Goal: Task Accomplishment & Management: Manage account settings

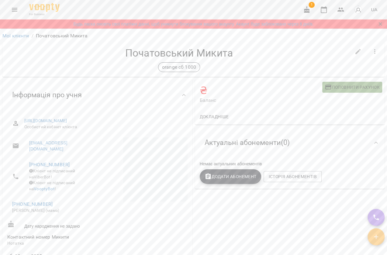
click at [358, 85] on span "Поповнити рахунок" at bounding box center [351, 87] width 55 height 7
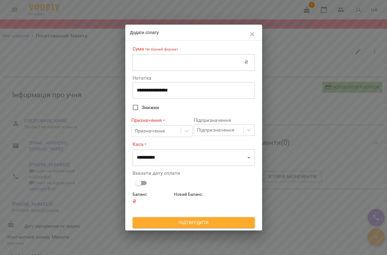
click at [206, 63] on input "text" at bounding box center [188, 62] width 112 height 17
type input "****"
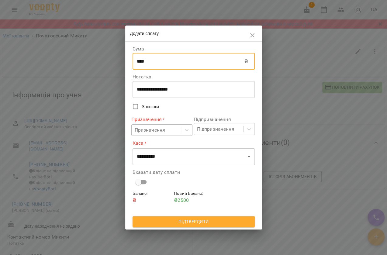
click at [170, 133] on div "Призначення" at bounding box center [155, 130] width 49 height 11
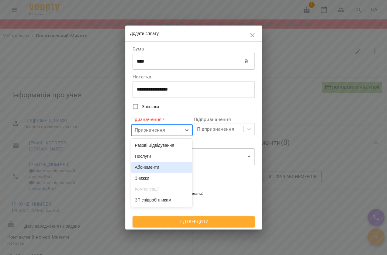
click at [170, 167] on div "Абонементи" at bounding box center [161, 167] width 61 height 11
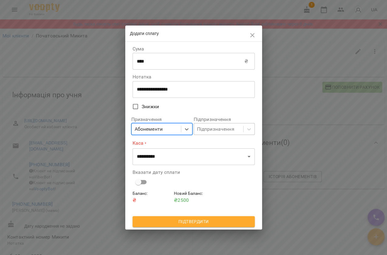
click at [209, 133] on div "Підпризначення" at bounding box center [218, 128] width 49 height 11
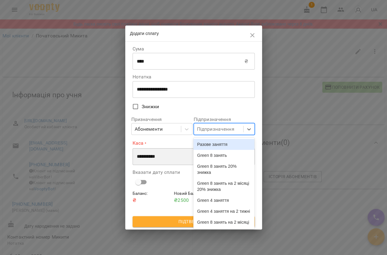
click at [162, 161] on select "**********" at bounding box center [193, 156] width 122 height 17
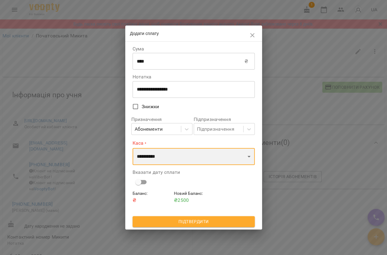
select select "****"
click at [132, 148] on select "**********" at bounding box center [193, 156] width 122 height 17
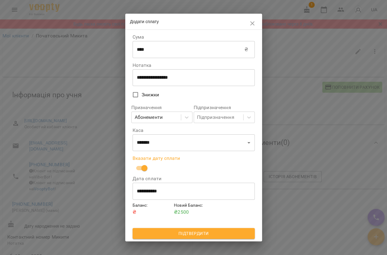
click at [202, 232] on span "Підтвердити" at bounding box center [193, 233] width 112 height 7
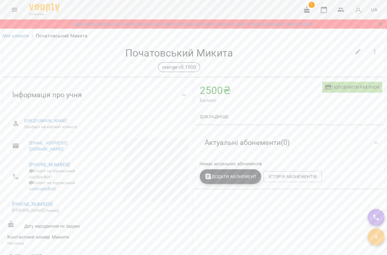
click at [222, 180] on span "Додати Абонемент" at bounding box center [230, 176] width 52 height 7
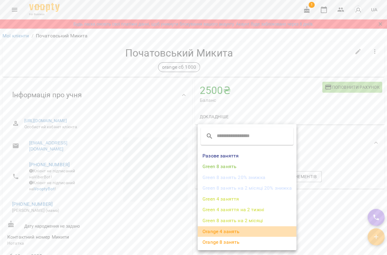
click at [263, 230] on li "Orange 4 занять" at bounding box center [246, 231] width 99 height 11
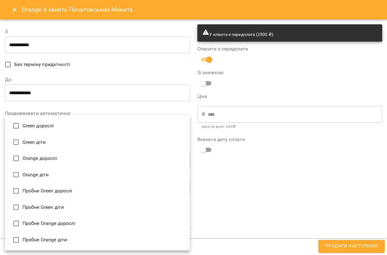
click at [47, 222] on body "For Business 1 UA Будь ласка оновіть свої платіжні данні, щоб уникнути блокуван…" at bounding box center [193, 142] width 387 height 285
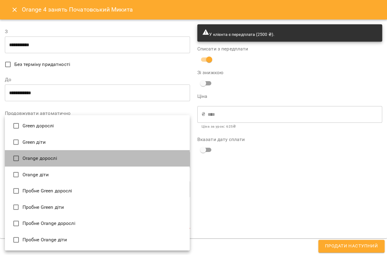
click at [43, 159] on li "Orange дорослі" at bounding box center [97, 158] width 185 height 16
type input "**********"
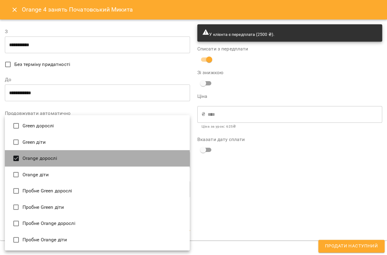
click at [43, 159] on li "Orange дорослі" at bounding box center [97, 158] width 185 height 16
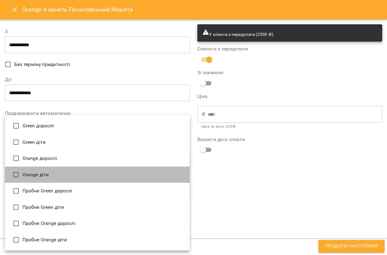
click at [31, 177] on li "Orange діти" at bounding box center [97, 174] width 185 height 16
type input "**********"
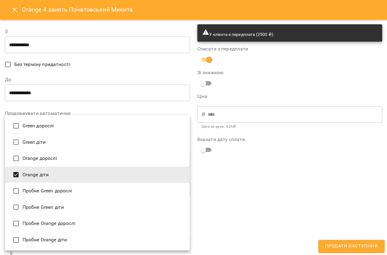
click at [205, 198] on div at bounding box center [193, 127] width 387 height 255
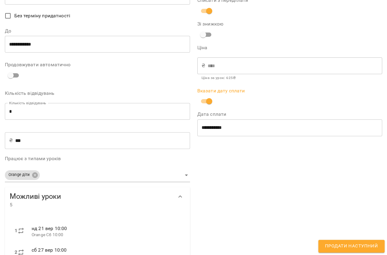
scroll to position [55, 0]
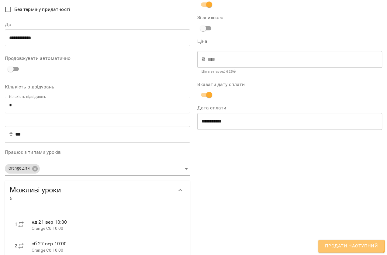
click at [340, 244] on span "Продати наступний" at bounding box center [351, 246] width 53 height 8
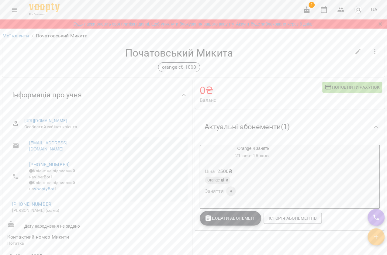
click at [16, 12] on icon "Menu" at bounding box center [14, 9] width 7 height 7
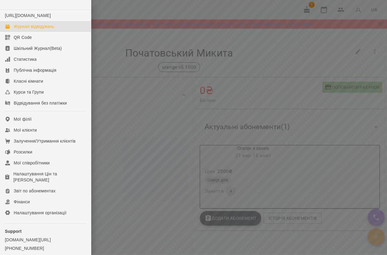
click at [26, 29] on div "Журнал відвідувань" at bounding box center [34, 26] width 40 height 6
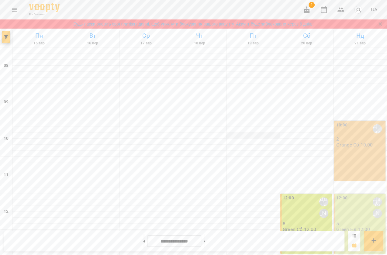
scroll to position [27, 0]
click at [367, 121] on div "10:00 Скок Дмитро 2 Orange Сб 10:00" at bounding box center [359, 151] width 52 height 60
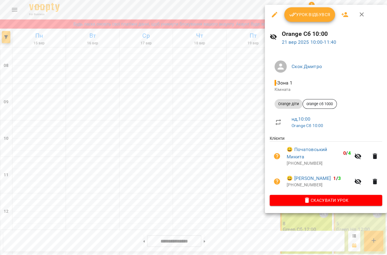
click at [302, 18] on span "Урок відбувся" at bounding box center [309, 14] width 41 height 7
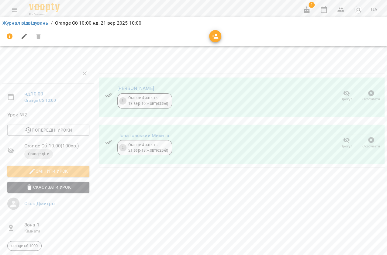
click at [343, 95] on icon "button" at bounding box center [346, 93] width 7 height 7
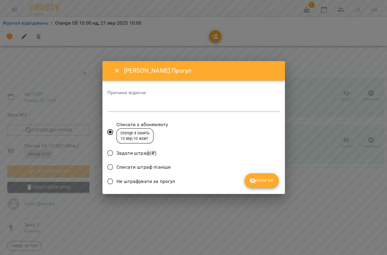
click at [140, 102] on div "*" at bounding box center [193, 107] width 172 height 10
type textarea "*"
type textarea "********"
click at [260, 188] on div "Не штрафувати за прогул" at bounding box center [193, 182] width 172 height 14
click at [262, 181] on span "Прогул" at bounding box center [261, 180] width 25 height 7
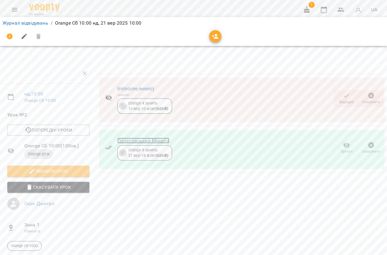
click at [139, 141] on link "Початовський Микита" at bounding box center [143, 141] width 52 height 6
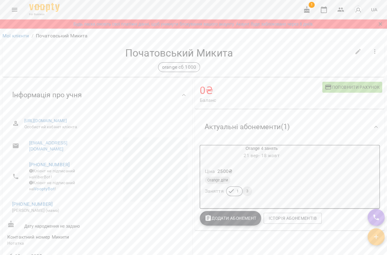
click at [9, 12] on button "Menu" at bounding box center [14, 9] width 15 height 15
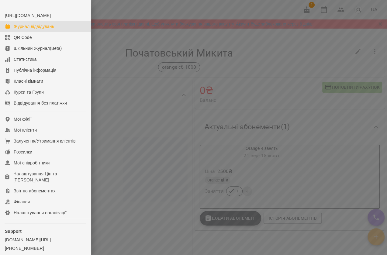
click at [19, 29] on div "Журнал відвідувань" at bounding box center [34, 26] width 40 height 6
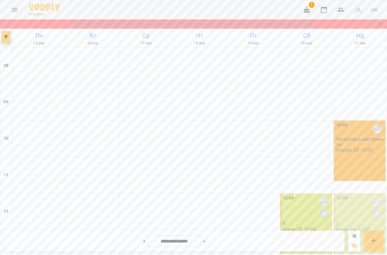
scroll to position [110, 0]
click at [14, 11] on icon "Menu" at bounding box center [14, 10] width 5 height 4
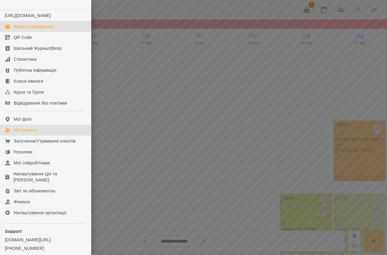
click at [44, 135] on link "Мої клієнти" at bounding box center [45, 130] width 91 height 11
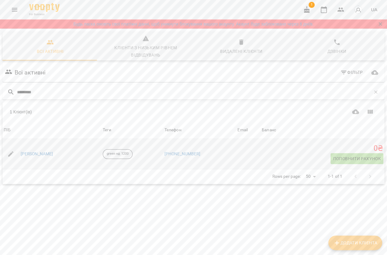
type input "*********"
click at [44, 157] on div "[PERSON_NAME]" at bounding box center [36, 154] width 35 height 9
click at [41, 152] on link "[PERSON_NAME]" at bounding box center [37, 154] width 32 height 6
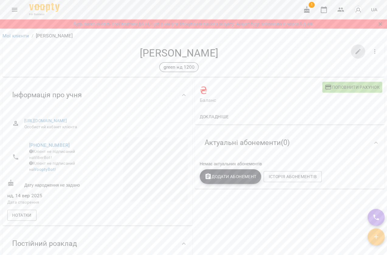
click at [355, 48] on icon "button" at bounding box center [357, 51] width 7 height 7
select select "**"
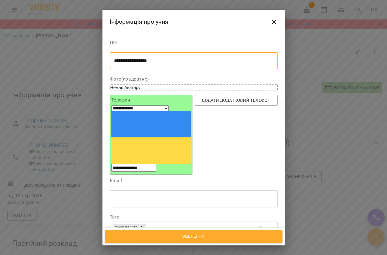
click at [203, 58] on textarea "**********" at bounding box center [191, 61] width 155 height 6
type textarea "**********"
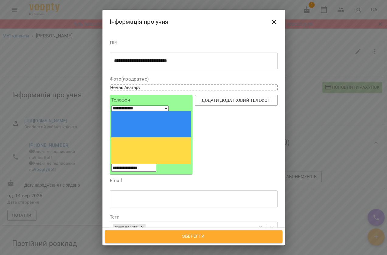
click at [156, 164] on input "**********" at bounding box center [133, 168] width 45 height 8
type input "**"
select select "**"
type input "*"
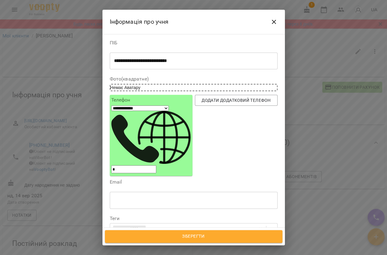
select select "**"
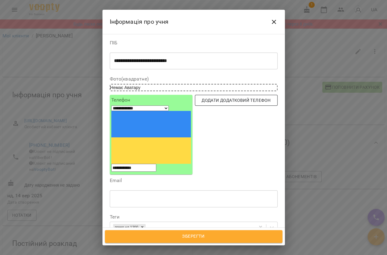
type input "**********"
click at [220, 99] on span "Додати додатковий телефон" at bounding box center [236, 100] width 73 height 7
select select "**"
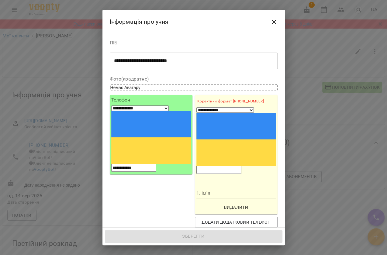
click at [222, 166] on input "tel" at bounding box center [218, 170] width 45 height 8
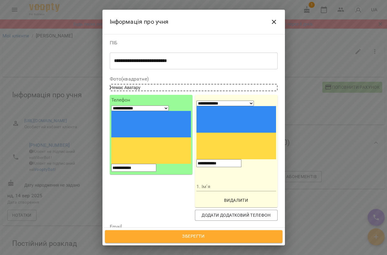
type input "**********"
click at [218, 182] on input "1. Ім'я" at bounding box center [236, 187] width 80 height 10
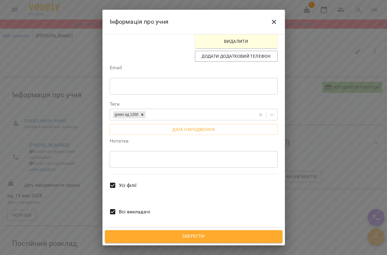
scroll to position [49, 0]
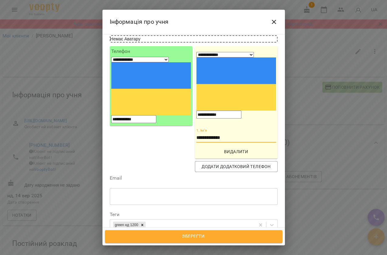
type input "**********"
click at [207, 234] on button "Дата народження" at bounding box center [194, 239] width 168 height 11
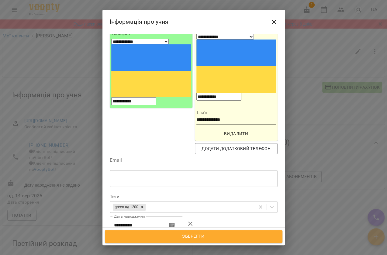
scroll to position [76, 0]
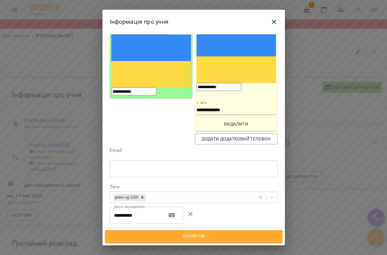
click at [149, 206] on input "**********" at bounding box center [136, 214] width 52 height 17
click at [268, 25] on button "Close" at bounding box center [273, 22] width 15 height 15
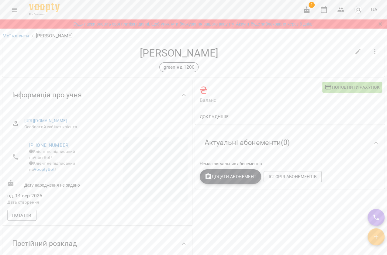
click at [18, 3] on div "For Business 1 UA" at bounding box center [193, 9] width 387 height 19
click at [16, 6] on icon "Menu" at bounding box center [14, 9] width 7 height 7
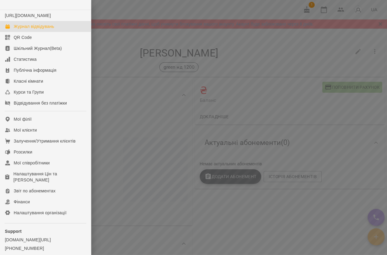
click at [30, 29] on div "Журнал відвідувань" at bounding box center [34, 26] width 40 height 6
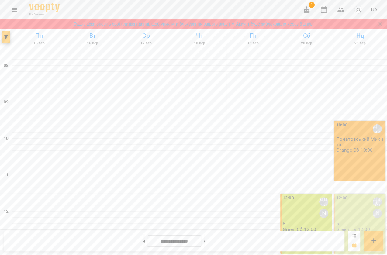
scroll to position [193, 0]
click at [15, 9] on icon "Menu" at bounding box center [14, 9] width 7 height 7
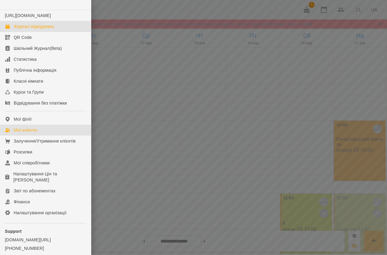
click at [31, 133] on div "Мої клієнти" at bounding box center [25, 130] width 23 height 6
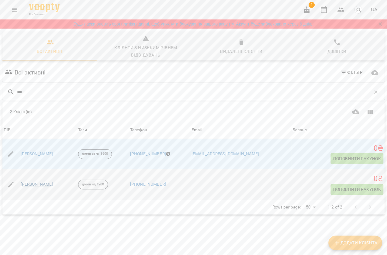
type input "***"
click at [35, 183] on link "[PERSON_NAME]" at bounding box center [37, 184] width 32 height 6
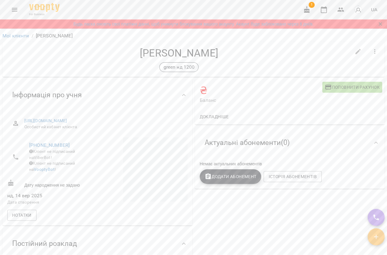
click at [354, 50] on icon "button" at bounding box center [357, 51] width 7 height 7
select select "**"
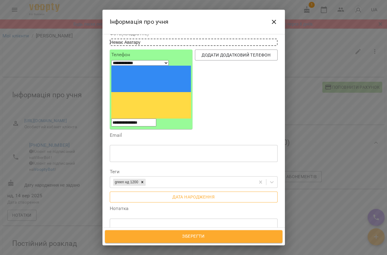
scroll to position [55, 0]
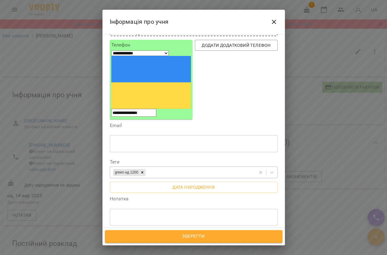
click at [128, 169] on div "green нд 1200" at bounding box center [126, 172] width 26 height 7
click at [246, 196] on div "Нотатка * ​" at bounding box center [194, 212] width 168 height 32
click at [157, 183] on span "Дата народження" at bounding box center [193, 186] width 158 height 7
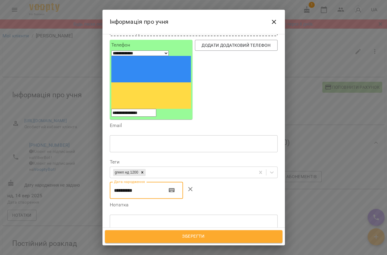
click at [151, 182] on input "**********" at bounding box center [136, 190] width 52 height 17
type input "**********"
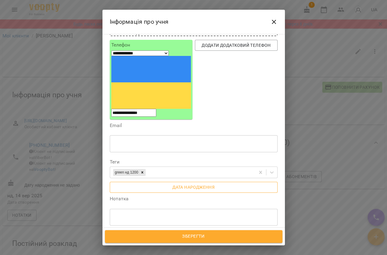
click at [159, 183] on span "Дата народження" at bounding box center [193, 186] width 158 height 7
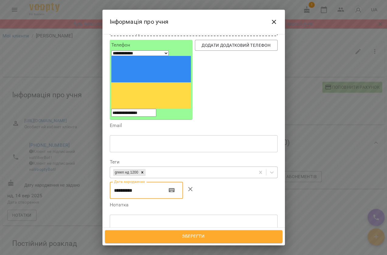
drag, startPoint x: 118, startPoint y: 137, endPoint x: 166, endPoint y: 115, distance: 52.6
click at [118, 182] on input "**********" at bounding box center [136, 190] width 52 height 17
click at [127, 182] on input "**********" at bounding box center [136, 190] width 52 height 17
click at [125, 182] on input "**********" at bounding box center [136, 190] width 52 height 17
click at [138, 182] on input "**********" at bounding box center [136, 190] width 52 height 17
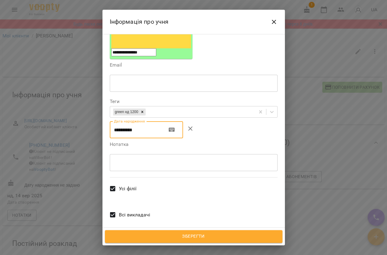
scroll to position [119, 0]
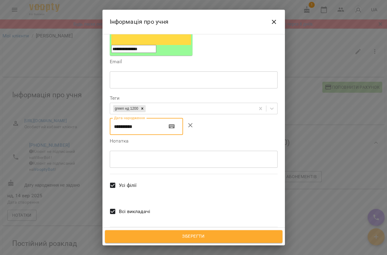
type input "**********"
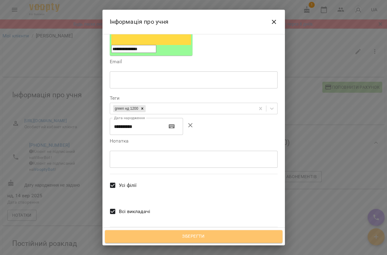
click at [201, 239] on span "Зберегти" at bounding box center [193, 236] width 164 height 8
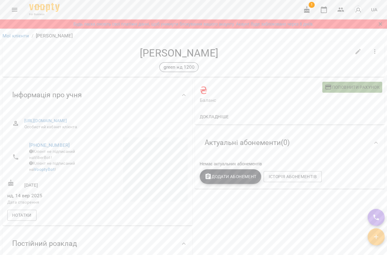
click at [346, 87] on span "Поповнити рахунок" at bounding box center [351, 87] width 55 height 7
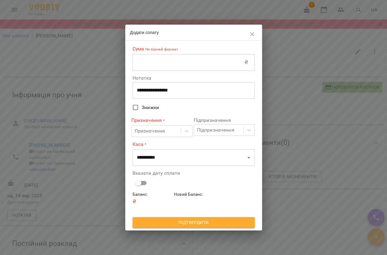
click at [199, 68] on input "text" at bounding box center [188, 62] width 112 height 17
type input "****"
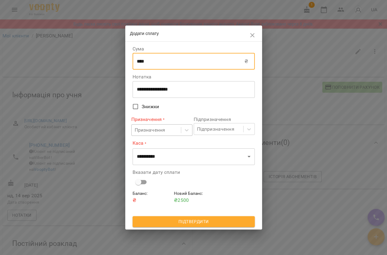
click at [176, 131] on div "Призначення" at bounding box center [155, 130] width 49 height 11
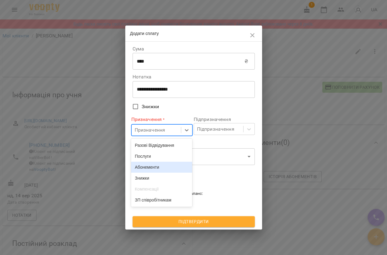
click at [173, 171] on div "Абонементи" at bounding box center [161, 167] width 61 height 11
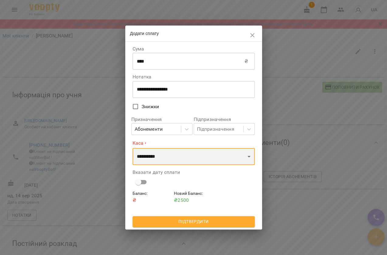
click at [175, 158] on select "**********" at bounding box center [193, 156] width 122 height 17
select select "****"
click at [132, 148] on select "**********" at bounding box center [193, 156] width 122 height 17
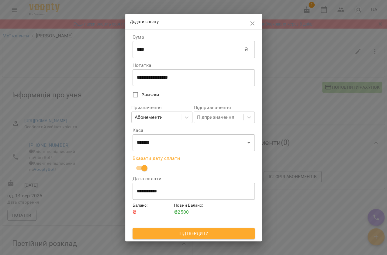
click at [177, 232] on span "Підтвердити" at bounding box center [193, 233] width 112 height 7
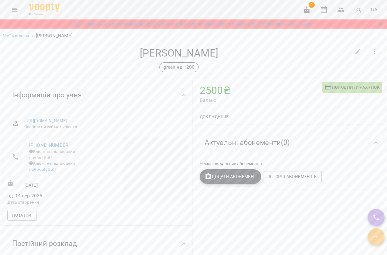
click at [231, 181] on button "Додати Абонемент" at bounding box center [231, 176] width 62 height 15
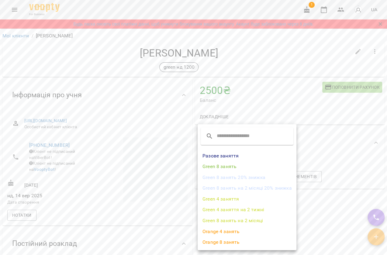
click at [239, 200] on li "Green 4 заняття" at bounding box center [246, 198] width 99 height 11
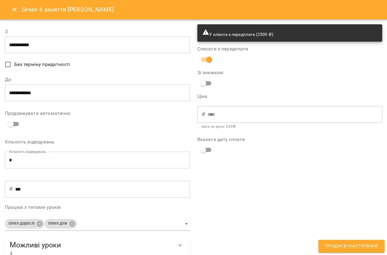
scroll to position [12, 0]
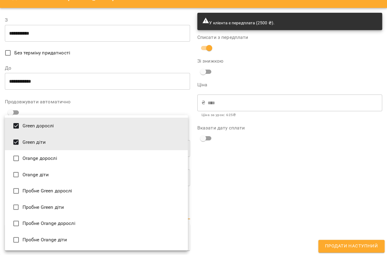
click at [38, 213] on body "For Business 1 UA Будь ласка оновіть свої платіжні данні, щоб уникнути блокуван…" at bounding box center [193, 142] width 387 height 285
type input "**********"
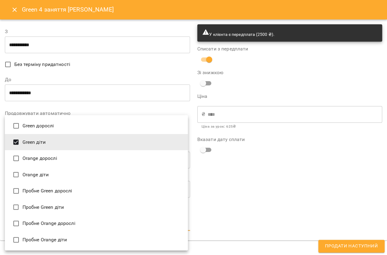
scroll to position [0, 0]
click at [225, 183] on div at bounding box center [193, 127] width 387 height 255
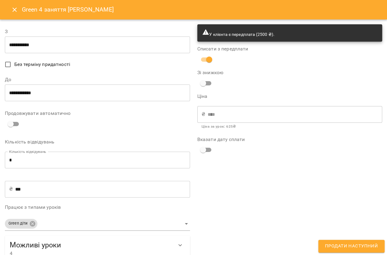
click at [203, 144] on span at bounding box center [206, 150] width 18 height 12
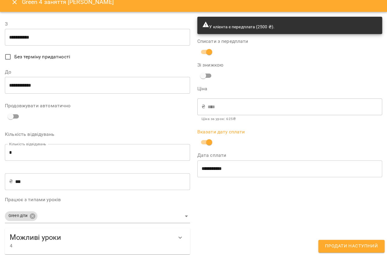
scroll to position [12, 0]
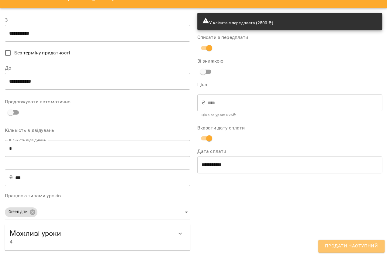
click at [369, 246] on span "Продати наступний" at bounding box center [351, 246] width 53 height 8
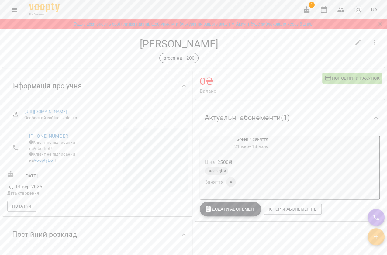
scroll to position [0, 0]
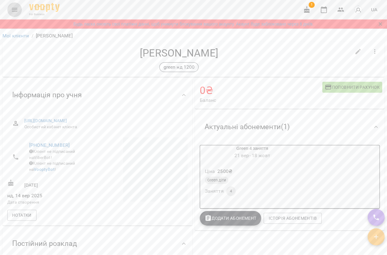
click at [19, 9] on button "Menu" at bounding box center [14, 9] width 15 height 15
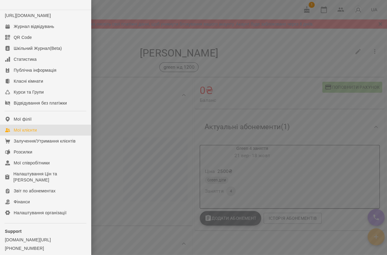
click at [36, 133] on div "Мої клієнти" at bounding box center [25, 130] width 23 height 6
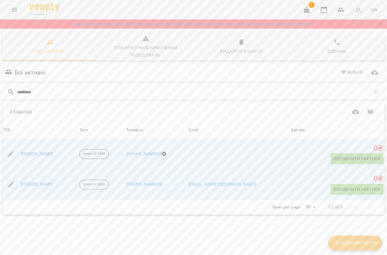
type input "*********"
click at [353, 247] on button "Додати клієнта" at bounding box center [355, 242] width 54 height 15
select select "**"
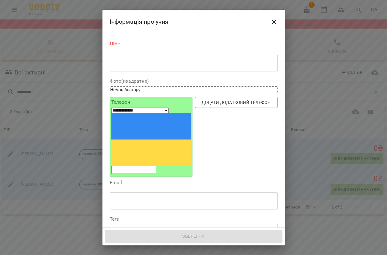
click at [131, 65] on textarea at bounding box center [193, 63] width 159 height 6
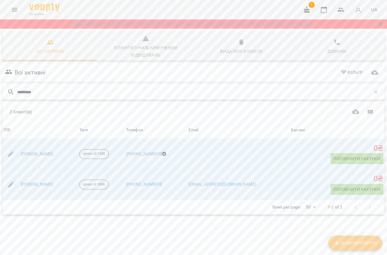
click at [83, 92] on input "*********" at bounding box center [193, 92] width 353 height 10
type input "*"
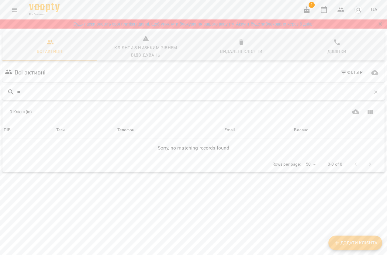
type input "*"
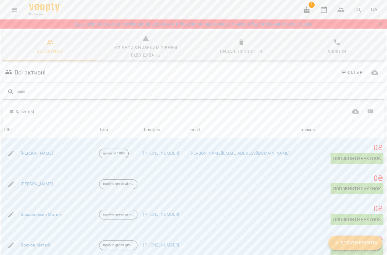
click at [369, 241] on span "Додати клієнта" at bounding box center [355, 242] width 44 height 7
select select "**"
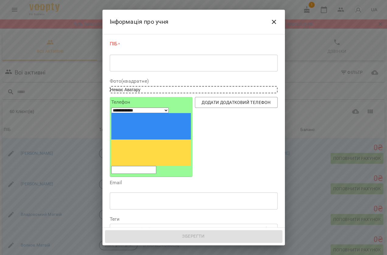
click at [153, 64] on textarea at bounding box center [193, 63] width 159 height 6
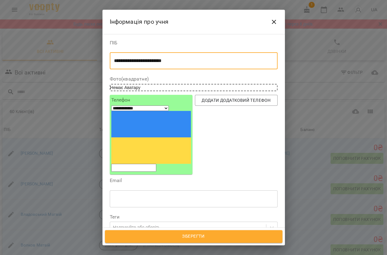
type textarea "**********"
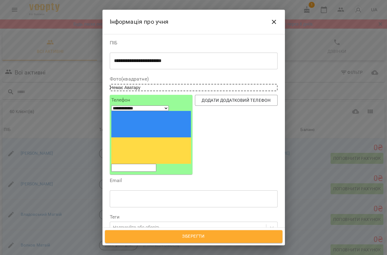
click at [154, 164] on input "tel" at bounding box center [133, 168] width 45 height 8
type input "**********"
click at [246, 99] on span "Додати додатковий телефон" at bounding box center [236, 100] width 73 height 7
select select "**"
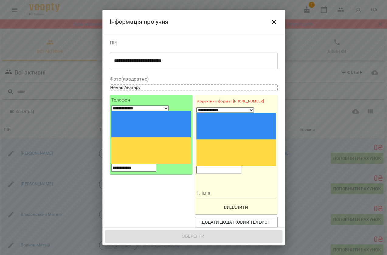
click at [229, 166] on input "tel" at bounding box center [218, 170] width 45 height 8
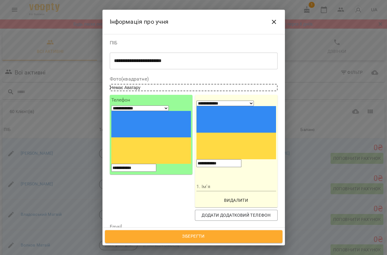
type input "**********"
click at [227, 182] on input "1. Ім'я" at bounding box center [236, 187] width 80 height 10
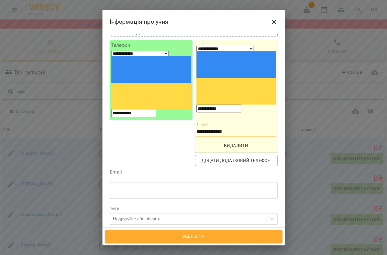
scroll to position [55, 0]
type input "**********"
click at [136, 181] on input "text" at bounding box center [194, 189] width 168 height 17
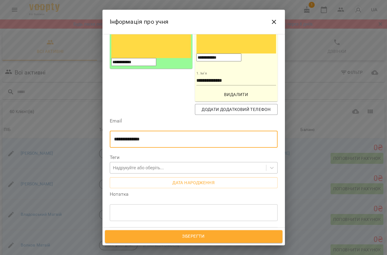
scroll to position [110, 0]
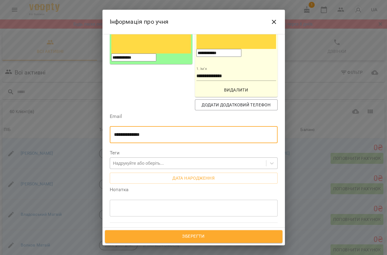
type input "**********"
click at [194, 158] on div "Надрукуйте або оберіть..." at bounding box center [188, 163] width 156 height 10
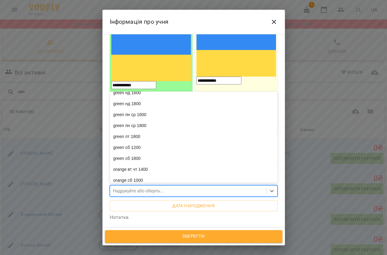
scroll to position [0, 0]
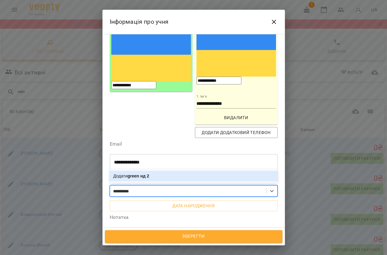
type input "********"
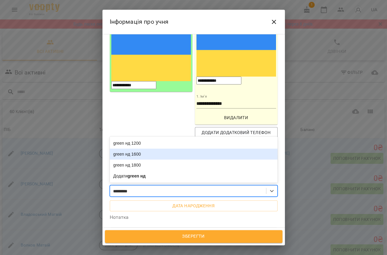
click at [176, 148] on div "green нд 1600" at bounding box center [194, 153] width 168 height 11
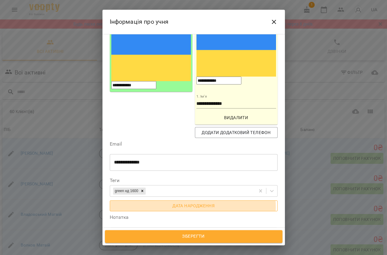
click at [192, 202] on span "Дата народження" at bounding box center [193, 205] width 158 height 7
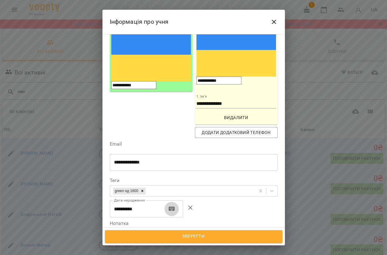
click at [174, 206] on icon "button" at bounding box center [171, 208] width 6 height 4
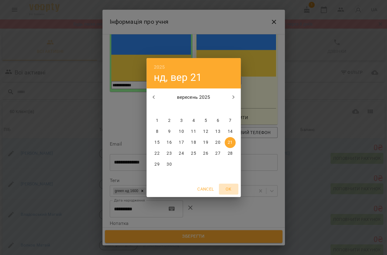
click at [234, 188] on span "OK" at bounding box center [228, 188] width 15 height 7
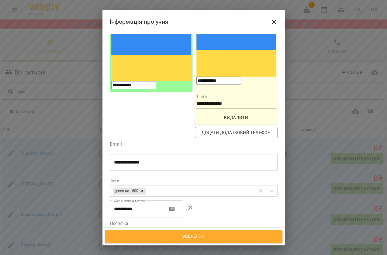
click at [130, 200] on input "**********" at bounding box center [136, 208] width 52 height 17
click at [145, 200] on input "**********" at bounding box center [136, 208] width 52 height 17
type input "**********"
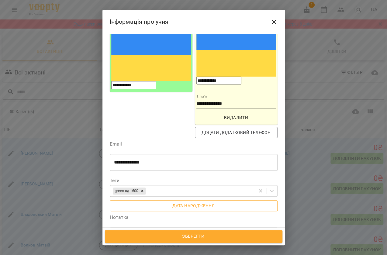
click at [198, 202] on span "Дата народження" at bounding box center [193, 205] width 158 height 7
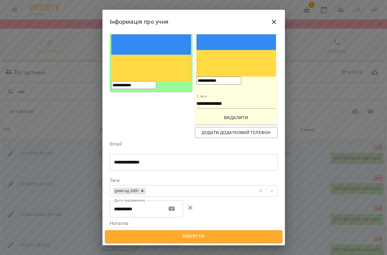
drag, startPoint x: 118, startPoint y: 155, endPoint x: 132, endPoint y: 169, distance: 20.4
click at [118, 200] on input "**********" at bounding box center [136, 208] width 52 height 17
click at [126, 200] on input "**********" at bounding box center [136, 208] width 52 height 17
click at [139, 200] on input "**********" at bounding box center [136, 208] width 52 height 17
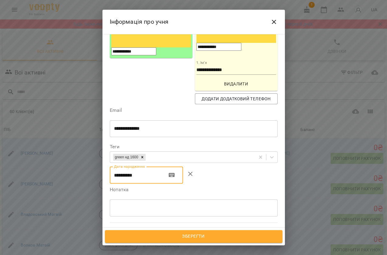
scroll to position [138, 0]
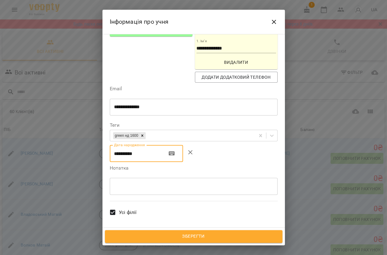
type input "**********"
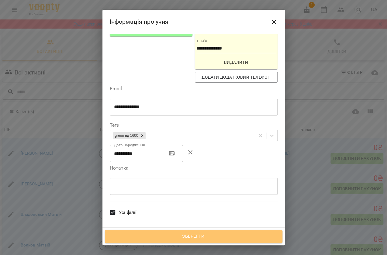
click at [210, 234] on span "Зберегти" at bounding box center [193, 236] width 164 height 8
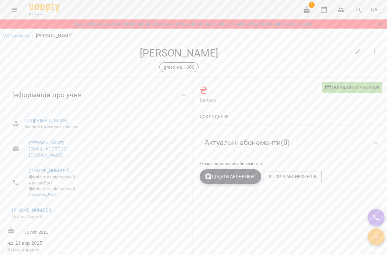
click at [351, 85] on span "Поповнити рахунок" at bounding box center [351, 87] width 55 height 7
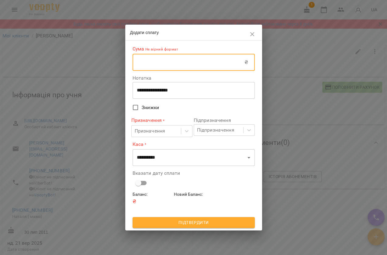
click at [182, 68] on input "text" at bounding box center [188, 62] width 112 height 17
type input "****"
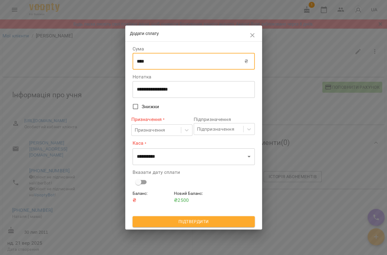
click at [188, 91] on textarea "**********" at bounding box center [194, 90] width 114 height 6
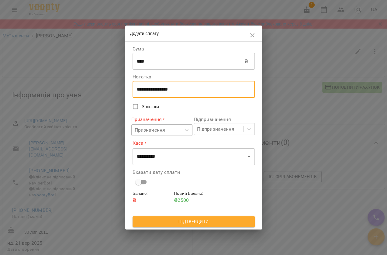
click at [161, 133] on div "Призначення" at bounding box center [150, 129] width 31 height 7
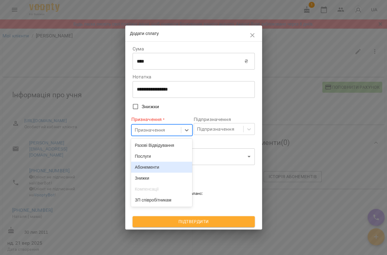
click at [151, 167] on div "Абонементи" at bounding box center [161, 167] width 61 height 11
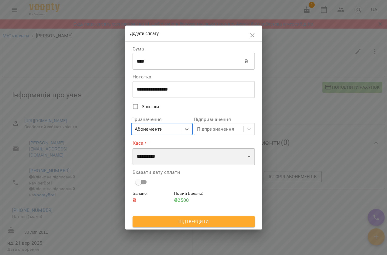
click at [174, 157] on select "**********" at bounding box center [193, 156] width 122 height 17
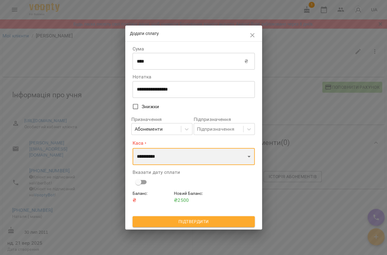
select select "****"
click at [132, 148] on select "**********" at bounding box center [193, 156] width 122 height 17
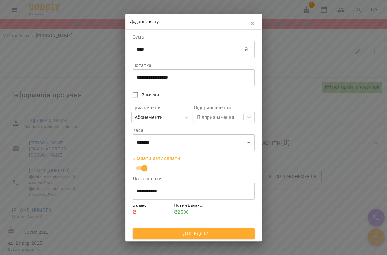
click at [192, 233] on span "Підтвердити" at bounding box center [193, 233] width 112 height 7
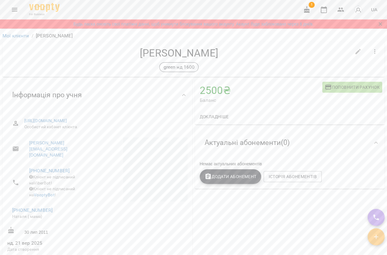
click at [235, 176] on span "Додати Абонемент" at bounding box center [230, 176] width 52 height 7
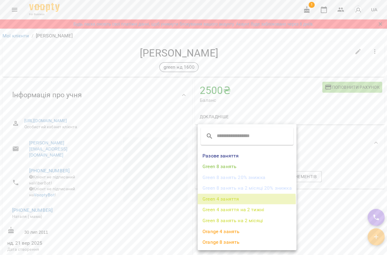
click at [235, 200] on li "Green 4 заняття" at bounding box center [246, 198] width 99 height 11
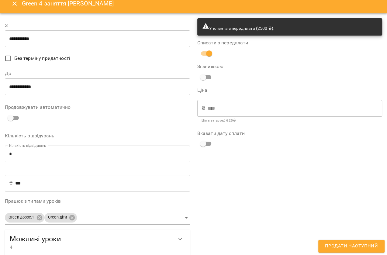
scroll to position [12, 0]
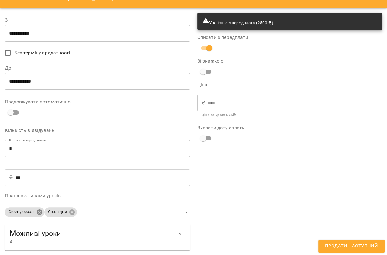
click at [40, 213] on body "For Business 1 UA Будь ласка оновіть свої платіжні данні, щоб уникнути блокуван…" at bounding box center [193, 142] width 387 height 285
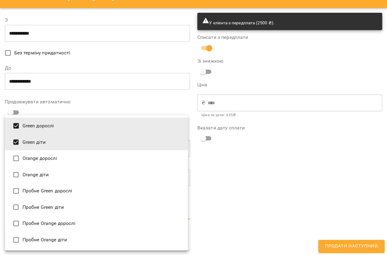
type input "**********"
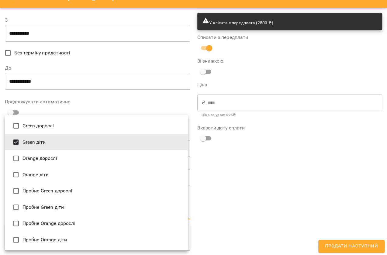
scroll to position [0, 0]
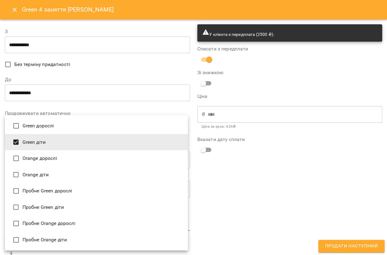
click at [280, 201] on div at bounding box center [193, 127] width 387 height 255
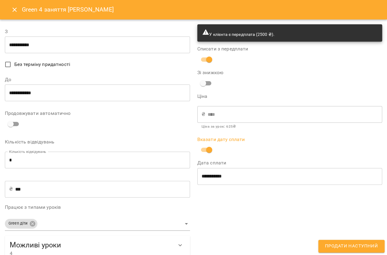
scroll to position [12, 0]
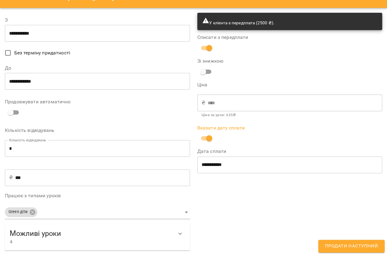
click at [348, 241] on button "Продати наступний" at bounding box center [351, 246] width 66 height 13
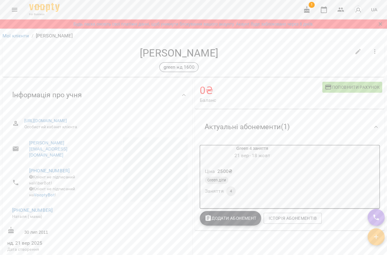
click at [8, 14] on div "For Business 1 UA" at bounding box center [193, 9] width 387 height 19
click at [16, 7] on icon "Menu" at bounding box center [14, 9] width 7 height 7
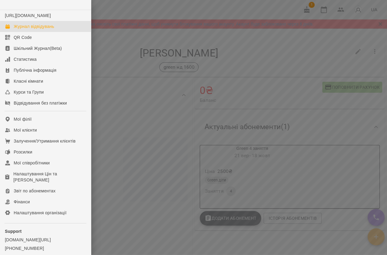
click at [33, 29] on div "Журнал відвідувань" at bounding box center [34, 26] width 40 height 6
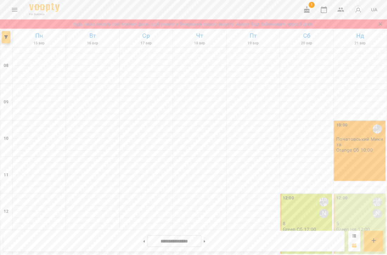
scroll to position [138, 0]
click at [294, 193] on div "12:00 Дар'я Максим 8 Green Сб 12:00" at bounding box center [306, 223] width 52 height 60
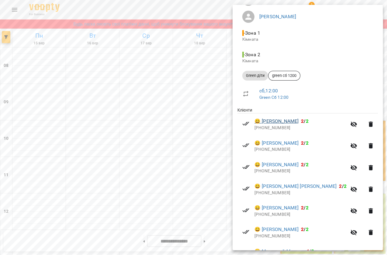
scroll to position [0, 0]
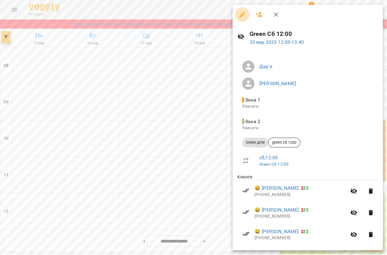
click at [241, 19] on button "button" at bounding box center [242, 14] width 15 height 15
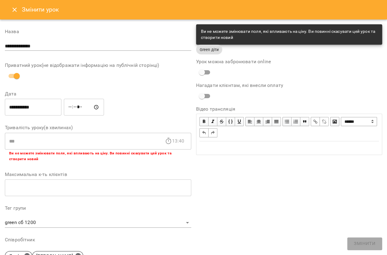
click at [10, 15] on div "Змінити урок" at bounding box center [193, 9] width 387 height 19
click at [12, 12] on icon "Close" at bounding box center [14, 9] width 7 height 7
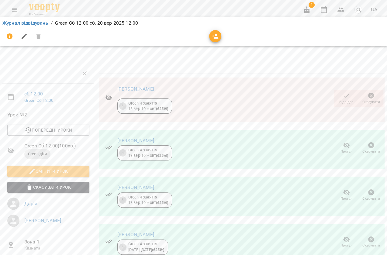
click at [343, 97] on icon "button" at bounding box center [346, 95] width 7 height 7
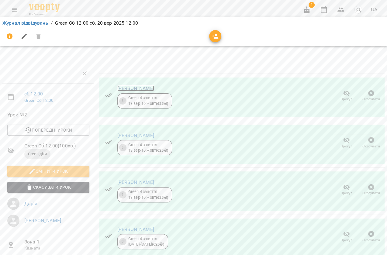
click at [133, 85] on link "[PERSON_NAME]" at bounding box center [135, 88] width 37 height 6
click at [343, 98] on span "Прогул" at bounding box center [346, 99] width 12 height 5
click at [147, 88] on link "[PERSON_NAME]" at bounding box center [135, 88] width 37 height 6
click at [144, 88] on link "[PERSON_NAME]" at bounding box center [135, 88] width 37 height 6
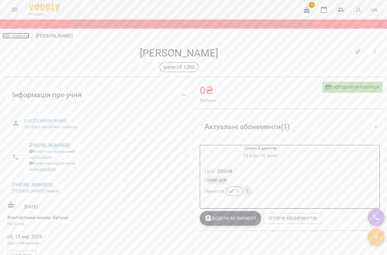
click at [22, 36] on link "Мої клієнти" at bounding box center [15, 36] width 27 height 6
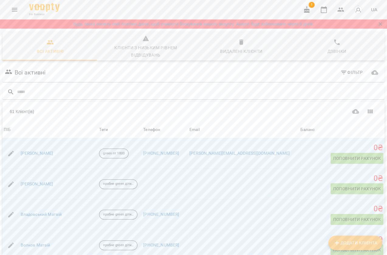
click at [9, 11] on button "Menu" at bounding box center [14, 9] width 15 height 15
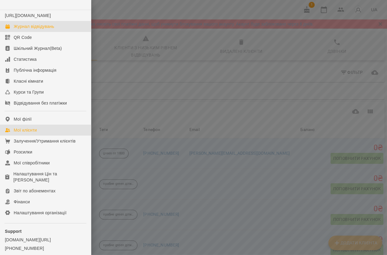
click at [20, 29] on div "Журнал відвідувань" at bounding box center [34, 26] width 40 height 6
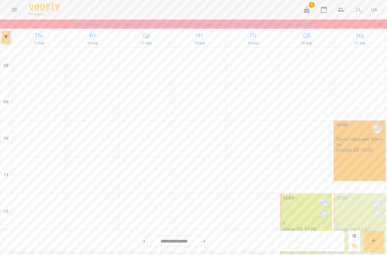
scroll to position [110, 0]
click at [300, 195] on div "12:00 Дар'я Максим" at bounding box center [306, 208] width 48 height 26
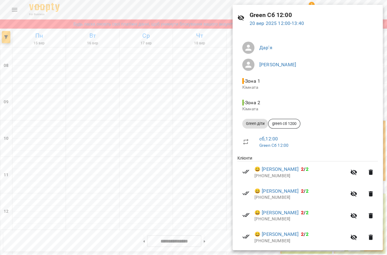
scroll to position [27, 0]
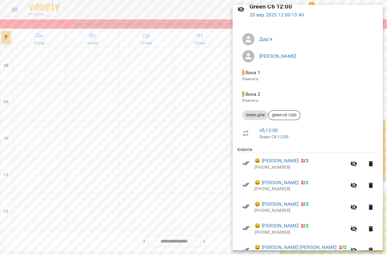
click at [275, 164] on p "+380934673200" at bounding box center [300, 167] width 92 height 6
click at [277, 161] on link "😀 Вінярський Андрій" at bounding box center [276, 160] width 44 height 7
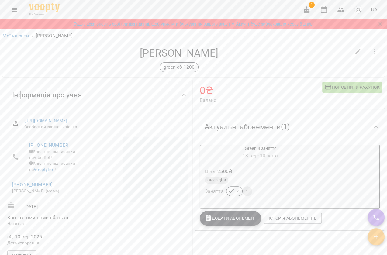
click at [356, 49] on icon "button" at bounding box center [357, 51] width 7 height 7
select select "**"
click at [13, 12] on icon "Menu" at bounding box center [14, 9] width 7 height 7
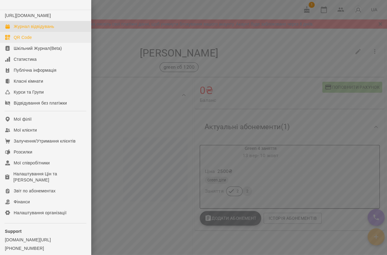
drag, startPoint x: 27, startPoint y: 32, endPoint x: 39, endPoint y: 42, distance: 15.7
click at [27, 29] on div "Журнал відвідувань" at bounding box center [34, 26] width 40 height 6
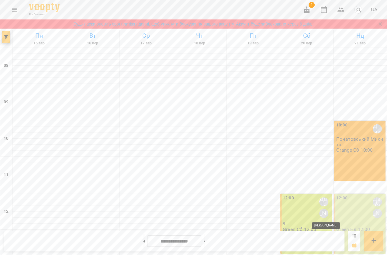
click at [305, 207] on div "12:00 Дар'я [PERSON_NAME]" at bounding box center [306, 208] width 48 height 26
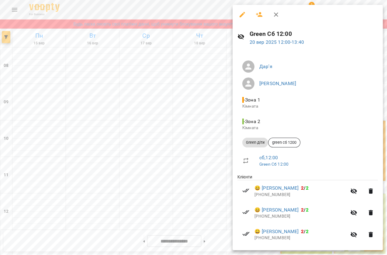
click at [244, 16] on icon "button" at bounding box center [241, 14] width 7 height 7
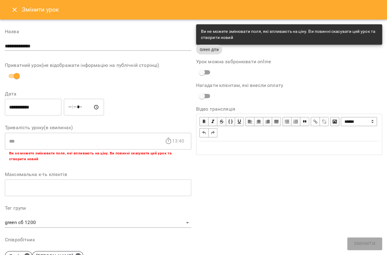
click at [18, 12] on button "Close" at bounding box center [14, 9] width 15 height 15
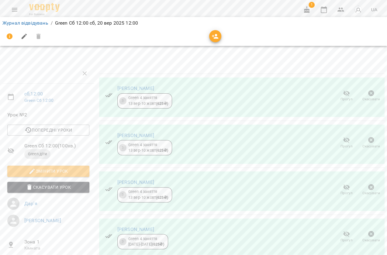
click at [340, 97] on span "Прогул" at bounding box center [346, 99] width 12 height 5
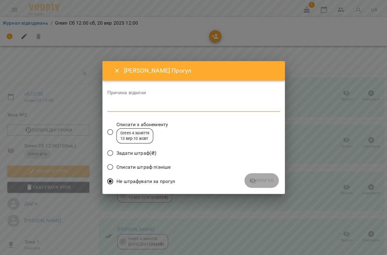
click at [152, 104] on textarea at bounding box center [193, 107] width 172 height 6
type textarea "*"
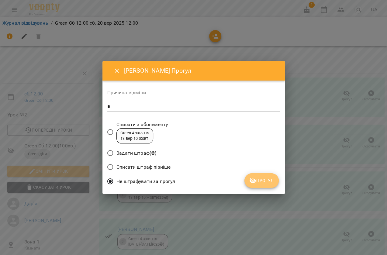
click at [255, 175] on button "Прогул" at bounding box center [261, 180] width 34 height 15
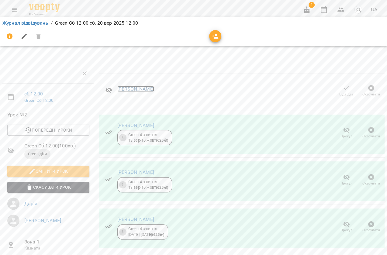
click at [138, 86] on link "Вінярський Андрій" at bounding box center [135, 89] width 37 height 6
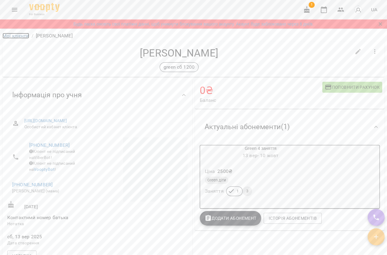
click at [7, 36] on link "Мої клієнти" at bounding box center [15, 36] width 27 height 6
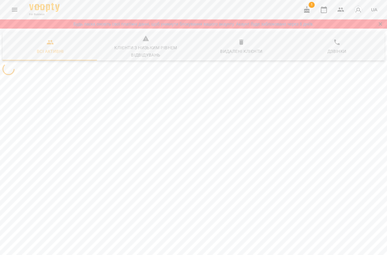
click at [12, 15] on button "Menu" at bounding box center [14, 9] width 15 height 15
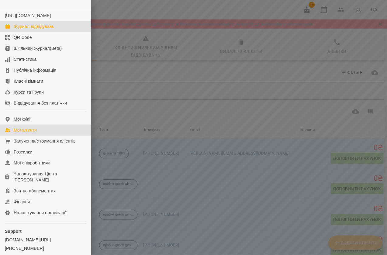
click at [19, 29] on div "Журнал відвідувань" at bounding box center [34, 26] width 40 height 6
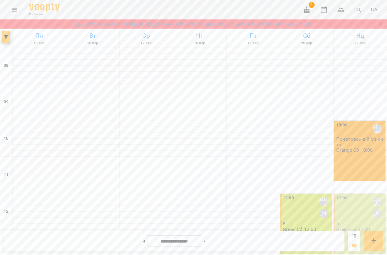
scroll to position [138, 0]
click at [293, 221] on p "8" at bounding box center [306, 223] width 48 height 5
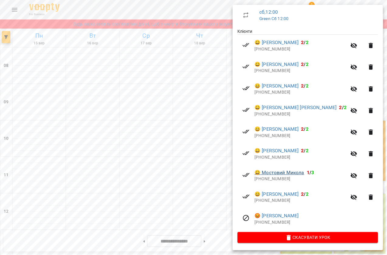
scroll to position [161, 0]
click at [272, 213] on link "😡 Вінярський Андрій" at bounding box center [276, 215] width 44 height 7
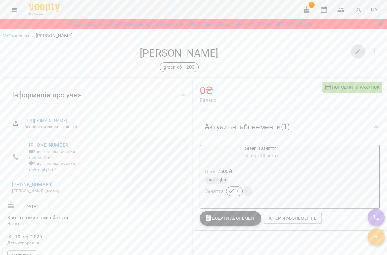
click at [357, 47] on button "button" at bounding box center [357, 51] width 15 height 15
select select "**"
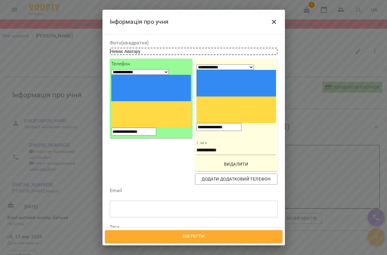
scroll to position [83, 0]
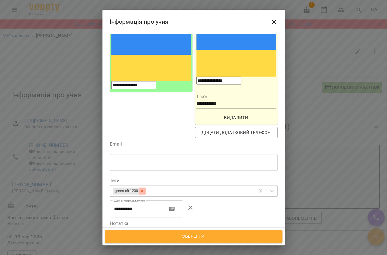
click at [144, 189] on icon at bounding box center [142, 191] width 4 height 4
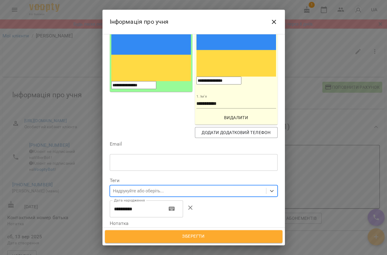
type input "*"
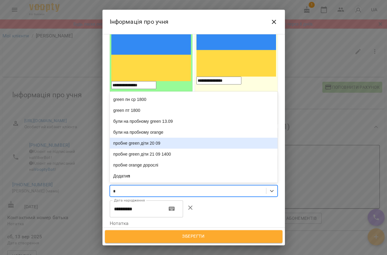
scroll to position [0, 0]
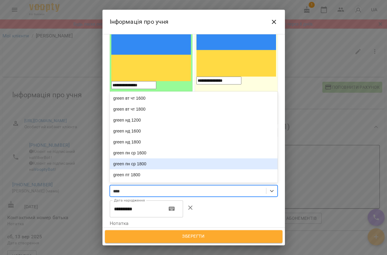
type input "*****"
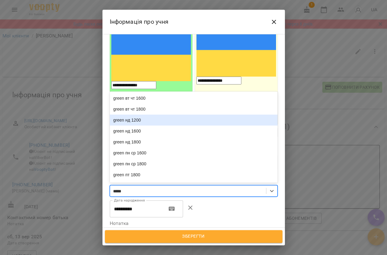
click at [153, 114] on div "green нд 1200" at bounding box center [194, 119] width 168 height 11
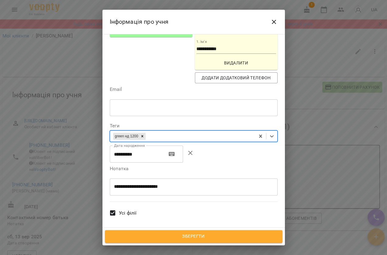
scroll to position [138, 0]
click at [225, 235] on span "Зберегти" at bounding box center [193, 236] width 164 height 8
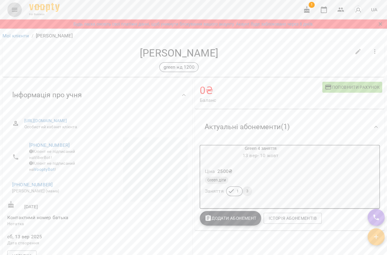
click at [12, 6] on icon "Menu" at bounding box center [14, 9] width 7 height 7
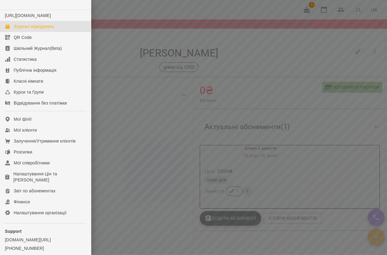
click at [32, 29] on div "Журнал відвідувань" at bounding box center [34, 26] width 40 height 6
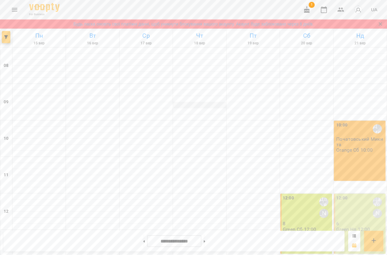
scroll to position [83, 0]
click at [364, 193] on div "12:00 Дар'я [PERSON_NAME] 6 Green Нд 12:00" at bounding box center [359, 223] width 52 height 60
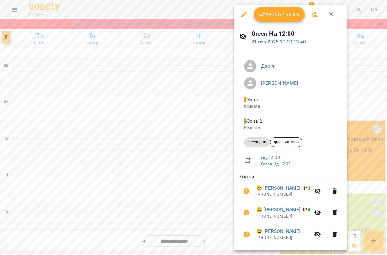
scroll to position [0, 0]
click at [294, 13] on span "Урок відбувся" at bounding box center [278, 14] width 41 height 7
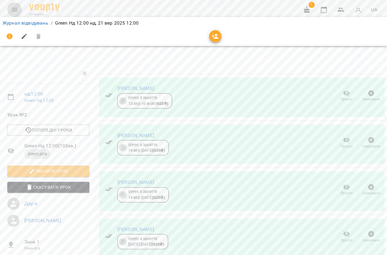
click at [12, 10] on icon "Menu" at bounding box center [14, 9] width 7 height 7
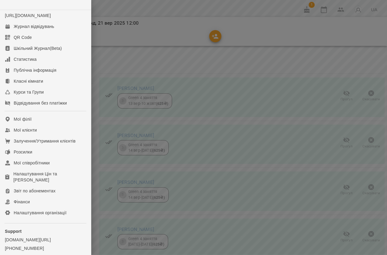
click at [246, 191] on div at bounding box center [193, 127] width 387 height 255
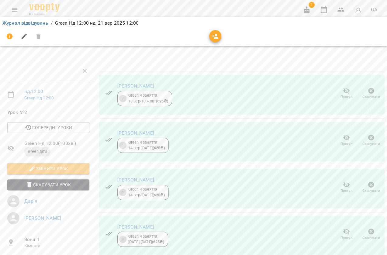
scroll to position [165, 0]
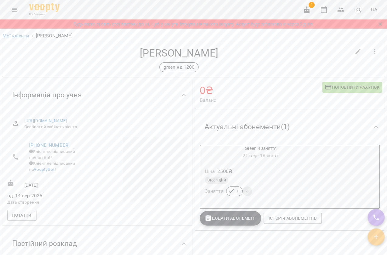
click at [355, 52] on icon "button" at bounding box center [357, 51] width 7 height 7
select select "**"
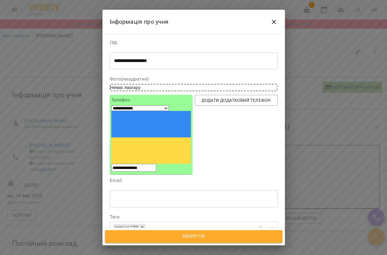
click at [169, 64] on div "**********" at bounding box center [194, 60] width 168 height 17
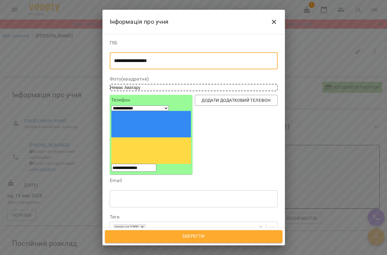
click at [169, 62] on textarea "**********" at bounding box center [191, 61] width 155 height 6
type textarea "**********"
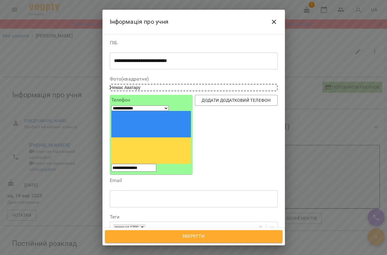
click at [145, 237] on input "**********" at bounding box center [136, 245] width 52 height 17
type input "**********"
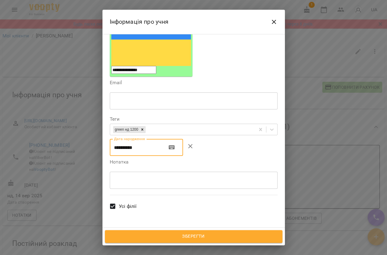
scroll to position [91, 0]
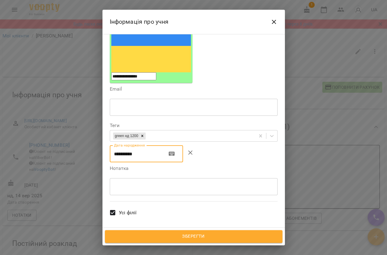
click at [147, 183] on textarea at bounding box center [193, 186] width 159 height 6
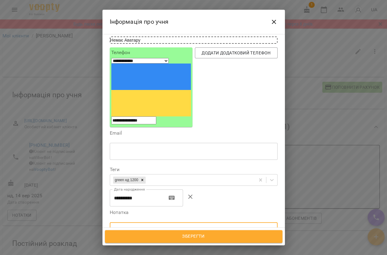
scroll to position [0, 0]
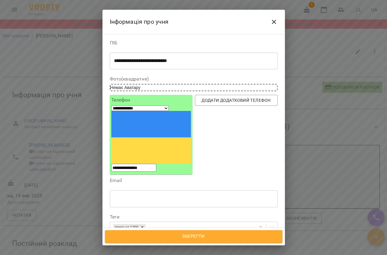
click at [156, 164] on input "**********" at bounding box center [133, 168] width 45 height 8
type input "**********"
click at [264, 99] on span "Додати додатковий телефон" at bounding box center [236, 100] width 73 height 7
select select "**"
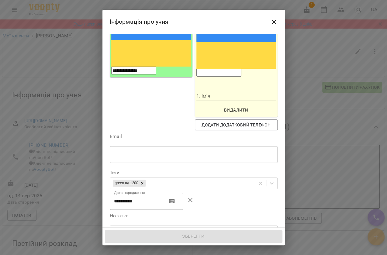
scroll to position [138, 0]
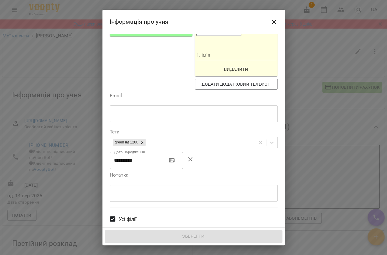
click at [142, 190] on textarea at bounding box center [193, 193] width 159 height 6
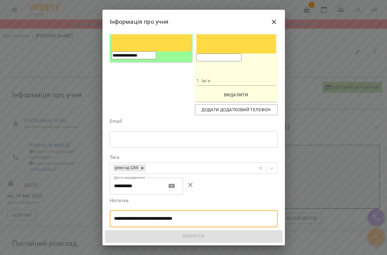
scroll to position [34, 0]
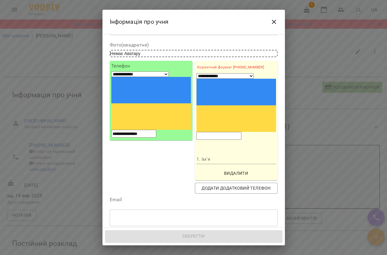
type textarea "**********"
click at [237, 132] on input "tel" at bounding box center [218, 136] width 45 height 8
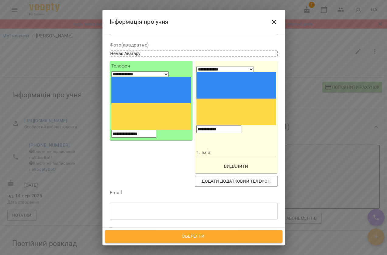
type input "**********"
click at [238, 148] on input "1. Ім'я" at bounding box center [236, 153] width 80 height 10
type input "**********"
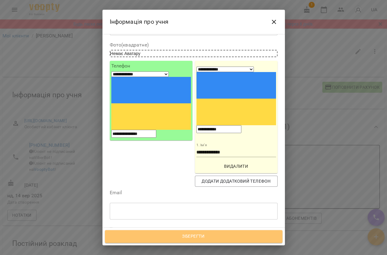
click at [199, 235] on span "Зберегти" at bounding box center [193, 236] width 164 height 8
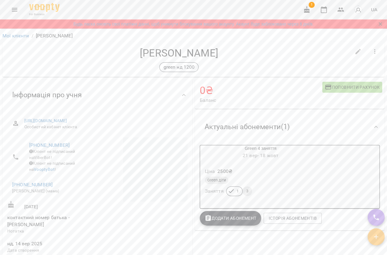
click at [311, 7] on span "1" at bounding box center [311, 5] width 6 height 6
click at [309, 9] on icon "button" at bounding box center [306, 9] width 5 height 7
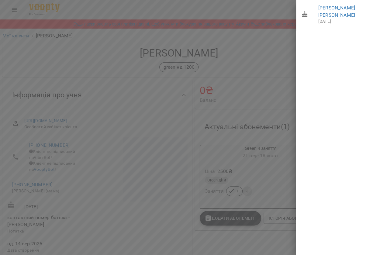
drag, startPoint x: 278, startPoint y: 30, endPoint x: 282, endPoint y: 29, distance: 4.1
click at [278, 31] on div at bounding box center [193, 127] width 387 height 255
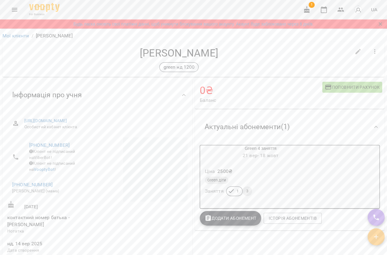
click at [309, 10] on icon "button" at bounding box center [306, 9] width 5 height 7
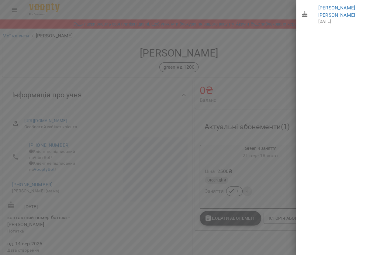
click at [117, 113] on div at bounding box center [193, 127] width 387 height 255
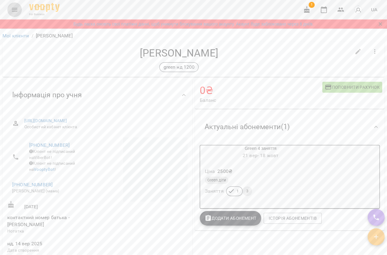
click at [12, 13] on icon "Menu" at bounding box center [14, 9] width 7 height 7
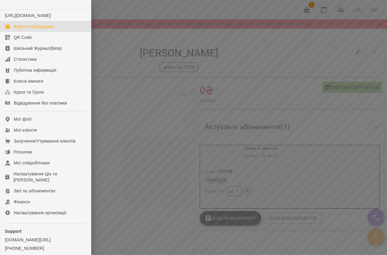
click at [28, 29] on div "Журнал відвідувань" at bounding box center [34, 26] width 40 height 6
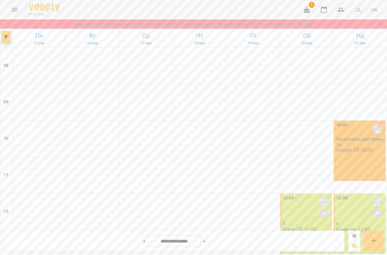
scroll to position [110, 0]
click at [293, 221] on p "8" at bounding box center [306, 223] width 48 height 5
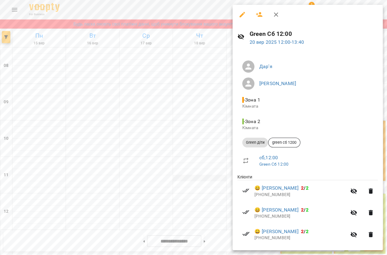
click at [186, 69] on div at bounding box center [193, 127] width 387 height 255
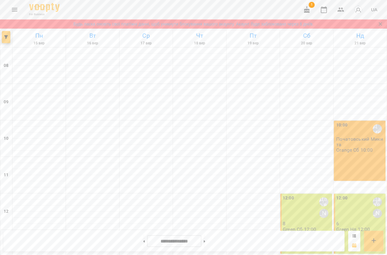
click at [380, 193] on div "12:00 Дар'я Максим 6 Green Нд 12:00" at bounding box center [359, 223] width 52 height 60
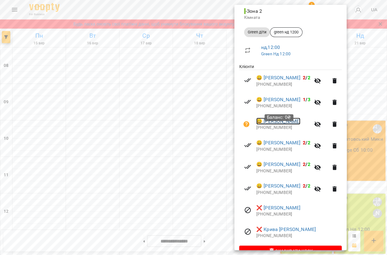
click at [295, 125] on link "😀 Штундер Таміла" at bounding box center [278, 121] width 44 height 7
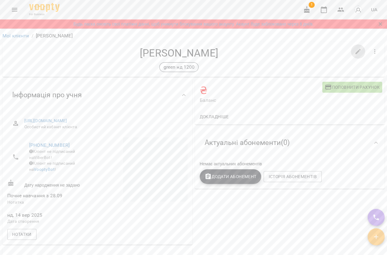
click at [354, 51] on icon "button" at bounding box center [357, 51] width 7 height 7
select select "**"
click at [13, 9] on icon "Menu" at bounding box center [14, 10] width 5 height 4
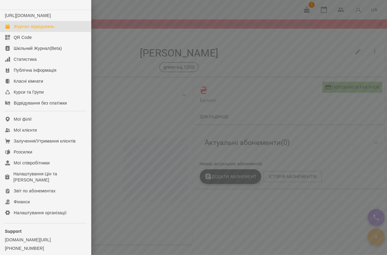
click at [25, 29] on div "Журнал відвідувань" at bounding box center [34, 26] width 40 height 6
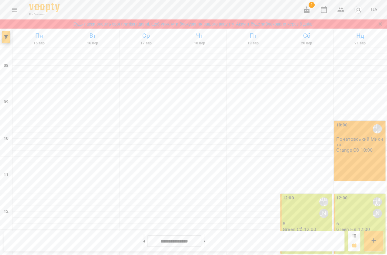
scroll to position [83, 0]
click at [359, 195] on div "12:00 Дар'я [PERSON_NAME]" at bounding box center [360, 208] width 48 height 26
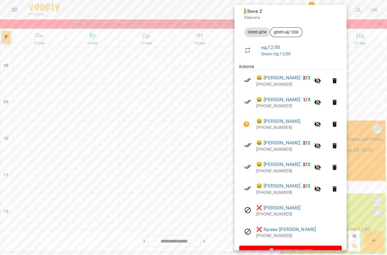
scroll to position [138, 0]
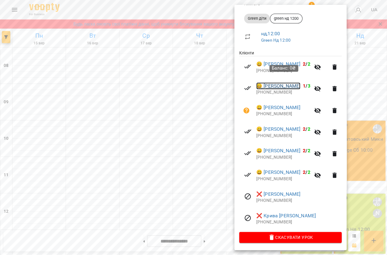
click at [297, 82] on link "😀 Петракова Стефанія" at bounding box center [278, 85] width 44 height 7
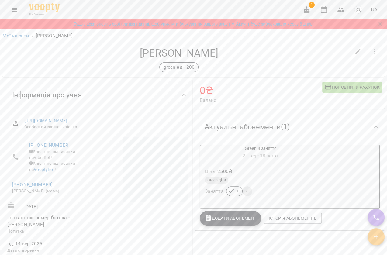
click at [17, 10] on icon "Menu" at bounding box center [14, 9] width 7 height 7
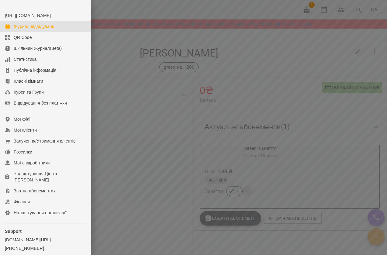
click at [20, 28] on link "Журнал відвідувань" at bounding box center [45, 26] width 91 height 11
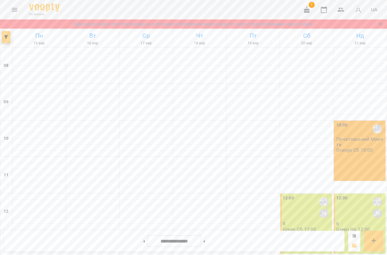
scroll to position [138, 0]
click at [360, 227] on p "Green Нд 12:00" at bounding box center [353, 229] width 34 height 5
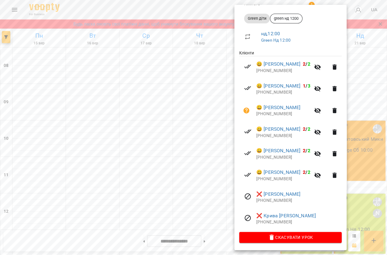
click at [12, 6] on div at bounding box center [193, 127] width 387 height 255
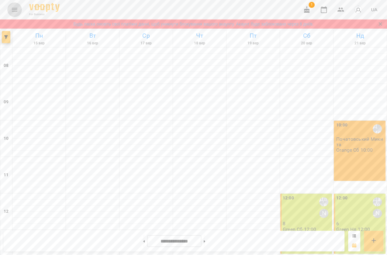
click at [10, 11] on button "Menu" at bounding box center [14, 9] width 15 height 15
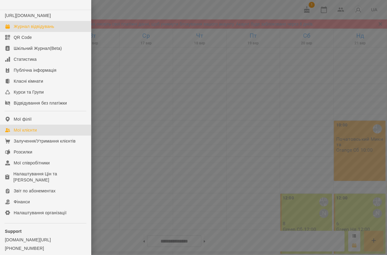
click at [38, 134] on link "Мої клієнти" at bounding box center [45, 130] width 91 height 11
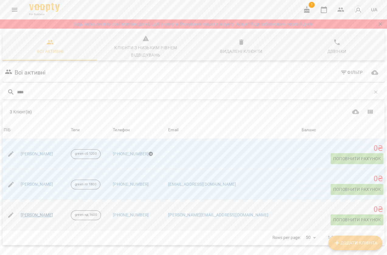
type input "****"
click at [53, 214] on link "[PERSON_NAME]" at bounding box center [37, 215] width 32 height 6
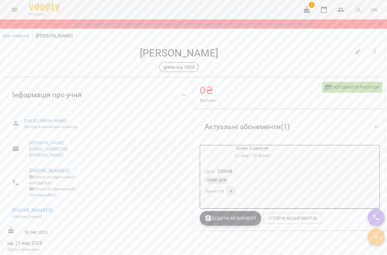
click at [355, 55] on icon "button" at bounding box center [357, 51] width 7 height 7
select select "**"
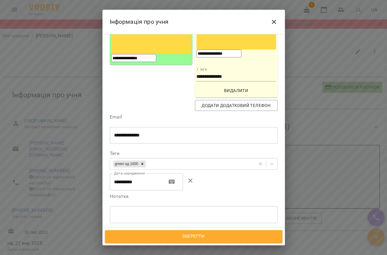
scroll to position [110, 0]
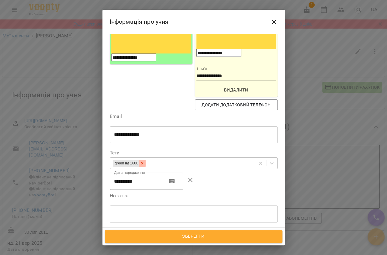
click at [144, 161] on icon at bounding box center [142, 163] width 4 height 4
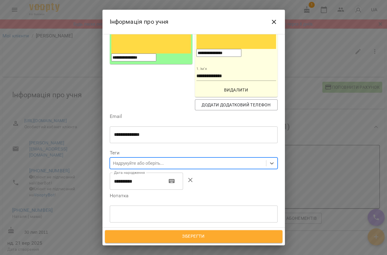
click at [146, 160] on div "Надрукуйте або оберіть..." at bounding box center [138, 163] width 51 height 6
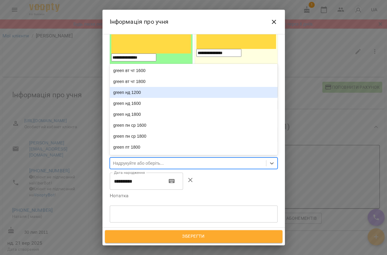
click at [137, 87] on div "green нд 1200" at bounding box center [194, 92] width 168 height 11
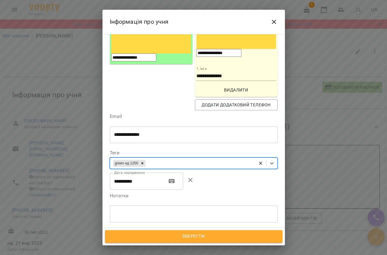
click at [156, 230] on button "Зберегти" at bounding box center [193, 236] width 177 height 13
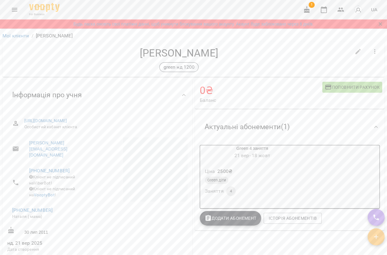
click at [355, 50] on icon "button" at bounding box center [357, 51] width 5 height 5
select select "**"
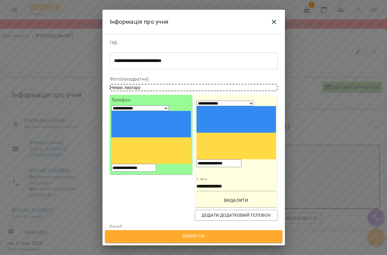
click at [271, 21] on icon "Close" at bounding box center [273, 21] width 7 height 7
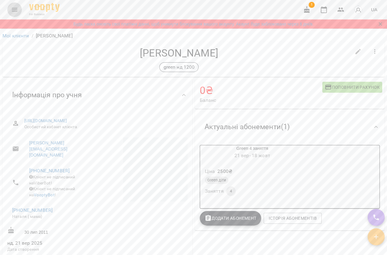
click at [9, 9] on button "Menu" at bounding box center [14, 9] width 15 height 15
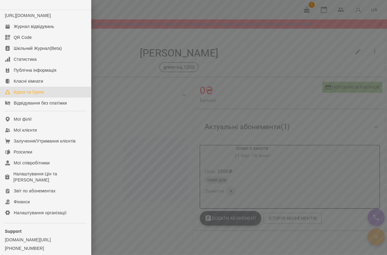
click at [28, 95] on div "Курси та Групи" at bounding box center [29, 92] width 30 height 6
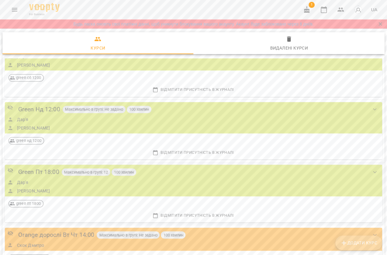
scroll to position [243, 0]
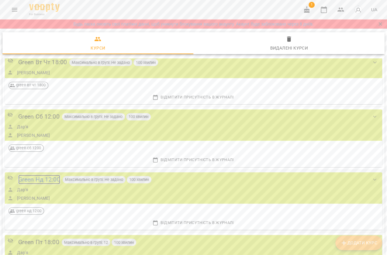
click at [49, 179] on div "Green Нд 12:00" at bounding box center [39, 179] width 42 height 9
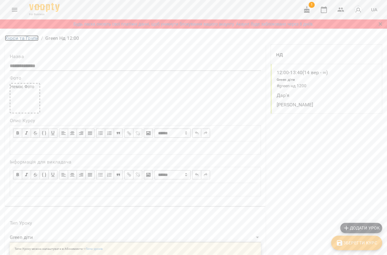
click at [19, 37] on link "Курси та Групи" at bounding box center [22, 38] width 34 height 6
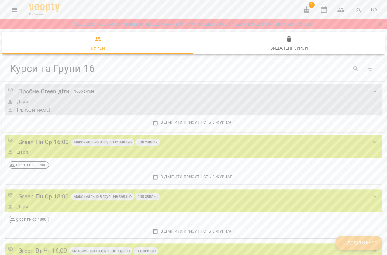
drag, startPoint x: 358, startPoint y: 244, endPoint x: 349, endPoint y: 241, distance: 9.7
click at [355, 244] on span "Додати Курс" at bounding box center [358, 242] width 37 height 7
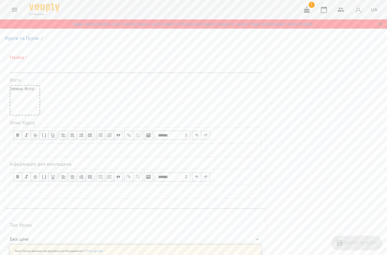
click at [29, 66] on input "text" at bounding box center [135, 68] width 251 height 10
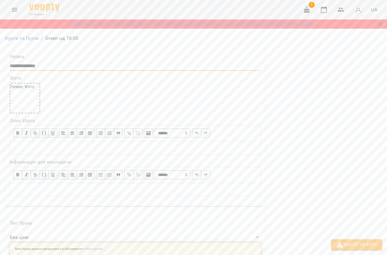
scroll to position [442, 0]
type input "**********"
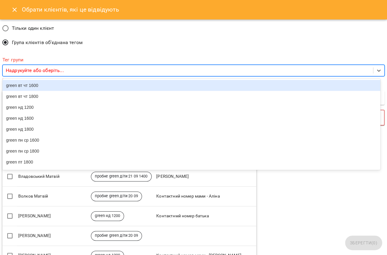
click at [51, 74] on div "Надрукуйте або оберіть..." at bounding box center [188, 70] width 370 height 11
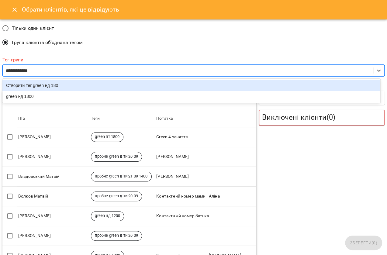
type input "**********"
click at [50, 82] on div "green нд 1800" at bounding box center [190, 85] width 377 height 11
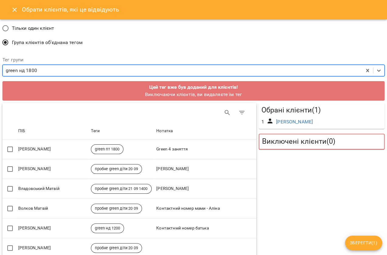
click at [50, 68] on div "green нд 1800" at bounding box center [182, 70] width 359 height 11
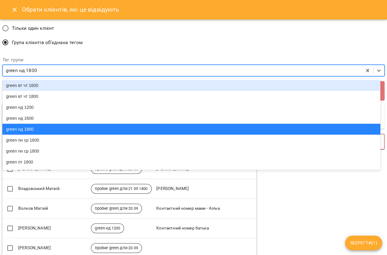
click at [59, 72] on div "green нд 1800" at bounding box center [182, 70] width 359 height 11
click at [48, 68] on div "green нд 1800" at bounding box center [182, 70] width 359 height 11
click at [36, 69] on div "green нд 1800" at bounding box center [21, 70] width 31 height 7
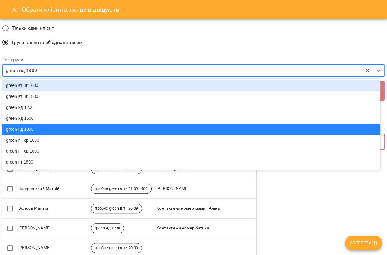
click at [36, 69] on div "green нд 1800" at bounding box center [21, 70] width 31 height 7
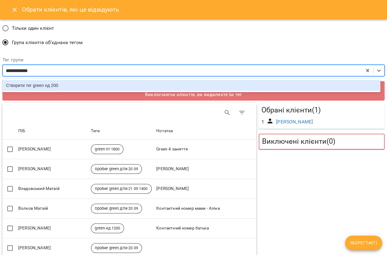
type input "**********"
click at [68, 86] on div "Створити тег green нд 2000" at bounding box center [190, 85] width 377 height 11
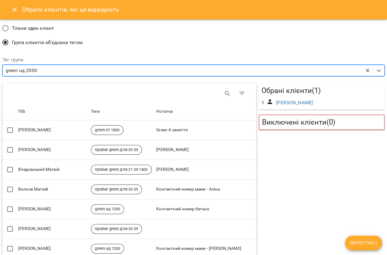
click at [350, 243] on span "Зберегти ( 1 )" at bounding box center [363, 242] width 27 height 7
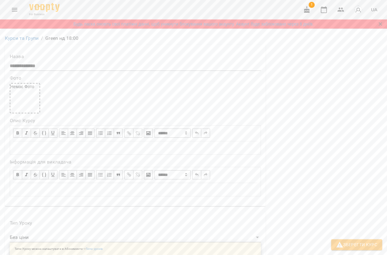
scroll to position [386, 0]
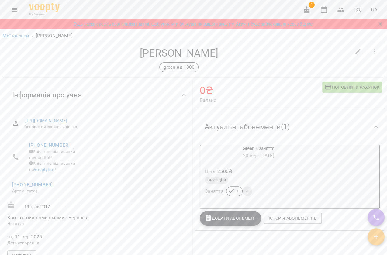
click at [356, 54] on icon "button" at bounding box center [357, 51] width 7 height 7
select select "**"
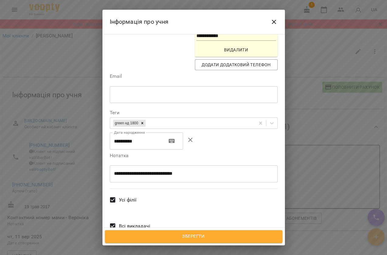
scroll to position [137, 0]
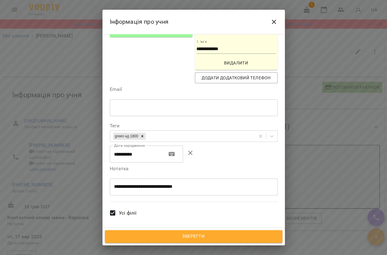
click at [274, 22] on icon "Close" at bounding box center [273, 22] width 4 height 4
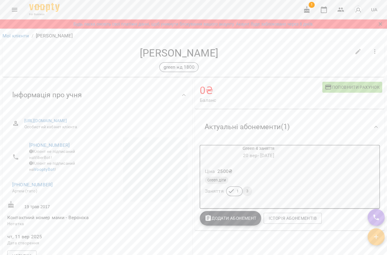
click at [7, 9] on div "For Business 1 UA" at bounding box center [193, 9] width 387 height 19
click at [19, 13] on button "Menu" at bounding box center [14, 9] width 15 height 15
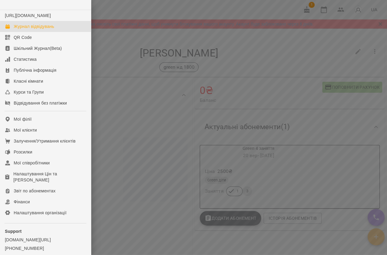
click at [26, 29] on link "Журнал відвідувань" at bounding box center [45, 26] width 91 height 11
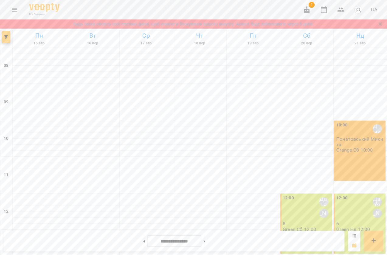
scroll to position [248, 0]
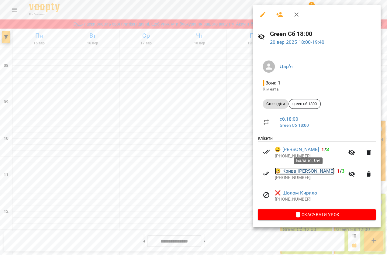
click at [298, 173] on link "😀 Крива [PERSON_NAME]" at bounding box center [305, 170] width 60 height 7
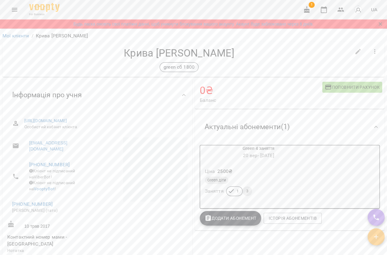
click at [20, 6] on button "Menu" at bounding box center [14, 9] width 15 height 15
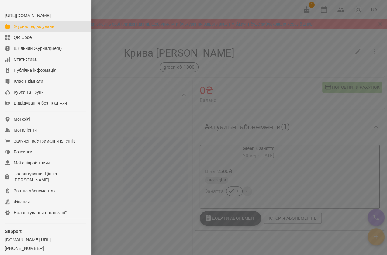
click at [11, 32] on link "Журнал відвідувань" at bounding box center [45, 26] width 91 height 11
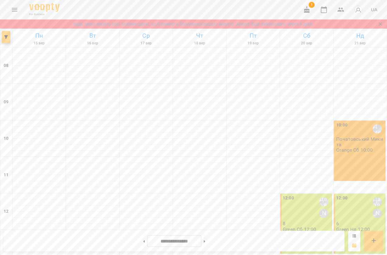
scroll to position [257, 0]
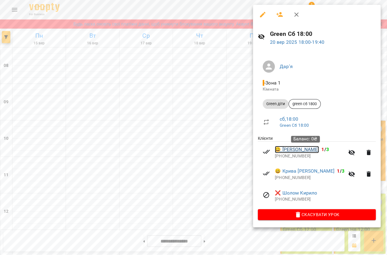
click at [289, 151] on link "😀 Салій Емілія Артемівна" at bounding box center [297, 149] width 44 height 7
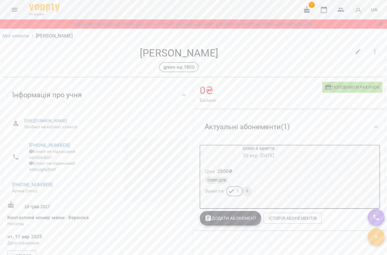
click at [357, 53] on button "button" at bounding box center [357, 51] width 15 height 15
select select "**"
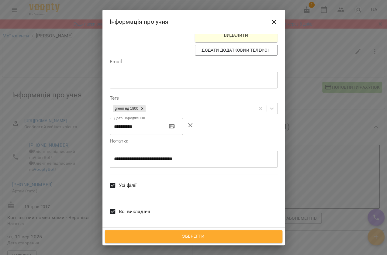
scroll to position [137, 0]
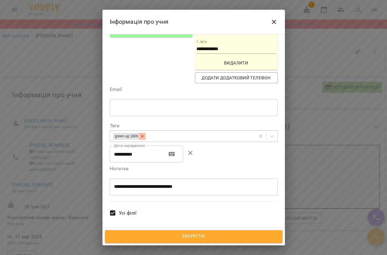
click at [144, 134] on icon at bounding box center [142, 136] width 4 height 4
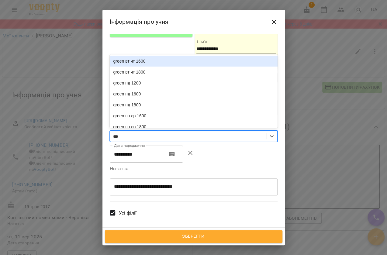
type input "****"
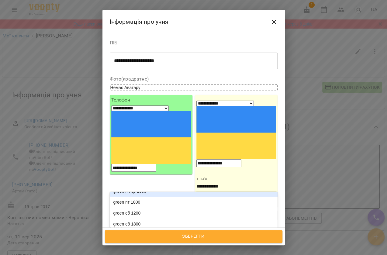
scroll to position [83, 0]
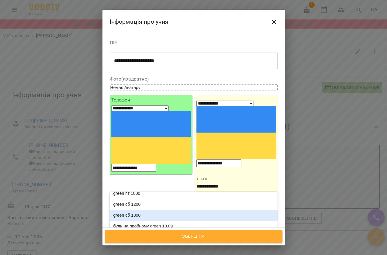
click at [140, 210] on div "green сб 1800" at bounding box center [194, 215] width 168 height 11
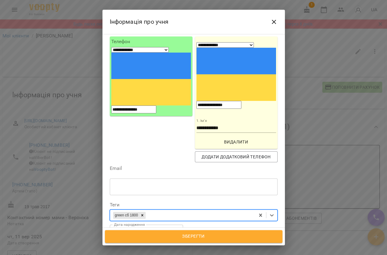
scroll to position [110, 0]
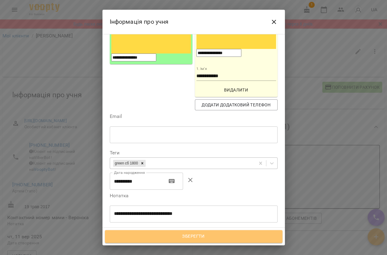
drag, startPoint x: 185, startPoint y: 231, endPoint x: 181, endPoint y: 227, distance: 5.4
click at [184, 231] on button "Зберегти" at bounding box center [193, 236] width 177 height 13
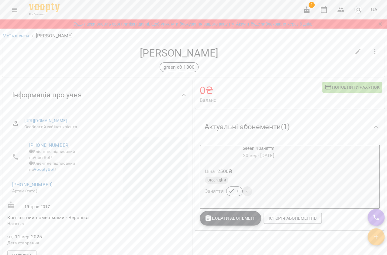
click at [15, 13] on button "Menu" at bounding box center [14, 9] width 15 height 15
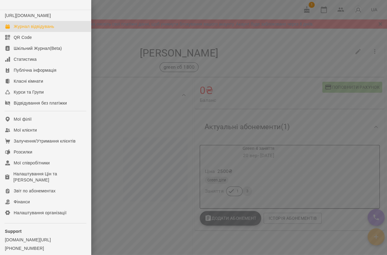
click at [16, 28] on link "Журнал відвідувань" at bounding box center [45, 26] width 91 height 11
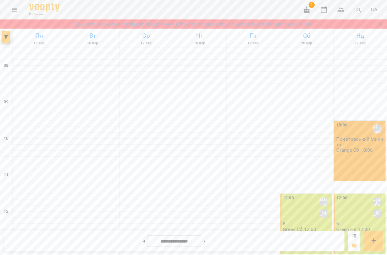
scroll to position [248, 0]
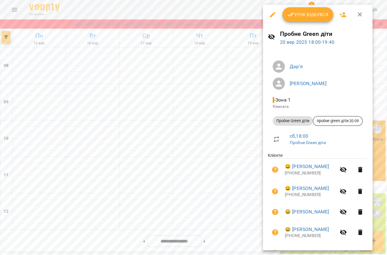
click at [217, 136] on div at bounding box center [193, 127] width 387 height 255
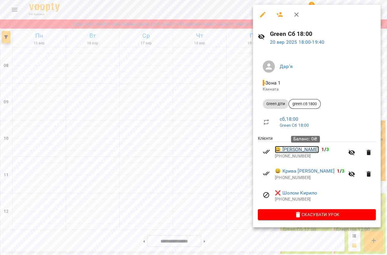
click at [301, 149] on link "😀 Салій Емілія Артемівна" at bounding box center [297, 149] width 44 height 7
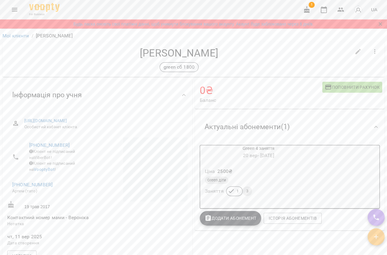
click at [356, 54] on icon "button" at bounding box center [357, 51] width 7 height 7
select select "**"
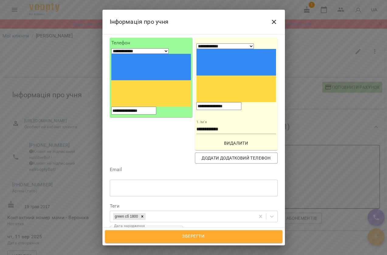
scroll to position [138, 0]
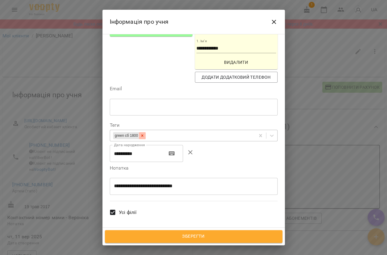
click at [145, 132] on div at bounding box center [142, 135] width 7 height 7
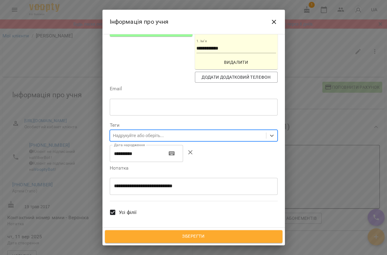
click at [147, 132] on div "Надрукуйте або оберіть..." at bounding box center [138, 135] width 51 height 6
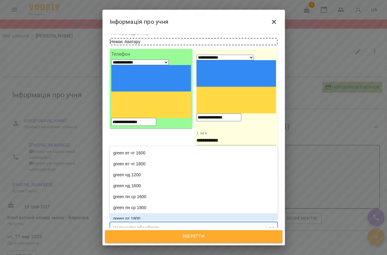
scroll to position [27, 0]
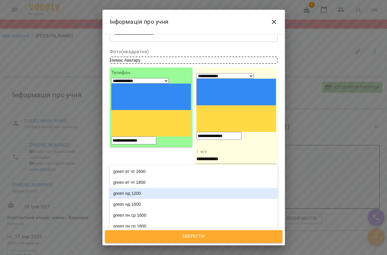
click at [142, 188] on div "green нд 1200" at bounding box center [194, 193] width 168 height 11
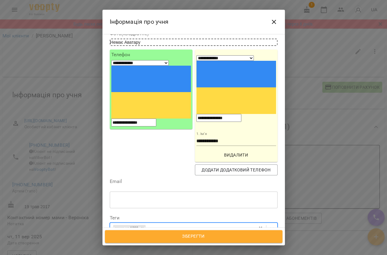
scroll to position [55, 0]
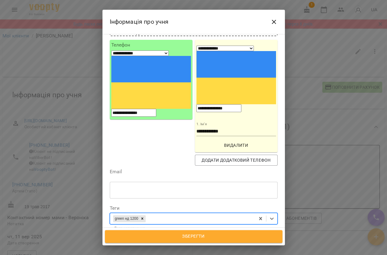
click at [205, 233] on span "Зберегти" at bounding box center [193, 236] width 164 height 8
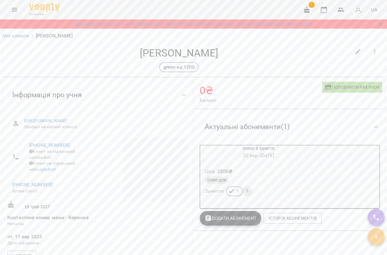
click at [30, 35] on ol "Мої клієнти / [PERSON_NAME]" at bounding box center [193, 35] width 382 height 7
click at [12, 13] on icon "Menu" at bounding box center [14, 9] width 7 height 7
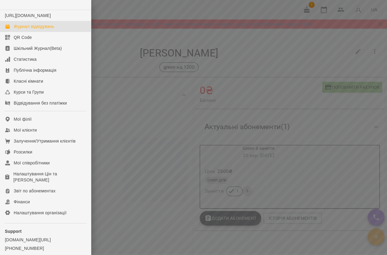
click at [49, 32] on link "Журнал відвідувань" at bounding box center [45, 26] width 91 height 11
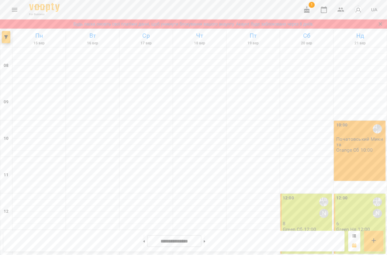
scroll to position [248, 0]
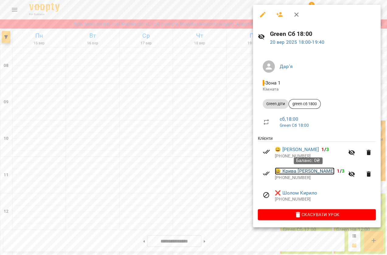
click at [303, 175] on link "😀 Крива [PERSON_NAME]" at bounding box center [305, 170] width 60 height 7
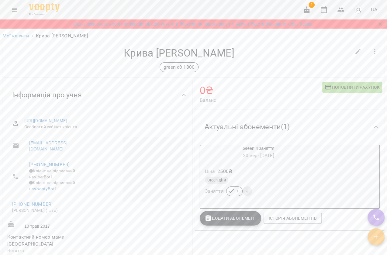
click at [355, 53] on icon "button" at bounding box center [357, 51] width 5 height 5
select select "**"
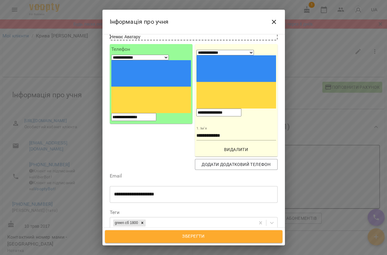
scroll to position [110, 0]
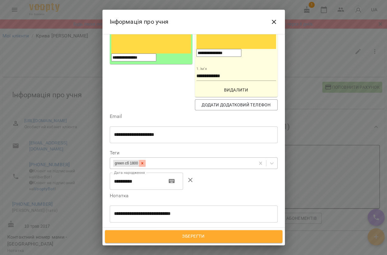
click at [143, 161] on icon at bounding box center [142, 163] width 4 height 4
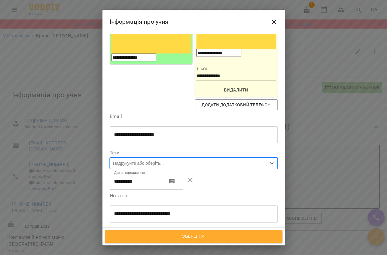
click at [134, 160] on div "Надрукуйте або оберіть..." at bounding box center [138, 163] width 51 height 6
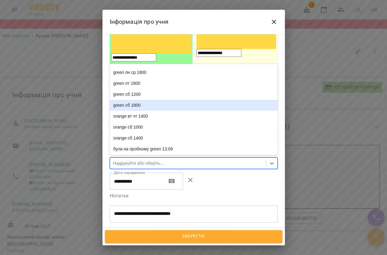
scroll to position [55, 0]
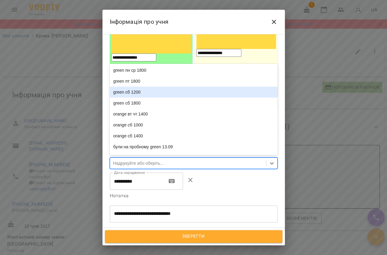
click at [143, 87] on div "green сб 1200" at bounding box center [194, 92] width 168 height 11
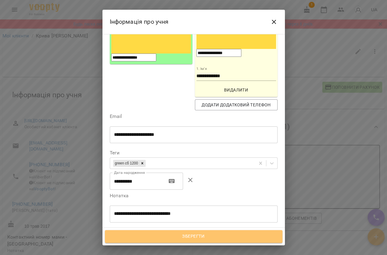
click at [187, 241] on button "Зберегти" at bounding box center [193, 236] width 177 height 13
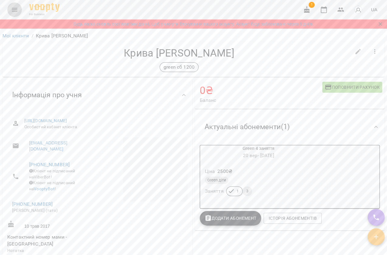
click at [13, 11] on icon "Menu" at bounding box center [14, 10] width 5 height 4
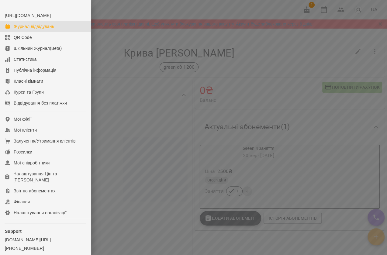
click at [29, 29] on div "Журнал відвідувань" at bounding box center [34, 26] width 40 height 6
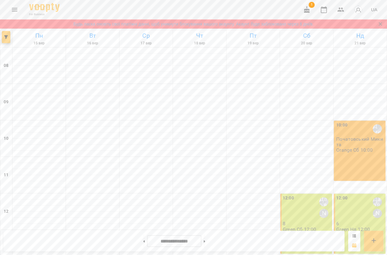
scroll to position [165, 0]
click at [205, 245] on button at bounding box center [204, 240] width 2 height 13
type input "**********"
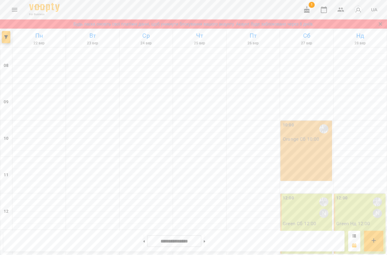
scroll to position [119, 0]
click at [351, 221] on p "Green Нд 12:00" at bounding box center [353, 223] width 34 height 5
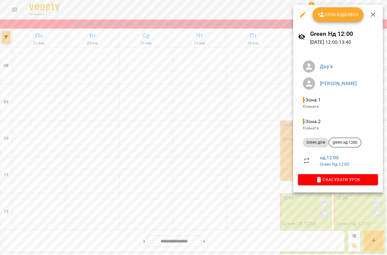
click at [302, 16] on icon "button" at bounding box center [302, 14] width 7 height 7
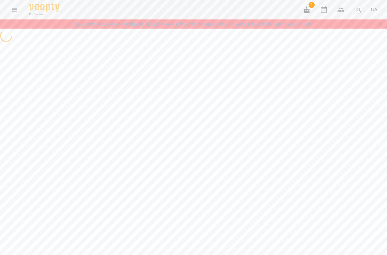
select select "**********"
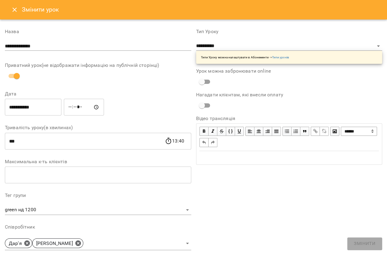
click at [18, 16] on div "Змінити урок" at bounding box center [193, 9] width 387 height 19
click at [19, 15] on div "Змінити урок" at bounding box center [193, 9] width 387 height 19
click at [16, 9] on icon "Close" at bounding box center [14, 9] width 7 height 7
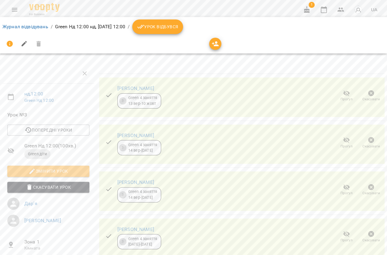
click at [9, 5] on button "Menu" at bounding box center [14, 9] width 15 height 15
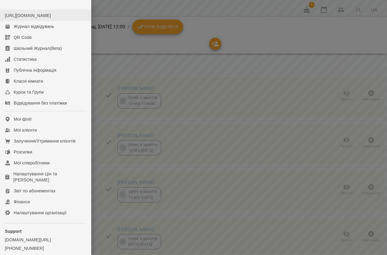
click at [12, 11] on li "[URL][DOMAIN_NAME]" at bounding box center [45, 15] width 91 height 11
click at [30, 29] on div "Журнал відвідувань" at bounding box center [34, 26] width 40 height 6
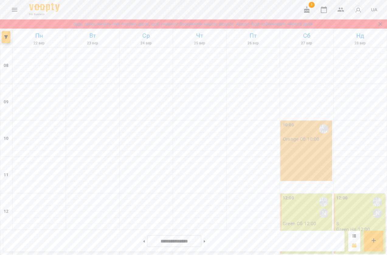
scroll to position [257, 0]
drag, startPoint x: 135, startPoint y: 239, endPoint x: 140, endPoint y: 233, distance: 8.0
click at [143, 239] on button at bounding box center [144, 240] width 2 height 13
type input "**********"
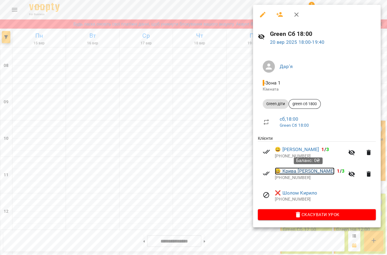
click at [291, 171] on link "😀 Крива [PERSON_NAME]" at bounding box center [305, 170] width 60 height 7
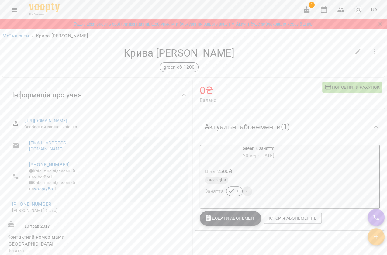
click at [9, 13] on button "Menu" at bounding box center [14, 9] width 15 height 15
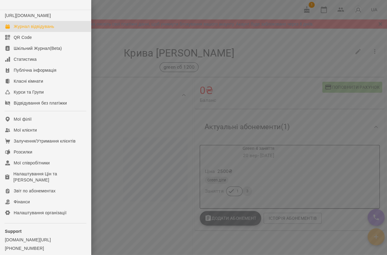
click at [17, 29] on div "Журнал відвідувань" at bounding box center [34, 26] width 40 height 6
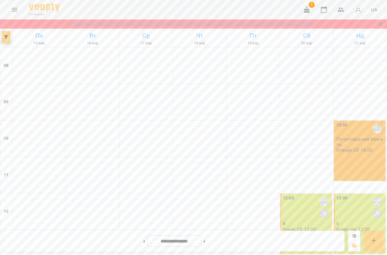
scroll to position [110, 0]
click at [205, 239] on div at bounding box center [204, 240] width 6 height 13
click at [205, 239] on button at bounding box center [204, 240] width 2 height 13
type input "**********"
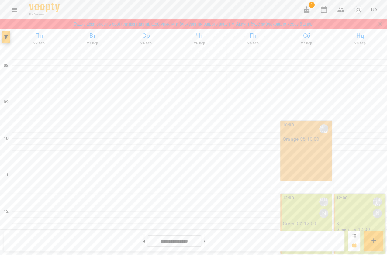
scroll to position [147, 0]
click at [359, 193] on div "12:00 Дар'я [PERSON_NAME] 8 Green Нд 12:00" at bounding box center [359, 223] width 52 height 60
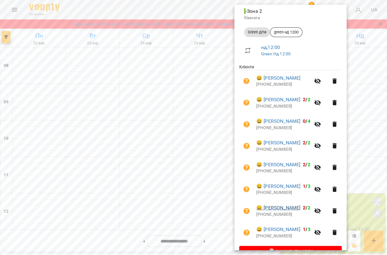
scroll to position [146, 0]
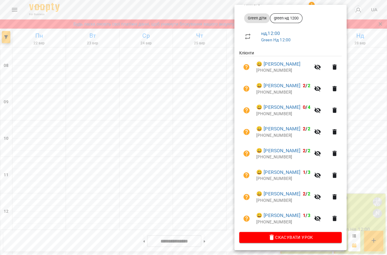
click at [197, 84] on div at bounding box center [193, 127] width 387 height 255
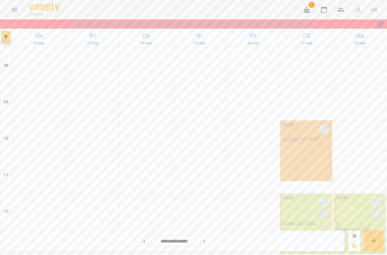
click at [380, 24] on icon "Закрити сповіщення" at bounding box center [380, 24] width 6 height 6
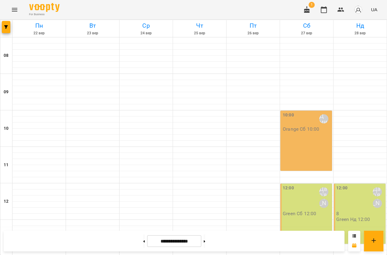
scroll to position [109, 0]
click at [358, 244] on div at bounding box center [359, 247] width 53 height 6
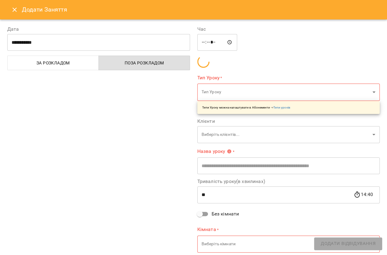
type input "**********"
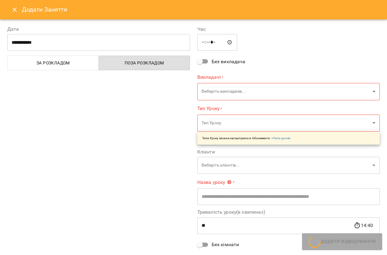
click at [340, 154] on div "**********" at bounding box center [288, 155] width 190 height 275
click at [13, 6] on button "Close" at bounding box center [14, 9] width 15 height 15
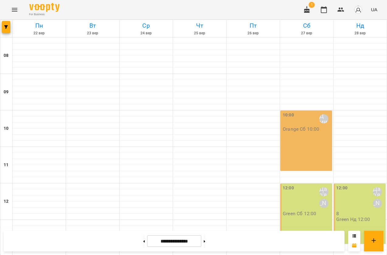
click at [365, 211] on p "8" at bounding box center [360, 213] width 48 height 5
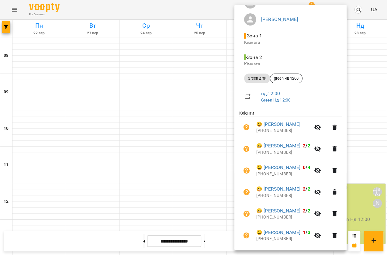
scroll to position [138, 0]
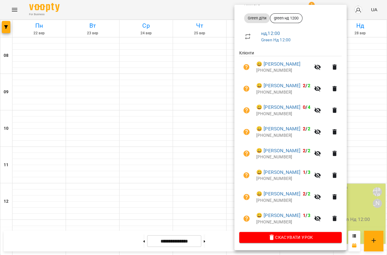
click at [92, 64] on div at bounding box center [193, 127] width 387 height 255
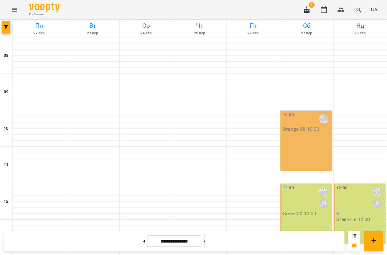
click at [205, 242] on icon at bounding box center [204, 241] width 2 height 2
type input "**********"
click at [354, 211] on p "Green Нд 12:00" at bounding box center [353, 213] width 34 height 5
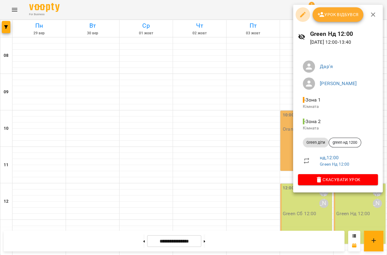
click at [308, 16] on button "button" at bounding box center [302, 14] width 15 height 15
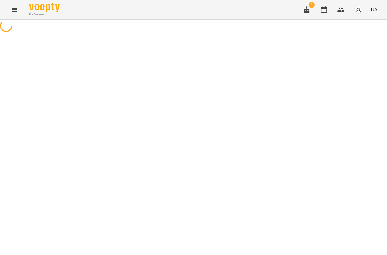
select select "**********"
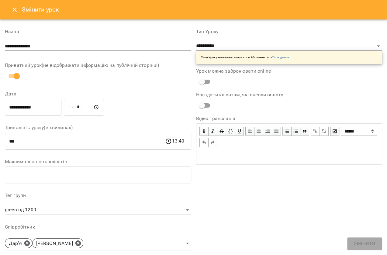
click at [19, 8] on button "Close" at bounding box center [14, 9] width 15 height 15
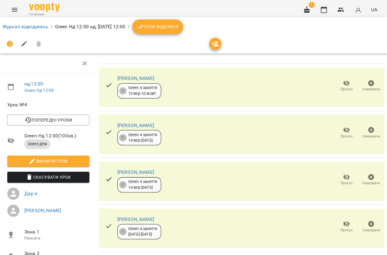
drag, startPoint x: 26, startPoint y: 15, endPoint x: 17, endPoint y: 9, distance: 10.6
click at [26, 15] on div "For Business 1 UA Журнал відвідувань / Green Нд 12:00 нд, [DATE] 12:00 / Урок в…" at bounding box center [193, 213] width 387 height 427
click at [16, 9] on icon "Menu" at bounding box center [14, 9] width 7 height 7
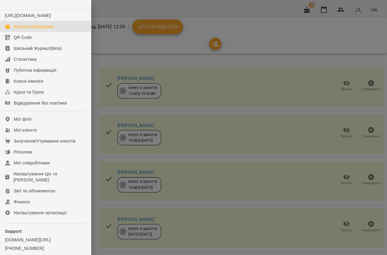
click at [29, 29] on div "Журнал відвідувань" at bounding box center [34, 26] width 40 height 6
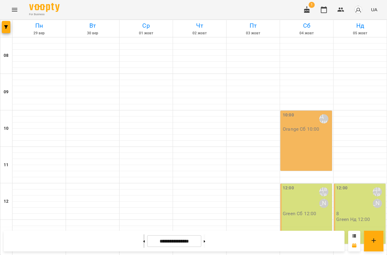
drag, startPoint x: 144, startPoint y: 238, endPoint x: 139, endPoint y: 241, distance: 5.6
click at [143, 238] on div "**********" at bounding box center [174, 240] width 340 height 21
click at [143, 241] on button at bounding box center [144, 240] width 2 height 13
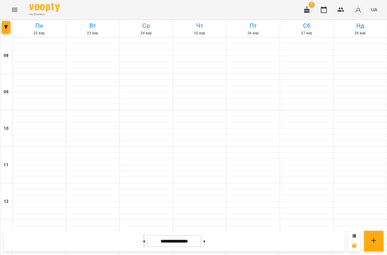
click at [143, 241] on button at bounding box center [144, 240] width 2 height 13
type input "**********"
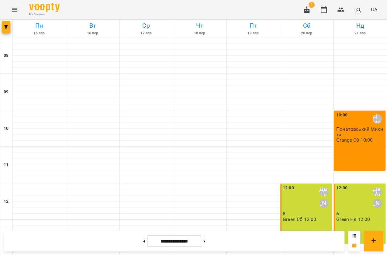
scroll to position [247, 0]
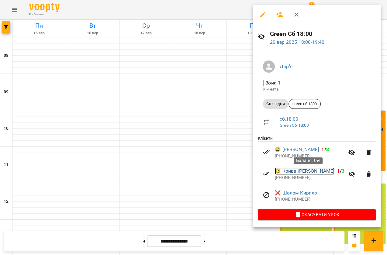
click at [294, 170] on link "😀 Крива [PERSON_NAME]" at bounding box center [305, 170] width 60 height 7
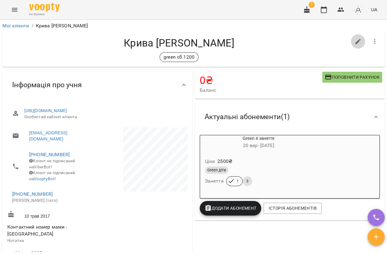
click at [354, 38] on icon "button" at bounding box center [357, 41] width 7 height 7
select select "**"
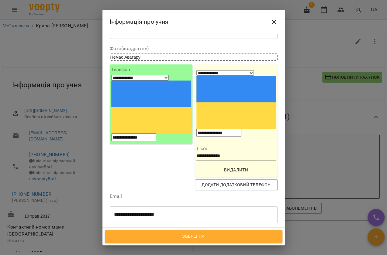
scroll to position [138, 0]
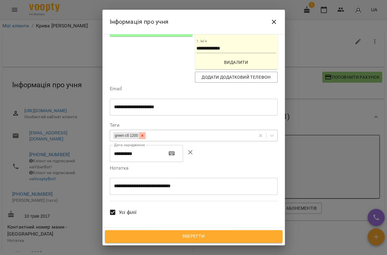
click at [145, 132] on div at bounding box center [142, 135] width 7 height 7
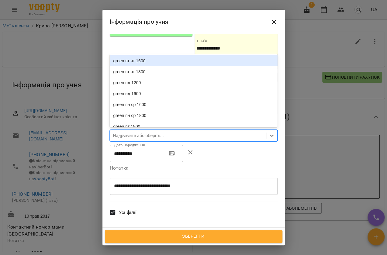
click at [141, 132] on div "Надрукуйте або оберіть..." at bounding box center [138, 135] width 51 height 6
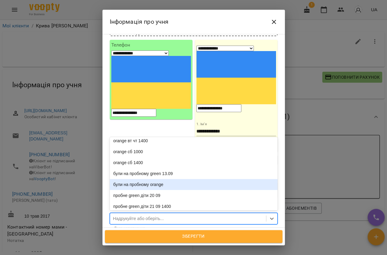
scroll to position [83, 0]
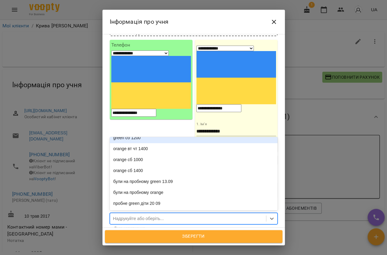
click at [148, 132] on div "green сб 1200" at bounding box center [194, 137] width 168 height 11
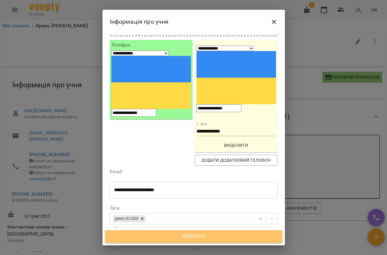
click at [168, 232] on button "Зберегти" at bounding box center [193, 236] width 177 height 13
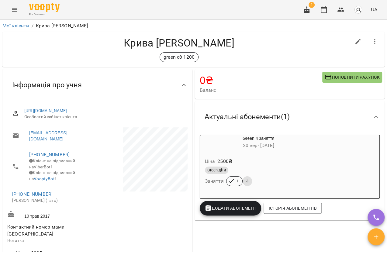
click at [15, 10] on icon "Menu" at bounding box center [14, 10] width 5 height 4
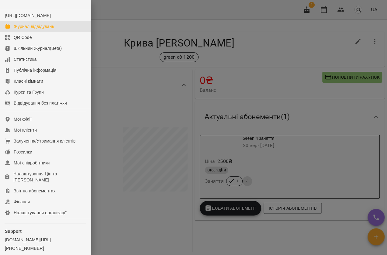
click at [17, 29] on div "Журнал відвідувань" at bounding box center [34, 26] width 40 height 6
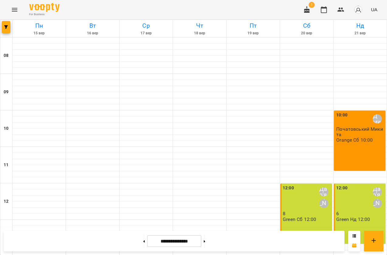
scroll to position [138, 0]
click at [205, 243] on button at bounding box center [204, 240] width 2 height 13
type input "**********"
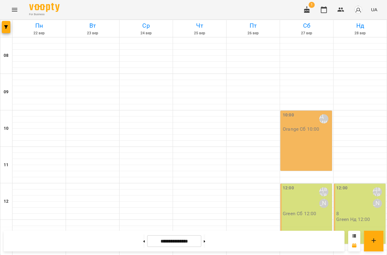
click at [357, 217] on p "Green Нд 12:00" at bounding box center [353, 219] width 34 height 5
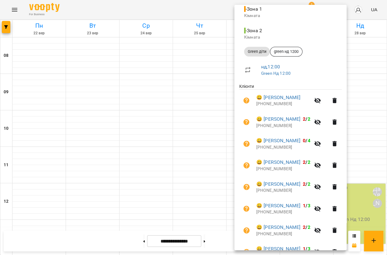
scroll to position [36, 0]
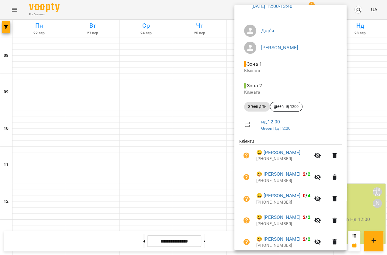
click at [182, 55] on div at bounding box center [193, 127] width 387 height 255
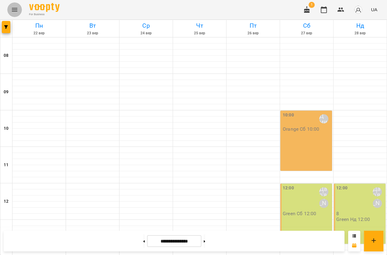
click at [10, 10] on button "Menu" at bounding box center [14, 9] width 15 height 15
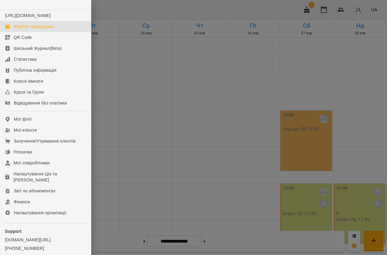
click at [49, 27] on link "Журнал відвідувань" at bounding box center [45, 26] width 91 height 11
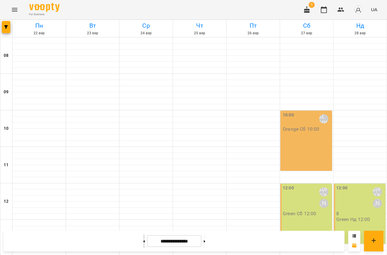
click at [143, 236] on button at bounding box center [144, 240] width 2 height 13
type input "**********"
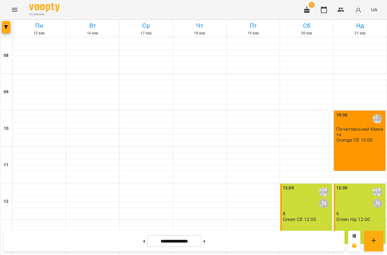
scroll to position [221, 0]
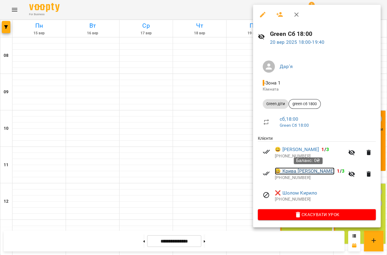
click at [300, 175] on link "😀 Крива Соломія Максимівна" at bounding box center [305, 170] width 60 height 7
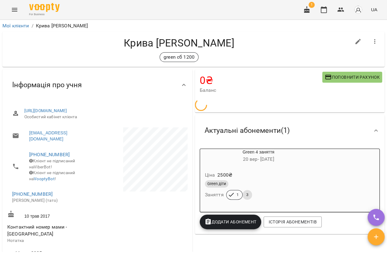
click at [355, 41] on icon "button" at bounding box center [357, 41] width 5 height 5
select select "**"
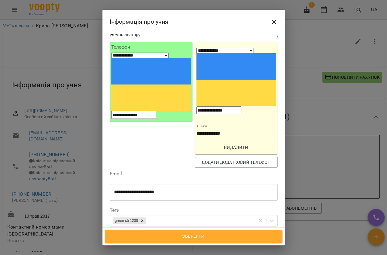
scroll to position [55, 0]
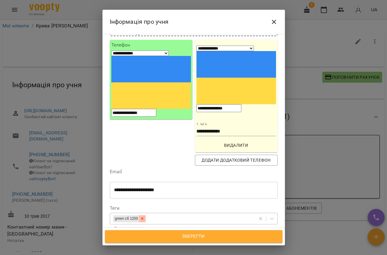
click at [145, 215] on div at bounding box center [142, 218] width 7 height 7
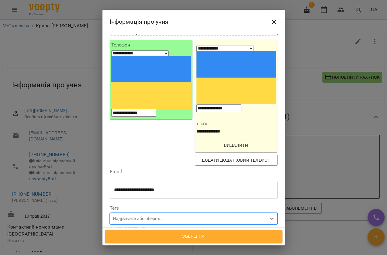
click at [146, 215] on div "Надрукуйте або оберіть..." at bounding box center [138, 218] width 51 height 6
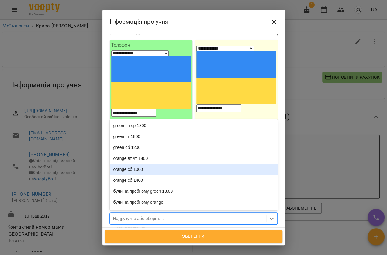
scroll to position [0, 0]
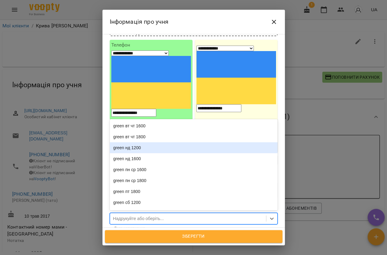
click at [135, 142] on div "green нд 1200" at bounding box center [194, 147] width 168 height 11
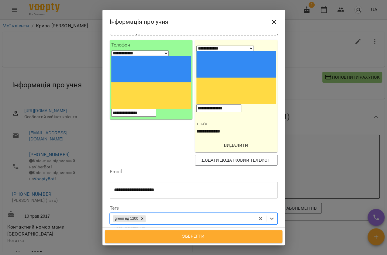
click at [162, 238] on span "Зберегти" at bounding box center [193, 236] width 164 height 8
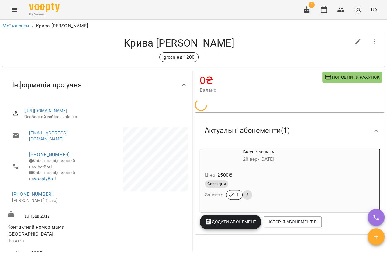
click at [12, 11] on icon "Menu" at bounding box center [14, 10] width 5 height 4
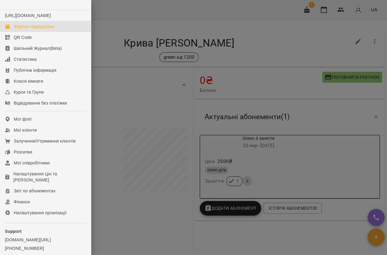
click at [22, 29] on link "Журнал відвідувань" at bounding box center [45, 26] width 91 height 11
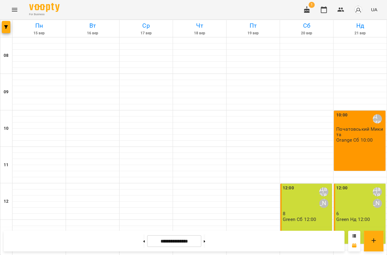
scroll to position [193, 0]
click at [205, 241] on button at bounding box center [204, 240] width 2 height 13
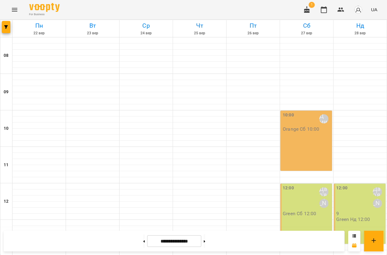
scroll to position [109, 0]
click at [349, 183] on div "12:00 Дар'я Максим 9 Green Нд 12:00" at bounding box center [359, 213] width 52 height 60
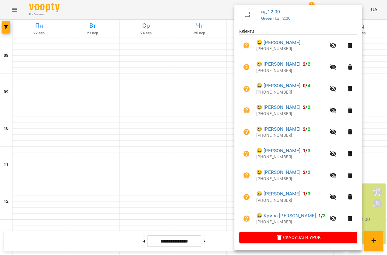
scroll to position [168, 0]
click at [187, 71] on div at bounding box center [193, 127] width 387 height 255
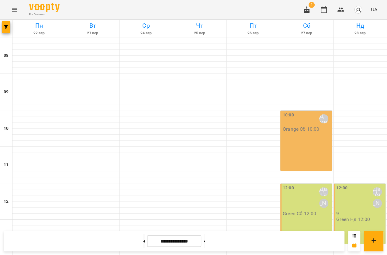
scroll to position [247, 0]
click at [143, 245] on button at bounding box center [144, 240] width 2 height 13
type input "**********"
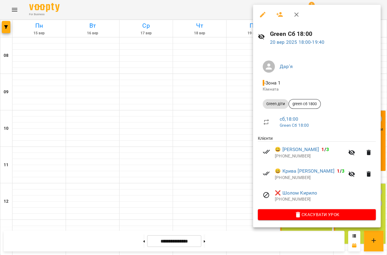
click at [234, 114] on div at bounding box center [193, 127] width 387 height 255
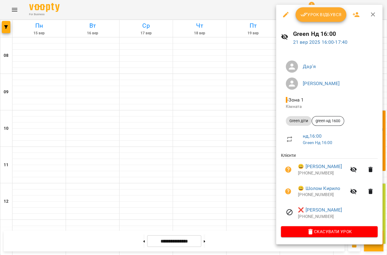
click at [234, 109] on div at bounding box center [193, 127] width 387 height 255
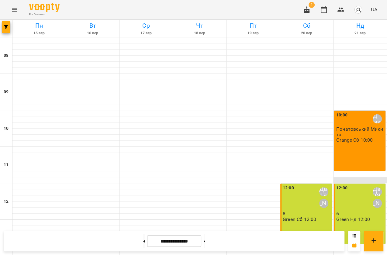
scroll to position [109, 0]
click at [350, 185] on div "12:00 Дар'я [PERSON_NAME]" at bounding box center [360, 198] width 48 height 26
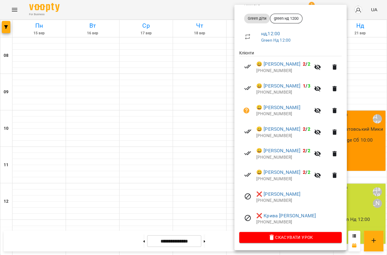
scroll to position [139, 0]
click at [273, 171] on link "😀 Вінярський Андрій" at bounding box center [278, 172] width 44 height 7
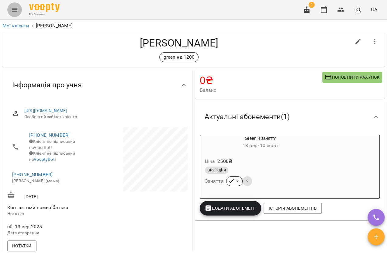
click at [11, 9] on icon "Menu" at bounding box center [14, 9] width 7 height 7
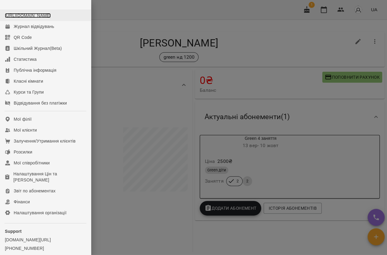
click at [14, 15] on link "https://www.voopty.com.ua/studio/68b547c8574b3b5bbd197fde" at bounding box center [28, 15] width 46 height 5
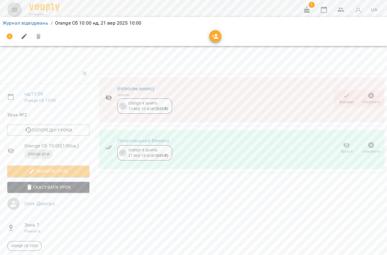
click at [16, 5] on button "Menu" at bounding box center [14, 9] width 15 height 15
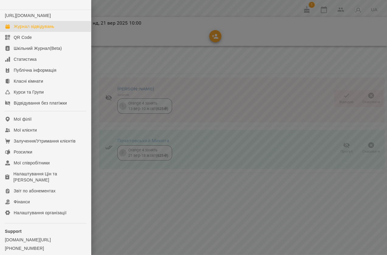
click at [21, 29] on div "Журнал відвідувань" at bounding box center [34, 26] width 40 height 6
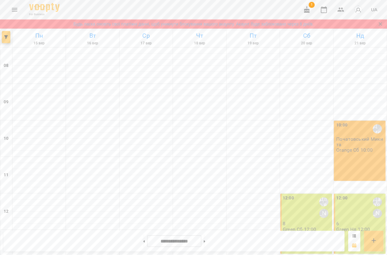
scroll to position [83, 0]
click at [354, 195] on div "12:00 Дар'я [PERSON_NAME]" at bounding box center [360, 208] width 48 height 26
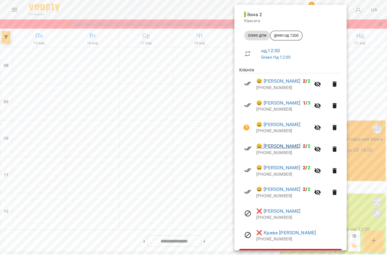
scroll to position [138, 0]
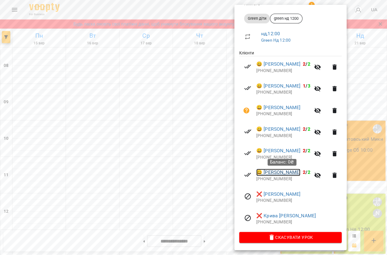
click at [281, 173] on link "😀 [PERSON_NAME]" at bounding box center [278, 172] width 44 height 7
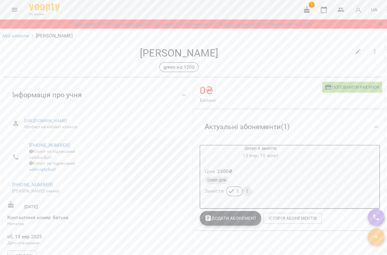
click at [12, 9] on icon "Menu" at bounding box center [14, 9] width 7 height 7
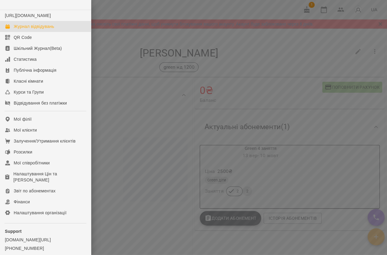
click at [18, 29] on div "Журнал відвідувань" at bounding box center [34, 26] width 40 height 6
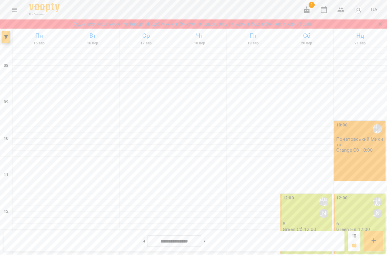
scroll to position [110, 0]
click at [350, 195] on div "12:00 Дар'я [PERSON_NAME]" at bounding box center [360, 208] width 48 height 26
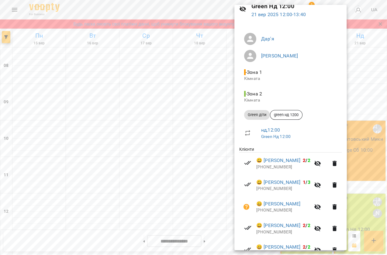
scroll to position [1, 0]
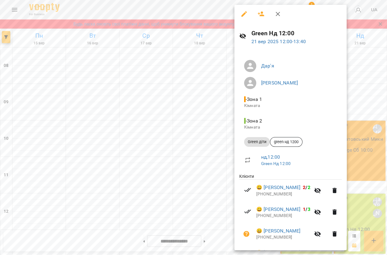
click at [241, 10] on button "button" at bounding box center [244, 14] width 15 height 15
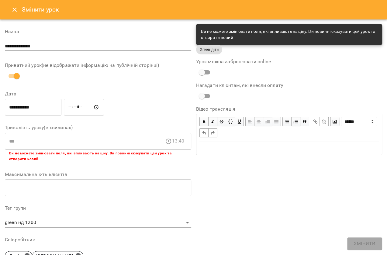
click at [13, 11] on icon "Close" at bounding box center [14, 9] width 7 height 7
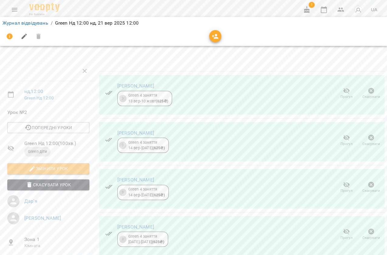
scroll to position [27, 0]
click at [345, 87] on icon "button" at bounding box center [346, 90] width 7 height 7
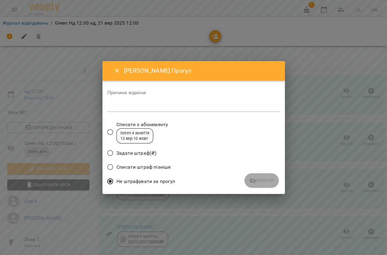
click at [167, 108] on textarea at bounding box center [193, 107] width 172 height 6
type textarea "*"
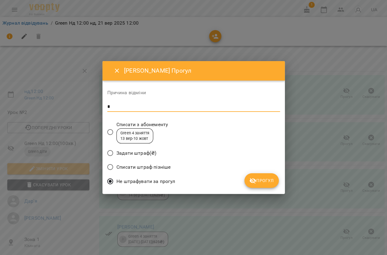
type textarea "*"
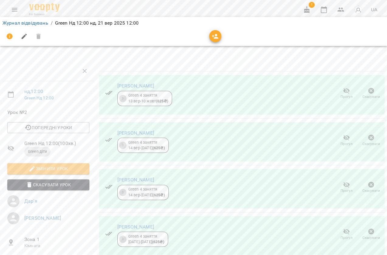
scroll to position [0, 0]
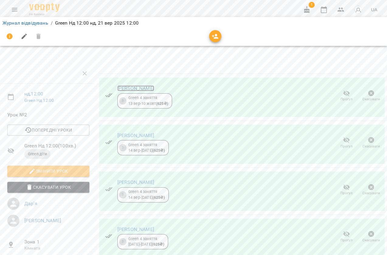
click at [123, 87] on link "[PERSON_NAME]" at bounding box center [135, 88] width 37 height 6
click at [340, 97] on span "Прогул" at bounding box center [346, 99] width 12 height 5
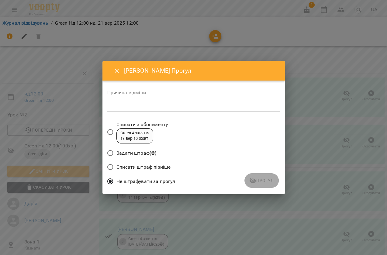
click at [130, 110] on div "*" at bounding box center [193, 107] width 172 height 10
type textarea "*"
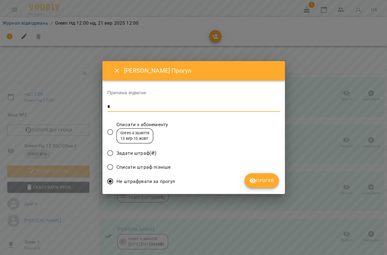
type textarea "*"
click at [261, 185] on button "Прогул" at bounding box center [261, 180] width 34 height 15
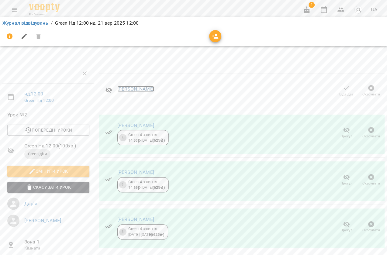
click at [142, 91] on link "[PERSON_NAME]" at bounding box center [135, 89] width 37 height 6
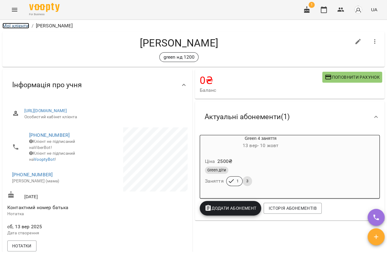
click at [18, 24] on link "Мої клієнти" at bounding box center [15, 26] width 27 height 6
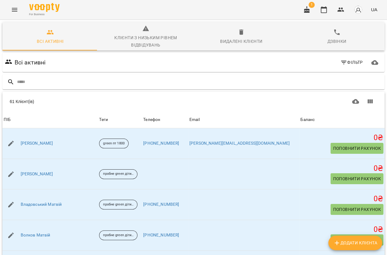
click at [13, 10] on icon "Menu" at bounding box center [14, 9] width 7 height 7
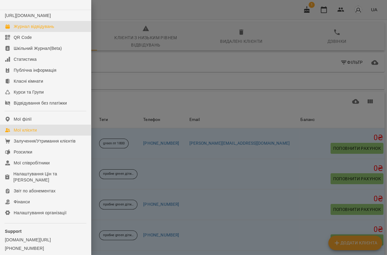
click at [23, 29] on div "Журнал відвідувань" at bounding box center [34, 26] width 40 height 6
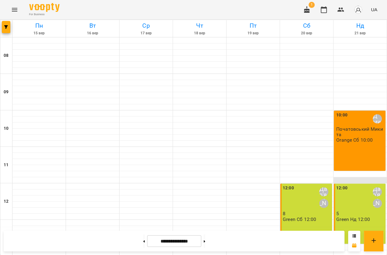
scroll to position [55, 0]
click at [347, 185] on div "12:00 Дар'я Максим" at bounding box center [360, 198] width 48 height 26
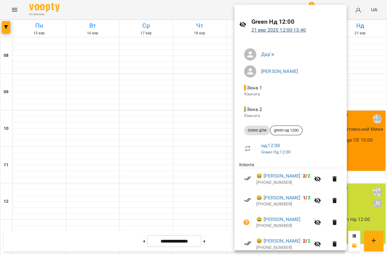
scroll to position [0, 0]
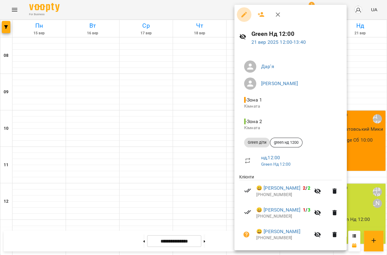
click at [246, 15] on icon "button" at bounding box center [243, 14] width 7 height 7
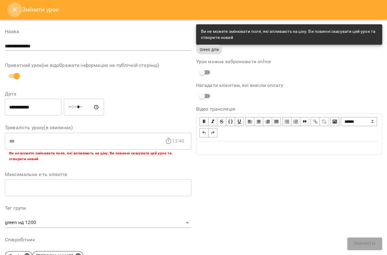
click at [17, 8] on icon "Close" at bounding box center [14, 9] width 7 height 7
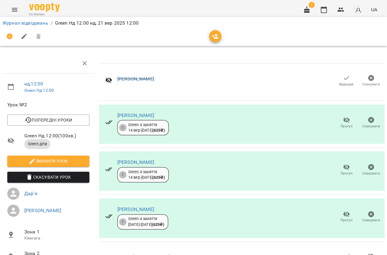
click at [343, 80] on icon "button" at bounding box center [346, 77] width 7 height 7
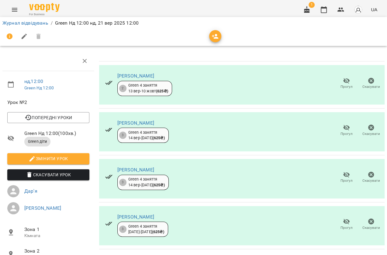
scroll to position [158, 0]
click at [12, 11] on icon "Menu" at bounding box center [14, 9] width 7 height 7
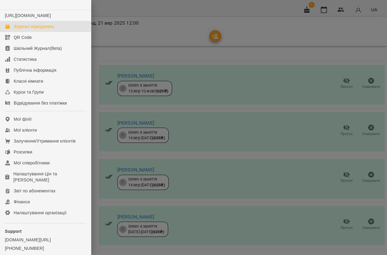
click at [39, 29] on div "Журнал відвідувань" at bounding box center [34, 26] width 40 height 6
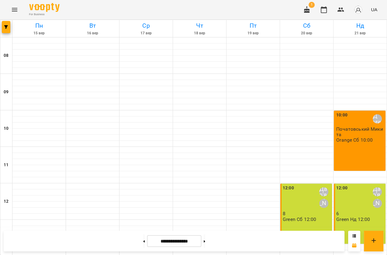
scroll to position [138, 0]
click at [205, 242] on button at bounding box center [204, 240] width 2 height 13
type input "**********"
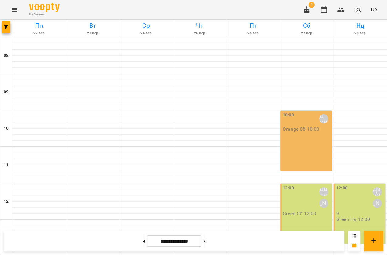
scroll to position [164, 0]
click at [12, 8] on icon "Menu" at bounding box center [14, 9] width 7 height 7
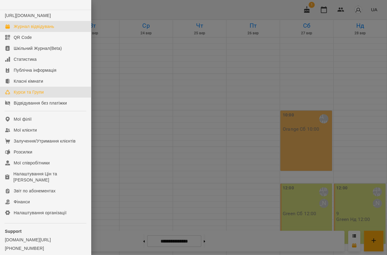
click at [33, 95] on div "Курси та Групи" at bounding box center [29, 92] width 30 height 6
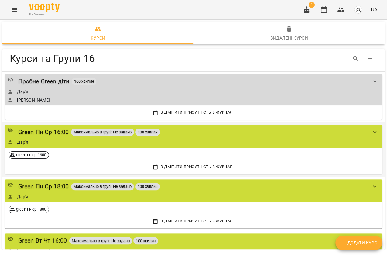
scroll to position [55, 0]
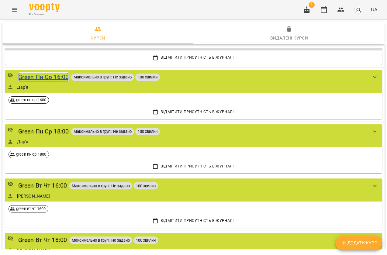
click at [55, 75] on div "Green Пн Ср 16:00" at bounding box center [43, 76] width 51 height 9
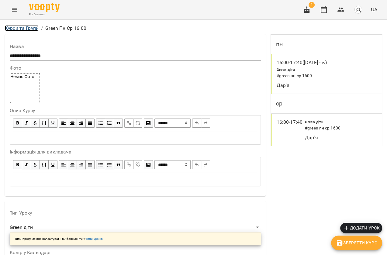
click at [26, 29] on link "Курси та Групи" at bounding box center [22, 28] width 34 height 6
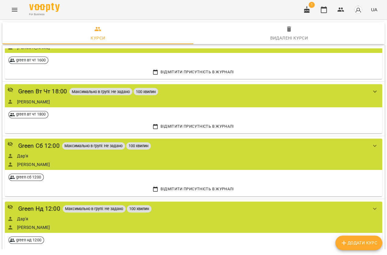
scroll to position [276, 0]
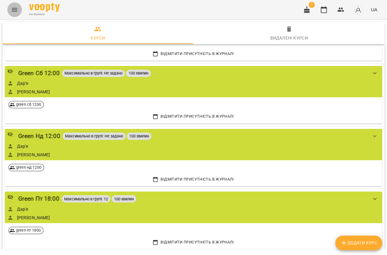
click at [16, 13] on button "Menu" at bounding box center [14, 9] width 15 height 15
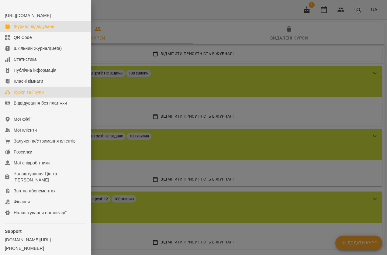
click at [25, 29] on div "Журнал відвідувань" at bounding box center [34, 26] width 40 height 6
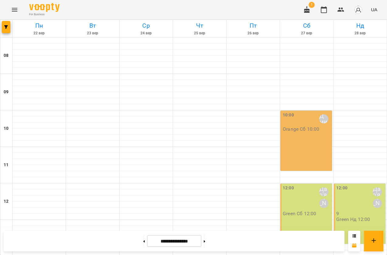
scroll to position [137, 0]
click at [143, 239] on button at bounding box center [144, 240] width 2 height 13
type input "**********"
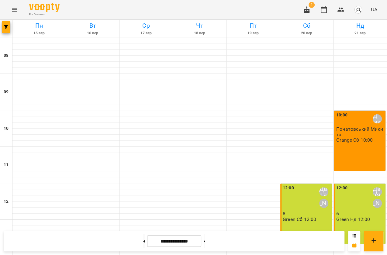
scroll to position [247, 0]
click at [9, 10] on button "Menu" at bounding box center [14, 9] width 15 height 15
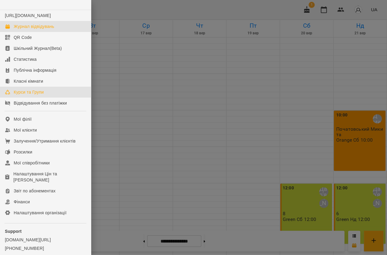
click at [31, 95] on div "Курси та Групи" at bounding box center [29, 92] width 30 height 6
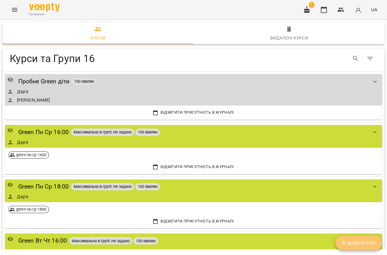
click at [348, 245] on span "Додати Курс" at bounding box center [358, 242] width 37 height 7
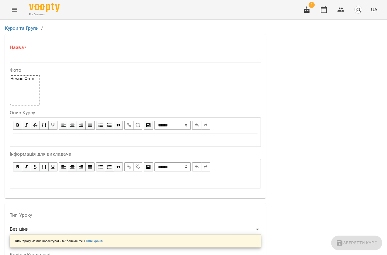
click at [32, 59] on input "text" at bounding box center [135, 58] width 251 height 10
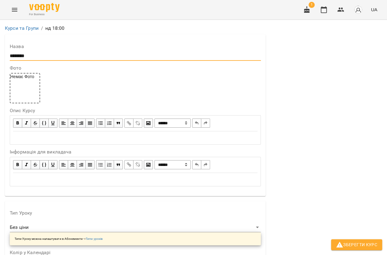
scroll to position [138, 0]
type input "********"
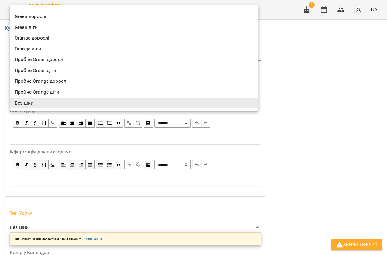
click at [46, 24] on li "Green діти" at bounding box center [134, 27] width 248 height 11
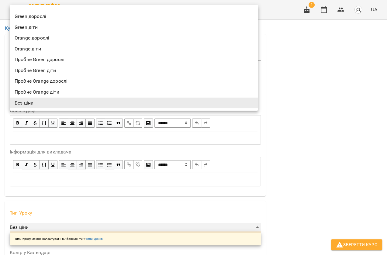
type input "**********"
type input "***"
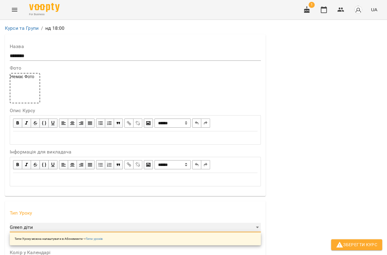
scroll to position [221, 0]
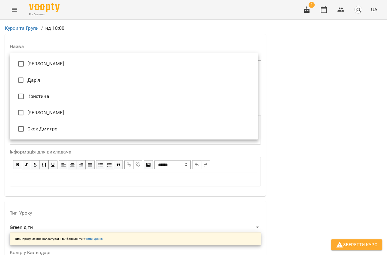
type input "**********"
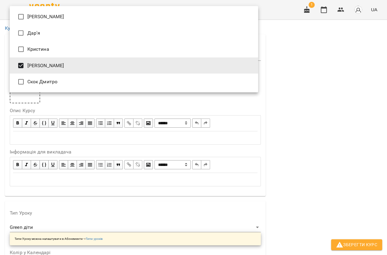
click at [282, 145] on div at bounding box center [193, 127] width 387 height 255
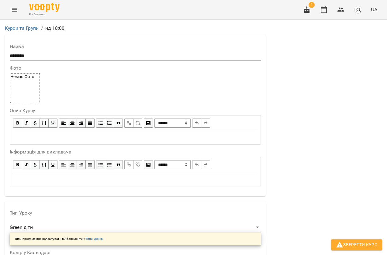
click at [18, 13] on icon "Menu" at bounding box center [14, 9] width 7 height 7
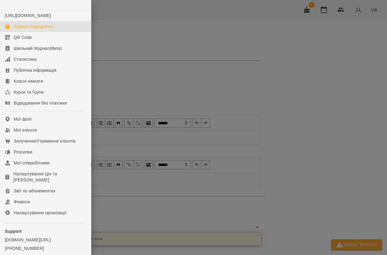
click at [19, 32] on link "Журнал відвідувань" at bounding box center [45, 26] width 91 height 11
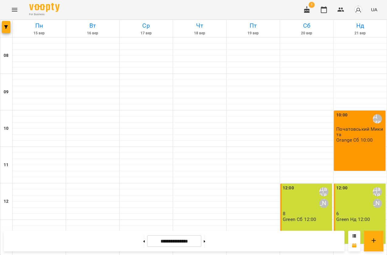
scroll to position [247, 0]
click at [17, 8] on icon "Menu" at bounding box center [14, 9] width 7 height 7
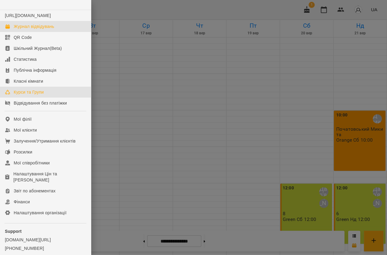
click at [32, 97] on link "Курси та Групи" at bounding box center [45, 92] width 91 height 11
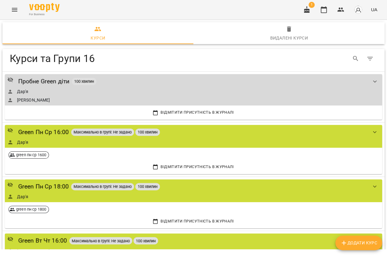
click at [344, 242] on icon "button" at bounding box center [343, 243] width 4 height 4
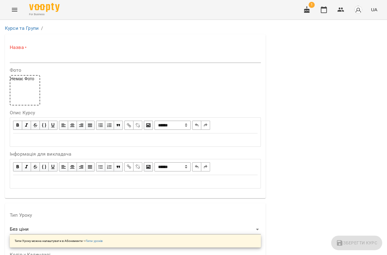
click at [27, 58] on input "text" at bounding box center [135, 58] width 251 height 10
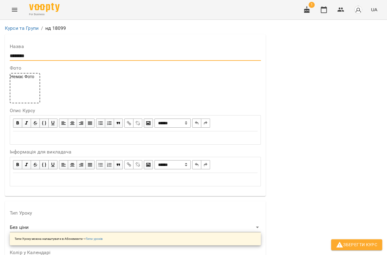
scroll to position [138, 0]
type input "********"
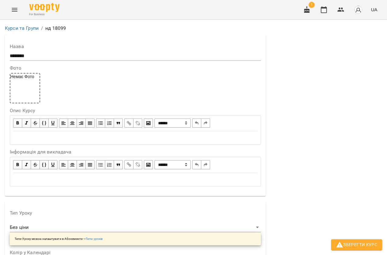
scroll to position [55, 0]
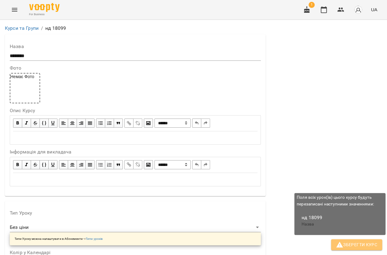
click at [343, 245] on span "Зберегти Курс" at bounding box center [356, 244] width 41 height 7
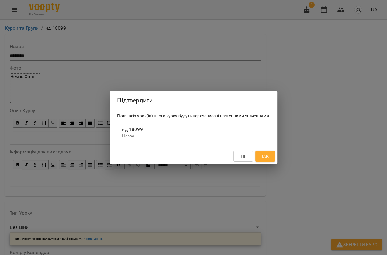
click at [268, 155] on span "Так" at bounding box center [265, 155] width 8 height 7
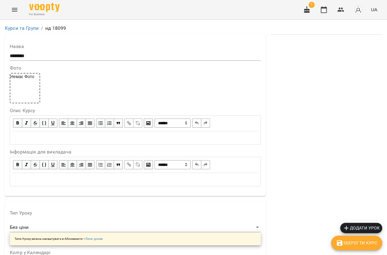
click at [353, 224] on span "Додати урок" at bounding box center [360, 227] width 37 height 7
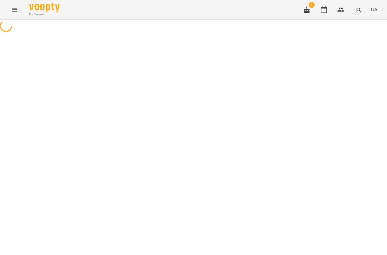
select select "********"
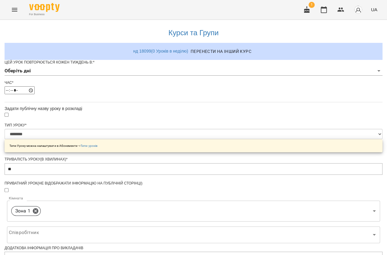
click at [143, 86] on body "**********" at bounding box center [193, 193] width 387 height 386
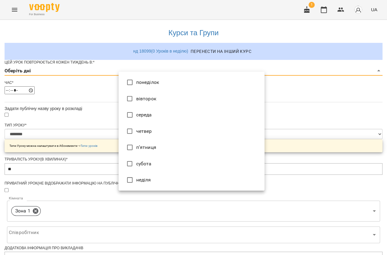
type input "*"
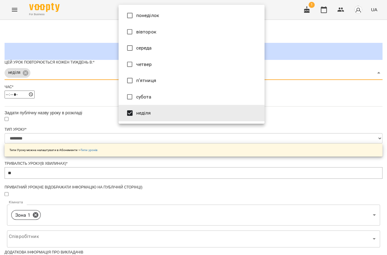
click at [109, 137] on div at bounding box center [193, 127] width 387 height 255
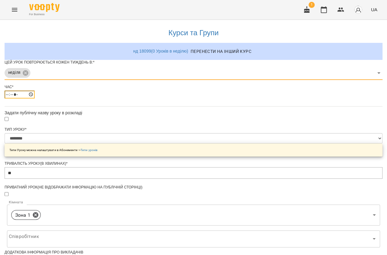
click at [35, 98] on input "*****" at bounding box center [20, 94] width 30 height 8
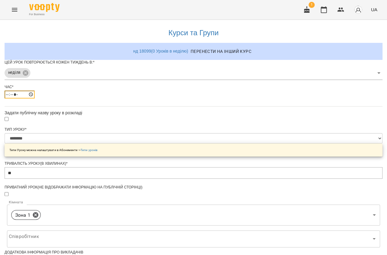
type input "*****"
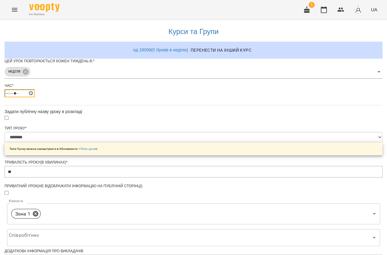
scroll to position [165, 0]
click at [149, 89] on body "**********" at bounding box center [193, 195] width 387 height 390
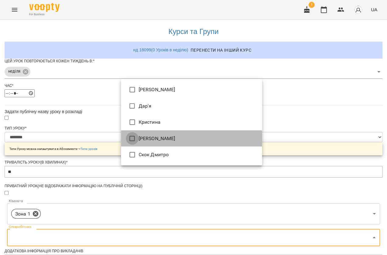
type input "**********"
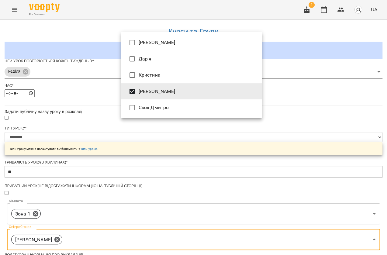
click at [94, 100] on div at bounding box center [193, 127] width 387 height 255
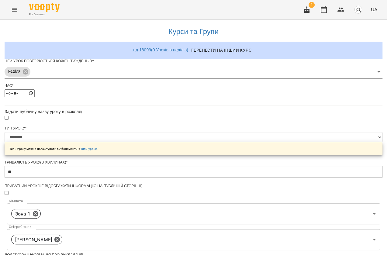
scroll to position [207, 0]
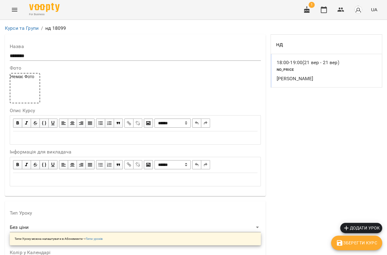
click at [15, 12] on icon "Menu" at bounding box center [14, 9] width 7 height 7
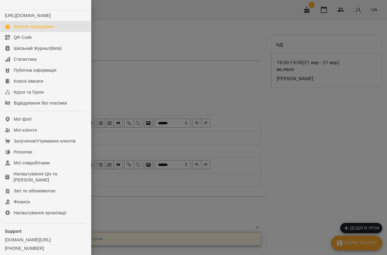
click at [24, 29] on div "Журнал відвідувань" at bounding box center [34, 26] width 40 height 6
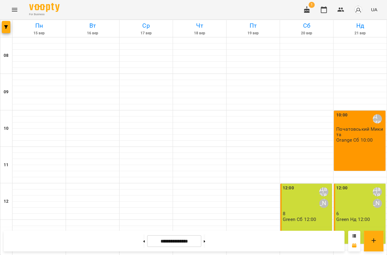
scroll to position [247, 0]
drag, startPoint x: 340, startPoint y: 165, endPoint x: 340, endPoint y: 198, distance: 33.1
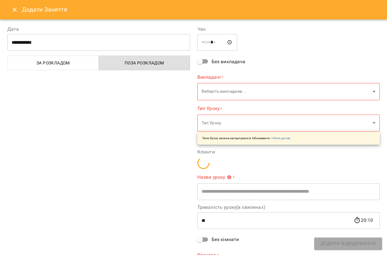
click at [343, 178] on body "For Business 1 UA Пн 15 вер Вт 16 вер Ср 17 вер Чт 18 вер Пт 19 вер Сб 20 вер Н…" at bounding box center [193, 251] width 387 height 502
type input "**********"
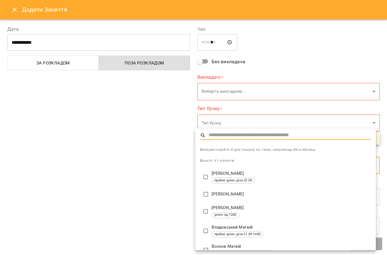
click at [15, 12] on div at bounding box center [193, 127] width 387 height 255
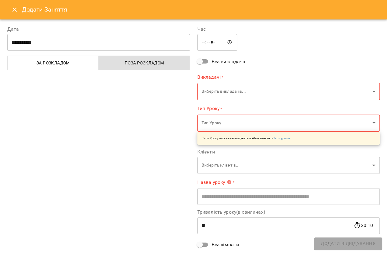
click at [13, 12] on icon "Close" at bounding box center [14, 9] width 7 height 7
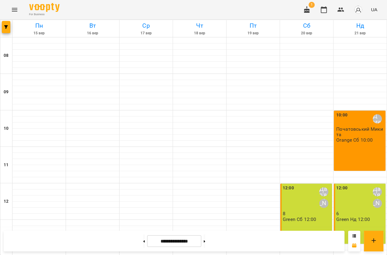
click at [13, 12] on icon "Menu" at bounding box center [14, 9] width 7 height 7
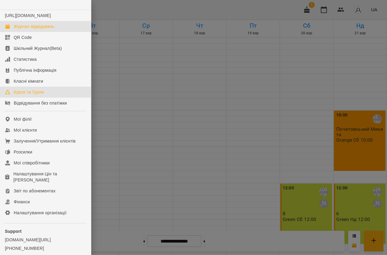
click at [21, 95] on div "Курси та Групи" at bounding box center [29, 92] width 30 height 6
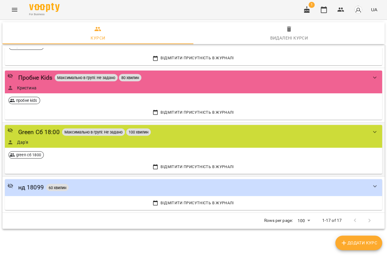
scroll to position [803, 0]
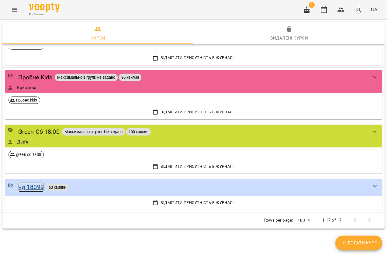
drag, startPoint x: 30, startPoint y: 186, endPoint x: 35, endPoint y: 181, distance: 6.5
click at [30, 186] on div "нд 18099" at bounding box center [31, 186] width 26 height 9
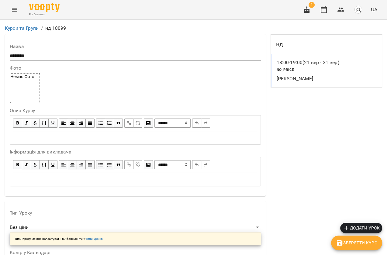
scroll to position [459, 0]
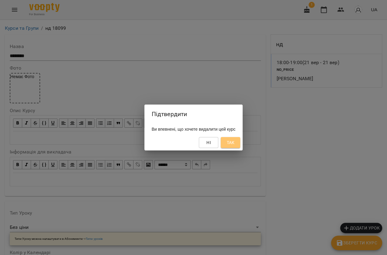
click at [234, 143] on span "Так" at bounding box center [230, 142] width 8 height 7
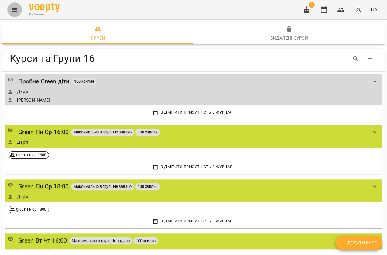
click at [12, 3] on button "Menu" at bounding box center [14, 9] width 15 height 15
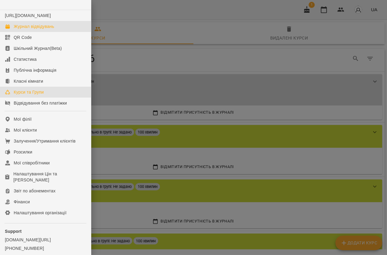
click at [30, 32] on link "Журнал відвідувань" at bounding box center [45, 26] width 91 height 11
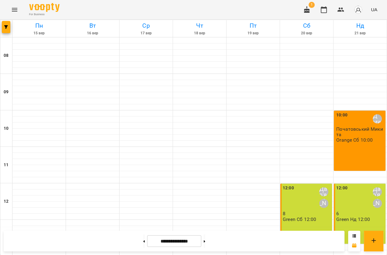
scroll to position [247, 0]
click at [301, 13] on button "button" at bounding box center [306, 9] width 15 height 15
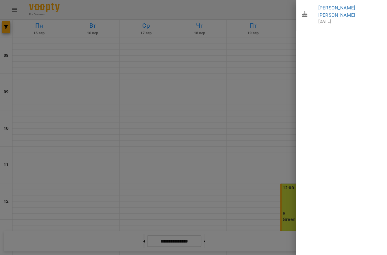
click at [326, 11] on span "Плосконосов Ігор Миколайович" at bounding box center [350, 11] width 64 height 14
click at [327, 7] on link "Плосконосов Ігор Миколайович" at bounding box center [336, 11] width 37 height 13
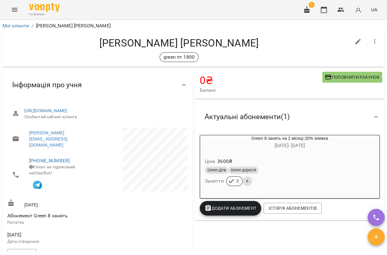
click at [7, 9] on button "Menu" at bounding box center [14, 9] width 15 height 15
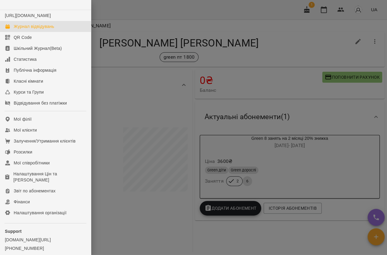
click at [40, 29] on div "Журнал відвідувань" at bounding box center [34, 26] width 40 height 6
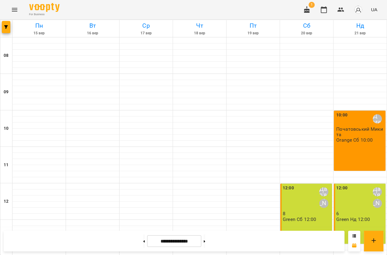
scroll to position [247, 0]
click at [205, 245] on button at bounding box center [204, 240] width 2 height 13
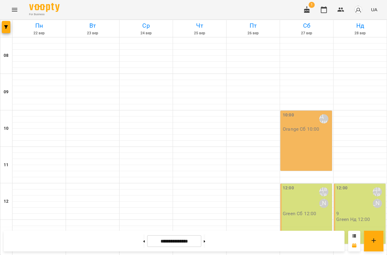
scroll to position [164, 0]
click at [143, 243] on button at bounding box center [144, 240] width 2 height 13
type input "**********"
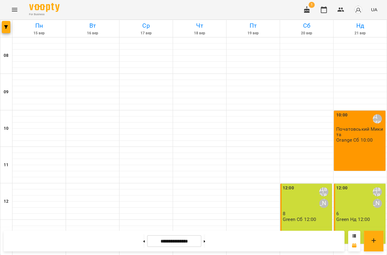
scroll to position [137, 0]
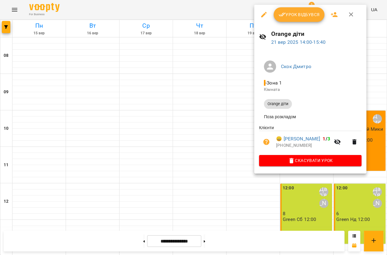
click at [240, 100] on div at bounding box center [193, 127] width 387 height 255
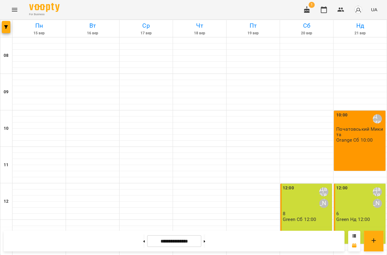
scroll to position [192, 0]
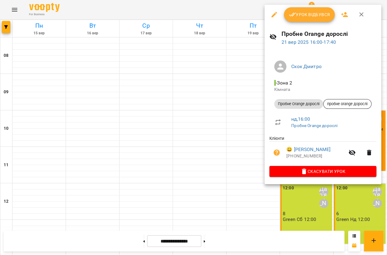
click at [246, 167] on div at bounding box center [193, 127] width 387 height 255
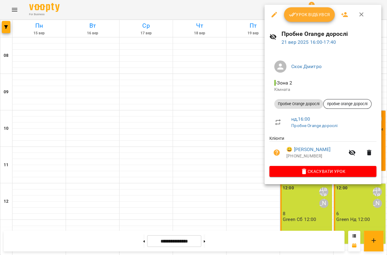
click at [229, 118] on div at bounding box center [193, 127] width 387 height 255
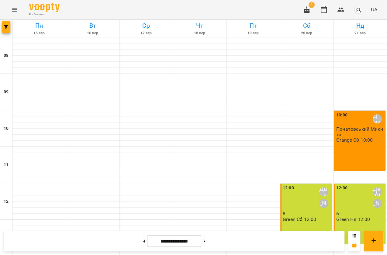
scroll to position [109, 0]
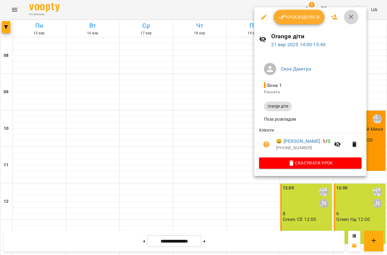
click at [353, 20] on icon "button" at bounding box center [350, 16] width 7 height 7
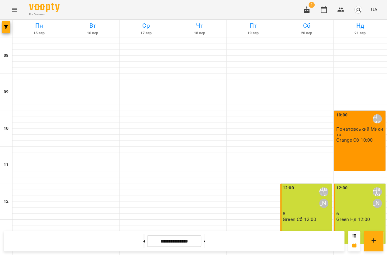
scroll to position [137, 0]
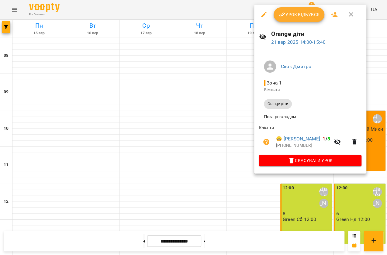
click at [354, 14] on button "button" at bounding box center [350, 14] width 15 height 15
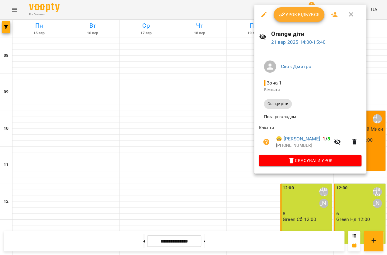
click at [348, 15] on icon "button" at bounding box center [350, 14] width 7 height 7
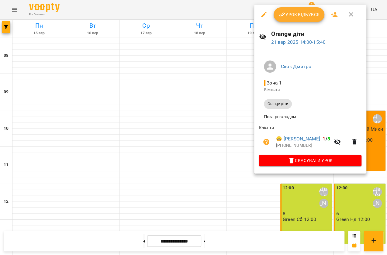
click at [349, 18] on icon "button" at bounding box center [350, 14] width 7 height 7
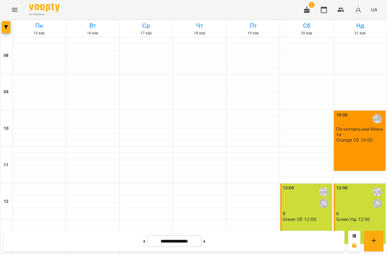
scroll to position [247, 0]
click at [14, 7] on icon "Menu" at bounding box center [14, 9] width 7 height 7
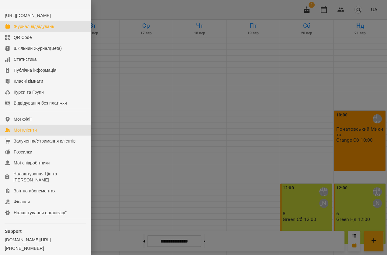
click at [27, 133] on div "Мої клієнти" at bounding box center [25, 130] width 23 height 6
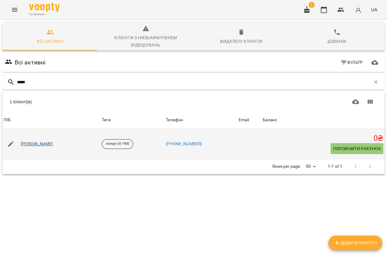
type input "*****"
click at [53, 144] on link "Маргарита Борисевич" at bounding box center [37, 144] width 32 height 6
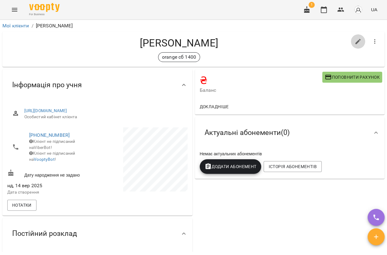
click at [350, 43] on button "button" at bounding box center [357, 41] width 15 height 15
select select "**"
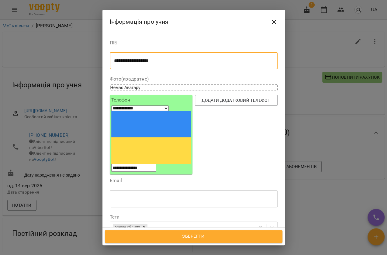
click at [173, 58] on textarea "**********" at bounding box center [191, 61] width 155 height 6
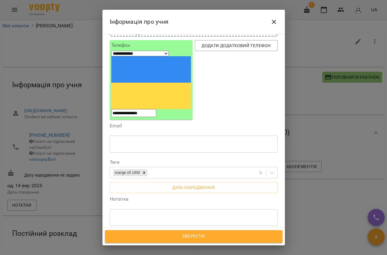
scroll to position [55, 0]
type textarea "**********"
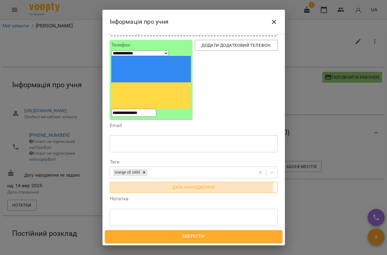
click at [172, 183] on span "Дата народження" at bounding box center [193, 186] width 158 height 7
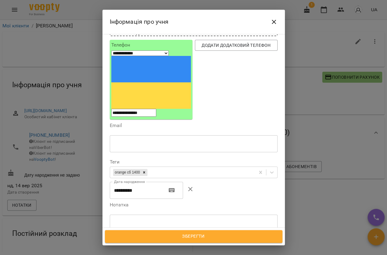
click at [141, 182] on input "**********" at bounding box center [136, 190] width 52 height 17
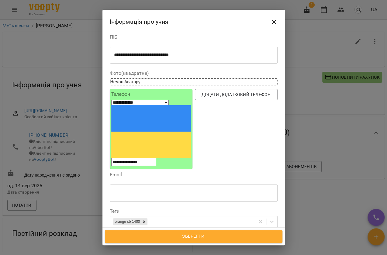
scroll to position [0, 0]
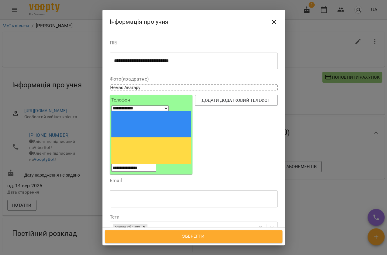
type input "**********"
click at [200, 236] on span "Зберегти" at bounding box center [193, 236] width 164 height 8
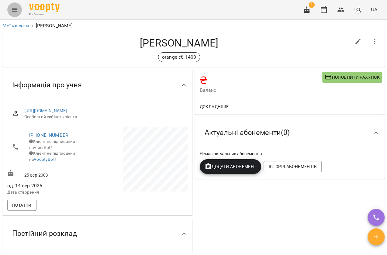
click at [15, 10] on icon "Menu" at bounding box center [14, 10] width 5 height 4
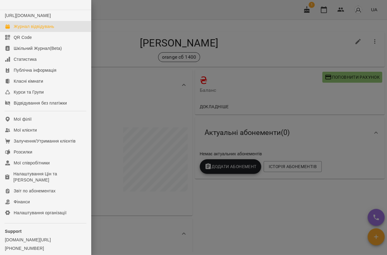
click at [20, 32] on link "Журнал відвідувань" at bounding box center [45, 26] width 91 height 11
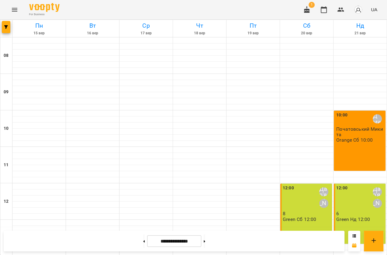
scroll to position [221, 0]
click at [12, 14] on button "Menu" at bounding box center [14, 9] width 15 height 15
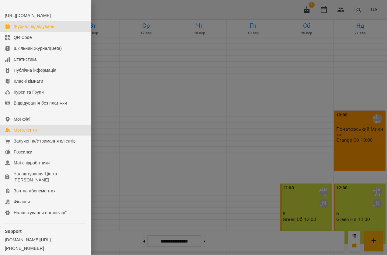
click at [33, 133] on div "Мої клієнти" at bounding box center [25, 130] width 23 height 6
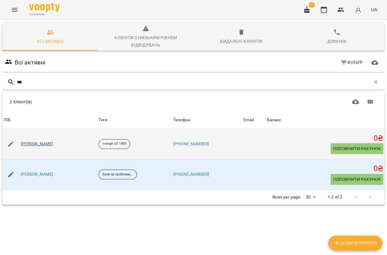
type input "***"
click at [46, 145] on link "[PERSON_NAME]" at bounding box center [37, 144] width 32 height 6
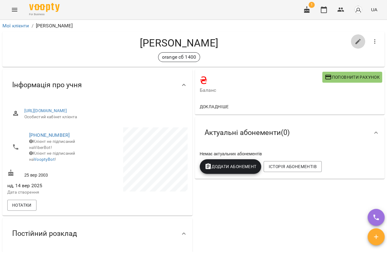
click at [355, 35] on button "button" at bounding box center [357, 41] width 15 height 15
select select "**"
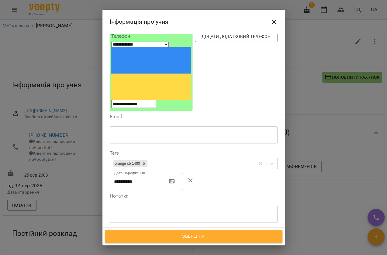
scroll to position [64, 0]
click at [111, 206] on div "* ​" at bounding box center [194, 214] width 168 height 17
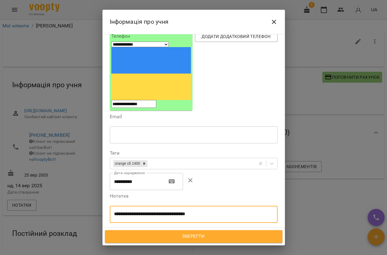
click at [187, 211] on textarea "**********" at bounding box center [191, 214] width 155 height 6
type textarea "**********"
click at [198, 243] on div "Зберегти" at bounding box center [193, 236] width 182 height 18
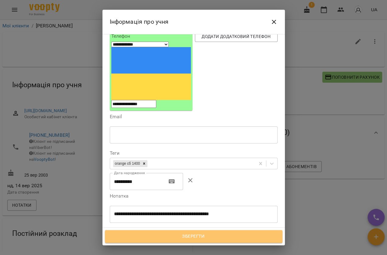
click at [200, 237] on span "Зберегти" at bounding box center [193, 236] width 164 height 8
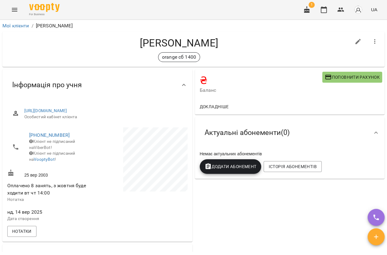
click at [340, 75] on span "Поповнити рахунок" at bounding box center [351, 76] width 55 height 7
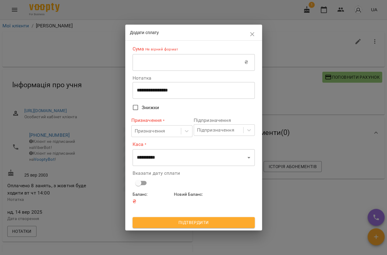
drag, startPoint x: 149, startPoint y: 49, endPoint x: 144, endPoint y: 61, distance: 12.2
click at [149, 52] on p "Не вірний формат" at bounding box center [161, 49] width 34 height 6
click at [144, 64] on input "text" at bounding box center [188, 62] width 112 height 17
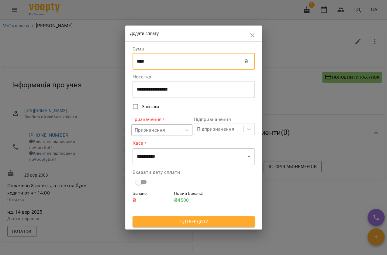
type input "****"
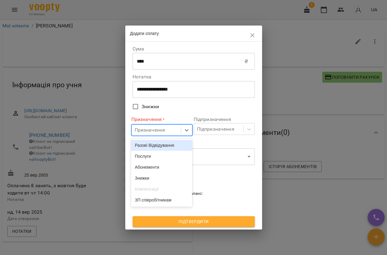
click at [167, 136] on div "Призначення" at bounding box center [161, 130] width 61 height 12
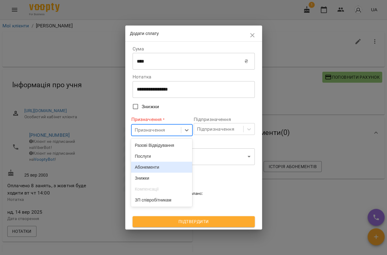
click at [153, 167] on div "Абонементи" at bounding box center [161, 167] width 61 height 11
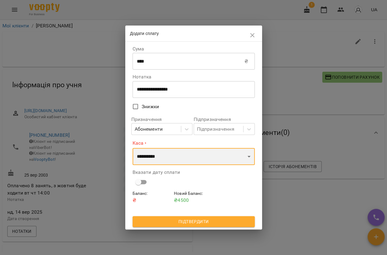
click at [155, 161] on select "**********" at bounding box center [193, 156] width 122 height 17
select select "****"
click at [132, 148] on select "**********" at bounding box center [193, 156] width 122 height 17
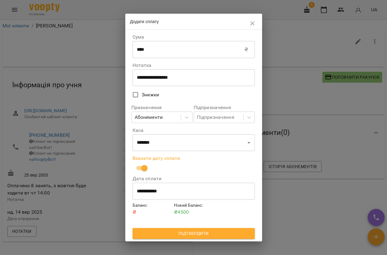
click at [186, 237] on span "Підтвердити" at bounding box center [193, 233] width 112 height 7
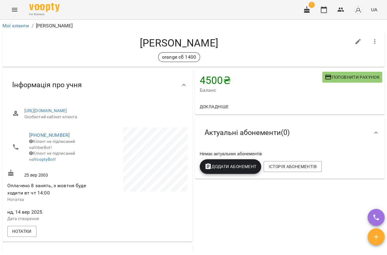
click at [234, 169] on span "Додати Абонемент" at bounding box center [230, 166] width 52 height 7
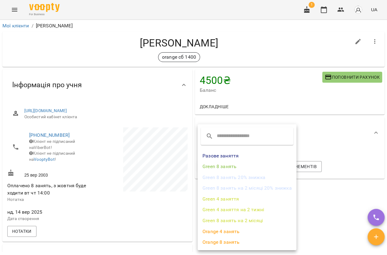
click at [232, 237] on li "Orange 8 занять" at bounding box center [246, 242] width 99 height 11
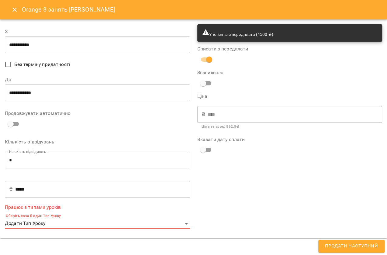
click at [48, 225] on body "For Business 1 UA Мої клієнти / [PERSON_NAME] [PERSON_NAME] [PERSON_NAME] orang…" at bounding box center [193, 137] width 387 height 275
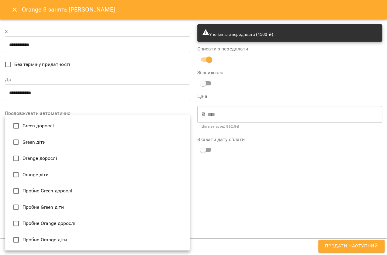
type input "**********"
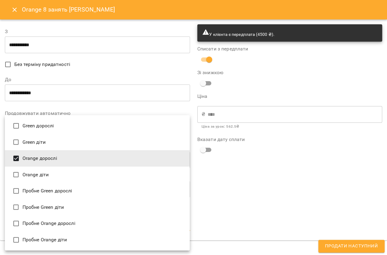
click at [268, 152] on div at bounding box center [193, 127] width 387 height 255
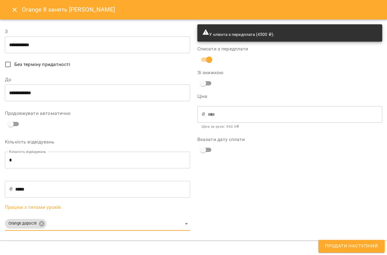
click at [198, 145] on span at bounding box center [206, 150] width 18 height 12
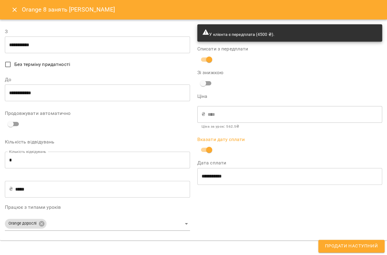
click at [15, 95] on input "**********" at bounding box center [97, 92] width 185 height 17
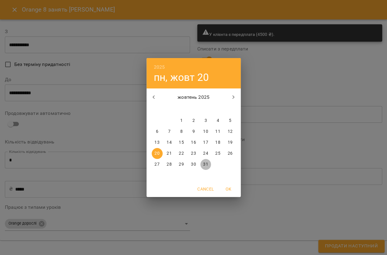
click at [204, 166] on p "31" at bounding box center [205, 164] width 5 height 6
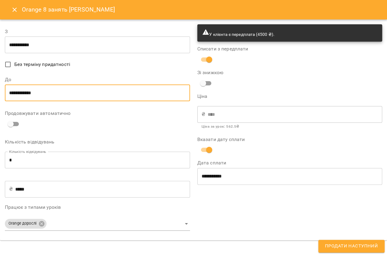
click at [13, 94] on input "**********" at bounding box center [97, 92] width 185 height 17
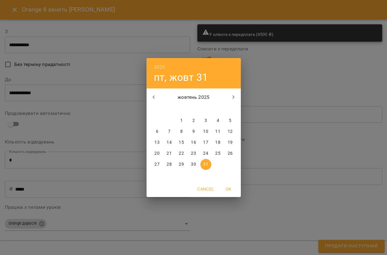
click at [157, 156] on p "20" at bounding box center [156, 153] width 5 height 6
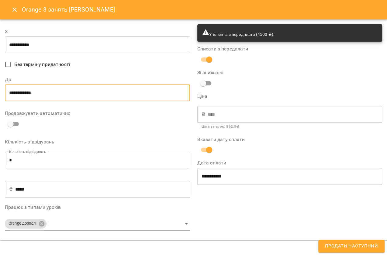
click at [13, 93] on input "**********" at bounding box center [97, 92] width 185 height 17
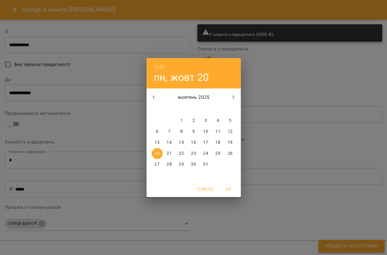
click at [209, 164] on span "31" at bounding box center [205, 164] width 11 height 6
type input "**********"
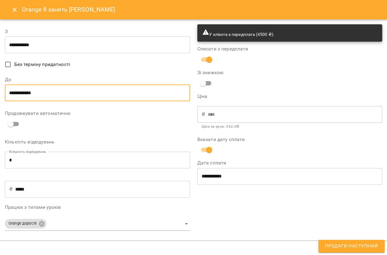
click at [330, 242] on span "Продати наступний" at bounding box center [351, 246] width 53 height 8
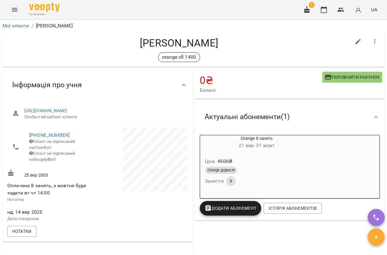
click at [6, 9] on div "For Business 1 UA" at bounding box center [193, 9] width 387 height 19
click at [15, 15] on button "Menu" at bounding box center [14, 9] width 15 height 15
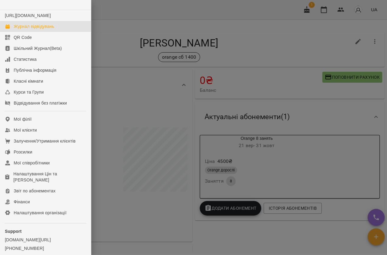
click at [19, 29] on div "Журнал відвідувань" at bounding box center [34, 26] width 40 height 6
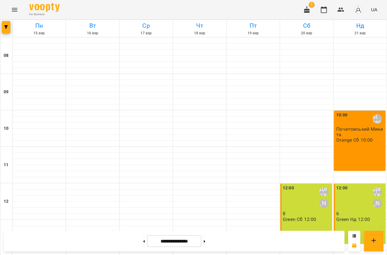
scroll to position [138, 0]
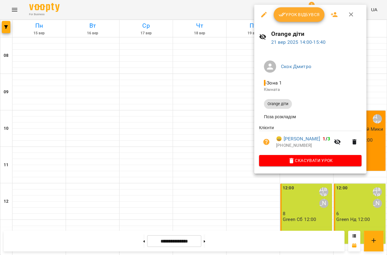
click at [265, 16] on icon "button" at bounding box center [263, 14] width 7 height 7
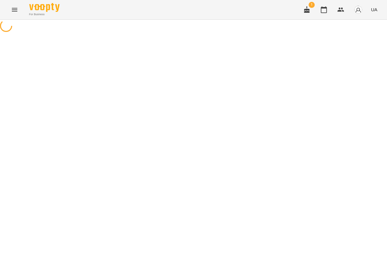
select select "**********"
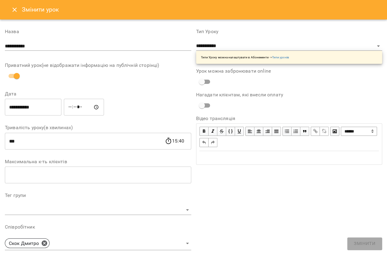
click at [20, 9] on button "Close" at bounding box center [14, 9] width 15 height 15
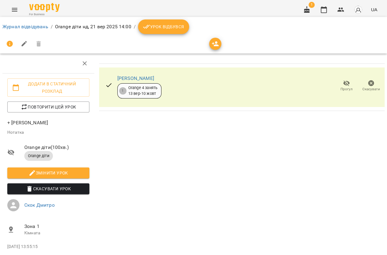
click at [14, 12] on icon "Menu" at bounding box center [14, 9] width 7 height 7
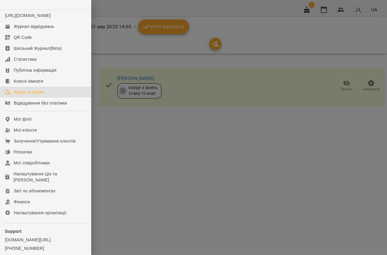
click at [35, 93] on link "Курси та Групи" at bounding box center [45, 92] width 91 height 11
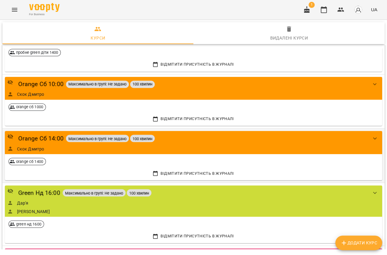
scroll to position [635, 0]
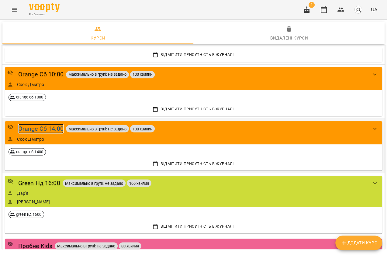
click at [46, 127] on div "Orange Сб 14:00" at bounding box center [40, 128] width 45 height 9
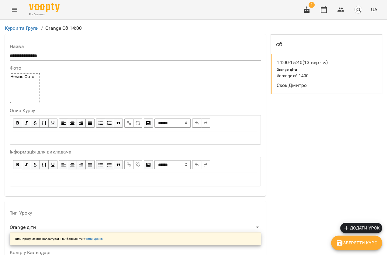
click at [304, 69] on div "Orange діти # orange сб 1400" at bounding box center [308, 72] width 67 height 15
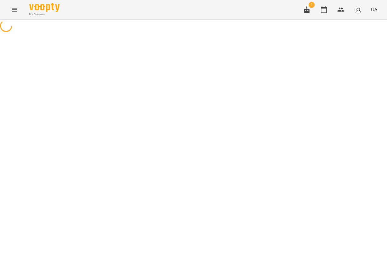
select select "*"
select select "**********"
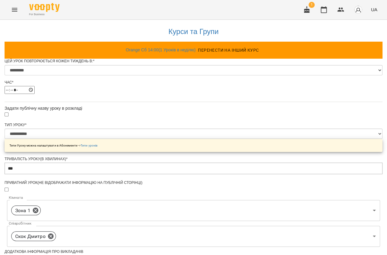
scroll to position [97, 0]
drag, startPoint x: 5, startPoint y: 12, endPoint x: 10, endPoint y: 13, distance: 4.9
click at [6, 12] on div "For Business 1 UA" at bounding box center [193, 9] width 387 height 19
click at [12, 12] on icon "Menu" at bounding box center [14, 9] width 7 height 7
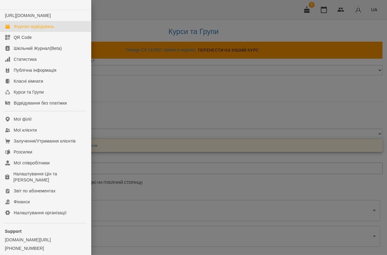
click at [27, 29] on div "Журнал відвідувань" at bounding box center [34, 26] width 40 height 6
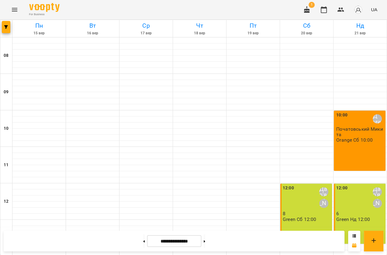
scroll to position [221, 0]
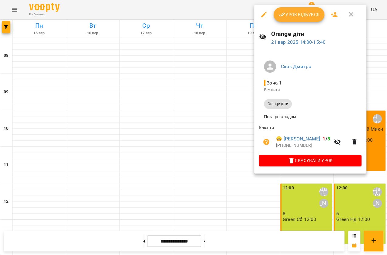
click at [357, 211] on div at bounding box center [193, 127] width 387 height 255
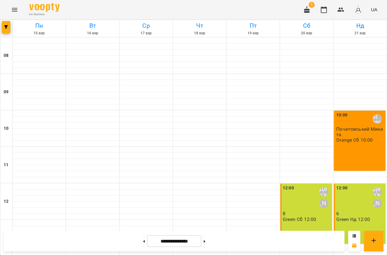
scroll to position [165, 0]
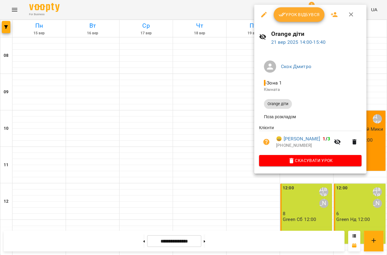
click at [265, 12] on icon "button" at bounding box center [263, 14] width 7 height 7
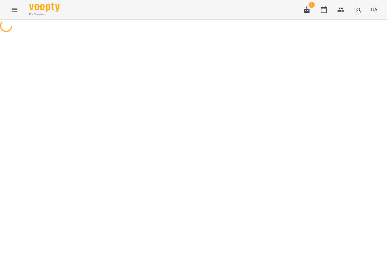
select select "**********"
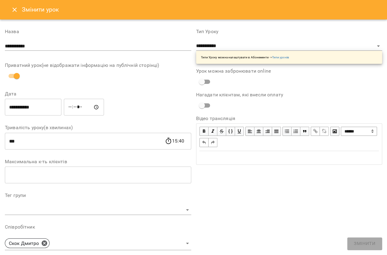
click at [15, 15] on button "Close" at bounding box center [14, 9] width 15 height 15
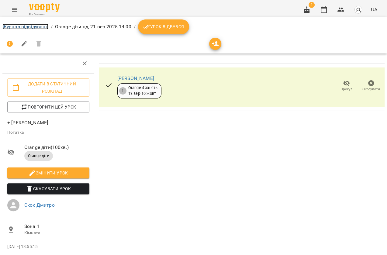
click at [16, 24] on link "Журнал відвідувань" at bounding box center [25, 27] width 46 height 6
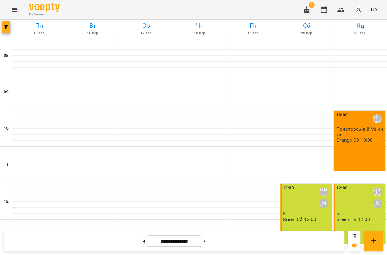
scroll to position [247, 0]
click at [205, 246] on button at bounding box center [204, 240] width 2 height 13
type input "**********"
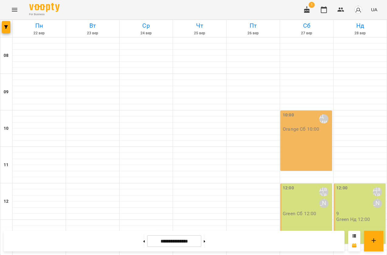
scroll to position [165, 0]
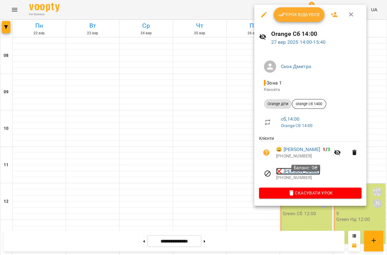
click at [285, 175] on link "❌ Маргарита Борисевич" at bounding box center [298, 171] width 44 height 7
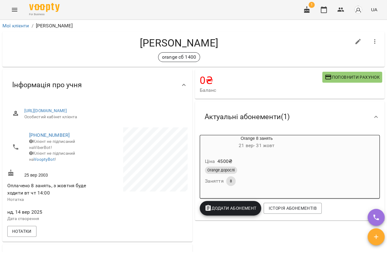
click at [11, 10] on icon "Menu" at bounding box center [14, 9] width 7 height 7
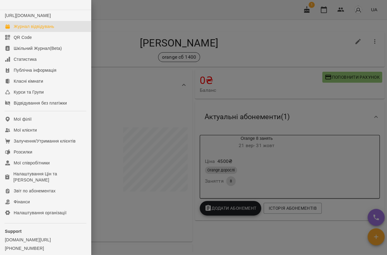
click at [22, 29] on div "Журнал відвідувань" at bounding box center [34, 26] width 40 height 6
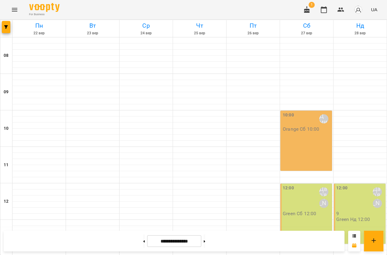
scroll to position [221, 0]
click at [205, 241] on button at bounding box center [204, 240] width 2 height 13
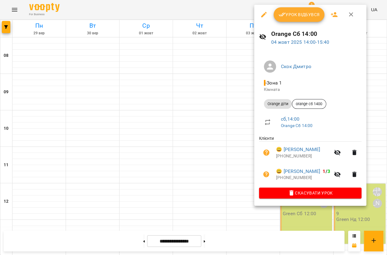
click at [223, 66] on div at bounding box center [193, 127] width 387 height 255
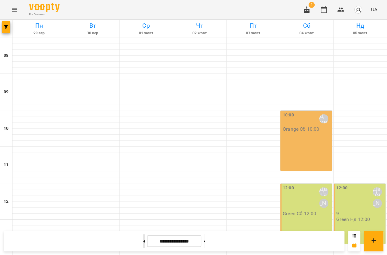
click at [143, 243] on button at bounding box center [144, 240] width 2 height 13
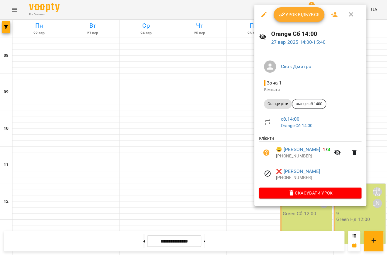
click at [172, 140] on div at bounding box center [193, 127] width 387 height 255
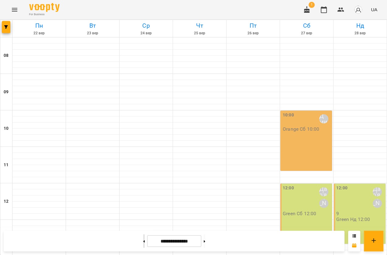
click at [143, 239] on button at bounding box center [144, 240] width 2 height 13
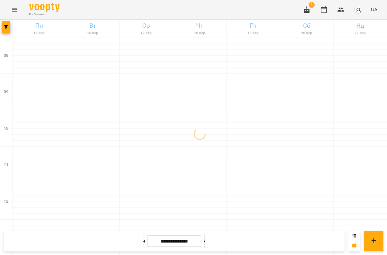
click at [205, 241] on button at bounding box center [204, 240] width 2 height 13
type input "**********"
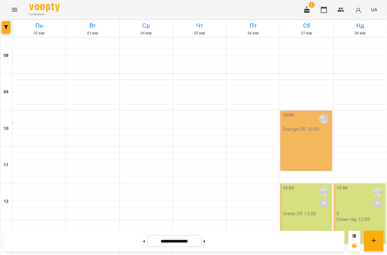
scroll to position [109, 0]
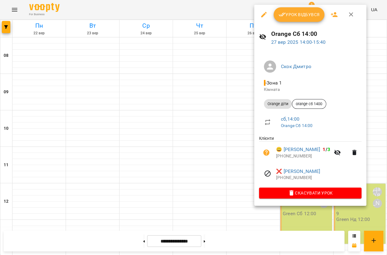
click at [260, 15] on icon "button" at bounding box center [263, 14] width 7 height 7
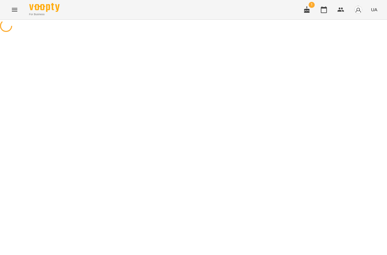
select select "**********"
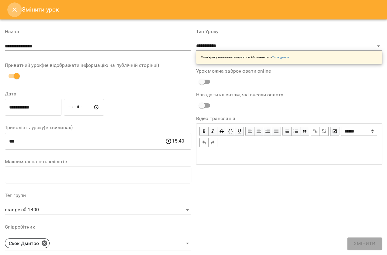
click at [12, 7] on icon "Close" at bounding box center [14, 9] width 7 height 7
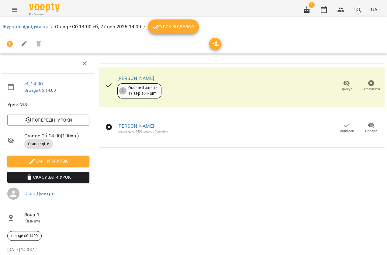
click at [19, 14] on button "Menu" at bounding box center [14, 9] width 15 height 15
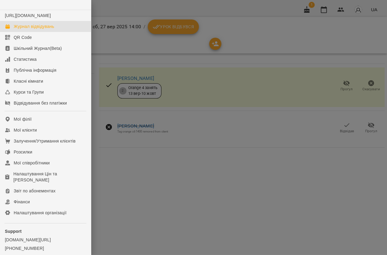
click at [38, 32] on link "Журнал відвідувань" at bounding box center [45, 26] width 91 height 11
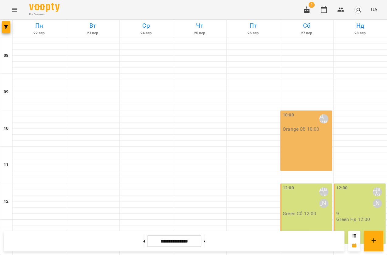
scroll to position [247, 0]
click at [143, 243] on button at bounding box center [144, 240] width 2 height 13
type input "**********"
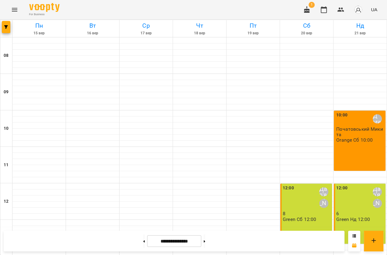
scroll to position [137, 0]
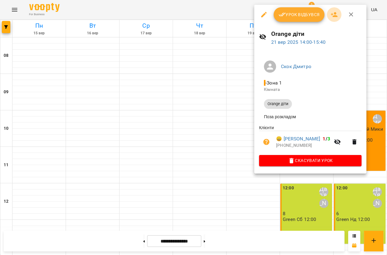
click at [331, 11] on icon "button" at bounding box center [333, 14] width 7 height 7
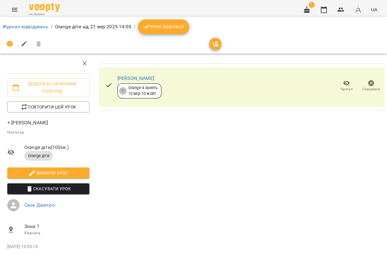
click at [9, 123] on p "+ Маргарита Борисевич" at bounding box center [48, 122] width 82 height 7
click at [27, 122] on p "+ Маргарита Борисевич" at bounding box center [48, 122] width 82 height 7
click at [12, 10] on icon "Menu" at bounding box center [14, 9] width 7 height 7
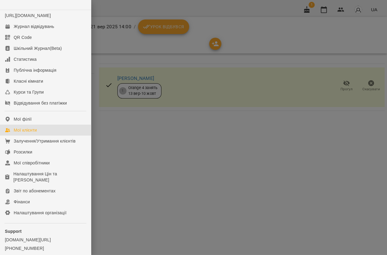
click at [23, 130] on link "Мої клієнти" at bounding box center [45, 130] width 91 height 11
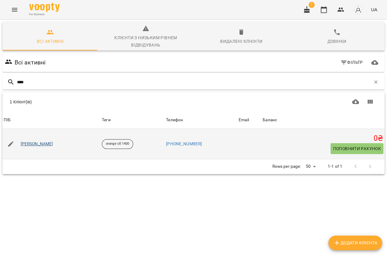
type input "****"
click at [33, 142] on link "[PERSON_NAME]" at bounding box center [37, 144] width 32 height 6
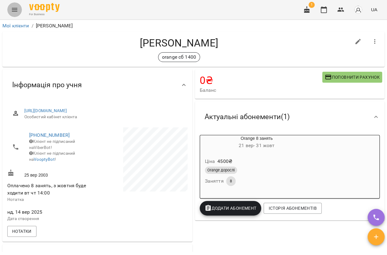
click at [13, 11] on icon "Menu" at bounding box center [14, 10] width 5 height 4
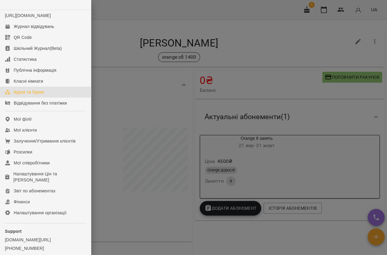
click at [31, 94] on link "Курси та Групи" at bounding box center [45, 92] width 91 height 11
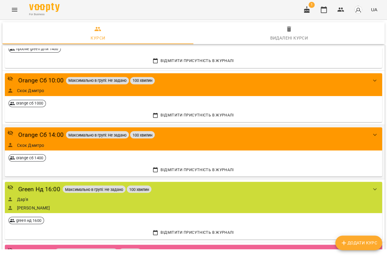
scroll to position [607, 0]
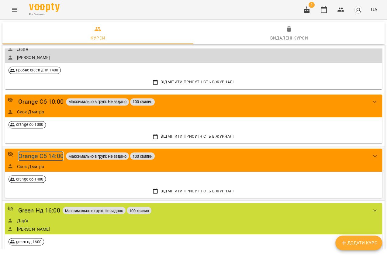
click at [46, 159] on div "Orange Сб 14:00" at bounding box center [40, 155] width 45 height 9
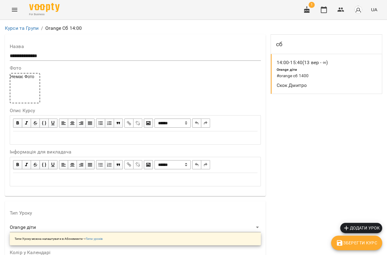
scroll to position [476, 0]
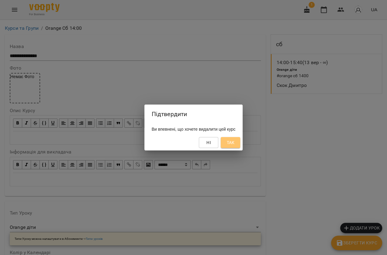
click at [234, 145] on span "Так" at bounding box center [230, 142] width 8 height 7
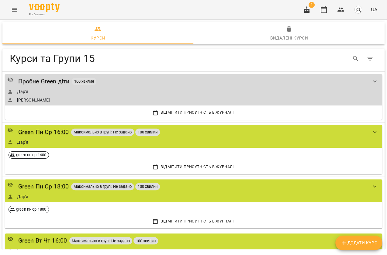
click at [17, 11] on icon "Menu" at bounding box center [14, 9] width 7 height 7
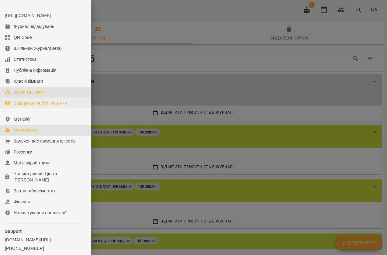
drag, startPoint x: 28, startPoint y: 133, endPoint x: 53, endPoint y: 111, distance: 33.8
click at [27, 133] on div "Мої клієнти" at bounding box center [25, 130] width 23 height 6
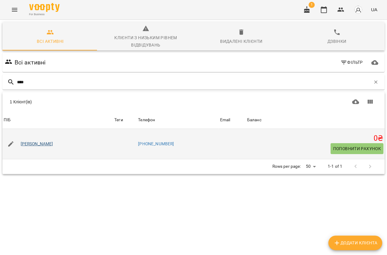
type input "****"
click at [51, 142] on link "[PERSON_NAME]" at bounding box center [37, 144] width 32 height 6
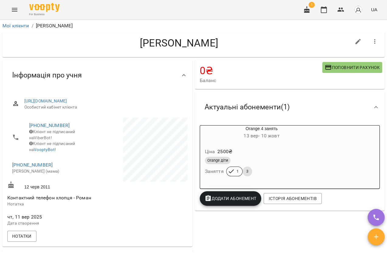
click at [15, 7] on icon "Menu" at bounding box center [14, 9] width 7 height 7
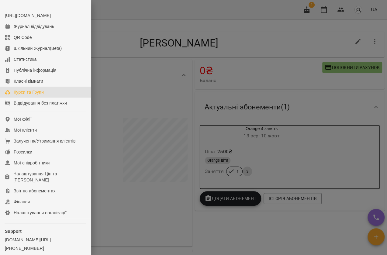
click at [22, 95] on div "Курси та Групи" at bounding box center [29, 92] width 30 height 6
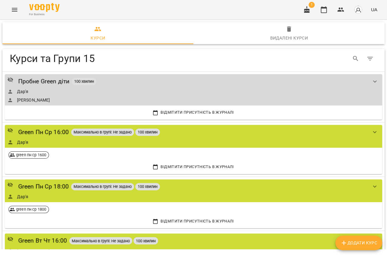
click at [364, 246] on span "Додати Курс" at bounding box center [358, 242] width 37 height 7
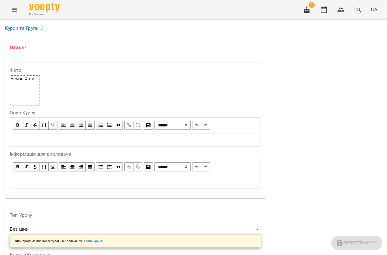
click at [32, 46] on label "Назва *" at bounding box center [135, 47] width 251 height 7
click at [31, 56] on input "text" at bounding box center [135, 58] width 251 height 10
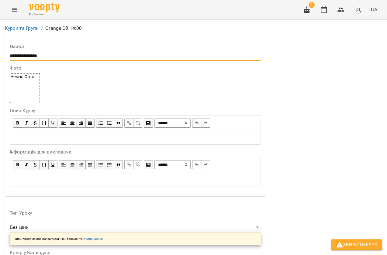
scroll to position [138, 0]
type input "**********"
click at [20, 254] on span at bounding box center [20, 260] width 21 height 6
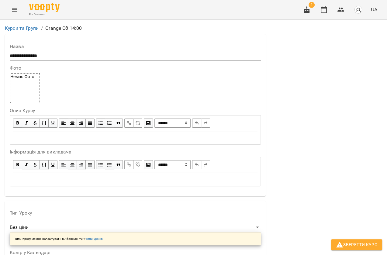
scroll to position [70, 0]
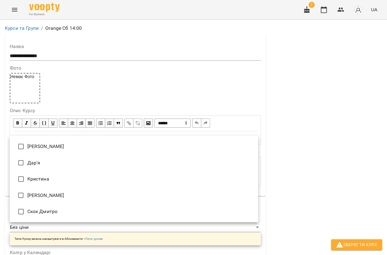
type input "**********"
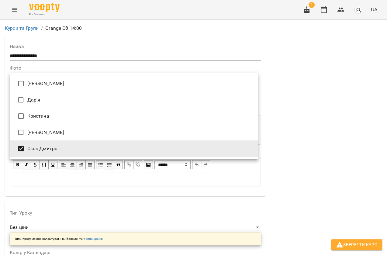
click at [262, 176] on div at bounding box center [193, 127] width 387 height 255
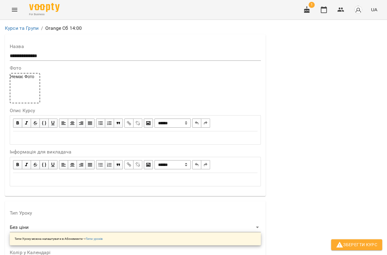
scroll to position [193, 0]
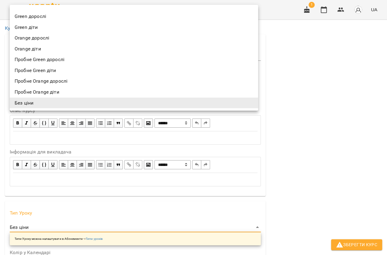
click at [36, 37] on li "Orange дорослі" at bounding box center [134, 37] width 248 height 11
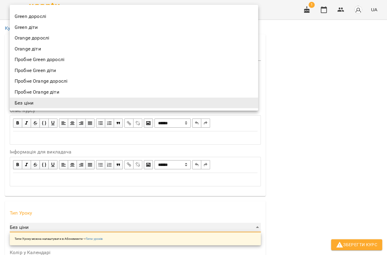
type input "**********"
type input "***"
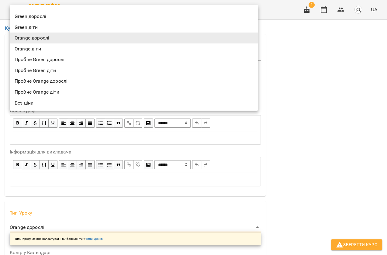
click at [303, 82] on div at bounding box center [193, 127] width 387 height 255
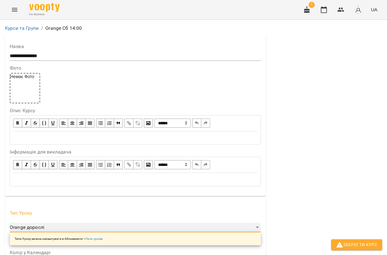
scroll to position [452, 0]
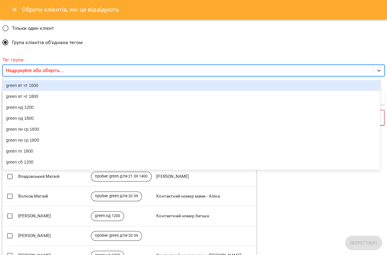
click at [105, 73] on div "Надрукуйте або оберіть..." at bounding box center [188, 70] width 370 height 11
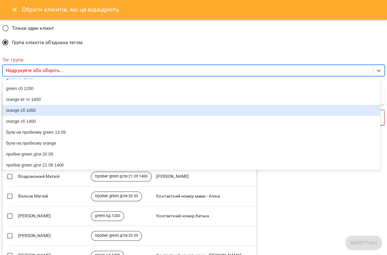
scroll to position [83, 0]
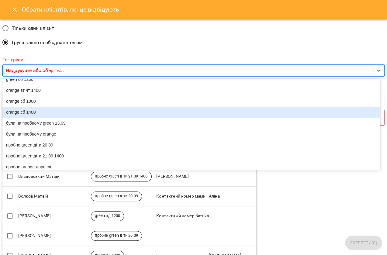
click at [34, 118] on div "orange сб 1400" at bounding box center [190, 112] width 377 height 11
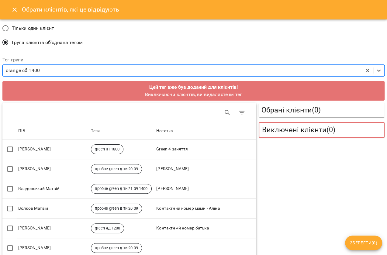
click at [360, 243] on span "Зберегти ( 0 )" at bounding box center [363, 242] width 27 height 7
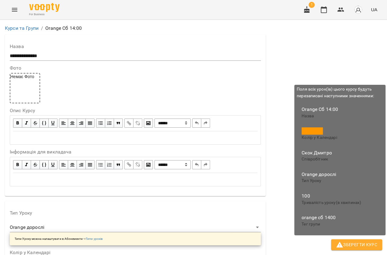
click at [351, 245] on span "Зберегти Курс" at bounding box center [356, 244] width 41 height 7
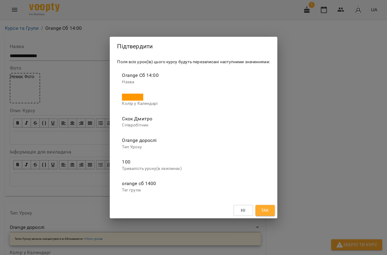
click at [268, 210] on span "Так" at bounding box center [265, 209] width 8 height 7
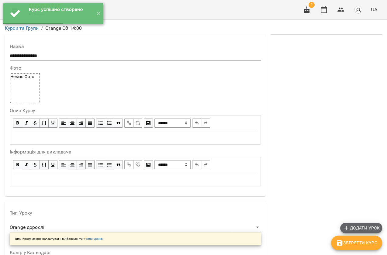
click at [359, 224] on span "Додати урок" at bounding box center [360, 227] width 37 height 7
select select "**********"
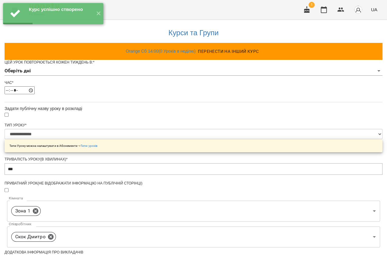
click at [142, 84] on body "**********" at bounding box center [193, 194] width 387 height 389
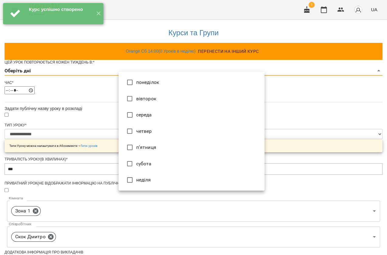
type input "*"
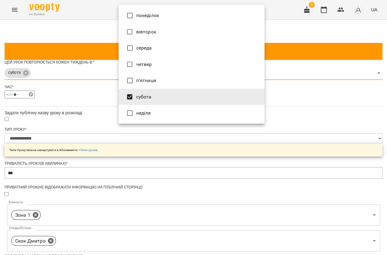
click at [114, 163] on div at bounding box center [193, 127] width 387 height 255
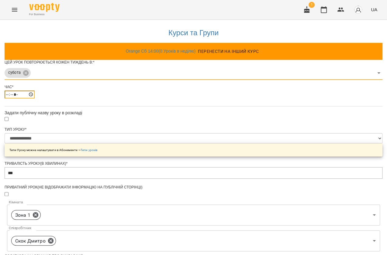
click at [35, 98] on input "*****" at bounding box center [20, 94] width 30 height 8
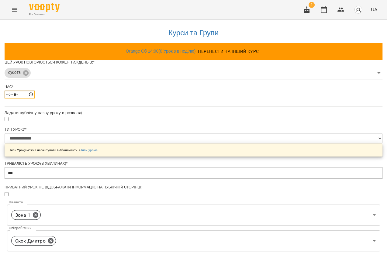
type input "*****"
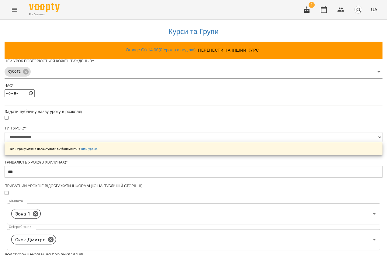
scroll to position [185, 0]
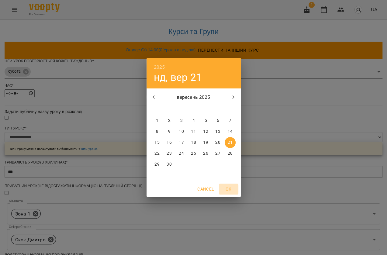
click at [228, 189] on span "OK" at bounding box center [228, 188] width 15 height 7
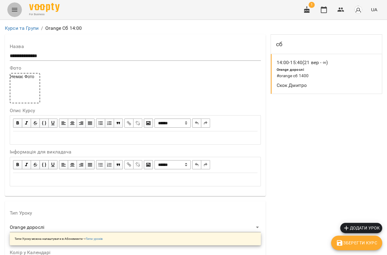
click at [12, 9] on icon "Menu" at bounding box center [14, 9] width 7 height 7
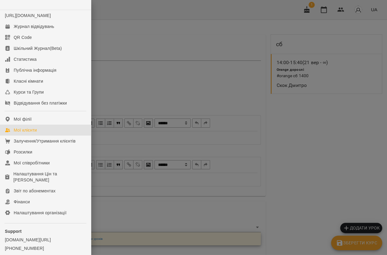
click at [26, 133] on div "Мої клієнти" at bounding box center [25, 130] width 23 height 6
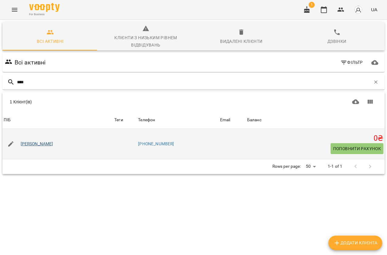
type input "****"
click at [49, 144] on link "[PERSON_NAME]" at bounding box center [37, 144] width 32 height 6
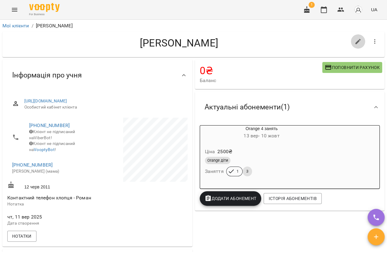
click at [355, 42] on icon "button" at bounding box center [357, 41] width 5 height 5
select select "**"
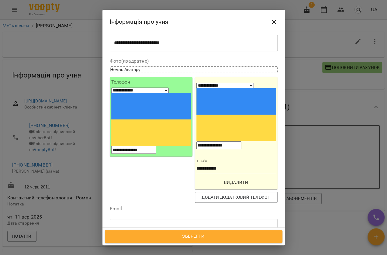
scroll to position [55, 0]
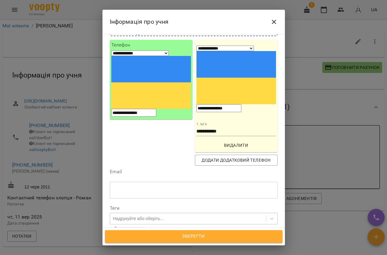
click at [133, 213] on div "Надрукуйте або оберіть..." at bounding box center [188, 218] width 156 height 10
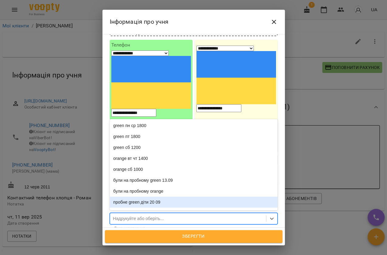
type input "*"
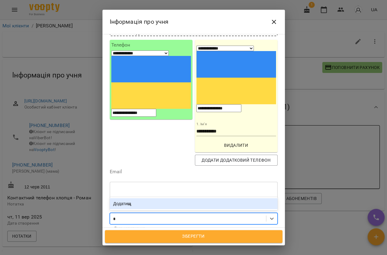
scroll to position [0, 0]
type input "**********"
click at [145, 201] on b "orange сб 1400" at bounding box center [143, 203] width 31 height 5
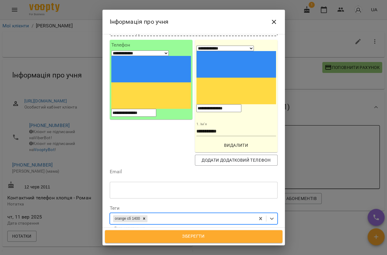
click at [176, 237] on span "Зберегти" at bounding box center [193, 236] width 164 height 8
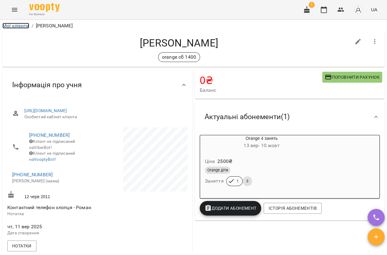
click at [12, 27] on link "Мої клієнти" at bounding box center [15, 26] width 27 height 6
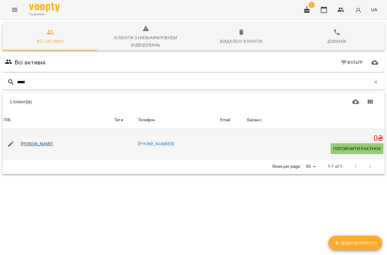
type input "*****"
click at [53, 141] on link "[PERSON_NAME]" at bounding box center [37, 144] width 32 height 6
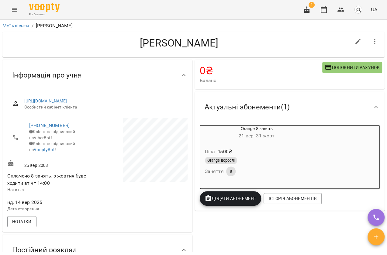
click at [355, 38] on icon "button" at bounding box center [357, 41] width 7 height 7
select select "**"
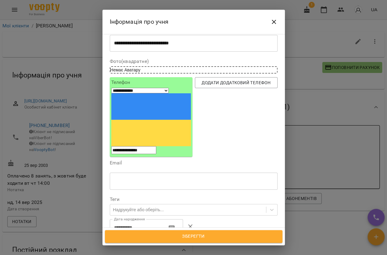
scroll to position [27, 0]
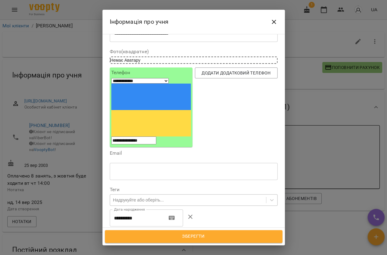
click at [145, 197] on div "Надрукуйте або оберіть..." at bounding box center [138, 200] width 51 height 6
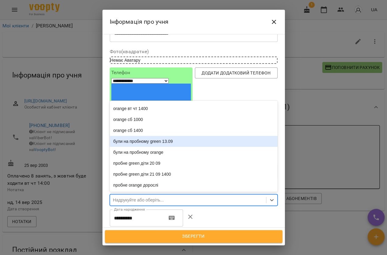
scroll to position [100, 0]
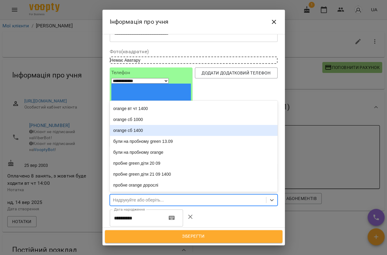
click at [140, 125] on div "orange сб 1400" at bounding box center [194, 130] width 168 height 11
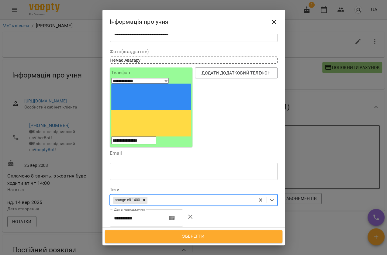
click at [163, 234] on span "Зберегти" at bounding box center [193, 236] width 164 height 8
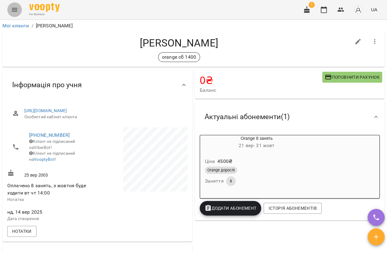
click at [17, 11] on icon "Menu" at bounding box center [14, 9] width 7 height 7
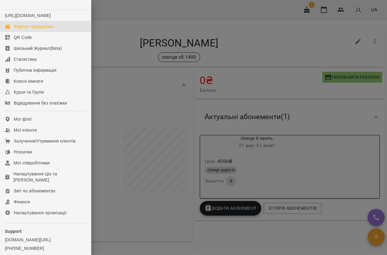
click at [22, 29] on div "Журнал відвідувань" at bounding box center [34, 26] width 40 height 6
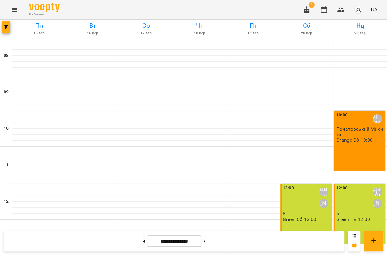
scroll to position [193, 0]
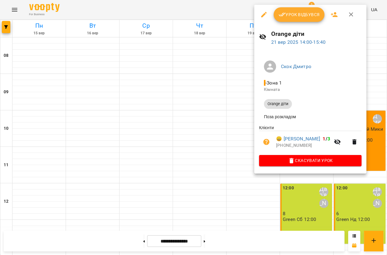
click at [247, 96] on div at bounding box center [193, 127] width 387 height 255
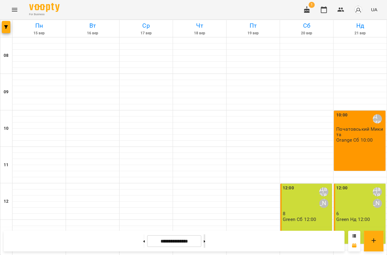
click at [205, 239] on button at bounding box center [204, 240] width 2 height 13
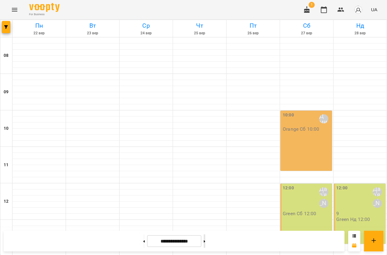
click at [205, 237] on button at bounding box center [204, 240] width 2 height 13
click at [205, 244] on button at bounding box center [204, 240] width 2 height 13
click at [143, 244] on button at bounding box center [144, 240] width 2 height 13
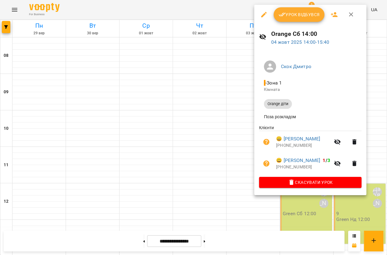
click at [250, 137] on div at bounding box center [193, 127] width 387 height 255
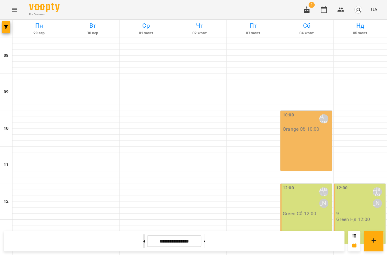
click at [143, 243] on button at bounding box center [144, 240] width 2 height 13
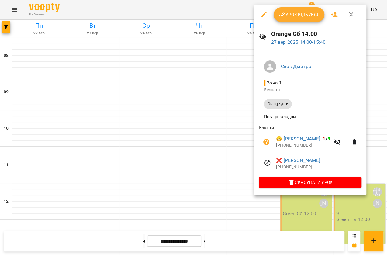
click at [245, 150] on div at bounding box center [193, 127] width 387 height 255
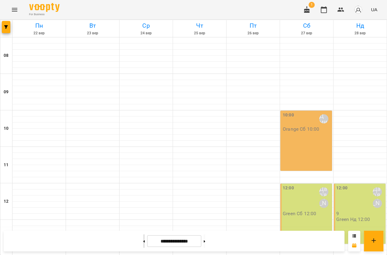
click at [143, 241] on button at bounding box center [144, 240] width 2 height 13
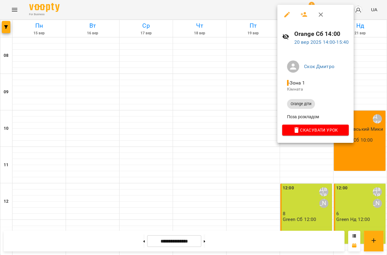
click at [264, 102] on div at bounding box center [193, 127] width 387 height 255
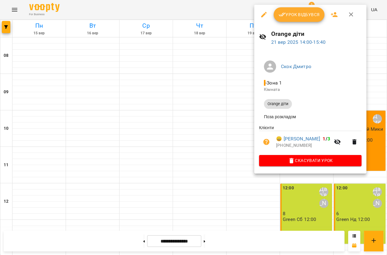
click at [243, 80] on div at bounding box center [193, 127] width 387 height 255
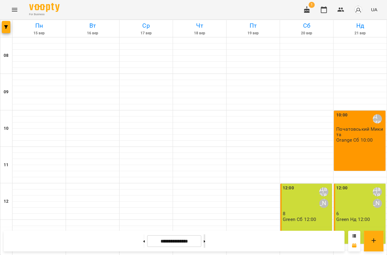
click at [205, 241] on button at bounding box center [204, 240] width 2 height 13
type input "**********"
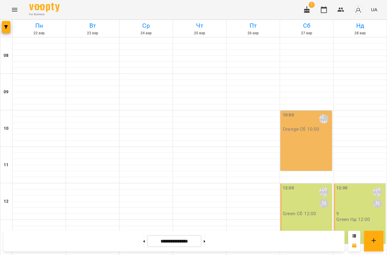
drag, startPoint x: 292, startPoint y: 103, endPoint x: 279, endPoint y: 80, distance: 26.1
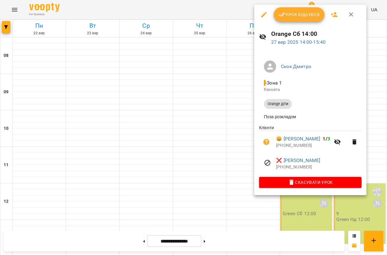
click at [242, 37] on div at bounding box center [193, 127] width 387 height 255
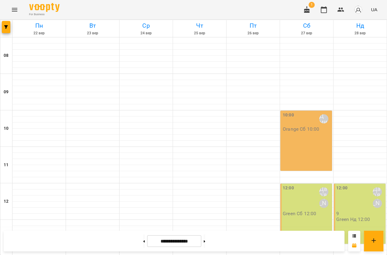
click at [14, 8] on icon "Menu" at bounding box center [14, 9] width 7 height 7
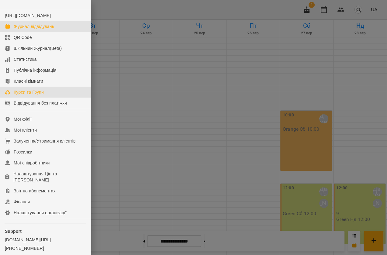
click at [22, 94] on link "Курси та Групи" at bounding box center [45, 92] width 91 height 11
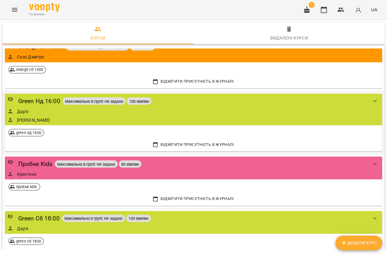
scroll to position [767, 0]
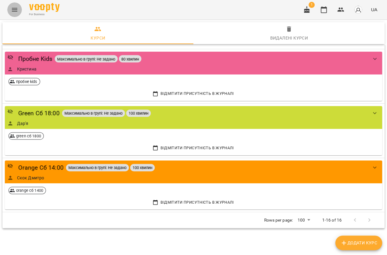
click at [17, 10] on icon "Menu" at bounding box center [14, 9] width 7 height 7
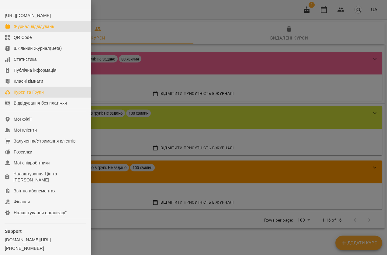
click at [24, 29] on div "Журнал відвідувань" at bounding box center [34, 26] width 40 height 6
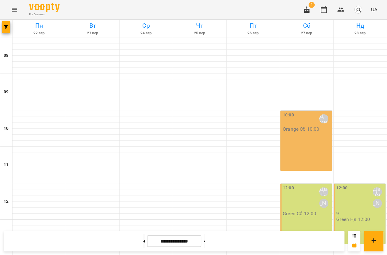
scroll to position [193, 0]
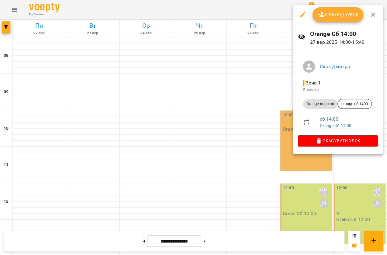
click at [298, 15] on button "button" at bounding box center [302, 14] width 15 height 15
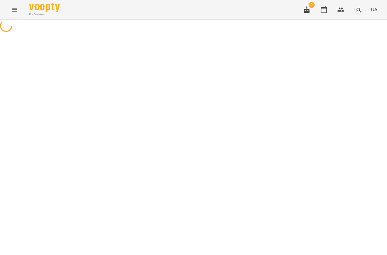
select select "**********"
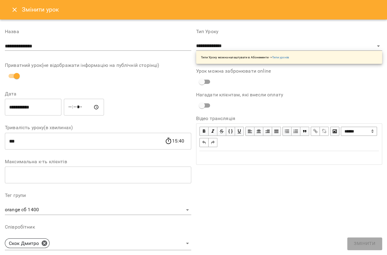
click at [11, 12] on icon "Close" at bounding box center [14, 9] width 7 height 7
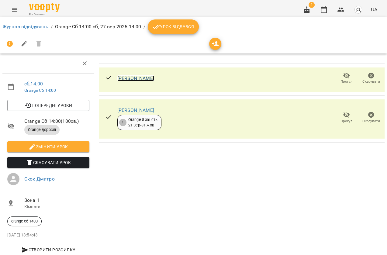
click at [149, 75] on link "[PERSON_NAME]" at bounding box center [135, 78] width 37 height 6
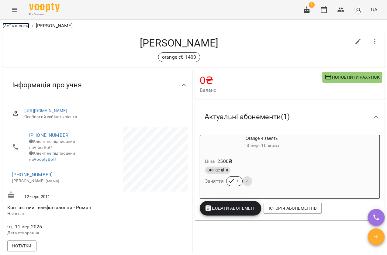
click at [15, 27] on link "Мої клієнти" at bounding box center [15, 26] width 27 height 6
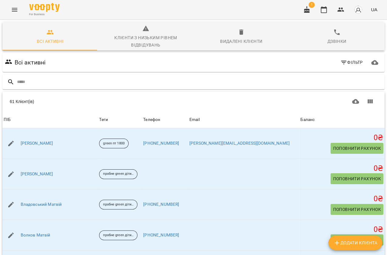
click at [15, 10] on icon "Menu" at bounding box center [14, 9] width 7 height 7
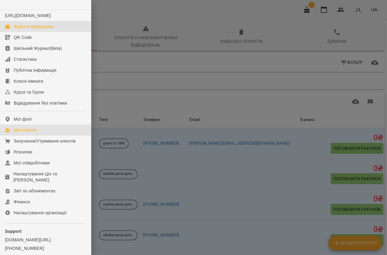
click at [24, 29] on div "Журнал відвідувань" at bounding box center [34, 26] width 40 height 6
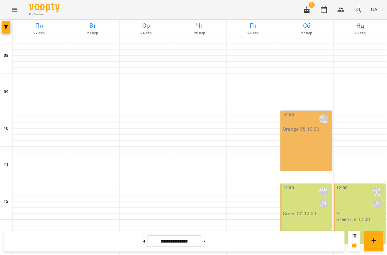
scroll to position [165, 0]
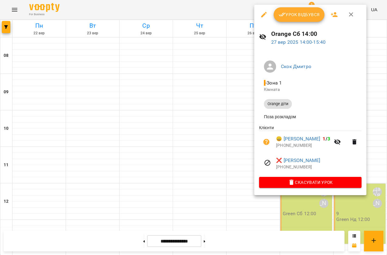
click at [238, 131] on div at bounding box center [193, 127] width 387 height 255
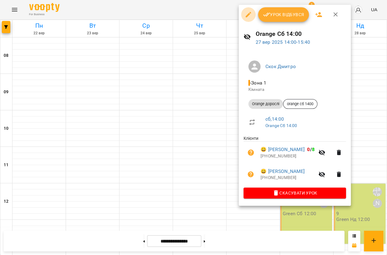
click at [244, 14] on button "button" at bounding box center [248, 14] width 15 height 15
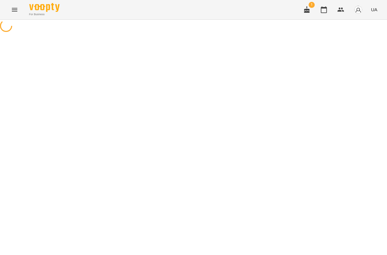
select select "**********"
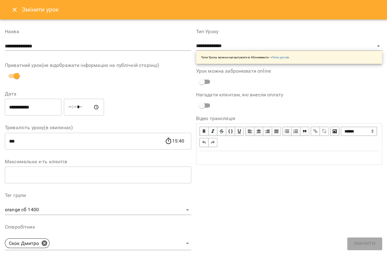
click at [14, 6] on icon "Close" at bounding box center [14, 9] width 7 height 7
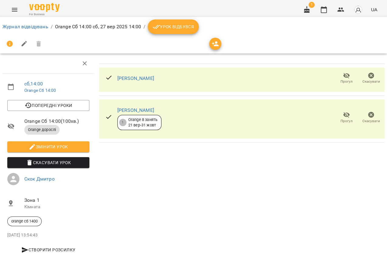
click at [17, 9] on icon "Menu" at bounding box center [14, 9] width 7 height 7
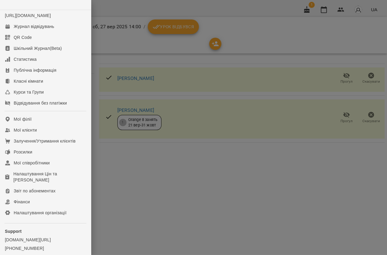
click at [198, 156] on div at bounding box center [193, 127] width 387 height 255
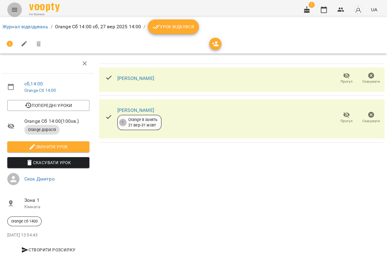
click at [18, 12] on button "Menu" at bounding box center [14, 9] width 15 height 15
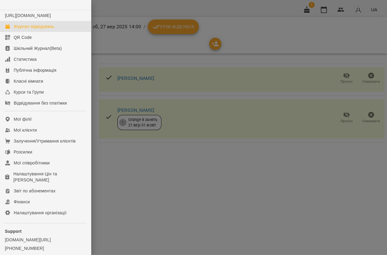
click at [27, 29] on div "Журнал відвідувань" at bounding box center [34, 26] width 40 height 6
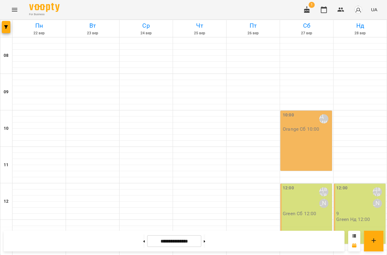
scroll to position [247, 0]
click at [205, 242] on button at bounding box center [204, 240] width 2 height 13
type input "**********"
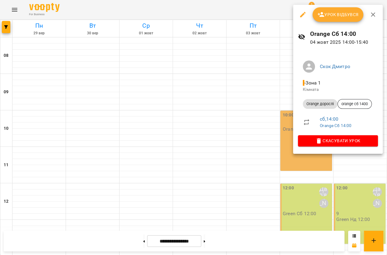
click at [301, 16] on icon "button" at bounding box center [302, 14] width 5 height 5
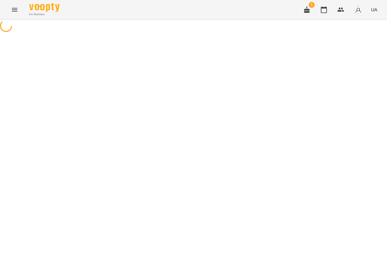
select select "**********"
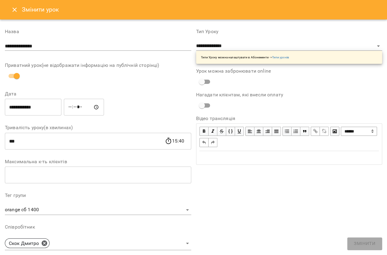
click at [14, 11] on icon "Close" at bounding box center [14, 9] width 7 height 7
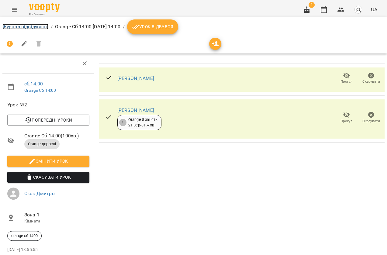
click at [18, 26] on link "Журнал відвідувань" at bounding box center [25, 27] width 46 height 6
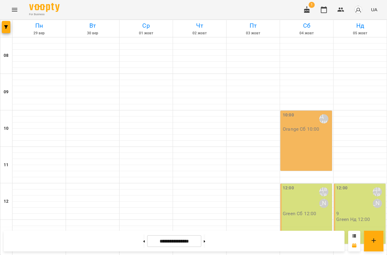
scroll to position [165, 0]
click at [143, 243] on button at bounding box center [144, 240] width 2 height 13
type input "**********"
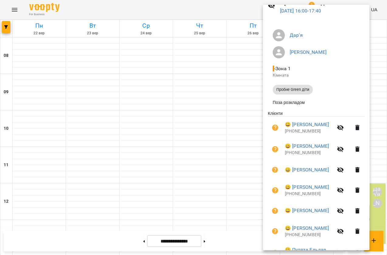
scroll to position [110, 0]
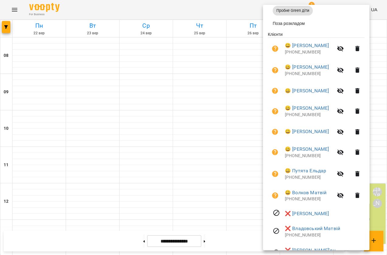
click at [244, 117] on div at bounding box center [193, 127] width 387 height 255
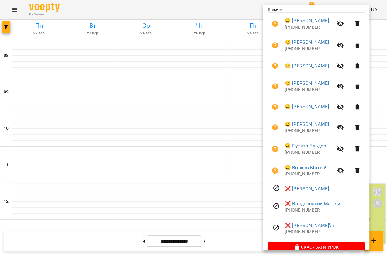
scroll to position [146, 0]
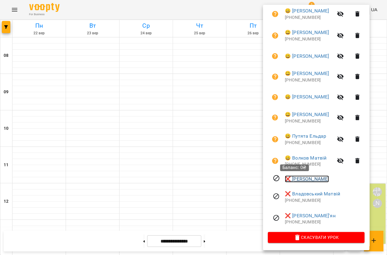
click at [295, 182] on link "❌ [PERSON_NAME]" at bounding box center [307, 178] width 44 height 7
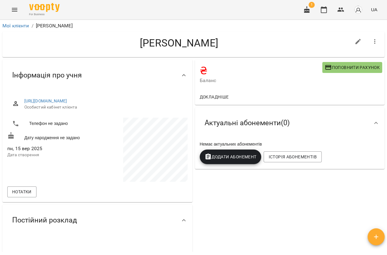
click at [367, 43] on button "button" at bounding box center [374, 41] width 15 height 15
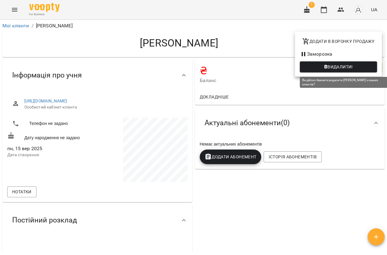
click at [355, 62] on button "Видалити!" at bounding box center [337, 66] width 77 height 11
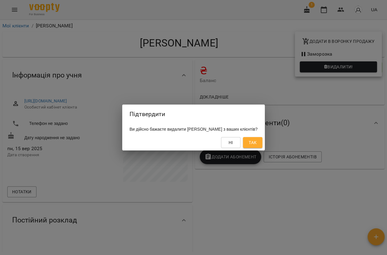
click at [248, 140] on span "Так" at bounding box center [252, 142] width 8 height 7
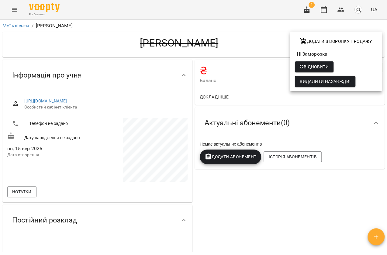
click at [217, 18] on div at bounding box center [193, 127] width 387 height 255
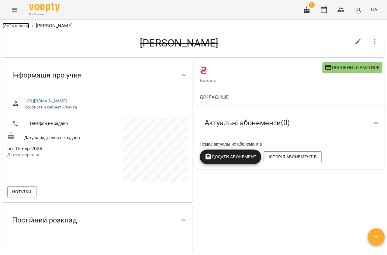
click at [10, 28] on link "Мої клієнти" at bounding box center [15, 26] width 27 height 6
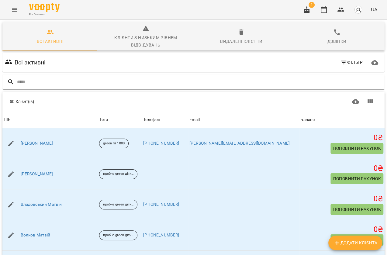
click at [14, 12] on icon "Menu" at bounding box center [14, 9] width 7 height 7
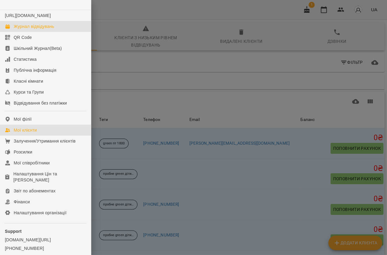
click at [29, 32] on link "Журнал відвідувань" at bounding box center [45, 26] width 91 height 11
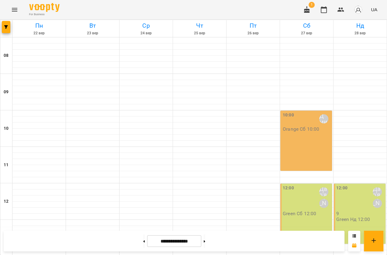
scroll to position [164, 0]
click at [143, 241] on button at bounding box center [144, 240] width 2 height 13
type input "**********"
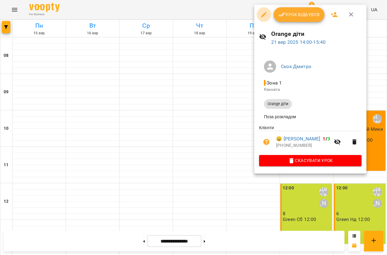
click at [260, 18] on icon "button" at bounding box center [263, 14] width 7 height 7
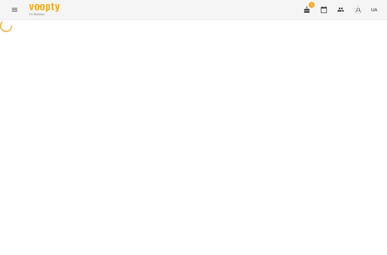
select select "**********"
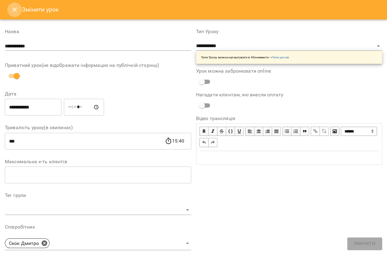
click at [15, 12] on icon "Close" at bounding box center [14, 9] width 7 height 7
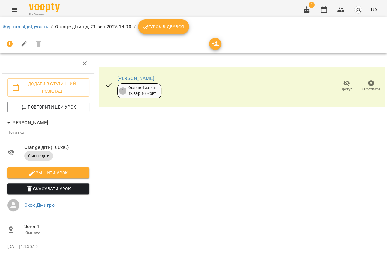
click at [9, 7] on button "Menu" at bounding box center [14, 9] width 15 height 15
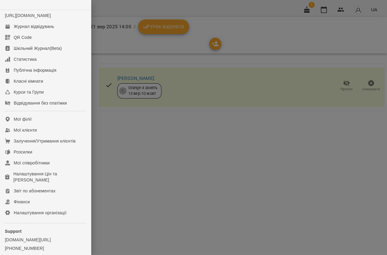
drag, startPoint x: 138, startPoint y: 164, endPoint x: 31, endPoint y: 57, distance: 151.4
click at [138, 162] on div at bounding box center [193, 127] width 387 height 255
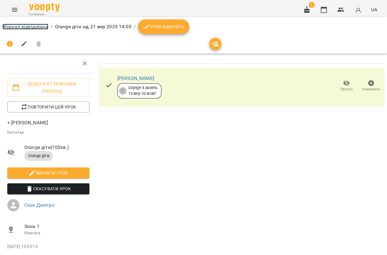
click at [13, 27] on link "Журнал відвідувань" at bounding box center [25, 27] width 46 height 6
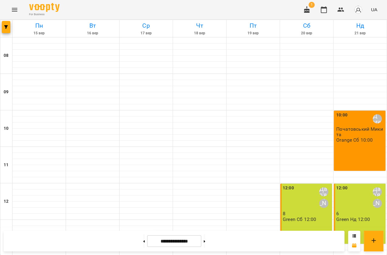
scroll to position [221, 0]
click at [205, 243] on button at bounding box center [204, 240] width 2 height 13
type input "**********"
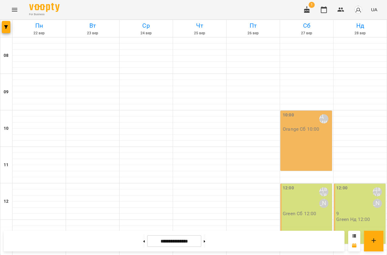
scroll to position [165, 0]
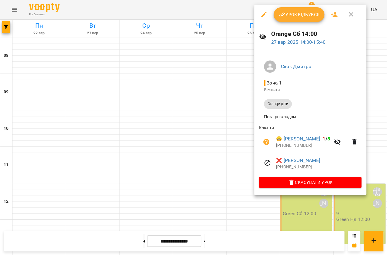
click at [229, 108] on div at bounding box center [193, 127] width 387 height 255
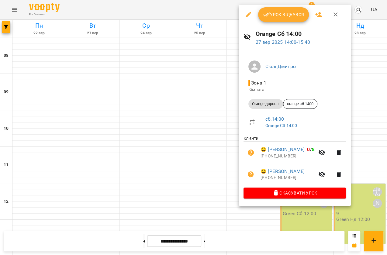
click at [233, 102] on div at bounding box center [193, 127] width 387 height 255
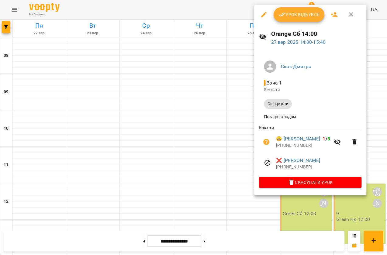
click at [267, 17] on icon "button" at bounding box center [263, 14] width 7 height 7
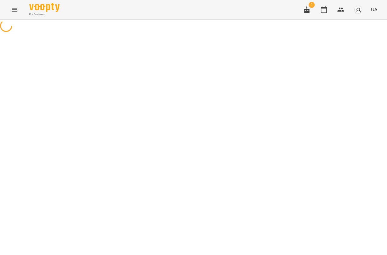
select select "**********"
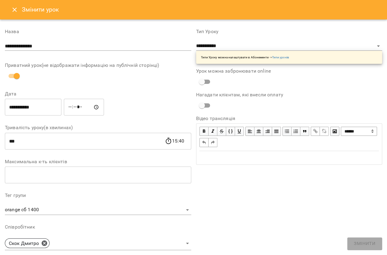
click at [12, 11] on icon "Close" at bounding box center [14, 9] width 7 height 7
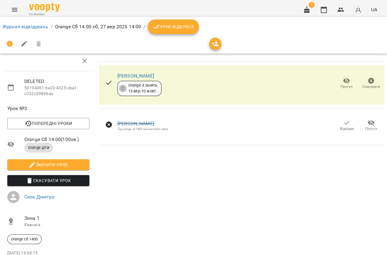
scroll to position [34, 0]
click at [66, 177] on span "Скасувати Урок" at bounding box center [48, 180] width 72 height 7
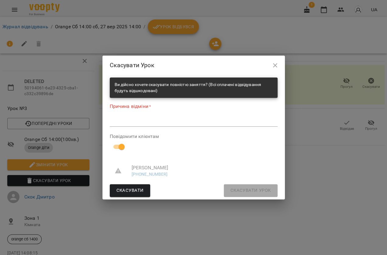
click at [170, 119] on textarea at bounding box center [194, 122] width 168 height 6
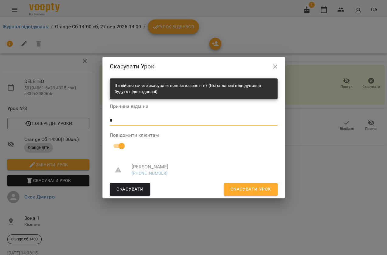
type textarea "*"
click at [243, 191] on span "Скасувати Урок" at bounding box center [250, 189] width 40 height 8
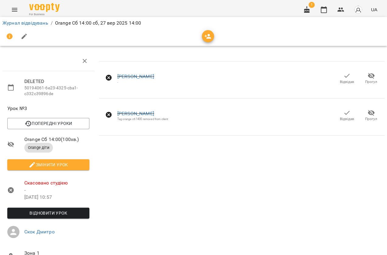
scroll to position [0, 0]
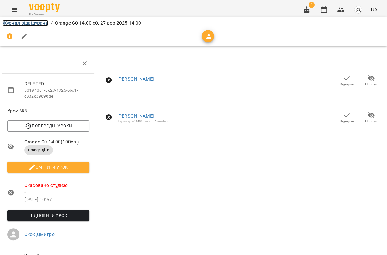
click at [20, 22] on link "Журнал відвідувань" at bounding box center [25, 23] width 46 height 6
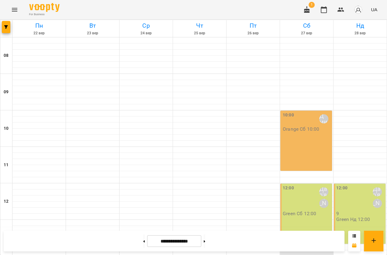
scroll to position [137, 0]
click at [143, 239] on button at bounding box center [144, 240] width 2 height 13
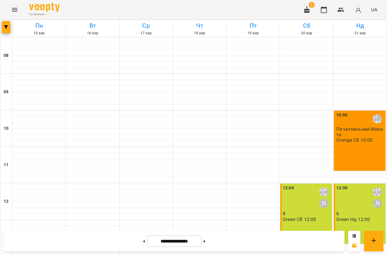
scroll to position [192, 0]
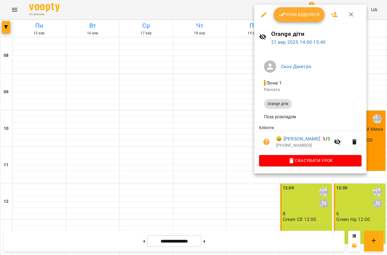
drag, startPoint x: 235, startPoint y: 101, endPoint x: 237, endPoint y: 111, distance: 10.2
click at [235, 102] on div at bounding box center [193, 127] width 387 height 255
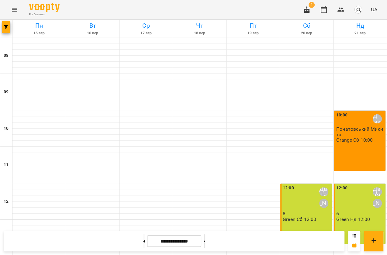
click at [205, 246] on button at bounding box center [204, 240] width 2 height 13
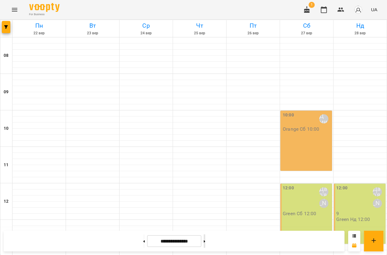
click at [205, 243] on button at bounding box center [204, 240] width 2 height 13
type input "**********"
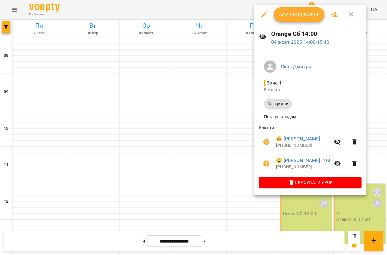
click at [236, 97] on div at bounding box center [193, 127] width 387 height 255
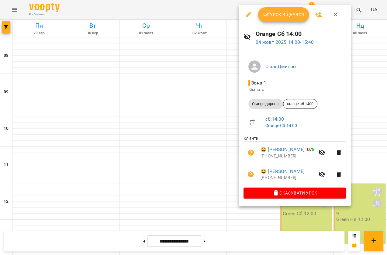
click at [219, 95] on div at bounding box center [193, 127] width 387 height 255
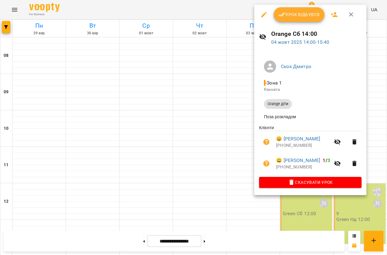
click at [262, 16] on icon "button" at bounding box center [263, 14] width 5 height 5
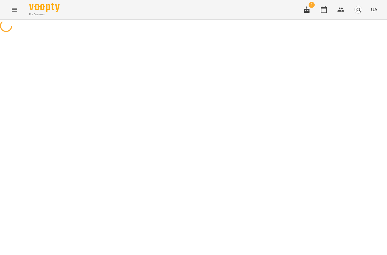
select select "**********"
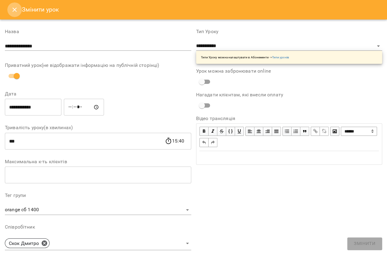
click at [14, 12] on icon "Close" at bounding box center [14, 9] width 7 height 7
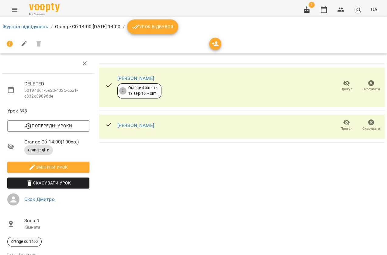
click at [32, 188] on button "Скасувати Урок" at bounding box center [48, 182] width 82 height 11
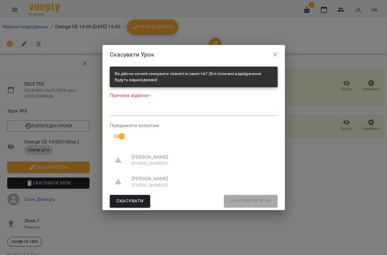
click at [164, 109] on textarea at bounding box center [194, 111] width 168 height 6
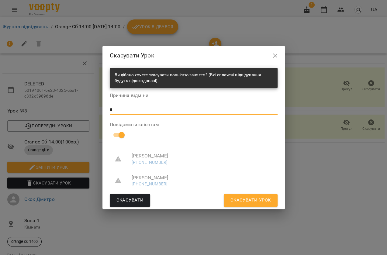
type textarea "*"
click at [246, 193] on ul "Зіневич Роман Віталійович +380686025220 Маргарита Борисевич Геннадівна +3809846…" at bounding box center [194, 169] width 168 height 48
click at [244, 201] on span "Скасувати Урок" at bounding box center [250, 200] width 40 height 8
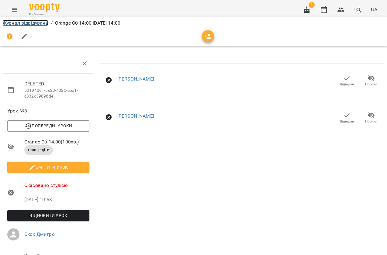
click at [41, 21] on link "Журнал відвідувань" at bounding box center [25, 23] width 46 height 6
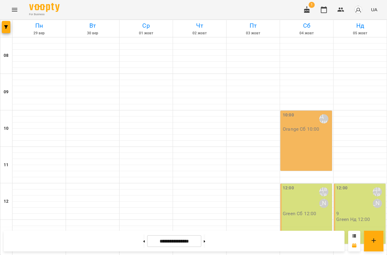
scroll to position [138, 0]
click at [205, 237] on button at bounding box center [204, 240] width 2 height 13
click at [205, 236] on button at bounding box center [204, 240] width 2 height 13
click at [143, 241] on button at bounding box center [144, 240] width 2 height 13
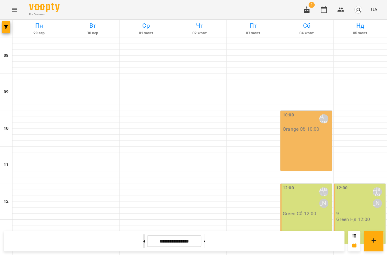
click at [143, 241] on button at bounding box center [144, 240] width 2 height 13
click at [143, 240] on button at bounding box center [144, 240] width 2 height 13
type input "**********"
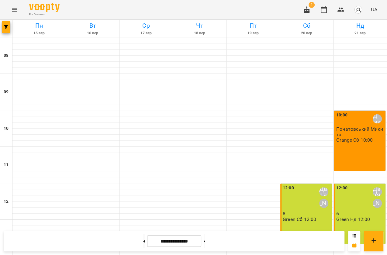
scroll to position [165, 0]
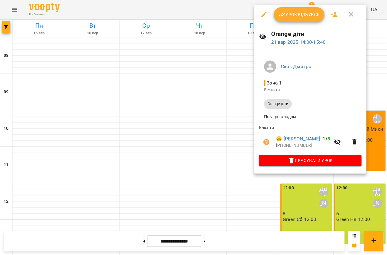
click at [232, 75] on div at bounding box center [193, 127] width 387 height 255
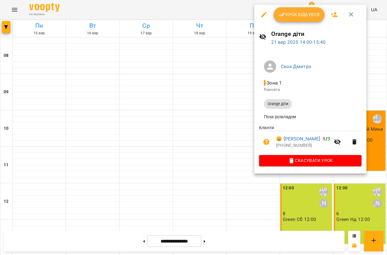
click at [240, 110] on div at bounding box center [193, 127] width 387 height 255
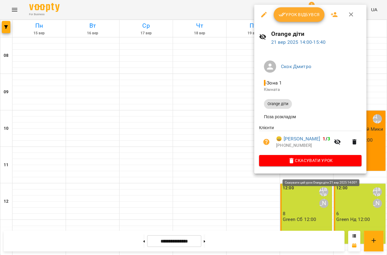
click at [312, 164] on span "Скасувати Урок" at bounding box center [310, 160] width 93 height 7
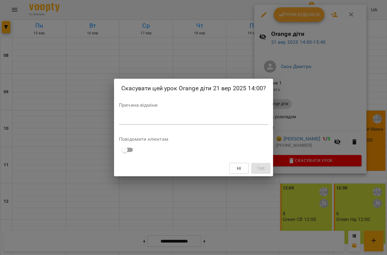
click at [160, 121] on textarea at bounding box center [193, 120] width 149 height 6
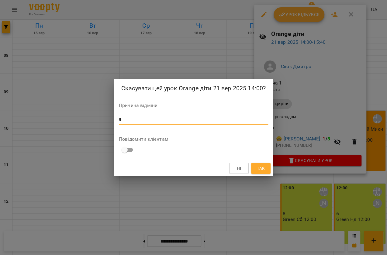
type textarea "*"
click at [257, 166] on span "Так" at bounding box center [261, 168] width 8 height 7
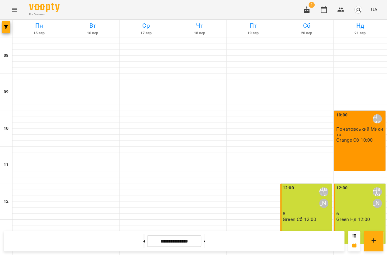
click at [12, 9] on icon "Menu" at bounding box center [14, 9] width 7 height 7
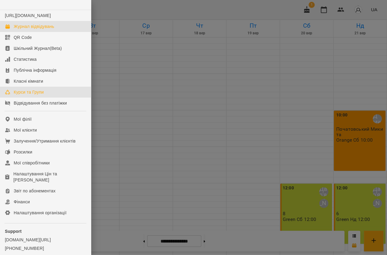
click at [30, 95] on div "Курси та Групи" at bounding box center [29, 92] width 30 height 6
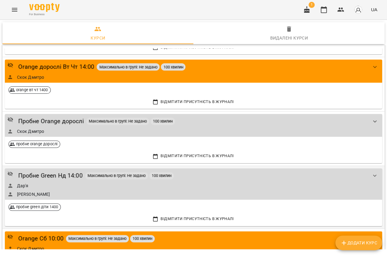
scroll to position [442, 0]
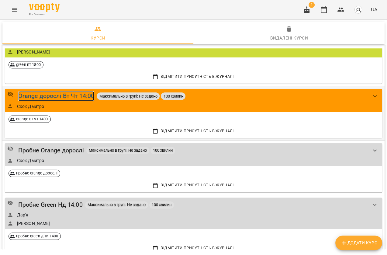
click at [75, 98] on div "Orange дорослі Вт Чт 14:00" at bounding box center [56, 95] width 76 height 9
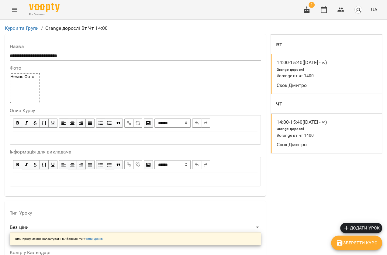
click at [21, 25] on li "Курси та Групи" at bounding box center [22, 28] width 34 height 7
click at [20, 27] on link "Курси та Групи" at bounding box center [22, 28] width 34 height 6
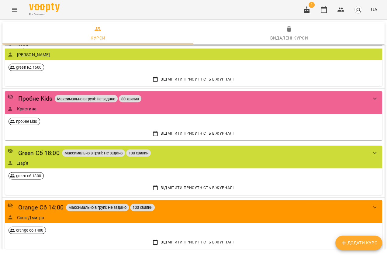
scroll to position [767, 0]
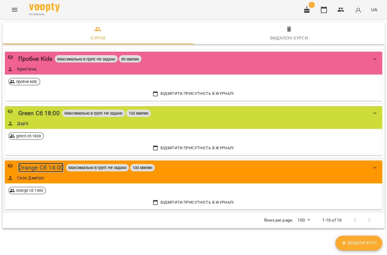
click at [45, 167] on div "Orange Сб 14:00" at bounding box center [40, 167] width 45 height 9
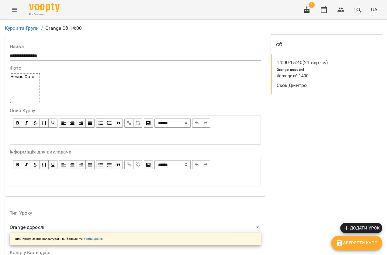
click at [351, 226] on span "Додати урок" at bounding box center [360, 227] width 37 height 7
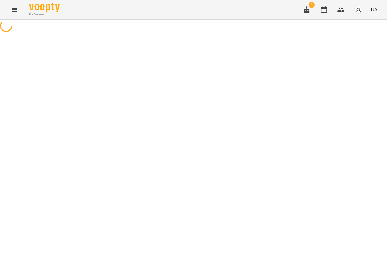
select select "**********"
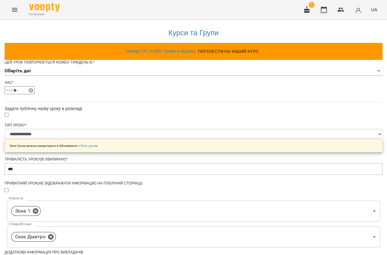
click at [150, 81] on body "**********" at bounding box center [193, 200] width 387 height 401
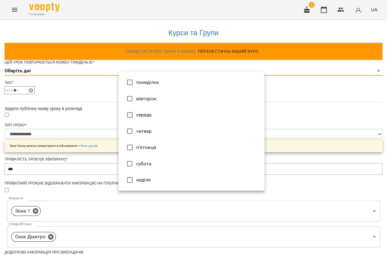
type input "*"
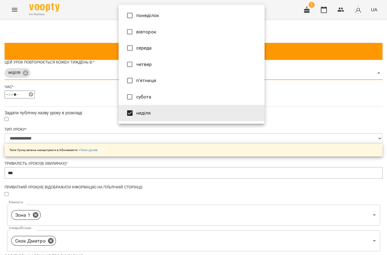
click at [103, 147] on div at bounding box center [193, 127] width 387 height 255
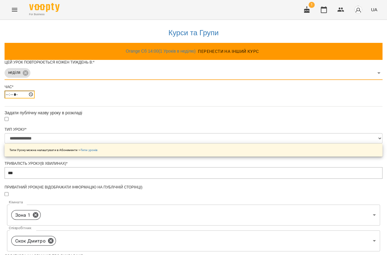
click at [35, 98] on input "*****" at bounding box center [20, 94] width 30 height 8
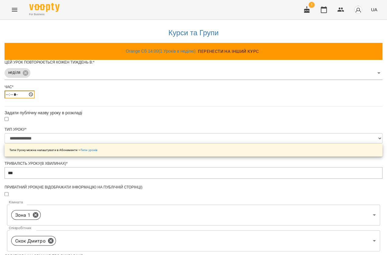
type input "*****"
click at [292, 101] on div "**********" at bounding box center [193, 213] width 377 height 387
click at [169, 89] on body "**********" at bounding box center [193, 202] width 387 height 405
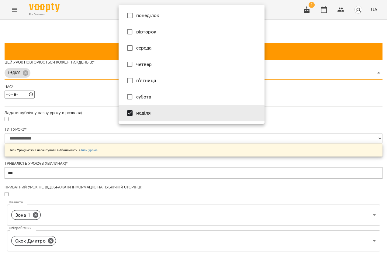
click at [283, 81] on div at bounding box center [193, 127] width 387 height 255
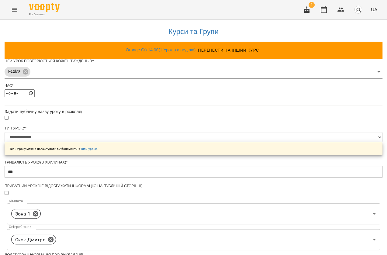
scroll to position [197, 0]
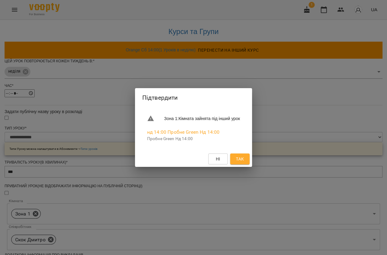
click at [244, 157] on span "Так" at bounding box center [240, 158] width 8 height 7
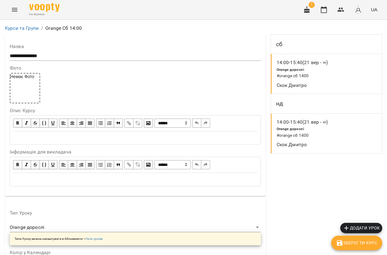
click at [15, 12] on icon "Menu" at bounding box center [14, 9] width 7 height 7
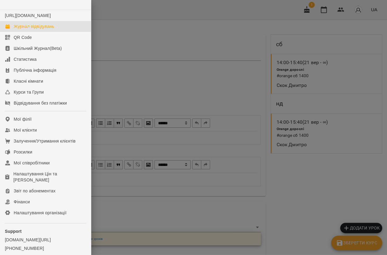
click at [19, 29] on div "Журнал відвідувань" at bounding box center [34, 26] width 40 height 6
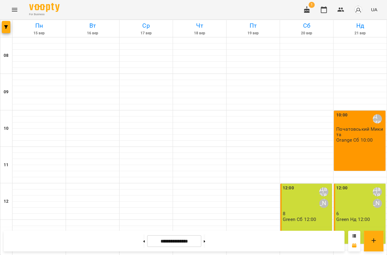
scroll to position [164, 0]
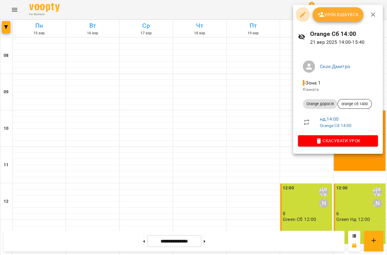
click at [304, 14] on icon "button" at bounding box center [302, 14] width 7 height 7
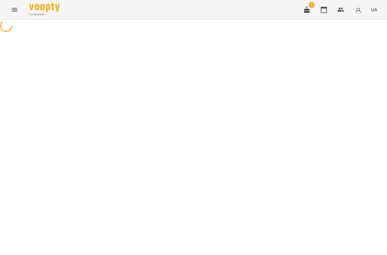
select select "**********"
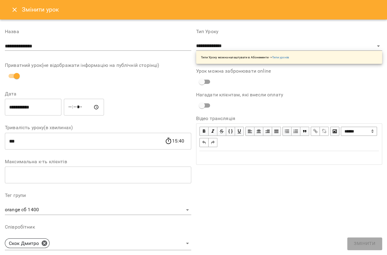
click at [16, 12] on icon "Close" at bounding box center [14, 9] width 7 height 7
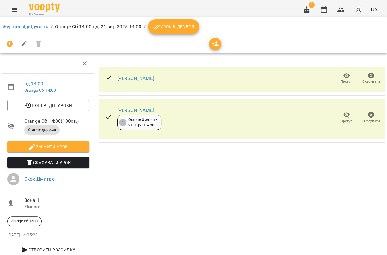
click at [161, 26] on span "Урок відбувся" at bounding box center [173, 26] width 41 height 7
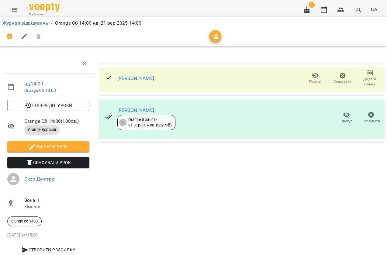
click at [107, 79] on icon at bounding box center [108, 78] width 5 height 4
click at [154, 80] on link "[PERSON_NAME]" at bounding box center [135, 78] width 37 height 6
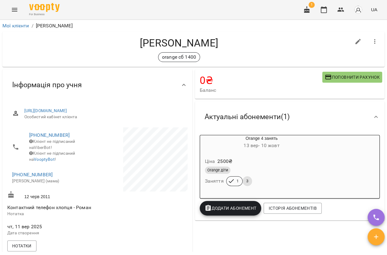
click at [350, 45] on button "button" at bounding box center [357, 41] width 15 height 15
select select "**"
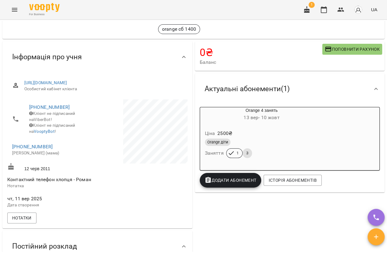
scroll to position [55, 0]
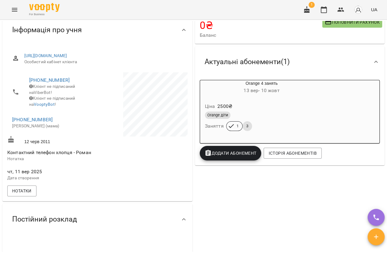
click at [15, 12] on icon "Menu" at bounding box center [14, 9] width 7 height 7
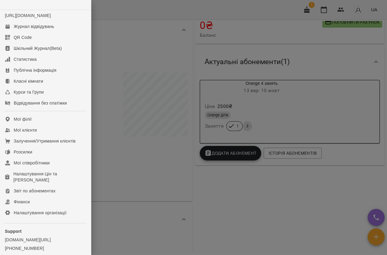
click at [143, 73] on div at bounding box center [193, 127] width 387 height 255
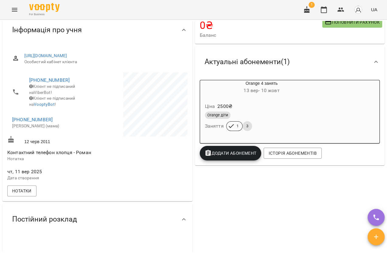
scroll to position [0, 0]
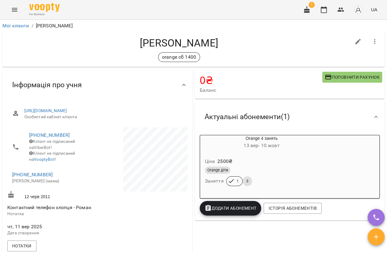
click at [14, 14] on button "Menu" at bounding box center [14, 9] width 15 height 15
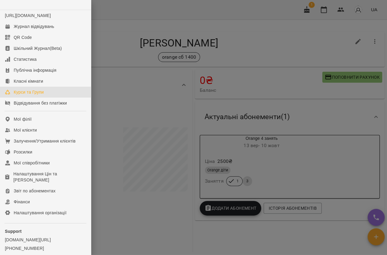
click at [25, 95] on div "Курси та Групи" at bounding box center [29, 92] width 30 height 6
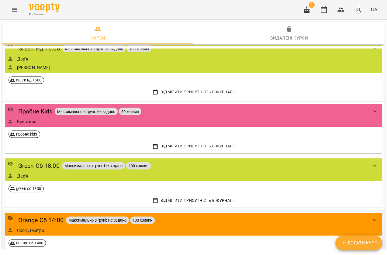
scroll to position [767, 0]
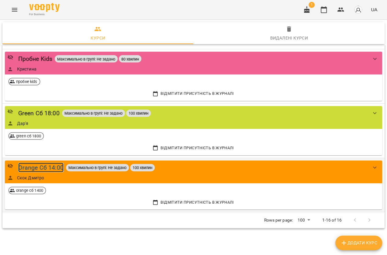
click at [54, 167] on div "Orange Сб 14:00" at bounding box center [40, 167] width 45 height 9
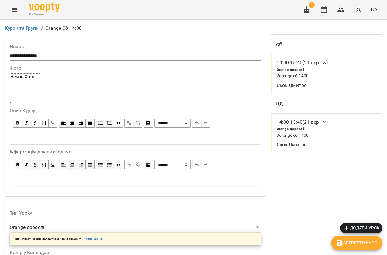
click at [296, 131] on span "Orange дорослі" at bounding box center [290, 129] width 28 height 4
select select "*"
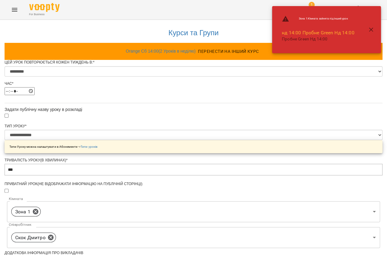
click at [315, 89] on div "**********" at bounding box center [193, 237] width 377 height 434
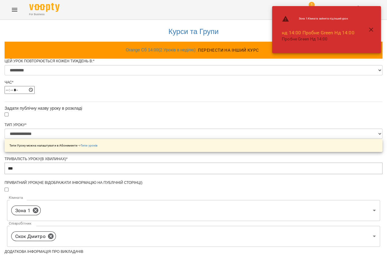
scroll to position [27, 0]
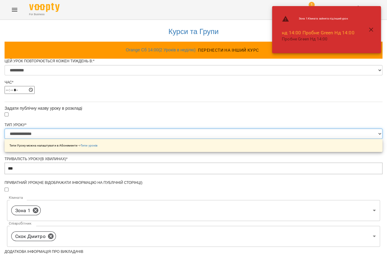
click at [140, 128] on select "**********" at bounding box center [193, 133] width 377 height 10
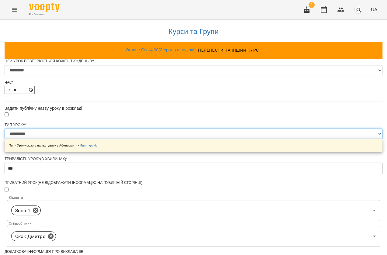
click at [118, 128] on select "**********" at bounding box center [193, 133] width 377 height 10
click at [166, 128] on select "**********" at bounding box center [193, 133] width 377 height 10
click at [118, 128] on select "**********" at bounding box center [193, 133] width 377 height 10
click at [170, 128] on select "**********" at bounding box center [193, 133] width 377 height 10
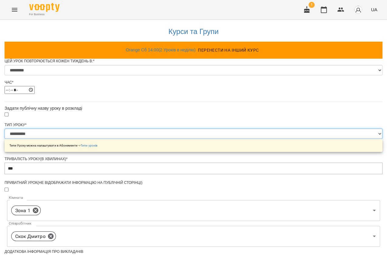
select select "**********"
click at [118, 128] on select "**********" at bounding box center [193, 133] width 377 height 10
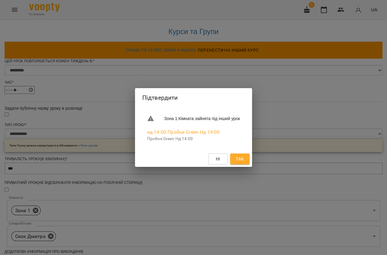
click at [242, 158] on span "Так" at bounding box center [240, 158] width 10 height 7
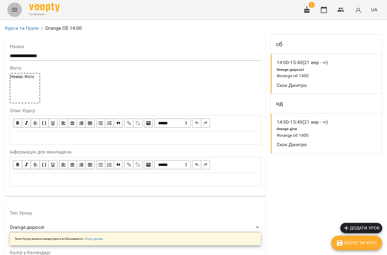
click at [12, 12] on icon "Menu" at bounding box center [14, 9] width 7 height 7
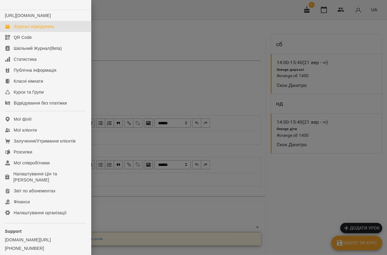
click at [21, 29] on div "Журнал відвідувань" at bounding box center [34, 26] width 40 height 6
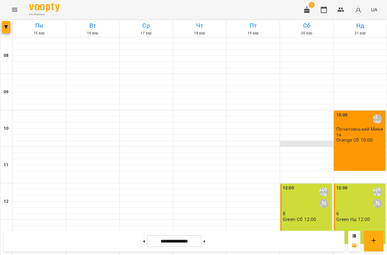
scroll to position [138, 0]
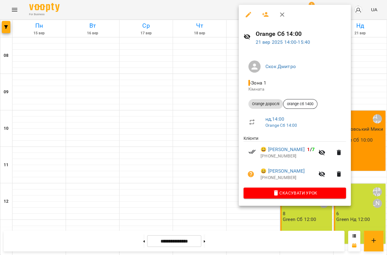
click at [217, 74] on div at bounding box center [193, 127] width 387 height 255
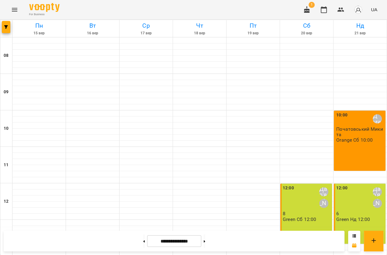
click at [17, 9] on icon "Menu" at bounding box center [14, 9] width 7 height 7
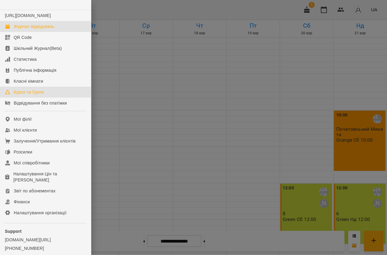
click at [25, 95] on div "Курси та Групи" at bounding box center [29, 92] width 30 height 6
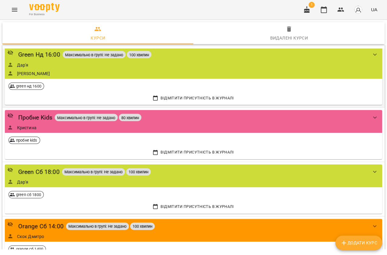
scroll to position [767, 0]
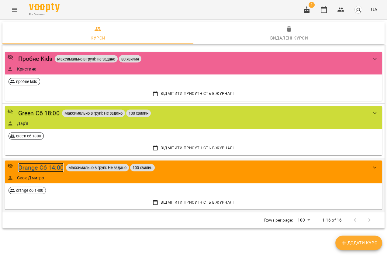
click at [34, 169] on div "Orange Сб 14:00" at bounding box center [40, 167] width 45 height 9
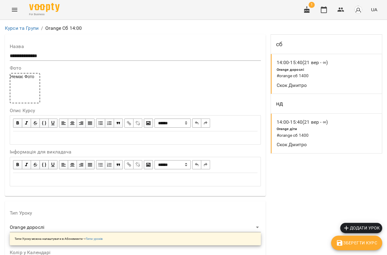
scroll to position [110, 0]
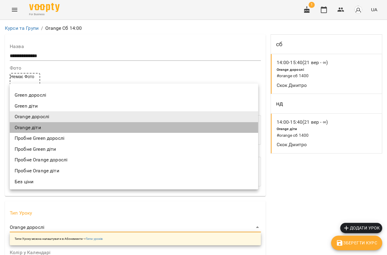
click at [39, 128] on li "Orange діти" at bounding box center [134, 127] width 248 height 11
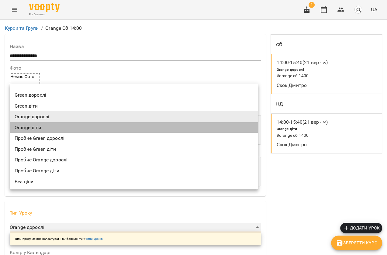
type input "**********"
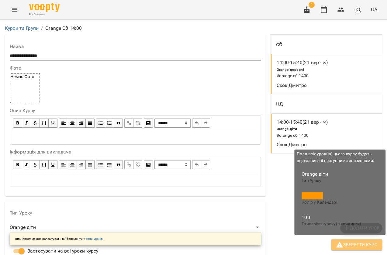
click at [338, 241] on icon "button" at bounding box center [339, 244] width 7 height 7
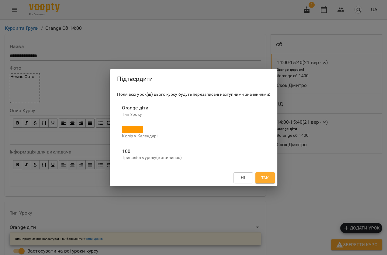
click at [269, 181] on span "Так" at bounding box center [265, 177] width 10 height 7
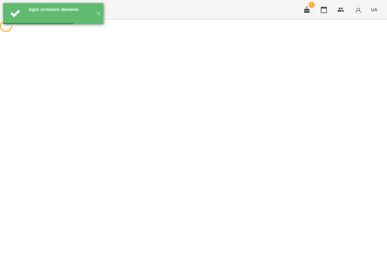
scroll to position [0, 0]
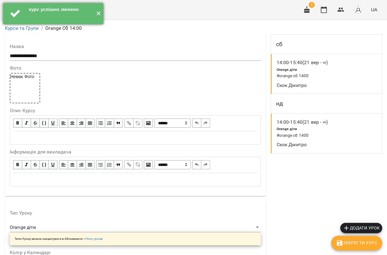
click at [94, 16] on button "✕" at bounding box center [98, 13] width 10 height 21
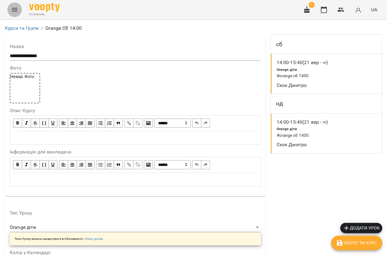
click at [11, 9] on icon "Menu" at bounding box center [14, 9] width 7 height 7
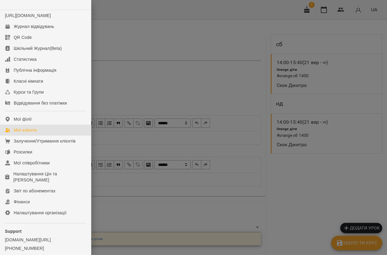
click at [25, 133] on div "Мої клієнти" at bounding box center [25, 130] width 23 height 6
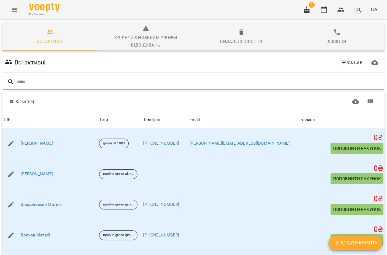
click at [15, 8] on icon "Menu" at bounding box center [14, 10] width 5 height 4
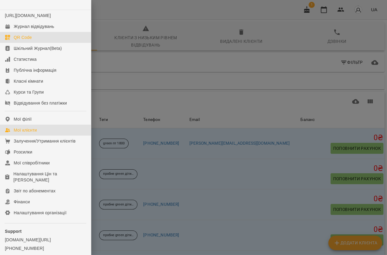
click at [39, 41] on link "QR Code" at bounding box center [45, 37] width 91 height 11
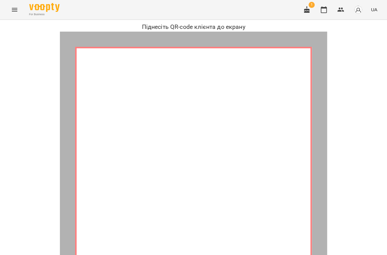
click at [15, 8] on icon "Menu" at bounding box center [14, 9] width 7 height 7
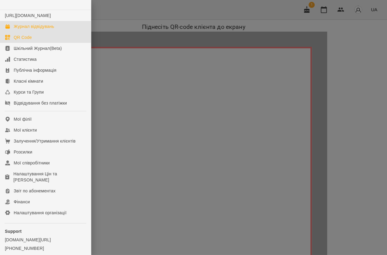
click at [15, 29] on div "Журнал відвідувань" at bounding box center [34, 26] width 40 height 6
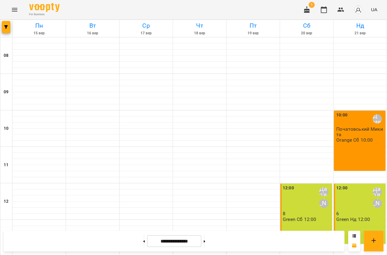
scroll to position [110, 0]
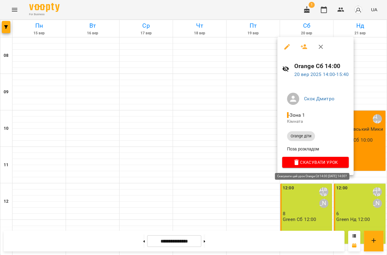
click at [339, 163] on span "Скасувати Урок" at bounding box center [315, 162] width 57 height 7
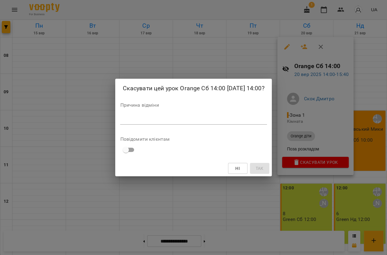
click at [237, 70] on div "Скасувати цей урок Orange Сб 14:00 20 вер 2025 14:00? Причина відміни * Повідом…" at bounding box center [193, 127] width 387 height 255
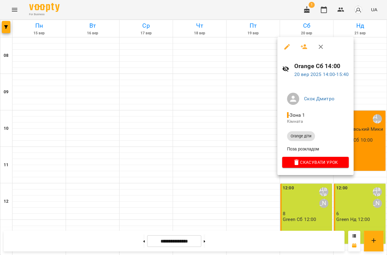
click at [375, 145] on div at bounding box center [193, 127] width 387 height 255
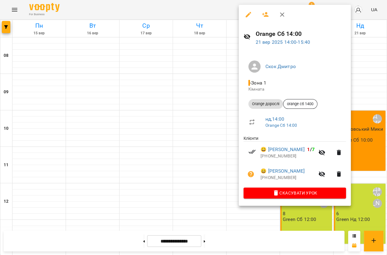
click at [215, 107] on div at bounding box center [193, 127] width 387 height 255
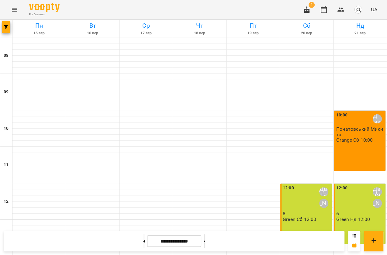
click at [205, 243] on button at bounding box center [204, 240] width 2 height 13
type input "**********"
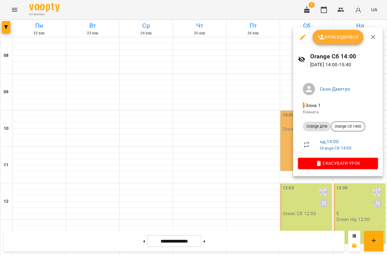
click at [271, 116] on div at bounding box center [193, 127] width 387 height 255
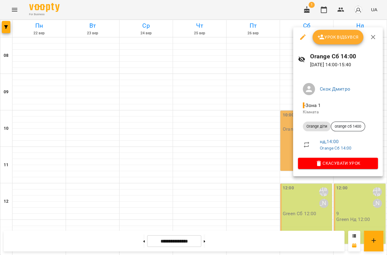
click at [304, 34] on icon "button" at bounding box center [302, 36] width 5 height 5
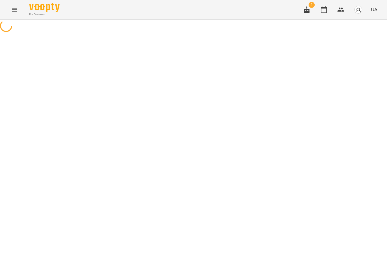
select select "**********"
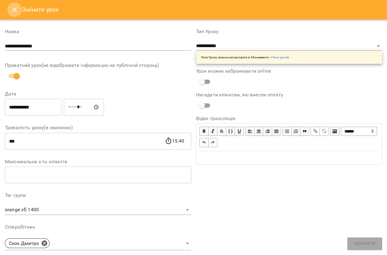
click at [17, 9] on icon "Close" at bounding box center [14, 9] width 7 height 7
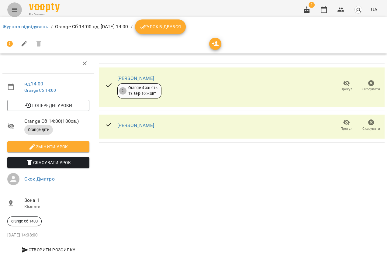
click at [9, 8] on button "Menu" at bounding box center [14, 9] width 15 height 15
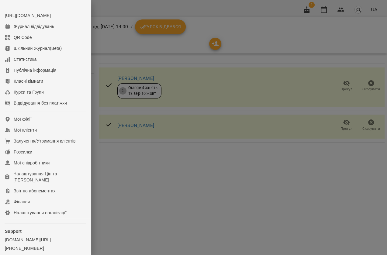
drag, startPoint x: 182, startPoint y: 168, endPoint x: 162, endPoint y: 128, distance: 44.7
click at [182, 168] on div at bounding box center [193, 127] width 387 height 255
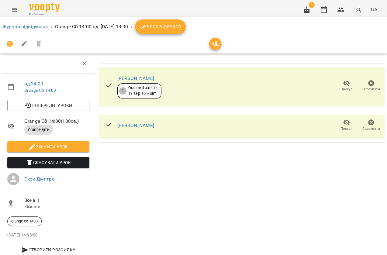
click at [17, 11] on icon "Menu" at bounding box center [14, 9] width 7 height 7
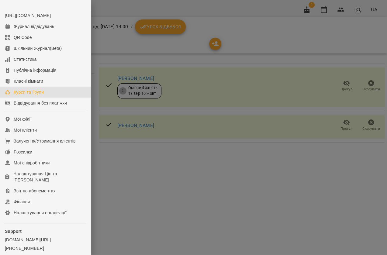
click at [14, 95] on div "Курси та Групи" at bounding box center [29, 92] width 30 height 6
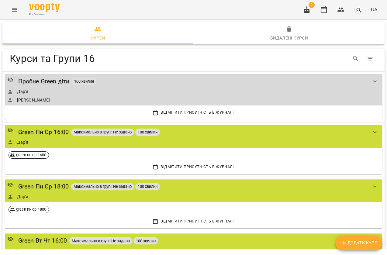
click at [20, 10] on button "Menu" at bounding box center [14, 9] width 15 height 15
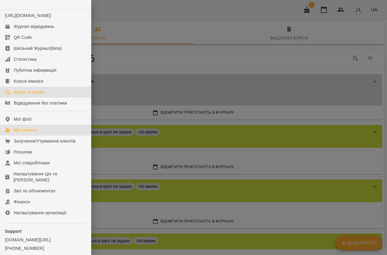
click at [34, 133] on div "Мої клієнти" at bounding box center [25, 130] width 23 height 6
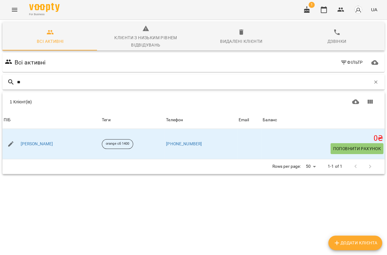
type input "*"
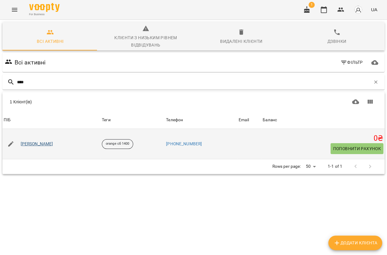
type input "****"
click at [45, 145] on link "[PERSON_NAME]" at bounding box center [37, 144] width 32 height 6
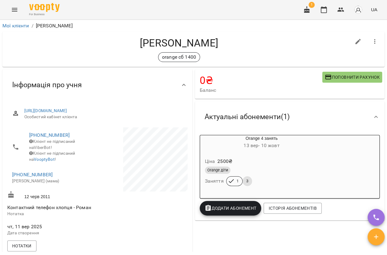
click at [264, 152] on div "Ціна 2500 ₴ Orange діти Заняття 1 3" at bounding box center [262, 173] width 126 height 44
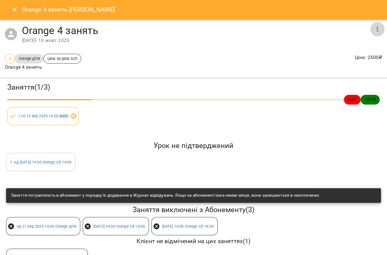
click at [373, 31] on icon "button" at bounding box center [376, 29] width 7 height 7
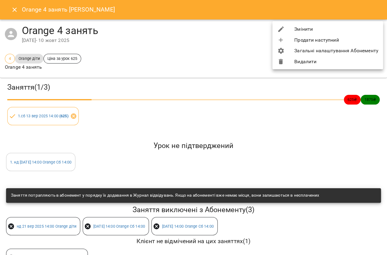
click at [316, 64] on li "Видалити" at bounding box center [327, 61] width 111 height 11
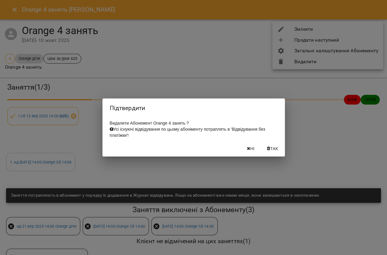
click at [268, 149] on icon "button" at bounding box center [268, 148] width 3 height 4
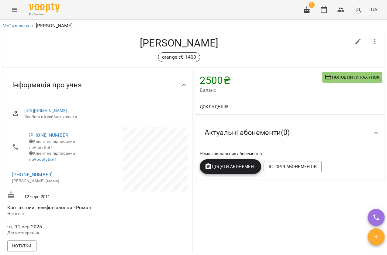
click at [219, 168] on span "Додати Абонемент" at bounding box center [230, 166] width 52 height 7
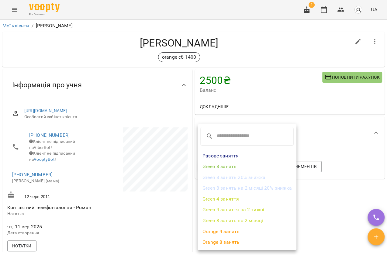
click at [227, 232] on li "Orange 4 занять" at bounding box center [246, 231] width 99 height 11
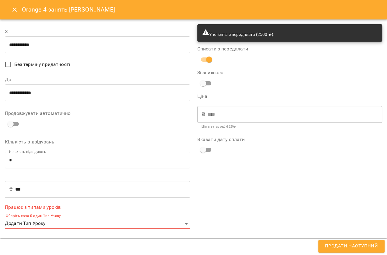
click at [42, 217] on p "Оберіть хоча б один Тип Уроку" at bounding box center [97, 216] width 185 height 6
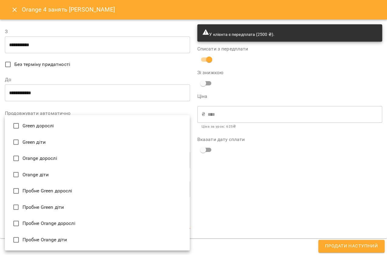
click at [38, 221] on body "For Business 1 UA Мої клієнти / Зіневич Роман Віталійович Зіневич Роман Віталій…" at bounding box center [193, 137] width 387 height 275
type input "**********"
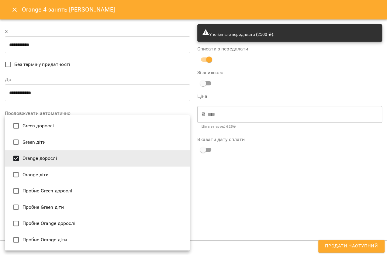
click at [283, 174] on div at bounding box center [193, 127] width 387 height 255
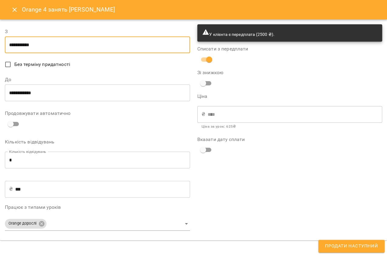
click at [38, 43] on input "**********" at bounding box center [97, 44] width 185 height 17
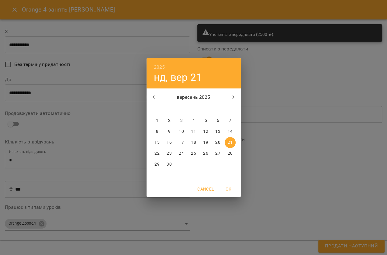
click at [208, 130] on span "12" at bounding box center [205, 131] width 11 height 6
type input "**********"
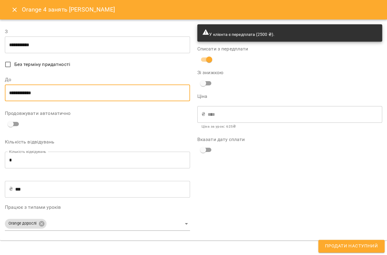
click at [10, 95] on input "**********" at bounding box center [97, 92] width 185 height 17
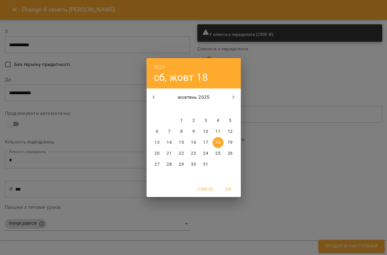
click at [148, 94] on button "button" at bounding box center [153, 97] width 15 height 15
click at [233, 101] on button "button" at bounding box center [233, 97] width 15 height 15
click at [203, 127] on button "10" at bounding box center [205, 131] width 11 height 11
type input "**********"
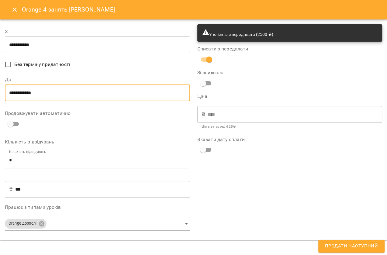
click at [329, 246] on span "Продати наступний" at bounding box center [351, 246] width 53 height 8
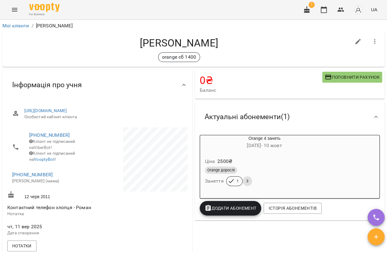
click at [12, 10] on icon "Menu" at bounding box center [14, 10] width 5 height 4
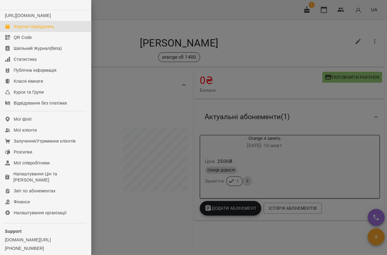
click at [23, 29] on div "Журнал відвідувань" at bounding box center [34, 26] width 40 height 6
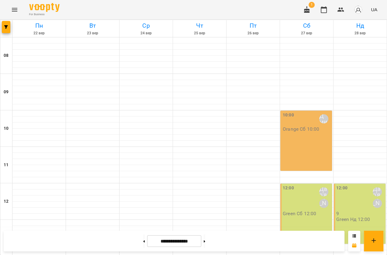
scroll to position [193, 0]
click at [143, 240] on button at bounding box center [144, 240] width 2 height 13
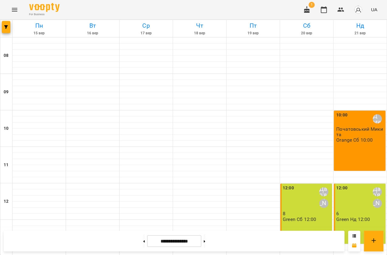
scroll to position [138, 0]
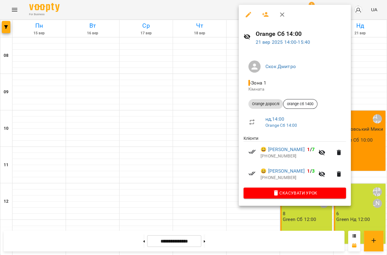
click at [211, 81] on div at bounding box center [193, 127] width 387 height 255
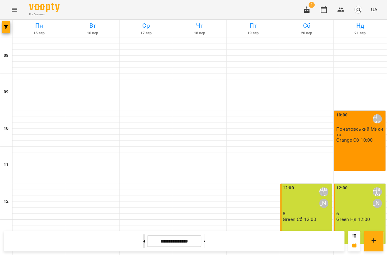
click at [143, 243] on button at bounding box center [144, 240] width 2 height 13
type input "**********"
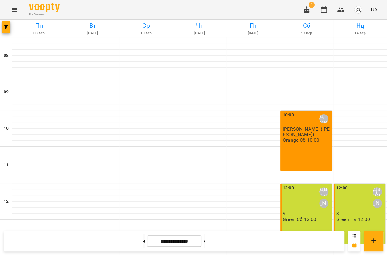
scroll to position [165, 0]
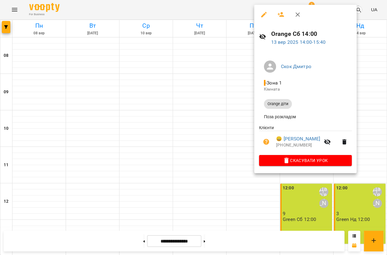
click at [266, 18] on button "button" at bounding box center [263, 14] width 15 height 15
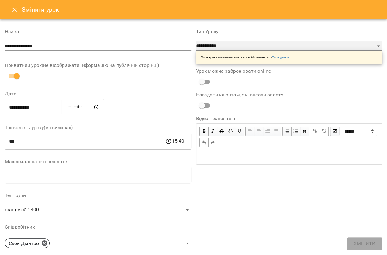
click at [253, 44] on select "**********" at bounding box center [289, 46] width 186 height 10
select select "**********"
click at [196, 41] on select "**********" at bounding box center [289, 46] width 186 height 10
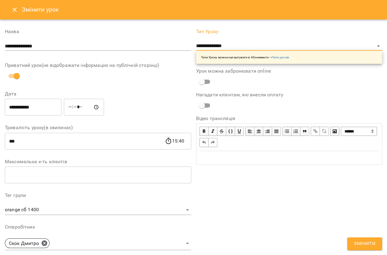
click at [374, 242] on span "Змінити" at bounding box center [364, 244] width 22 height 8
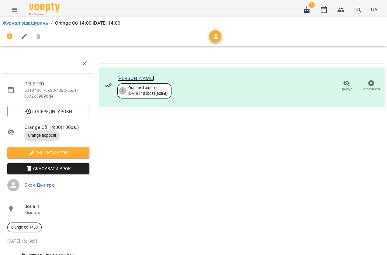
click at [136, 75] on link "Зіневич Роман Віталійович" at bounding box center [135, 78] width 37 height 6
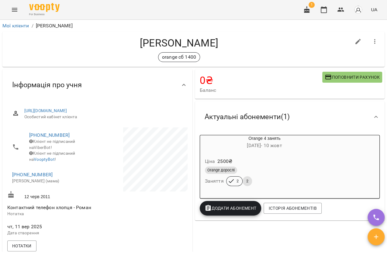
click at [11, 8] on icon "Menu" at bounding box center [14, 9] width 7 height 7
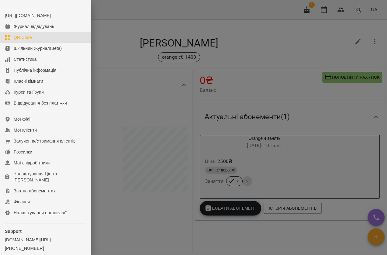
click at [21, 38] on link "QR Code" at bounding box center [45, 37] width 91 height 11
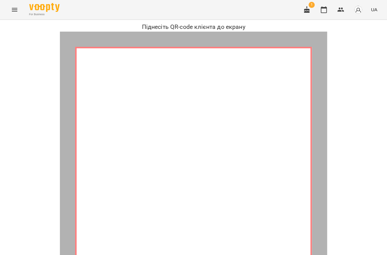
click at [14, 6] on button "Menu" at bounding box center [14, 9] width 15 height 15
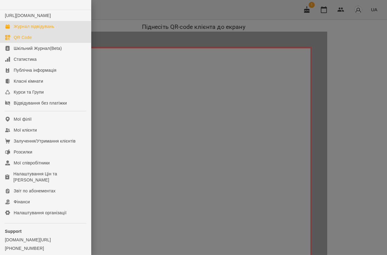
click at [23, 29] on div "Журнал відвідувань" at bounding box center [34, 26] width 40 height 6
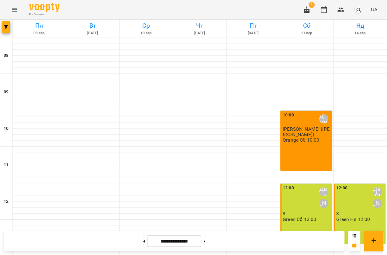
scroll to position [193, 0]
click at [205, 240] on icon at bounding box center [204, 241] width 2 height 2
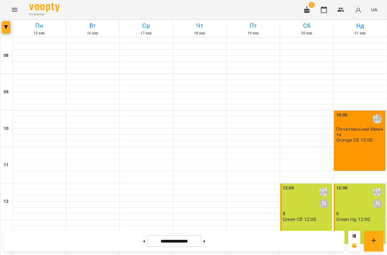
scroll to position [247, 0]
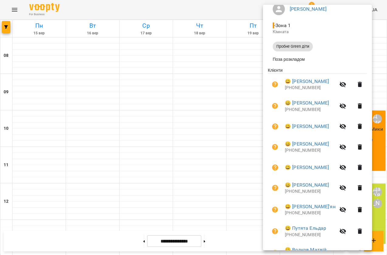
scroll to position [21, 0]
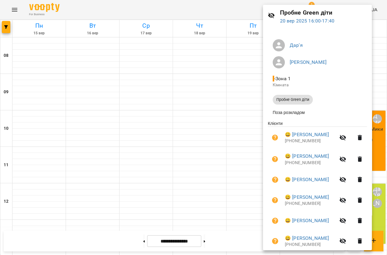
click at [230, 102] on div at bounding box center [193, 127] width 387 height 255
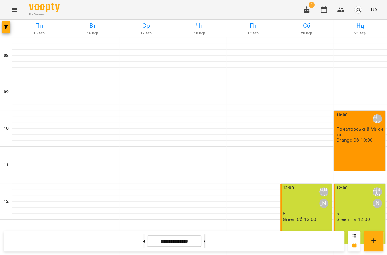
click at [205, 243] on button at bounding box center [204, 240] width 2 height 13
type input "**********"
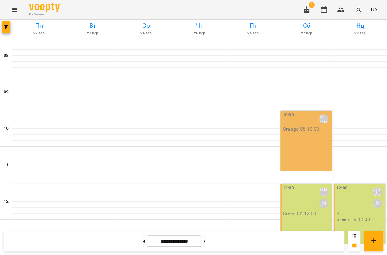
scroll to position [219, 0]
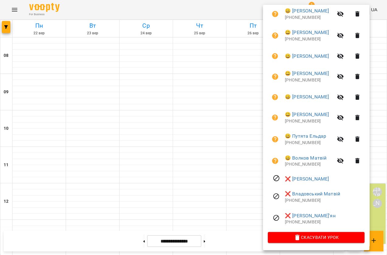
scroll to position [146, 0]
click at [314, 235] on span "Скасувати Урок" at bounding box center [315, 237] width 87 height 7
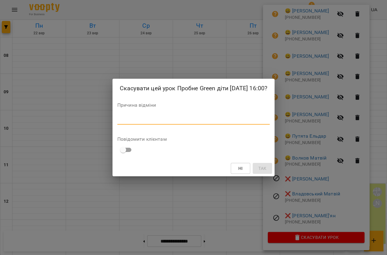
click at [120, 117] on textarea at bounding box center [193, 120] width 152 height 6
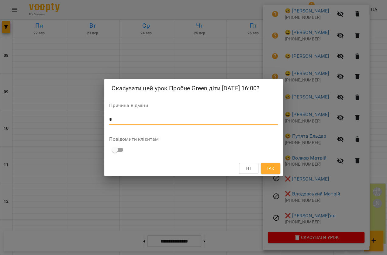
type textarea "*"
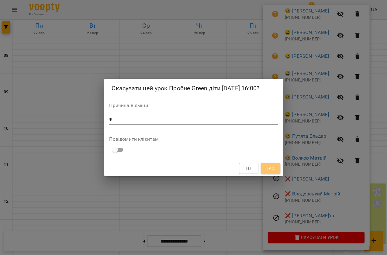
click at [265, 167] on span "Так" at bounding box center [270, 168] width 10 height 7
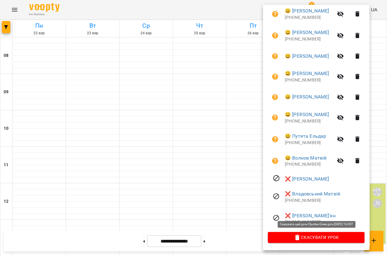
click at [313, 234] on span "Скасувати Урок" at bounding box center [315, 237] width 87 height 7
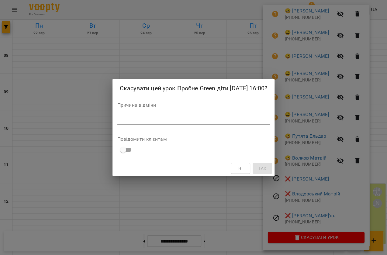
click at [140, 112] on div "Причина відміни *" at bounding box center [193, 115] width 152 height 24
click at [136, 117] on textarea at bounding box center [193, 120] width 152 height 6
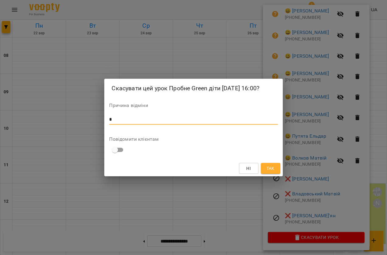
type textarea "*"
click at [264, 169] on button "Так" at bounding box center [270, 168] width 19 height 11
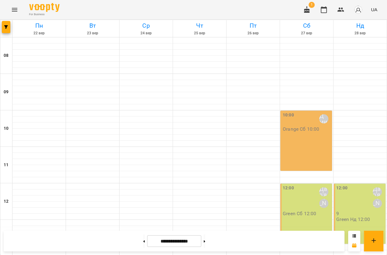
scroll to position [164, 0]
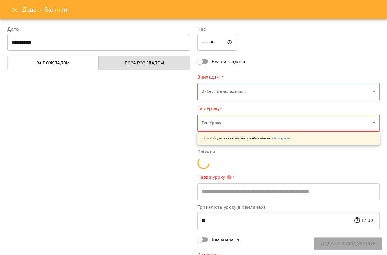
type input "**********"
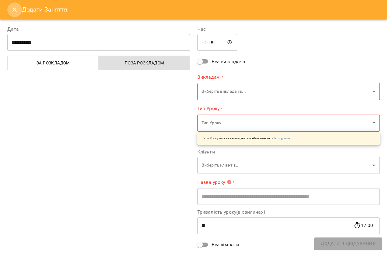
drag, startPoint x: 18, startPoint y: 9, endPoint x: 215, endPoint y: 88, distance: 212.6
click at [18, 9] on button "Close" at bounding box center [14, 9] width 15 height 15
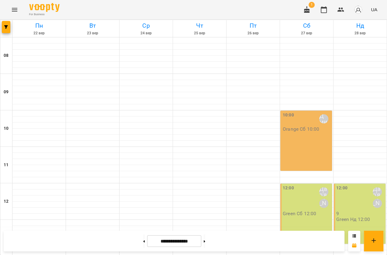
scroll to position [165, 0]
click at [15, 9] on icon "Menu" at bounding box center [14, 9] width 7 height 7
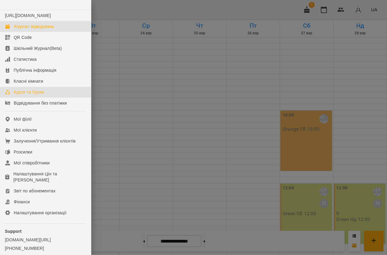
click at [22, 95] on div "Курси та Групи" at bounding box center [29, 92] width 30 height 6
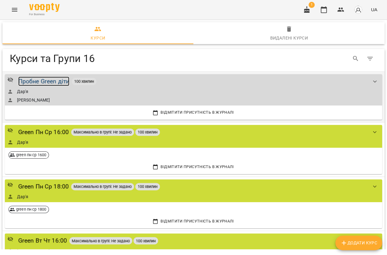
click at [46, 83] on div "Пробне Green діти" at bounding box center [43, 81] width 51 height 9
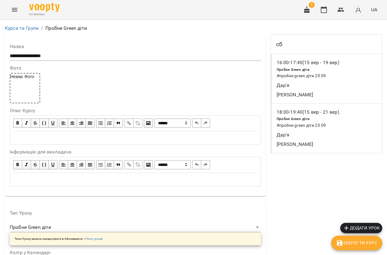
click at [111, 77] on div "Немає Фото" at bounding box center [135, 88] width 251 height 30
drag, startPoint x: 302, startPoint y: 50, endPoint x: 300, endPoint y: 56, distance: 6.1
click at [302, 50] on div "сб" at bounding box center [326, 44] width 111 height 19
click at [307, 97] on p "[PERSON_NAME]" at bounding box center [326, 94] width 101 height 7
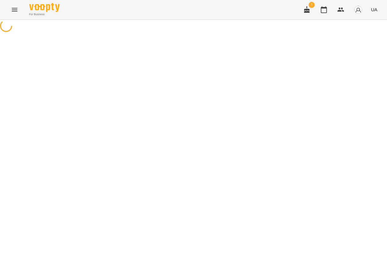
select select "*"
select select "**********"
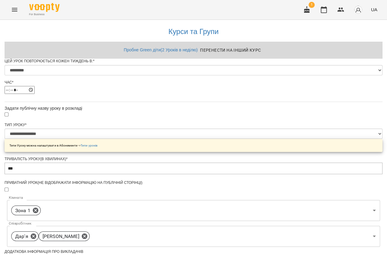
scroll to position [338, 0]
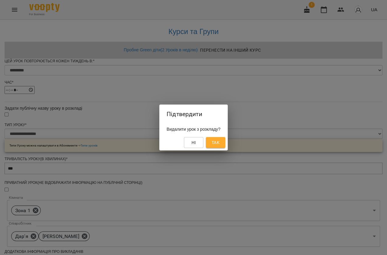
click at [219, 142] on span "Так" at bounding box center [215, 142] width 8 height 7
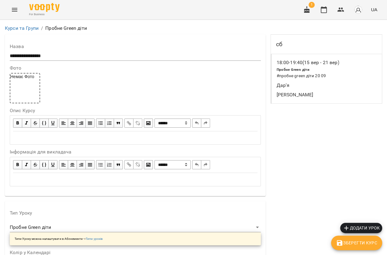
click at [307, 65] on div "Пробне Green діти # пробне green діти 20 09" at bounding box center [326, 72] width 103 height 15
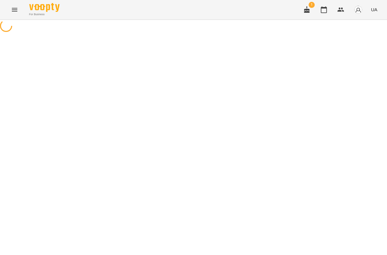
select select "*"
select select "**********"
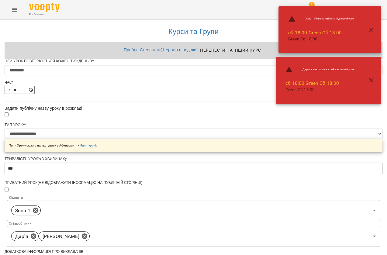
scroll to position [338, 0]
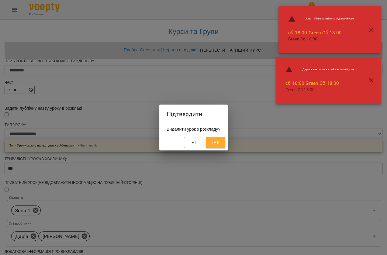
click at [217, 144] on span "Так" at bounding box center [215, 142] width 8 height 7
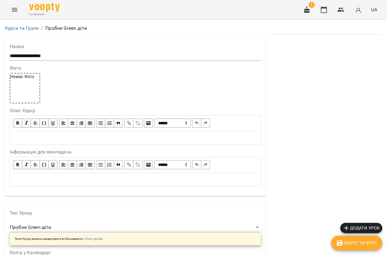
scroll to position [442, 0]
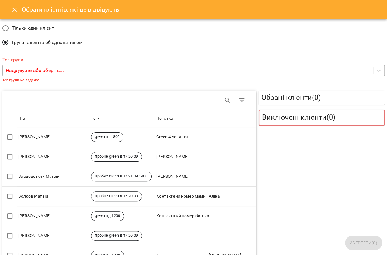
click at [20, 72] on p "Надрукуйте або оберіть..." at bounding box center [35, 70] width 58 height 7
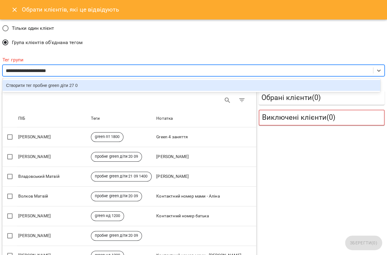
type input "**********"
click at [109, 86] on div "Створити тег пробне green діти 27 09" at bounding box center [190, 85] width 377 height 11
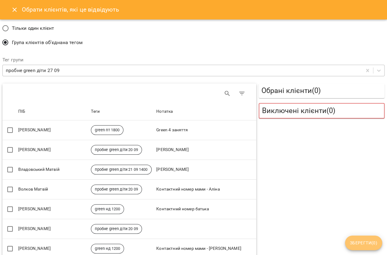
click at [350, 240] on span "Зберегти ( 0 )" at bounding box center [363, 242] width 27 height 7
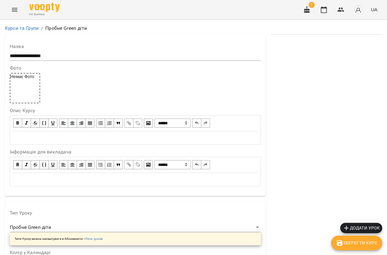
scroll to position [55, 0]
click at [364, 228] on span "Додати урок" at bounding box center [360, 227] width 37 height 7
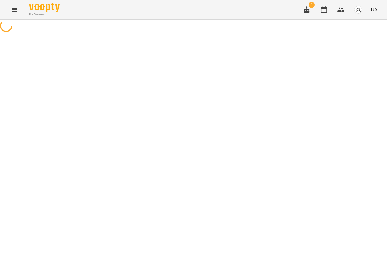
select select "**********"
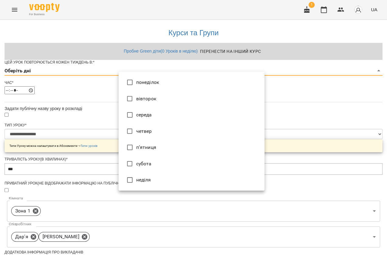
drag, startPoint x: 155, startPoint y: 77, endPoint x: 165, endPoint y: 82, distance: 11.1
click at [155, 77] on body "**********" at bounding box center [193, 195] width 387 height 390
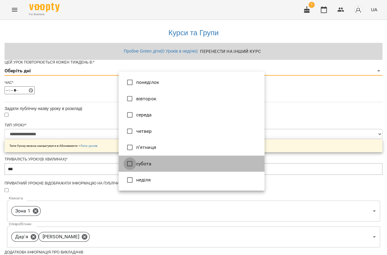
type input "*"
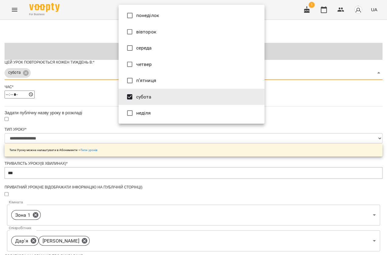
click at [92, 165] on div at bounding box center [193, 127] width 387 height 255
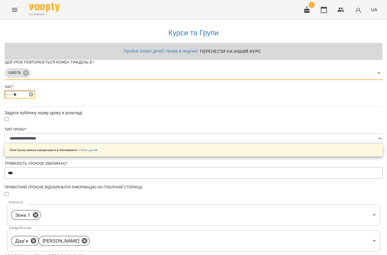
click at [35, 98] on input "*****" at bounding box center [20, 94] width 30 height 8
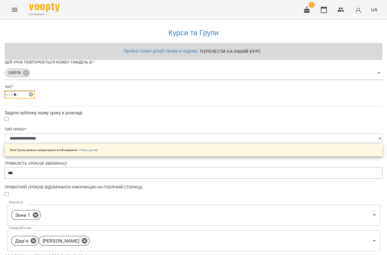
type input "*****"
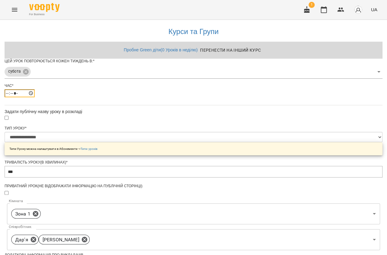
scroll to position [165, 0]
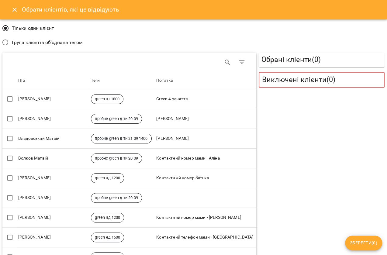
click at [10, 6] on button "Close" at bounding box center [14, 9] width 15 height 15
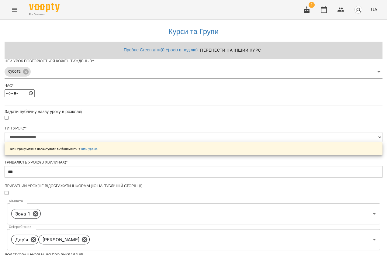
drag, startPoint x: 148, startPoint y: 180, endPoint x: 148, endPoint y: 175, distance: 5.2
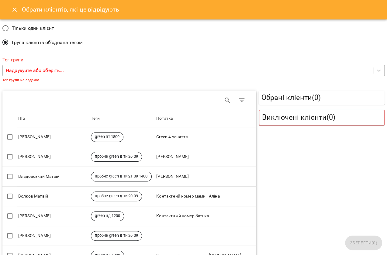
click at [76, 73] on div "Надрукуйте або оберіть..." at bounding box center [188, 70] width 370 height 11
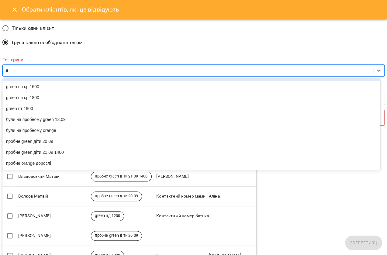
scroll to position [0, 0]
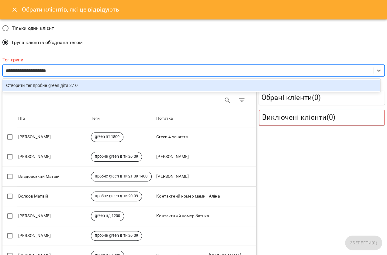
type input "**********"
click at [163, 83] on div "Створити тег пробне green діти 27 09" at bounding box center [190, 85] width 377 height 11
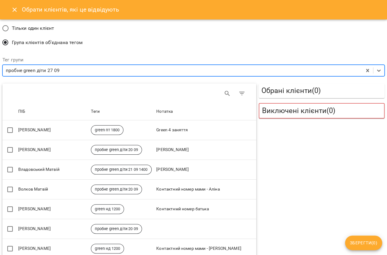
click at [361, 241] on span "Зберегти ( 0 )" at bounding box center [363, 242] width 27 height 7
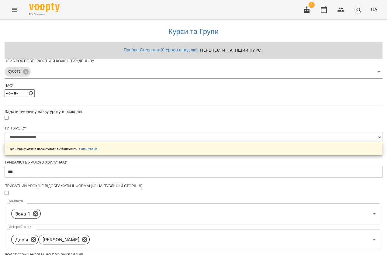
scroll to position [181, 0]
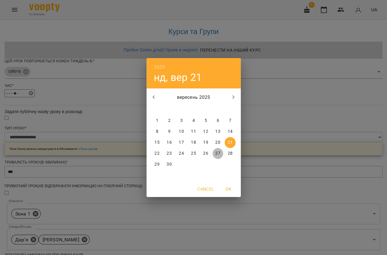
click at [217, 155] on p "27" at bounding box center [217, 153] width 5 height 6
type input "**********"
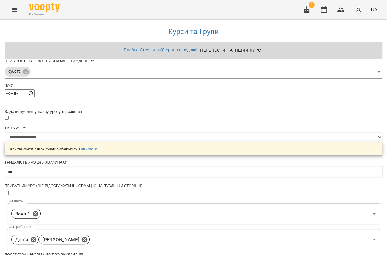
scroll to position [219, 0]
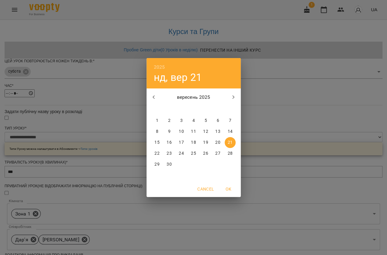
drag, startPoint x: 222, startPoint y: 157, endPoint x: 217, endPoint y: 158, distance: 5.8
click at [222, 157] on div "27" at bounding box center [218, 153] width 12 height 11
type input "**********"
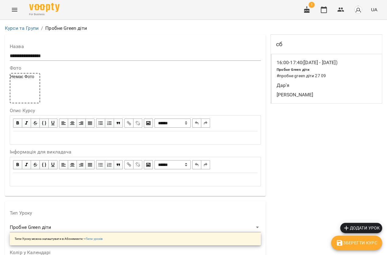
click at [18, 12] on icon "Menu" at bounding box center [14, 9] width 7 height 7
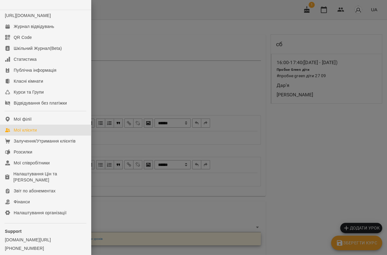
click at [30, 131] on link "Мої клієнти" at bounding box center [45, 130] width 91 height 11
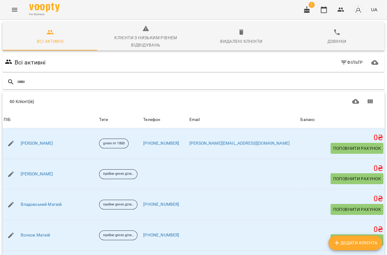
click at [16, 15] on button "Menu" at bounding box center [14, 9] width 15 height 15
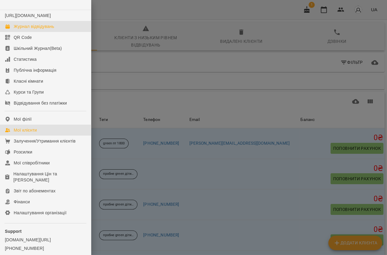
click at [24, 29] on div "Журнал відвідувань" at bounding box center [34, 26] width 40 height 6
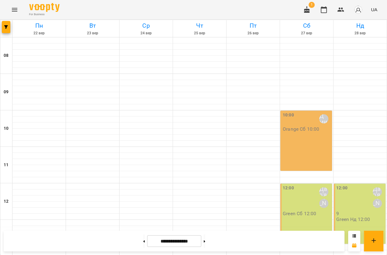
scroll to position [165, 0]
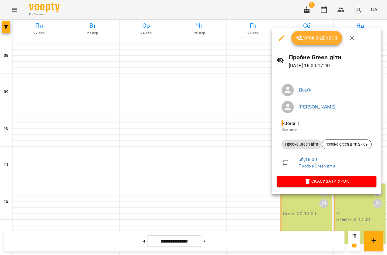
click at [281, 37] on icon "button" at bounding box center [280, 37] width 5 height 5
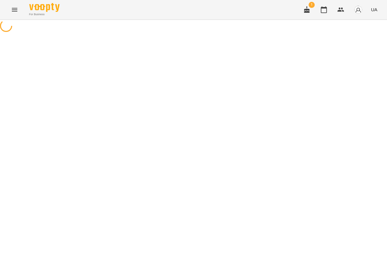
select select "**********"
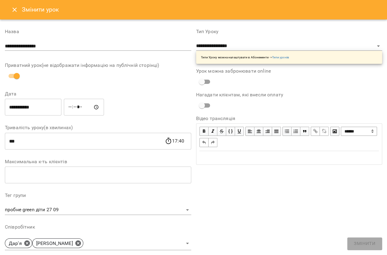
click at [16, 10] on icon "Close" at bounding box center [14, 9] width 7 height 7
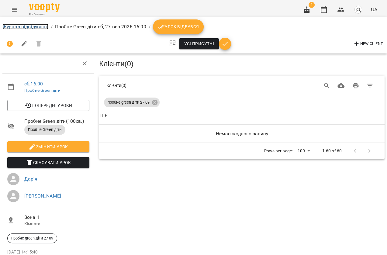
click at [16, 26] on link "Журнал відвідувань" at bounding box center [25, 27] width 46 height 6
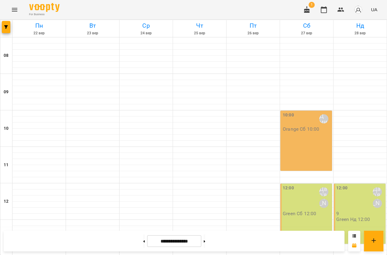
scroll to position [193, 0]
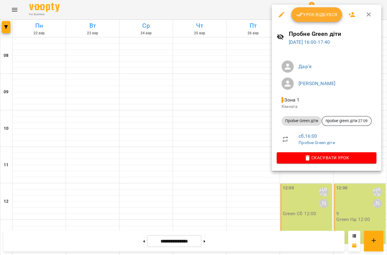
drag, startPoint x: 313, startPoint y: 120, endPoint x: 386, endPoint y: 111, distance: 73.7
click at [313, 120] on span "Пробне Green діти" at bounding box center [301, 120] width 40 height 5
drag, startPoint x: 386, startPoint y: 111, endPoint x: 325, endPoint y: 122, distance: 62.1
click at [384, 112] on div at bounding box center [193, 127] width 387 height 255
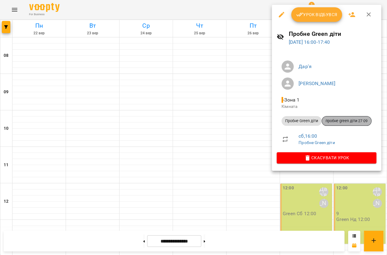
click at [350, 121] on span "пробне green діти 27 09" at bounding box center [346, 120] width 49 height 5
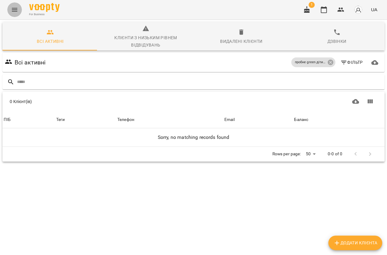
click at [13, 10] on icon "Menu" at bounding box center [14, 9] width 7 height 7
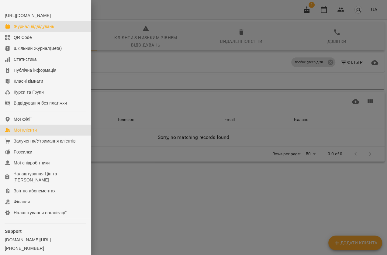
click at [22, 29] on div "Журнал відвідувань" at bounding box center [34, 26] width 40 height 6
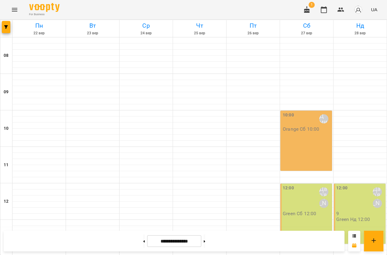
click at [14, 5] on button "Menu" at bounding box center [14, 9] width 15 height 15
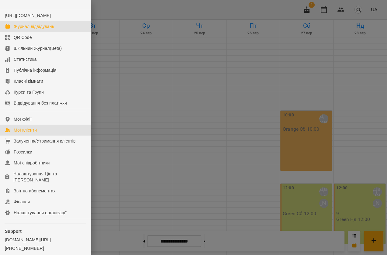
click at [28, 133] on div "Мої клієнти" at bounding box center [25, 130] width 23 height 6
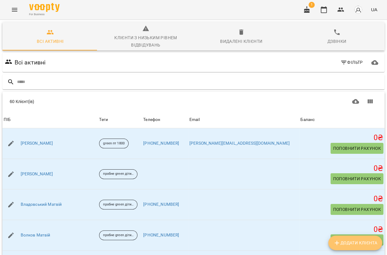
click at [351, 247] on button "Додати клієнта" at bounding box center [355, 242] width 54 height 15
select select "**"
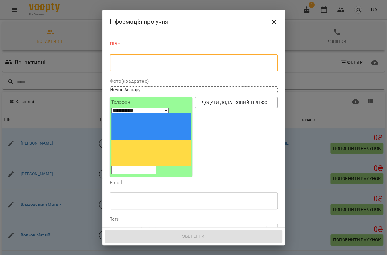
click at [129, 61] on textarea at bounding box center [193, 63] width 159 height 6
click at [276, 18] on icon "Close" at bounding box center [273, 21] width 7 height 7
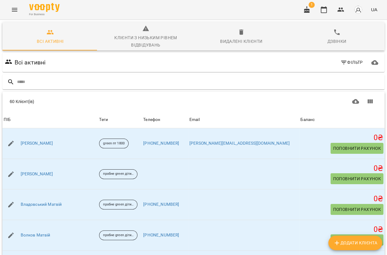
click at [0, 6] on div "For Business 1 UA" at bounding box center [193, 9] width 387 height 19
click at [10, 9] on button "Menu" at bounding box center [14, 9] width 15 height 15
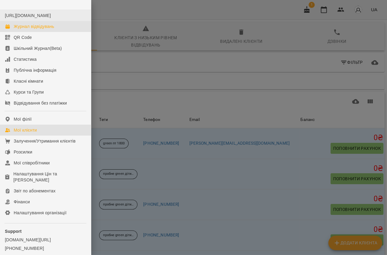
click at [24, 29] on div "Журнал відвідувань" at bounding box center [34, 26] width 40 height 6
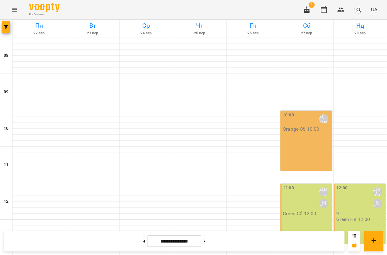
scroll to position [221, 0]
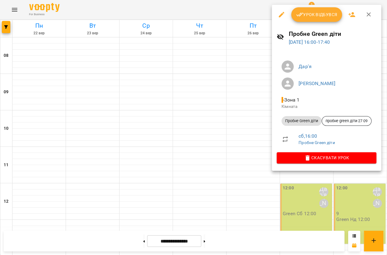
click at [350, 13] on icon "button" at bounding box center [351, 14] width 7 height 7
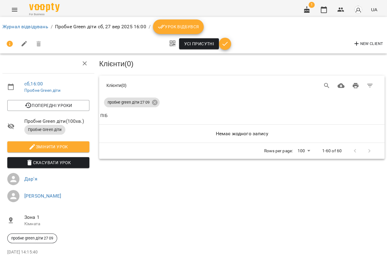
click at [369, 46] on span "New Client" at bounding box center [368, 43] width 30 height 7
select select "**"
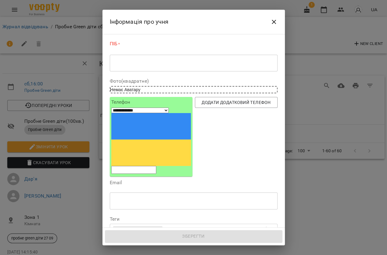
click at [130, 67] on div "* ​" at bounding box center [194, 62] width 168 height 17
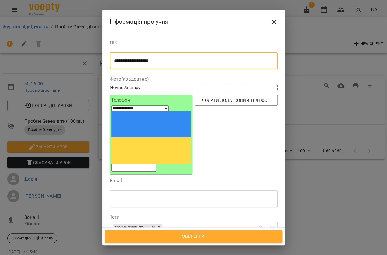
type textarea "**********"
click at [135, 164] on input "tel" at bounding box center [133, 168] width 45 height 8
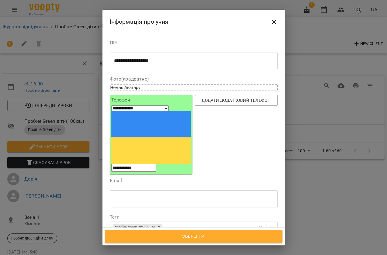
scroll to position [83, 0]
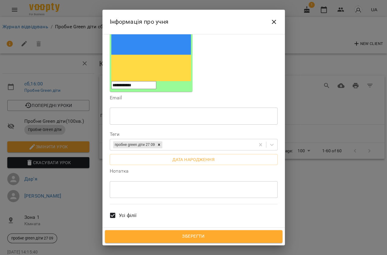
type input "**********"
click at [199, 233] on span "Зберегти" at bounding box center [193, 236] width 164 height 8
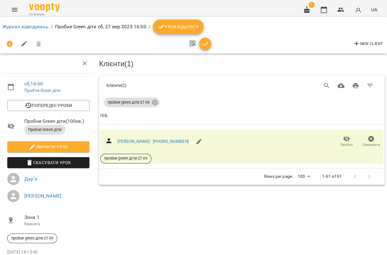
click at [9, 12] on button "Menu" at bounding box center [14, 9] width 15 height 15
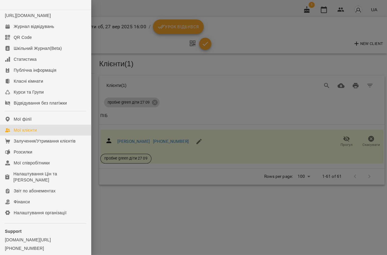
click at [20, 133] on div "Мої клієнти" at bounding box center [25, 130] width 23 height 6
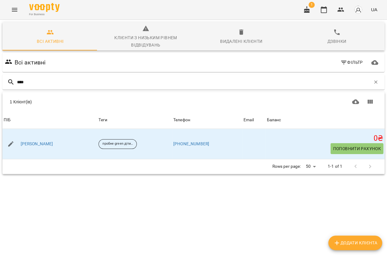
type input "****"
click at [3, 8] on div "For Business 1 UA" at bounding box center [193, 9] width 387 height 19
click at [8, 8] on button "Menu" at bounding box center [14, 9] width 15 height 15
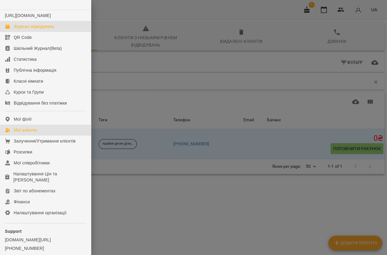
click at [24, 29] on div "Журнал відвідувань" at bounding box center [34, 26] width 40 height 6
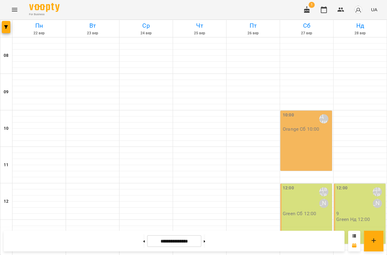
scroll to position [193, 0]
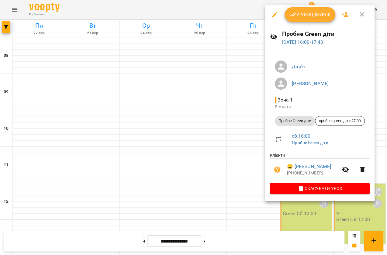
drag, startPoint x: 362, startPoint y: 11, endPoint x: 363, endPoint y: 14, distance: 3.1
click at [362, 11] on icon "button" at bounding box center [361, 14] width 7 height 7
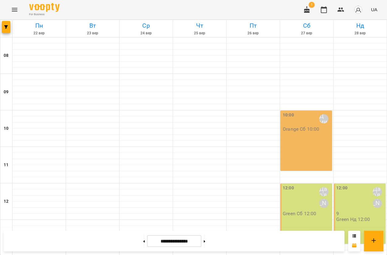
scroll to position [221, 0]
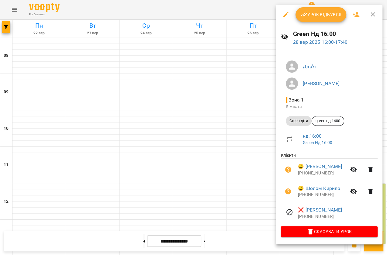
click at [354, 16] on icon "button" at bounding box center [355, 14] width 7 height 5
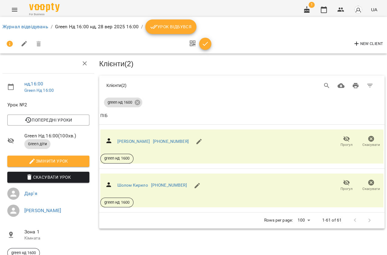
click at [374, 43] on span "New Client" at bounding box center [368, 43] width 30 height 7
select select "**"
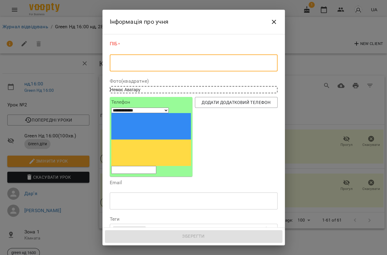
click at [226, 63] on textarea at bounding box center [193, 63] width 159 height 6
type textarea "*"
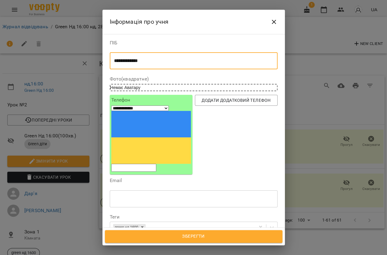
type textarea "**********"
click at [143, 164] on input "tel" at bounding box center [133, 168] width 45 height 8
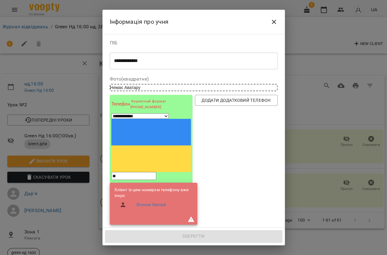
type input "*"
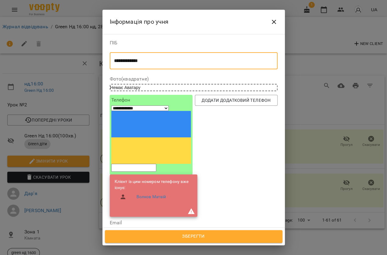
click at [158, 62] on textarea "**********" at bounding box center [191, 61] width 155 height 6
type textarea "*"
type textarea "**********"
click at [135, 164] on input "tel" at bounding box center [133, 168] width 45 height 8
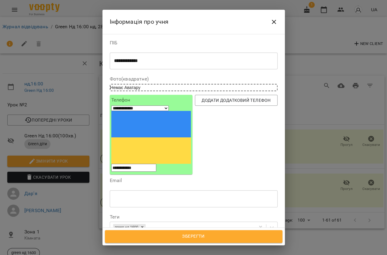
type input "**********"
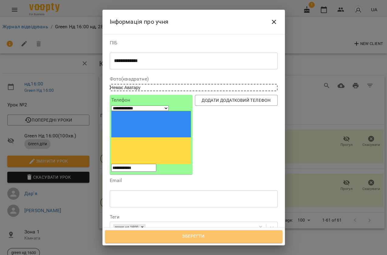
click at [185, 234] on span "Зберегти" at bounding box center [193, 236] width 164 height 8
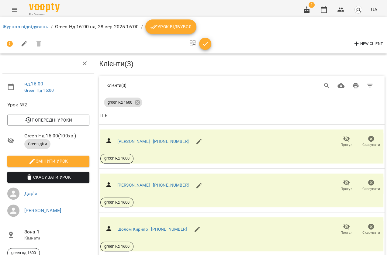
click at [17, 9] on icon "Menu" at bounding box center [14, 9] width 7 height 7
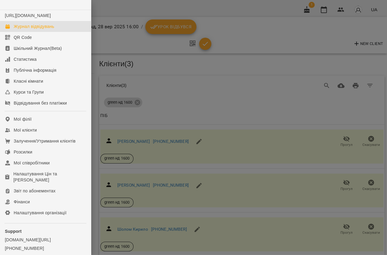
click at [28, 29] on div "Журнал відвідувань" at bounding box center [34, 26] width 40 height 6
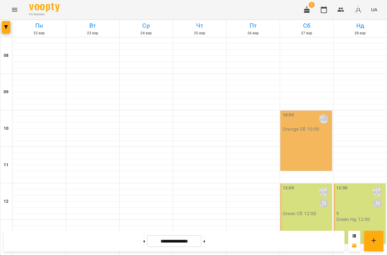
scroll to position [192, 0]
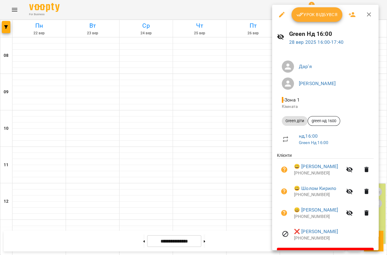
click at [249, 160] on div at bounding box center [193, 127] width 387 height 255
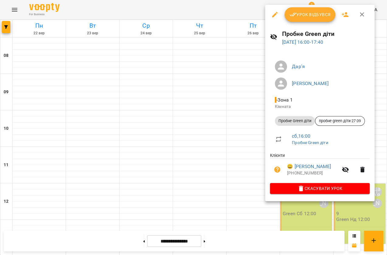
click at [261, 155] on div at bounding box center [193, 127] width 387 height 255
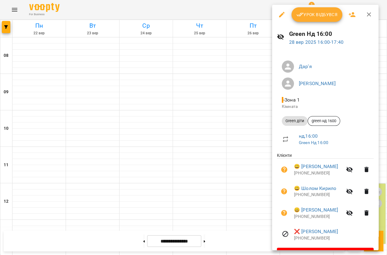
click at [242, 164] on div at bounding box center [193, 127] width 387 height 255
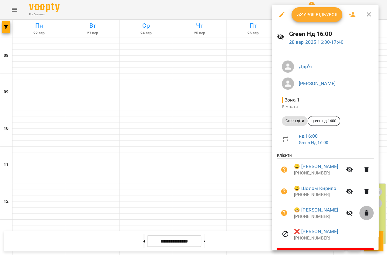
click at [364, 216] on icon "button" at bounding box center [366, 212] width 4 height 5
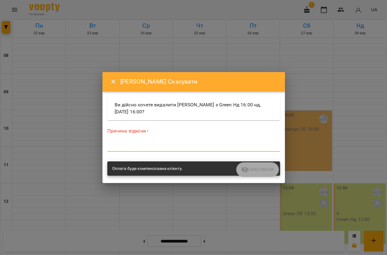
click at [153, 145] on textarea at bounding box center [193, 147] width 172 height 6
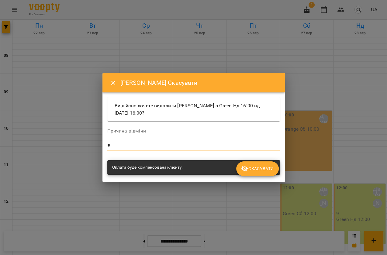
type textarea "*"
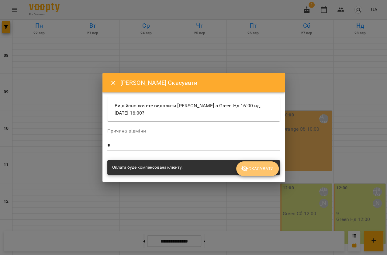
click at [263, 170] on span "Скасувати" at bounding box center [257, 168] width 32 height 7
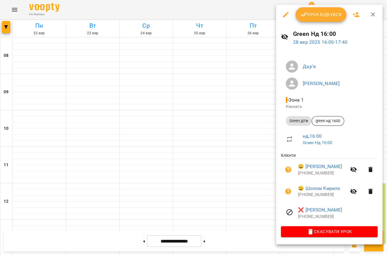
click at [252, 161] on div at bounding box center [193, 127] width 387 height 255
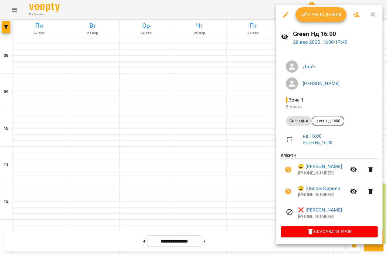
click at [253, 153] on div at bounding box center [193, 127] width 387 height 255
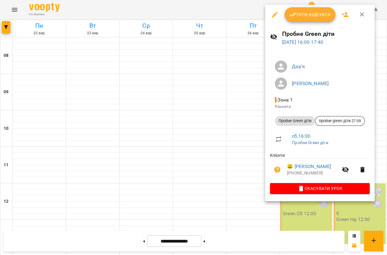
click at [344, 15] on icon "button" at bounding box center [344, 14] width 7 height 7
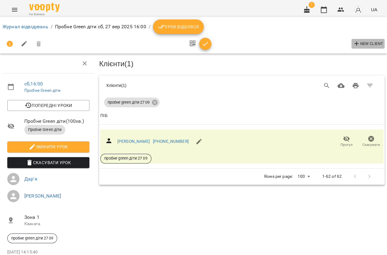
click at [362, 45] on span "New Client" at bounding box center [368, 43] width 30 height 7
select select "**"
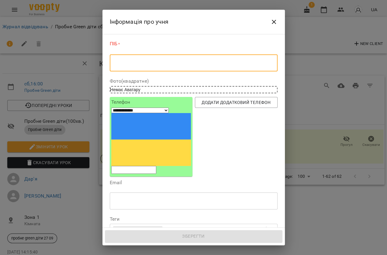
click at [156, 63] on textarea at bounding box center [193, 63] width 159 height 6
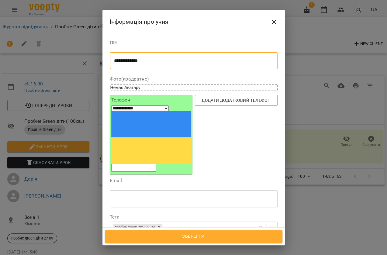
type textarea "**********"
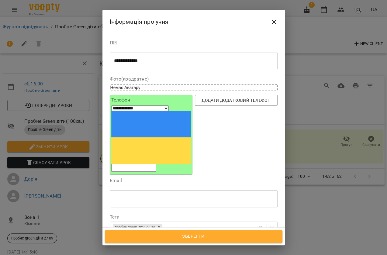
click at [136, 164] on input "tel" at bounding box center [133, 168] width 45 height 8
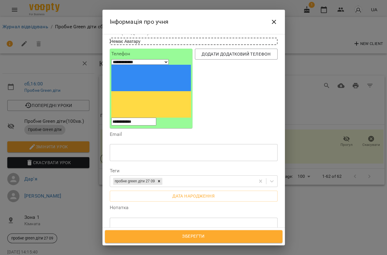
scroll to position [55, 0]
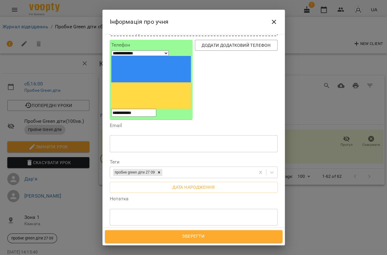
type input "**********"
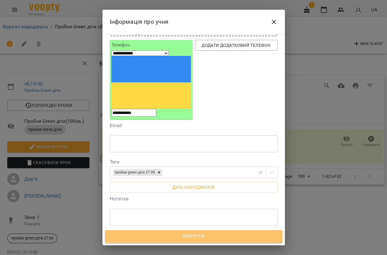
click at [190, 236] on span "Зберегти" at bounding box center [193, 236] width 164 height 8
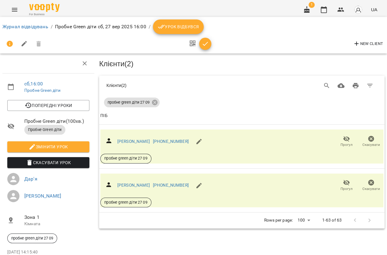
click at [18, 10] on icon "Menu" at bounding box center [14, 9] width 7 height 7
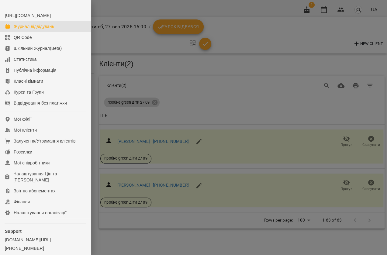
click at [37, 29] on div "Журнал відвідувань" at bounding box center [34, 26] width 40 height 6
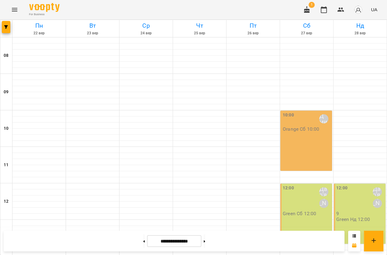
scroll to position [247, 0]
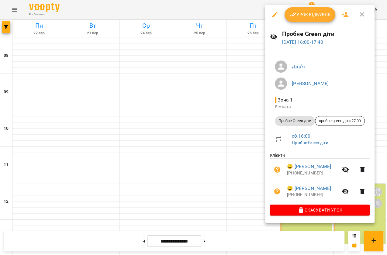
click at [343, 13] on icon "button" at bounding box center [344, 14] width 7 height 7
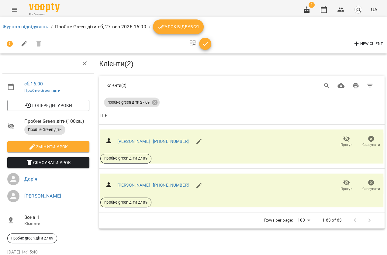
click at [360, 42] on span "New Client" at bounding box center [368, 43] width 30 height 7
select select "**"
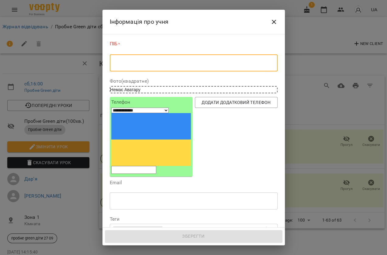
click at [213, 64] on textarea at bounding box center [193, 63] width 159 height 6
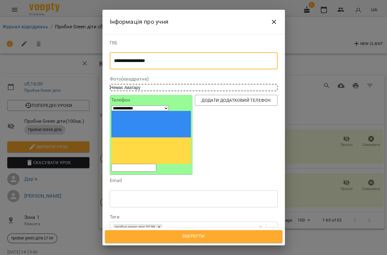
type textarea "**********"
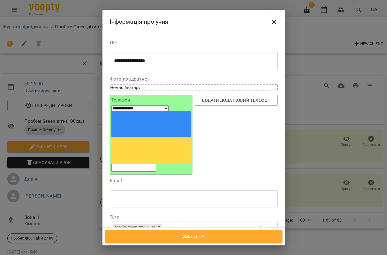
click at [132, 164] on input "tel" at bounding box center [133, 168] width 45 height 8
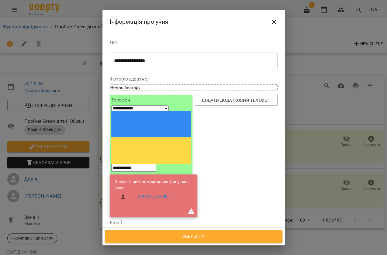
type input "**********"
click at [197, 233] on span "Зберегти" at bounding box center [193, 236] width 164 height 8
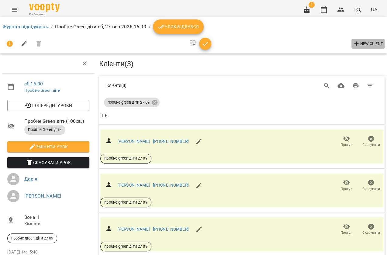
click at [363, 39] on button "New Client" at bounding box center [367, 44] width 33 height 10
select select "**"
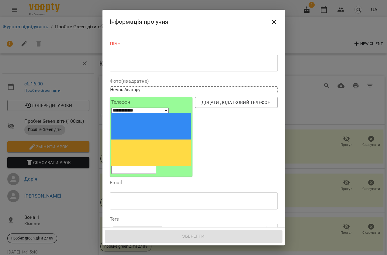
click at [160, 63] on textarea at bounding box center [193, 63] width 159 height 6
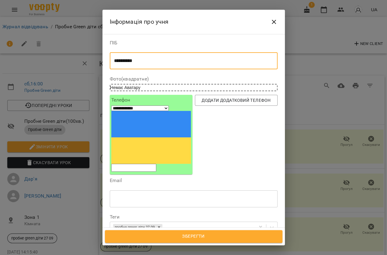
click at [115, 61] on textarea "**********" at bounding box center [191, 61] width 155 height 6
click at [115, 59] on textarea "**********" at bounding box center [191, 61] width 155 height 6
click at [144, 63] on textarea "**********" at bounding box center [191, 61] width 155 height 6
type textarea "**********"
click at [130, 164] on input "tel" at bounding box center [133, 168] width 45 height 8
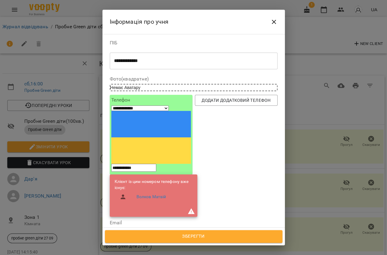
type input "**********"
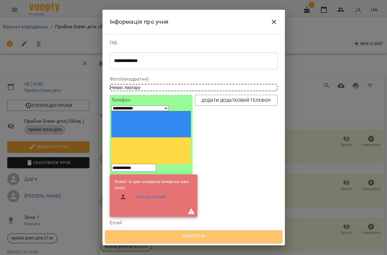
click at [212, 238] on span "Зберегти" at bounding box center [193, 236] width 164 height 8
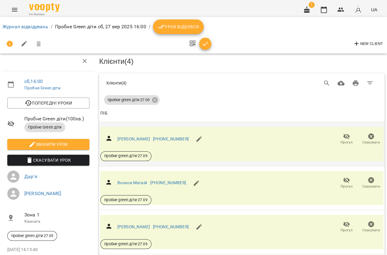
scroll to position [42, 0]
click at [378, 43] on span "New Client" at bounding box center [368, 43] width 30 height 7
select select "**"
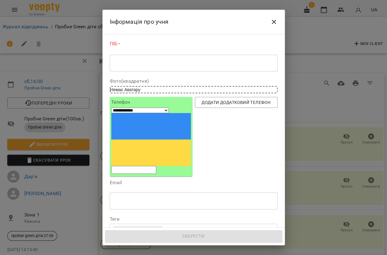
click at [113, 67] on div "* ​" at bounding box center [194, 62] width 168 height 17
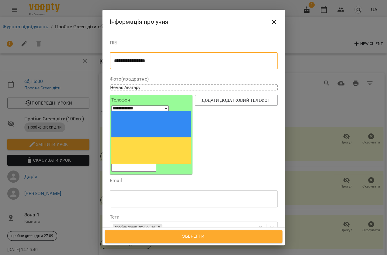
type textarea "**********"
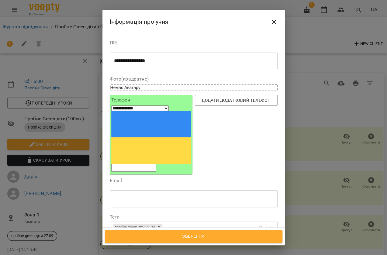
click at [135, 164] on input "tel" at bounding box center [133, 168] width 45 height 8
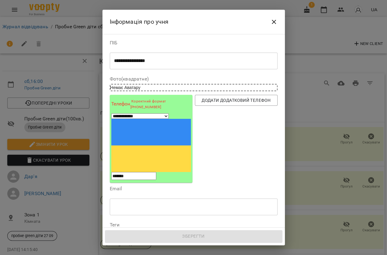
type input "**********"
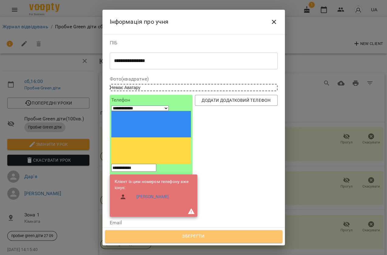
click at [179, 235] on span "Зберегти" at bounding box center [193, 236] width 164 height 8
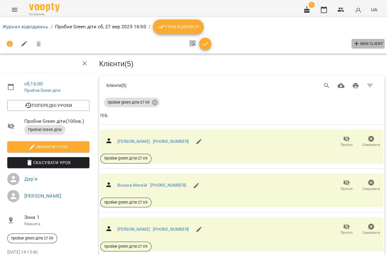
click at [361, 41] on span "New Client" at bounding box center [368, 43] width 30 height 7
select select "**"
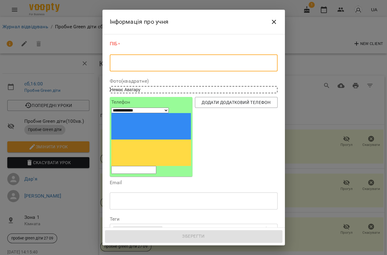
click at [174, 63] on textarea at bounding box center [193, 63] width 159 height 6
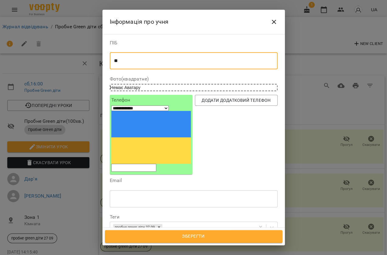
type textarea "*"
type textarea "**********"
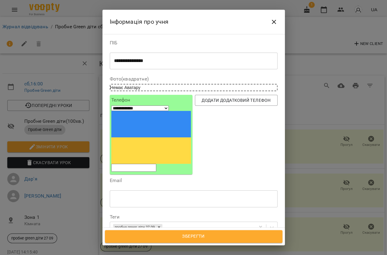
click at [151, 164] on input "tel" at bounding box center [133, 168] width 45 height 8
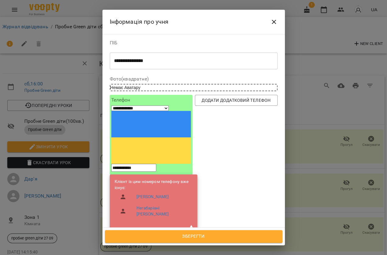
type input "**********"
click at [203, 239] on span "Зберегти" at bounding box center [193, 236] width 164 height 8
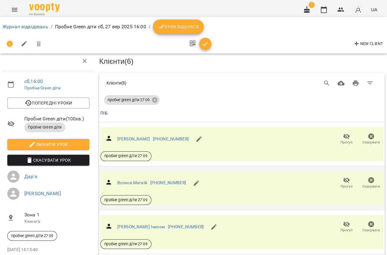
scroll to position [110, 0]
click at [367, 176] on icon "button" at bounding box center [370, 179] width 7 height 7
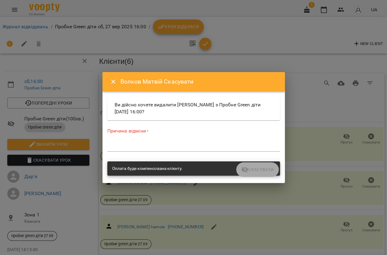
click at [198, 146] on textarea at bounding box center [193, 147] width 172 height 6
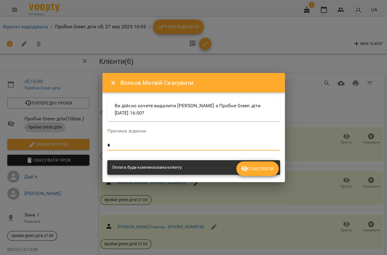
type textarea "*"
click at [252, 174] on button "Скасувати" at bounding box center [257, 168] width 42 height 15
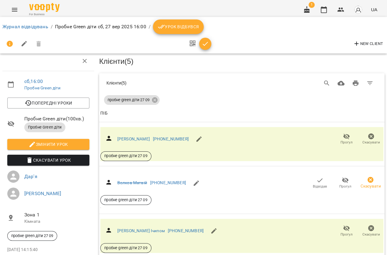
scroll to position [0, 0]
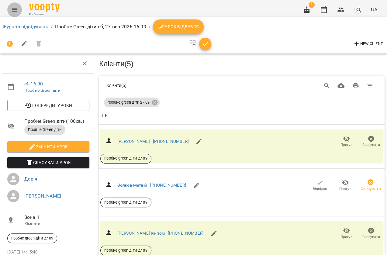
click at [11, 9] on icon "Menu" at bounding box center [14, 9] width 7 height 7
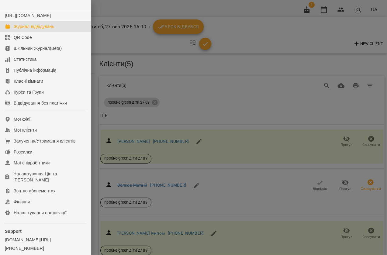
click at [30, 29] on div "Журнал відвідувань" at bounding box center [34, 26] width 40 height 6
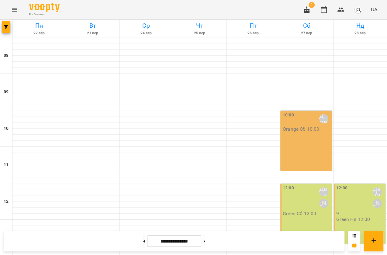
scroll to position [247, 0]
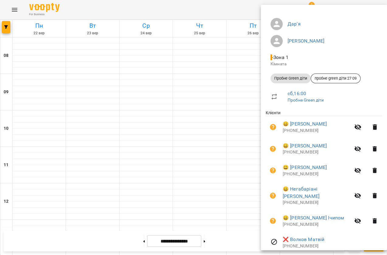
scroll to position [55, 0]
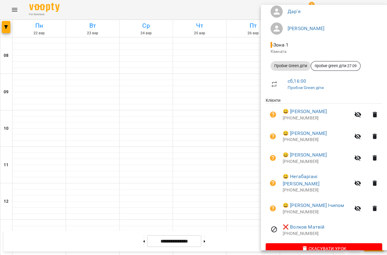
click at [234, 121] on div at bounding box center [193, 127] width 387 height 255
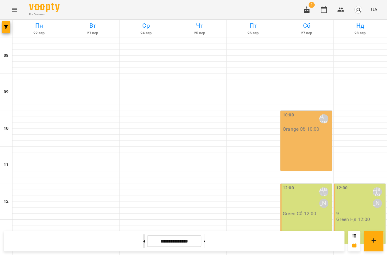
click at [143, 240] on button at bounding box center [144, 240] width 2 height 13
type input "**********"
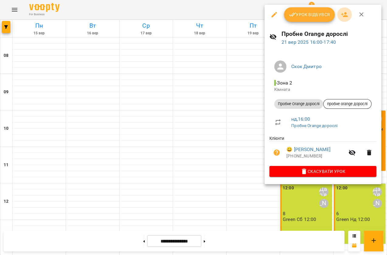
click at [343, 16] on icon "button" at bounding box center [344, 14] width 7 height 5
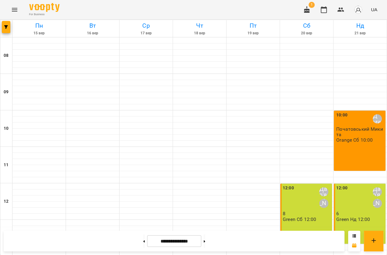
scroll to position [193, 0]
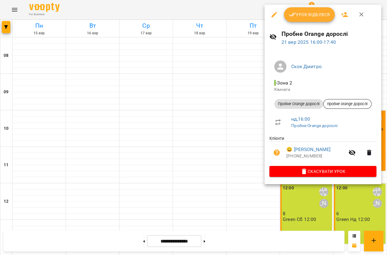
click at [254, 131] on div at bounding box center [193, 127] width 387 height 255
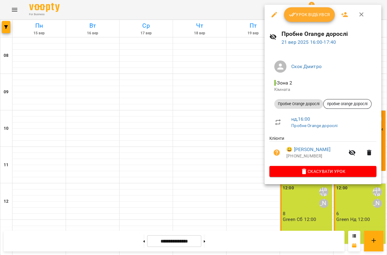
click at [345, 15] on icon "button" at bounding box center [343, 14] width 7 height 7
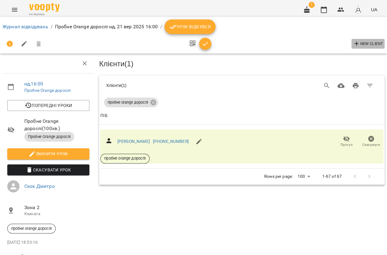
click at [370, 39] on button "New Client" at bounding box center [367, 44] width 33 height 10
select select "**"
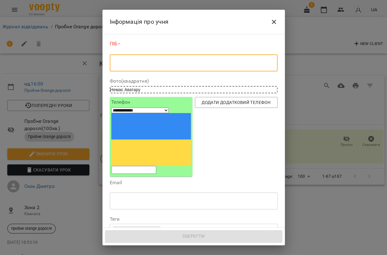
click at [129, 64] on textarea at bounding box center [193, 63] width 159 height 6
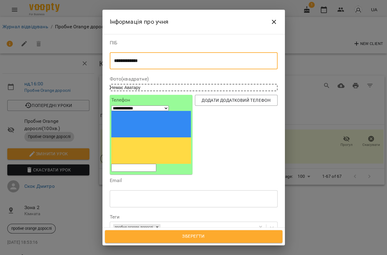
type textarea "**********"
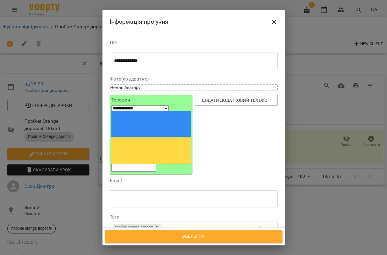
click at [130, 164] on input "tel" at bounding box center [133, 168] width 45 height 8
type input "**********"
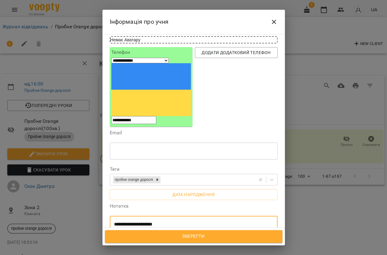
scroll to position [55, 0]
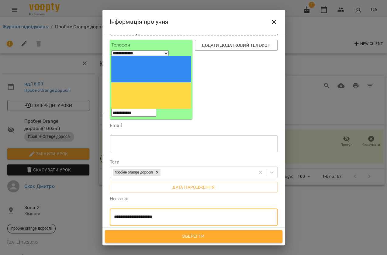
type textarea "**********"
click at [179, 236] on span "Зберегти" at bounding box center [193, 236] width 164 height 8
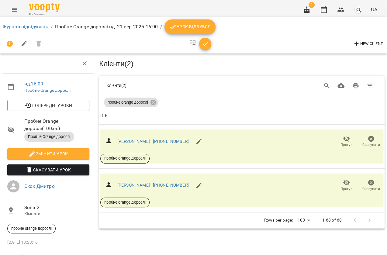
click at [13, 11] on icon "Menu" at bounding box center [14, 9] width 7 height 7
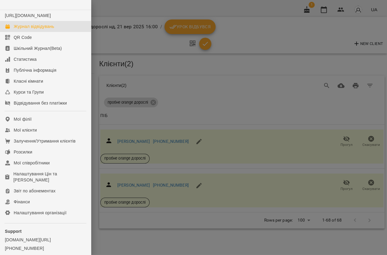
click at [30, 29] on div "Журнал відвідувань" at bounding box center [34, 26] width 40 height 6
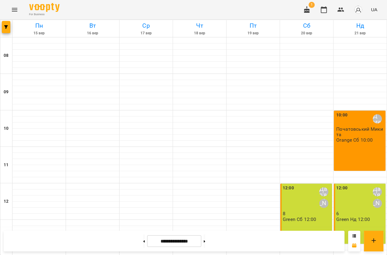
scroll to position [138, 0]
click at [205, 240] on button at bounding box center [204, 240] width 2 height 13
type input "**********"
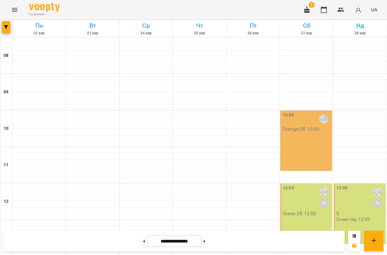
scroll to position [221, 0]
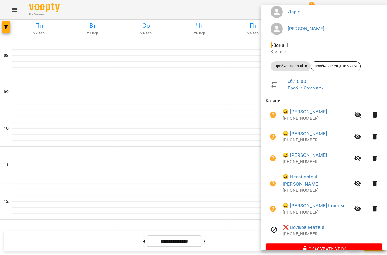
scroll to position [55, 0]
click at [241, 109] on div at bounding box center [193, 127] width 387 height 255
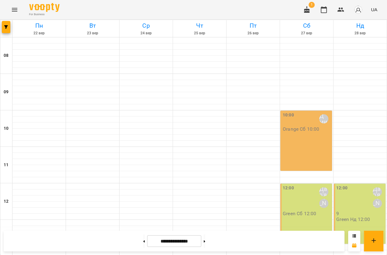
scroll to position [247, 0]
click at [18, 6] on icon "Menu" at bounding box center [14, 9] width 7 height 7
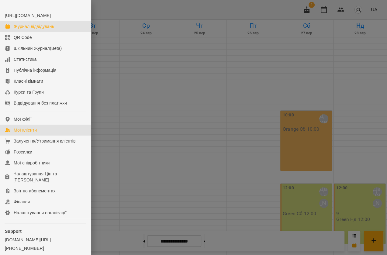
click at [48, 132] on link "Мої клієнти" at bounding box center [45, 130] width 91 height 11
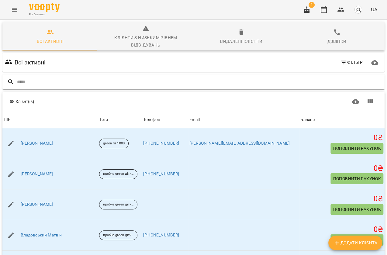
click at [91, 82] on input "text" at bounding box center [199, 82] width 365 height 10
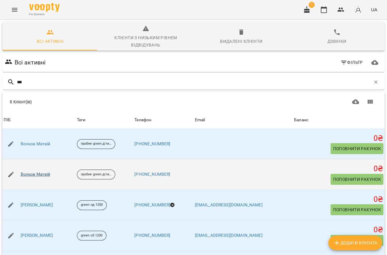
type input "***"
click at [39, 171] on link "Волков Матвій" at bounding box center [36, 174] width 30 height 6
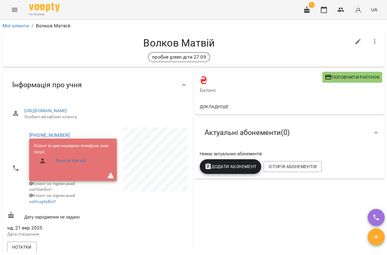
click at [94, 133] on li "[PHONE_NUMBER] Клієнт із цим номером телефону вже існує: [PERSON_NAME] Клієнт н…" at bounding box center [51, 168] width 89 height 82
click at [213, 220] on div "₴ Баланс Поповнити рахунок Докладніше Актуальні абонементи ( 0 ) Немає актуальн…" at bounding box center [289, 230] width 192 height 324
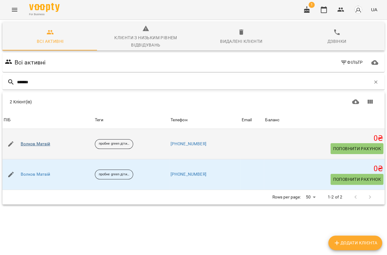
type input "******"
click at [28, 146] on link "Волков Матвій" at bounding box center [36, 144] width 30 height 6
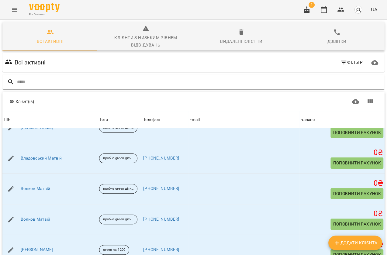
scroll to position [55, 0]
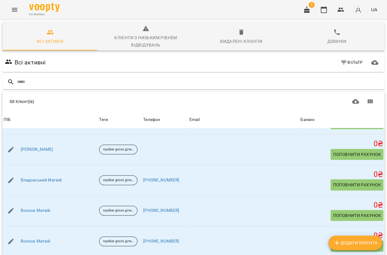
click at [11, 10] on icon "Menu" at bounding box center [14, 9] width 7 height 7
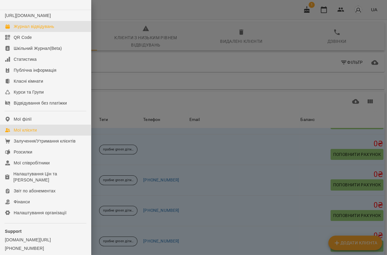
click at [24, 29] on div "Журнал відвідувань" at bounding box center [34, 26] width 40 height 6
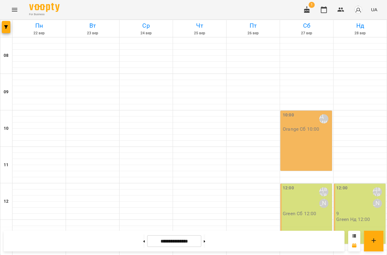
scroll to position [247, 0]
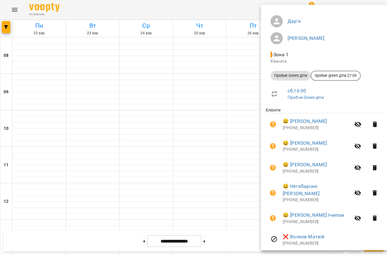
scroll to position [55, 0]
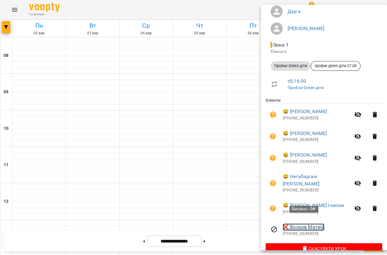
click at [288, 223] on link "❌ Волков Матвій" at bounding box center [303, 226] width 42 height 7
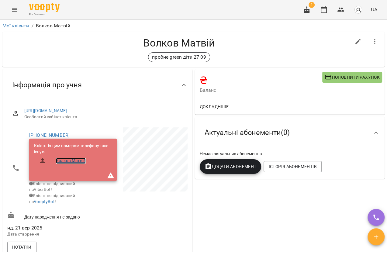
click at [71, 164] on link "Волков Матвій" at bounding box center [71, 161] width 30 height 6
click at [90, 54] on div "пробне green діти 27 09" at bounding box center [178, 57] width 343 height 10
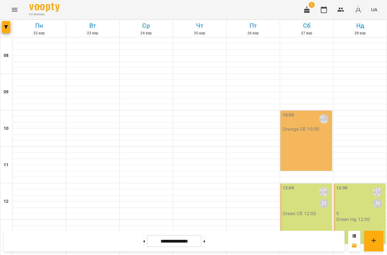
scroll to position [247, 0]
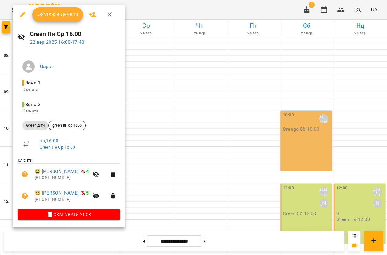
click at [226, 121] on div at bounding box center [193, 127] width 387 height 255
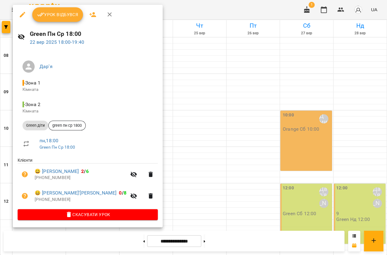
click at [216, 117] on div at bounding box center [193, 127] width 387 height 255
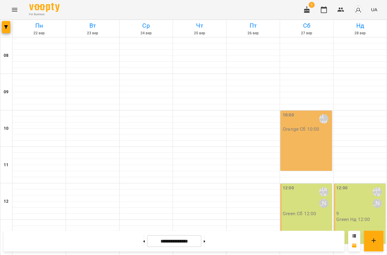
scroll to position [0, 0]
click at [143, 242] on button at bounding box center [144, 240] width 2 height 13
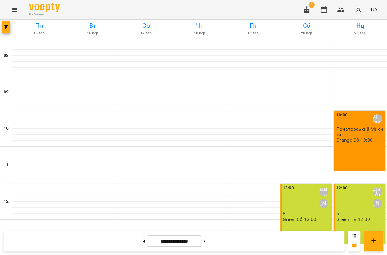
scroll to position [247, 0]
click at [205, 244] on button at bounding box center [204, 240] width 2 height 13
type input "**********"
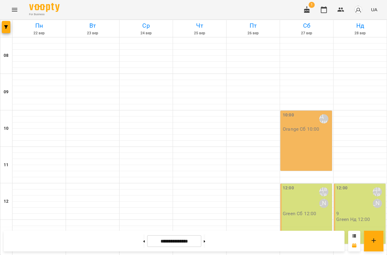
scroll to position [219, 0]
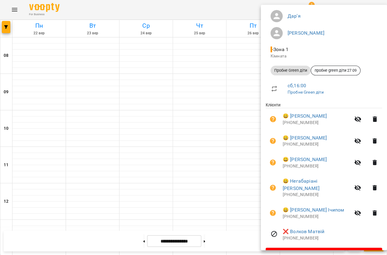
scroll to position [60, 0]
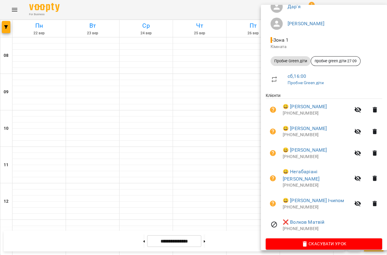
click at [246, 142] on div at bounding box center [193, 127] width 387 height 255
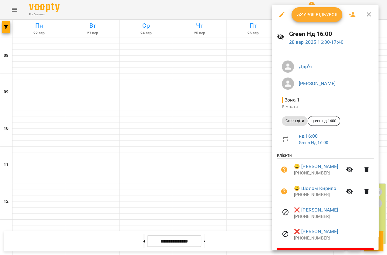
click at [262, 172] on div at bounding box center [193, 127] width 387 height 255
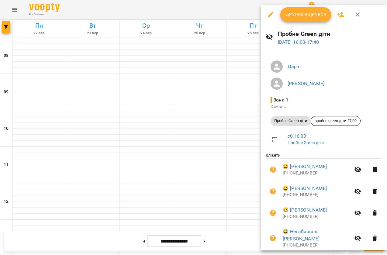
click at [237, 145] on div at bounding box center [193, 127] width 387 height 255
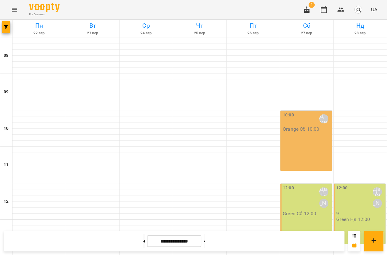
scroll to position [219, 0]
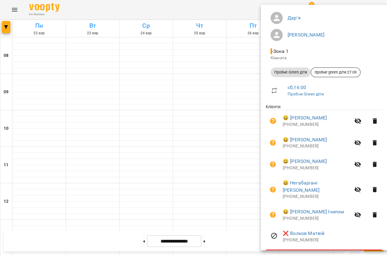
scroll to position [55, 0]
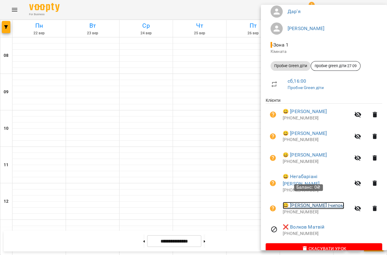
click at [301, 202] on link "😀 [PERSON_NAME] Ічипом" at bounding box center [312, 205] width 61 height 7
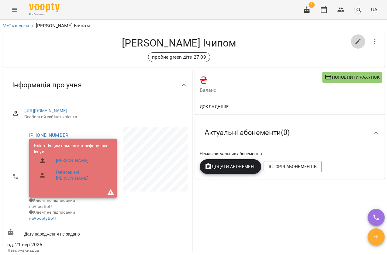
click at [354, 39] on icon "button" at bounding box center [357, 41] width 7 height 7
select select "**"
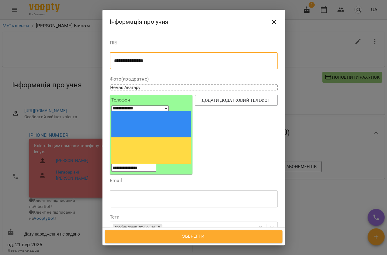
click at [161, 61] on textarea "**********" at bounding box center [191, 61] width 155 height 6
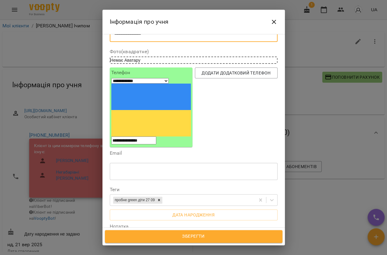
type textarea "**********"
click at [198, 235] on span "Зберегти" at bounding box center [193, 236] width 164 height 8
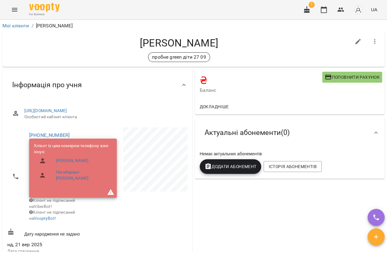
click at [12, 12] on icon "Menu" at bounding box center [14, 9] width 7 height 7
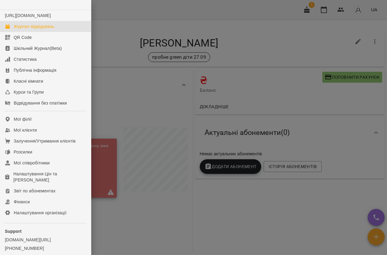
click at [48, 29] on div "Журнал відвідувань" at bounding box center [34, 26] width 40 height 6
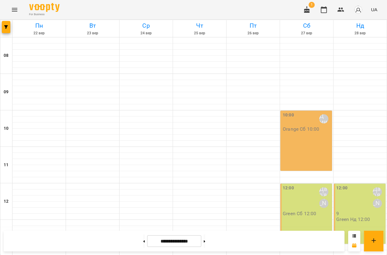
scroll to position [247, 0]
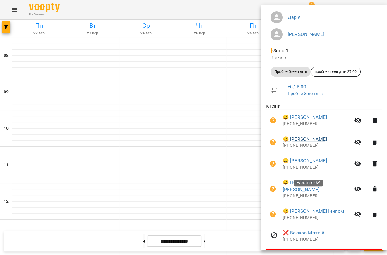
scroll to position [60, 0]
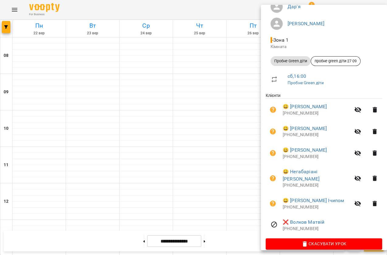
click at [188, 163] on div at bounding box center [193, 127] width 387 height 255
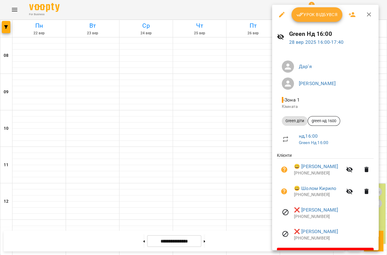
click at [235, 158] on div at bounding box center [193, 127] width 387 height 255
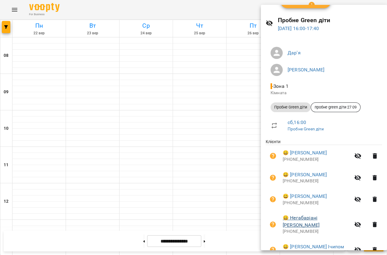
scroll to position [27, 0]
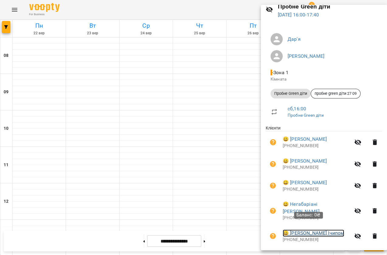
click at [295, 229] on link "😀 [PERSON_NAME] Ічипом" at bounding box center [312, 232] width 61 height 7
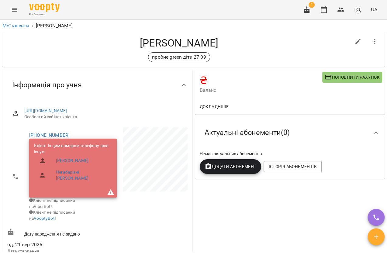
click at [350, 43] on button "button" at bounding box center [357, 41] width 15 height 15
select select "**"
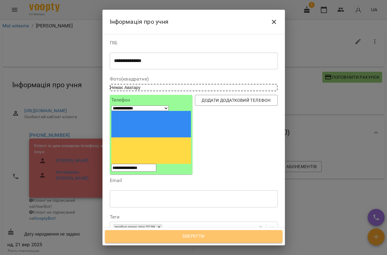
click at [207, 240] on span "Зберегти" at bounding box center [193, 236] width 164 height 8
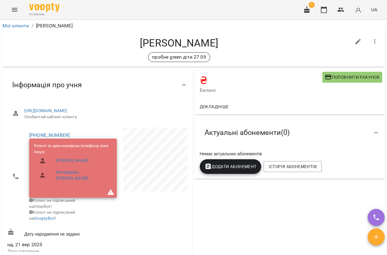
click at [97, 88] on div "Інформація про учня" at bounding box center [91, 84] width 169 height 19
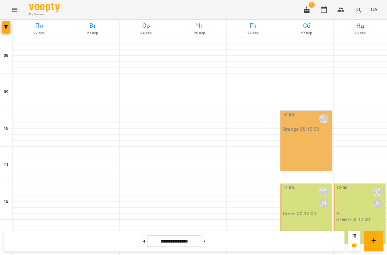
scroll to position [247, 0]
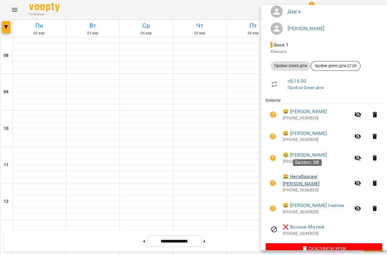
scroll to position [60, 0]
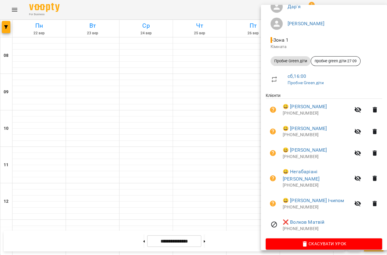
click at [241, 145] on div at bounding box center [193, 127] width 387 height 255
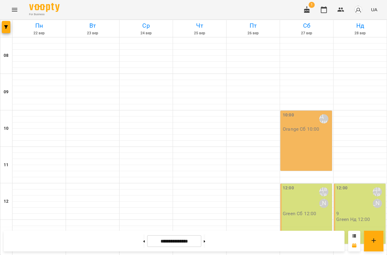
scroll to position [219, 0]
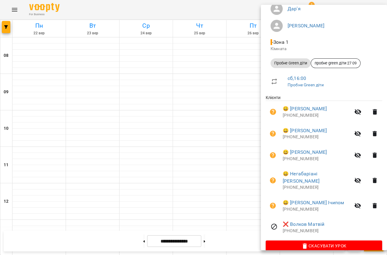
scroll to position [60, 0]
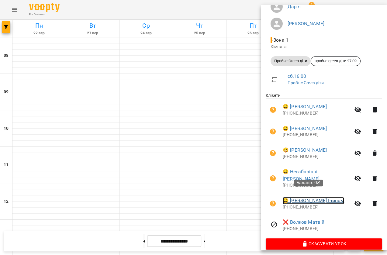
click at [297, 197] on link "😀 [PERSON_NAME] Ічипом" at bounding box center [312, 200] width 61 height 7
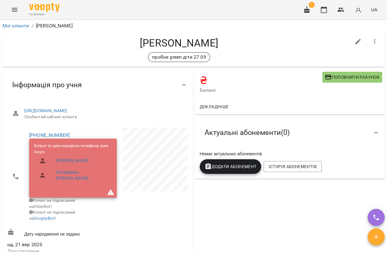
click at [357, 41] on icon "button" at bounding box center [357, 41] width 7 height 7
select select "**"
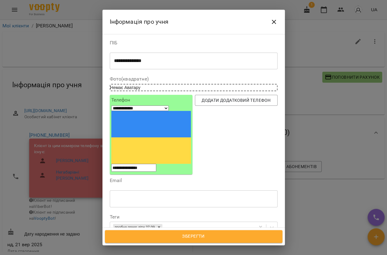
click at [195, 62] on textarea "**********" at bounding box center [191, 61] width 155 height 6
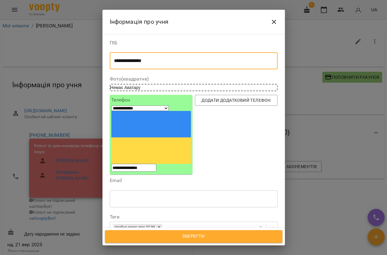
click at [276, 23] on icon "Close" at bounding box center [273, 21] width 7 height 7
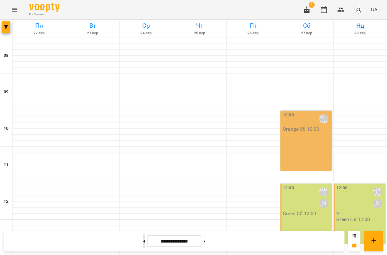
click at [143, 239] on button at bounding box center [144, 240] width 2 height 13
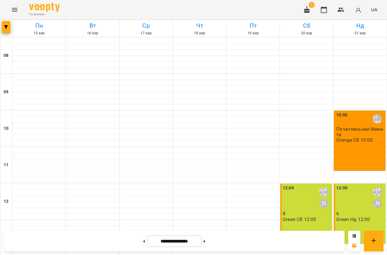
scroll to position [247, 0]
click at [205, 241] on button at bounding box center [204, 240] width 2 height 13
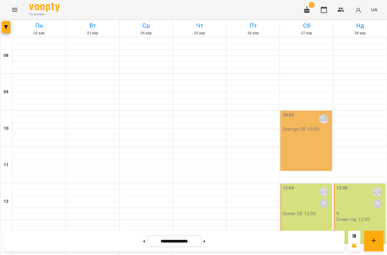
scroll to position [219, 0]
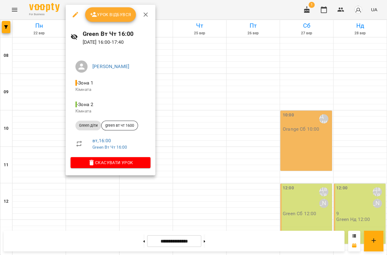
click at [189, 151] on div at bounding box center [193, 127] width 387 height 255
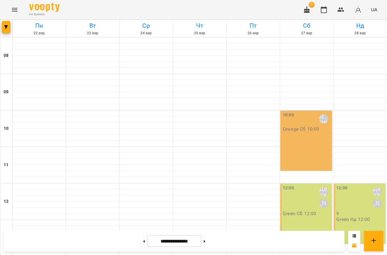
scroll to position [247, 0]
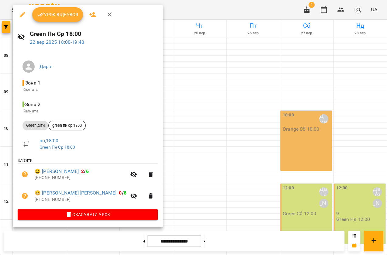
click at [190, 167] on div at bounding box center [193, 127] width 387 height 255
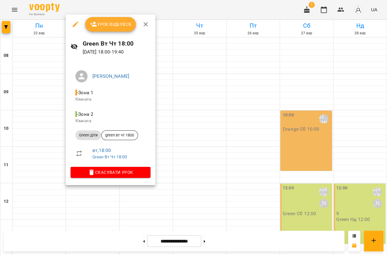
click at [178, 150] on div at bounding box center [193, 127] width 387 height 255
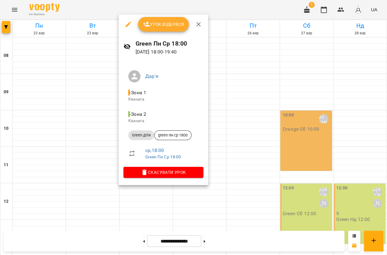
click at [249, 116] on div at bounding box center [193, 127] width 387 height 255
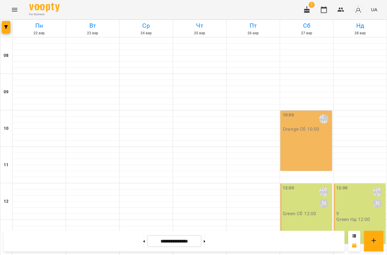
scroll to position [219, 0]
click at [143, 240] on button at bounding box center [144, 240] width 2 height 13
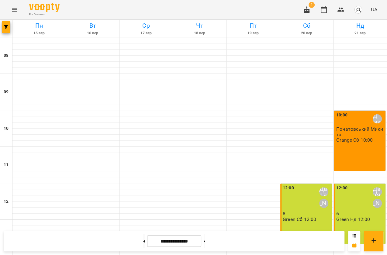
scroll to position [247, 0]
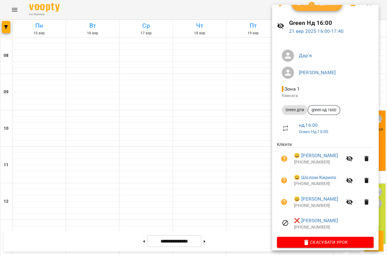
scroll to position [16, 0]
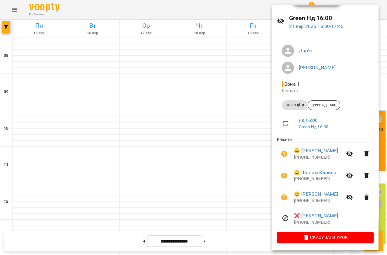
click at [262, 136] on div at bounding box center [193, 127] width 387 height 255
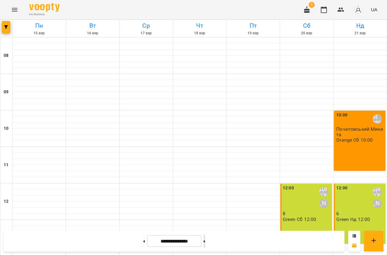
click at [205, 241] on button at bounding box center [204, 240] width 2 height 13
type input "**********"
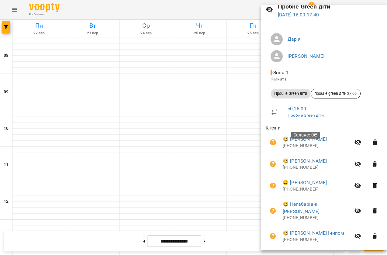
scroll to position [55, 0]
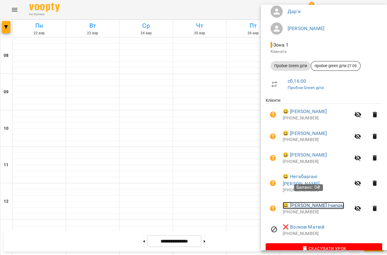
click at [290, 202] on link "😀 [PERSON_NAME] Ічипом" at bounding box center [312, 205] width 61 height 7
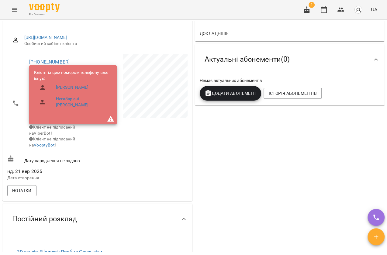
scroll to position [83, 0]
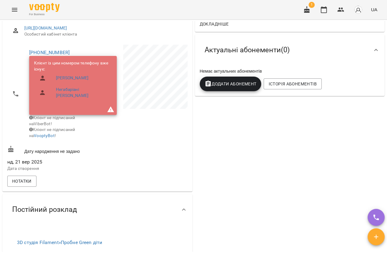
click at [165, 155] on div at bounding box center [142, 108] width 91 height 131
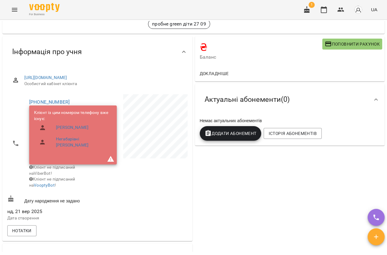
scroll to position [0, 0]
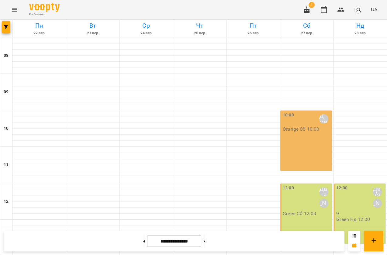
scroll to position [247, 0]
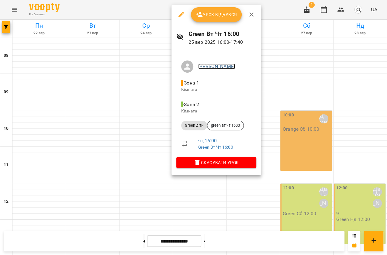
click at [202, 67] on link "[PERSON_NAME]" at bounding box center [216, 66] width 37 height 6
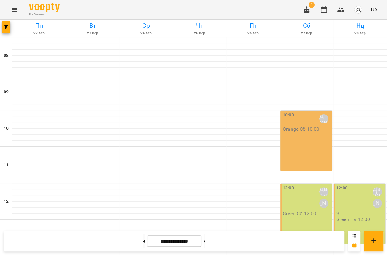
scroll to position [247, 0]
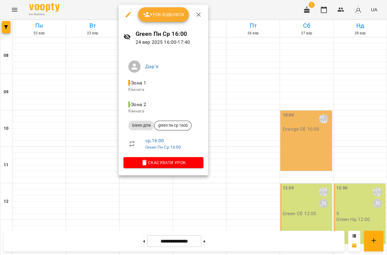
click at [107, 114] on div at bounding box center [193, 127] width 387 height 255
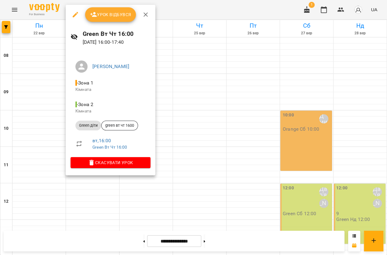
click at [56, 120] on div at bounding box center [193, 127] width 387 height 255
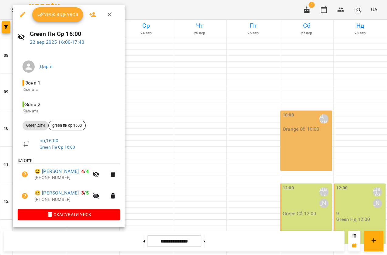
click at [330, 178] on div at bounding box center [193, 127] width 387 height 255
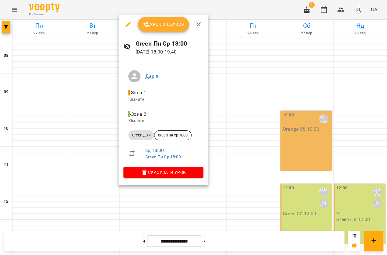
click at [267, 168] on div at bounding box center [193, 127] width 387 height 255
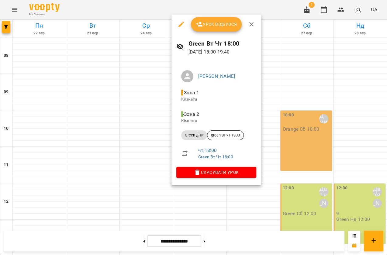
click at [302, 157] on div at bounding box center [193, 127] width 387 height 255
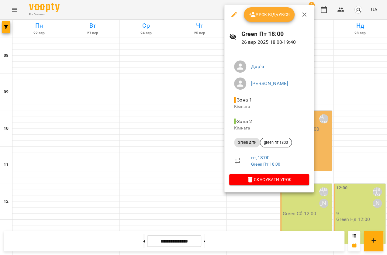
click at [328, 174] on div at bounding box center [193, 127] width 387 height 255
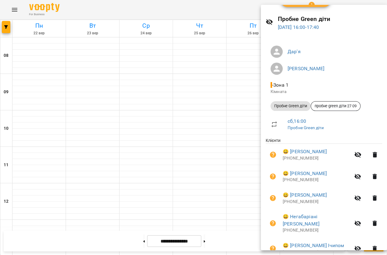
scroll to position [27, 0]
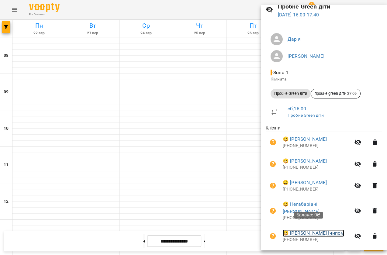
click at [326, 229] on link "😀 Давиденко Ічипом" at bounding box center [312, 232] width 61 height 7
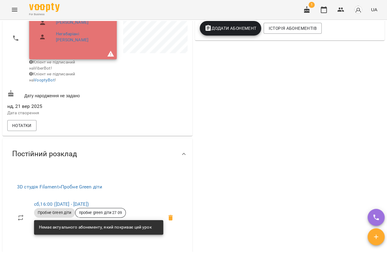
scroll to position [138, 0]
click at [214, 70] on div "₴ Баланс Поповнити рахунок Докладніше Актуальні абонементи ( 0 ) Немає актуальн…" at bounding box center [289, 100] width 192 height 340
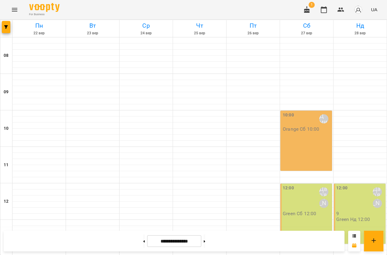
scroll to position [192, 0]
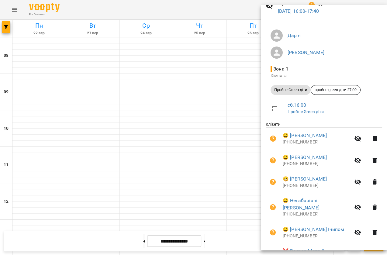
scroll to position [60, 0]
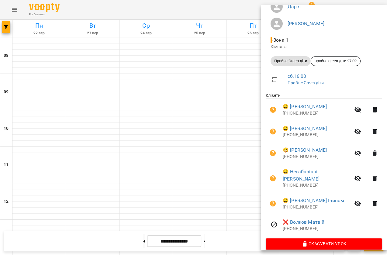
click at [238, 159] on div at bounding box center [193, 127] width 387 height 255
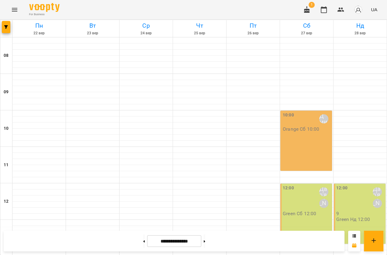
scroll to position [193, 0]
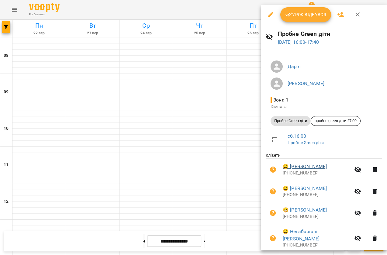
scroll to position [55, 0]
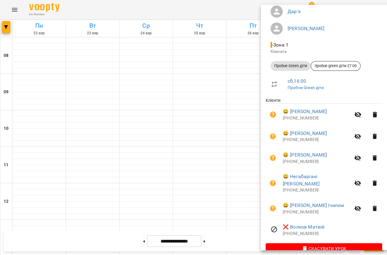
click at [243, 137] on div at bounding box center [193, 127] width 387 height 255
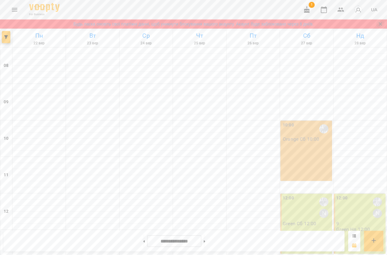
click at [380, 24] on icon "Закрити сповіщення" at bounding box center [379, 23] width 3 height 3
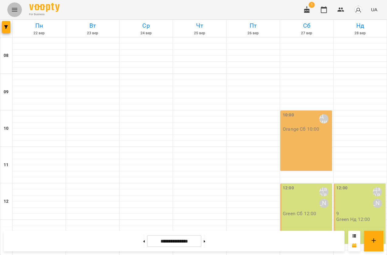
click at [15, 6] on icon "Menu" at bounding box center [14, 9] width 7 height 7
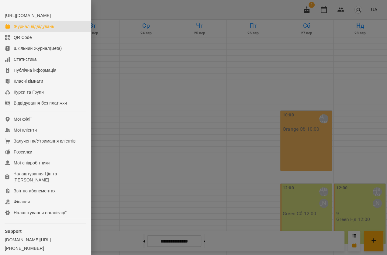
click at [33, 32] on link "Журнал відвідувань" at bounding box center [45, 26] width 91 height 11
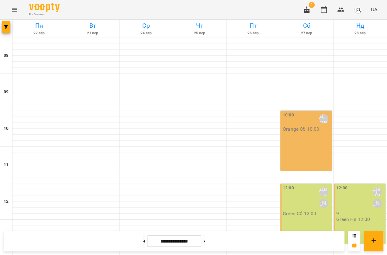
scroll to position [165, 0]
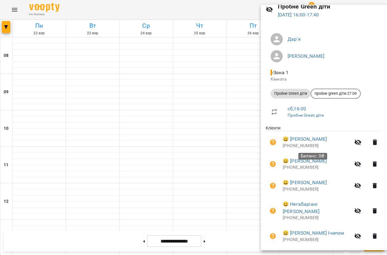
scroll to position [60, 0]
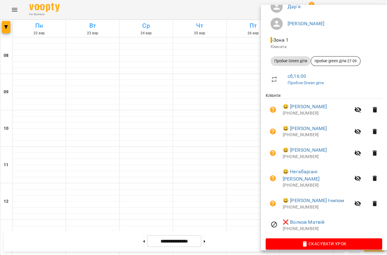
click at [235, 116] on div at bounding box center [193, 127] width 387 height 255
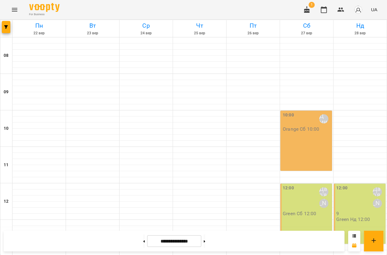
scroll to position [193, 0]
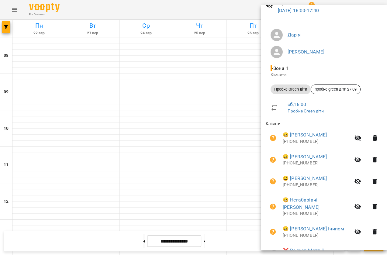
scroll to position [0, 0]
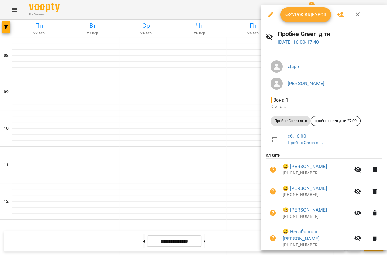
drag, startPoint x: 200, startPoint y: 111, endPoint x: 212, endPoint y: 109, distance: 12.0
click at [201, 111] on div at bounding box center [193, 127] width 387 height 255
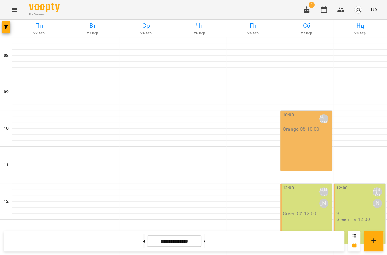
scroll to position [83, 0]
click at [143, 247] on button at bounding box center [144, 240] width 2 height 13
type input "**********"
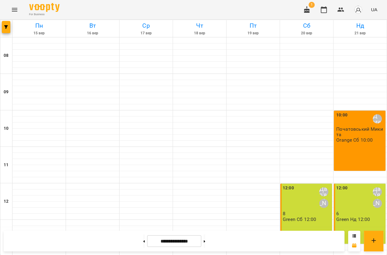
scroll to position [247, 0]
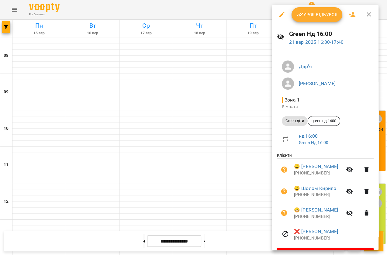
click at [255, 129] on div at bounding box center [193, 127] width 387 height 255
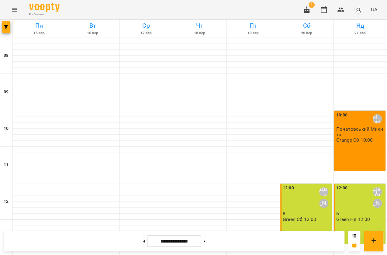
scroll to position [219, 0]
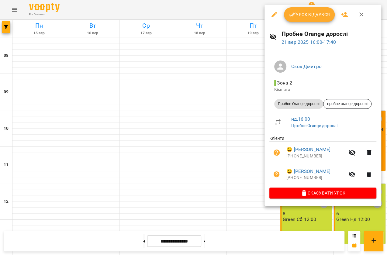
click at [239, 164] on div at bounding box center [193, 127] width 387 height 255
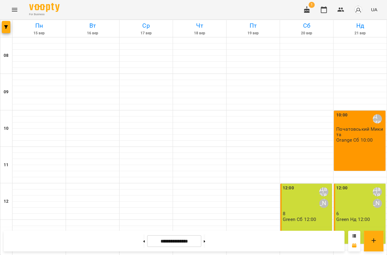
scroll to position [164, 0]
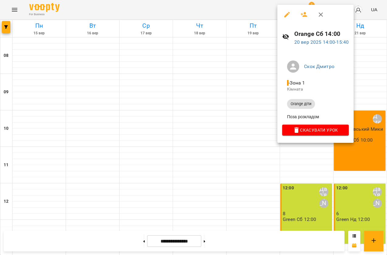
click at [272, 196] on div at bounding box center [193, 127] width 387 height 255
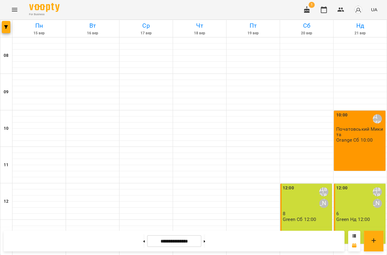
scroll to position [219, 0]
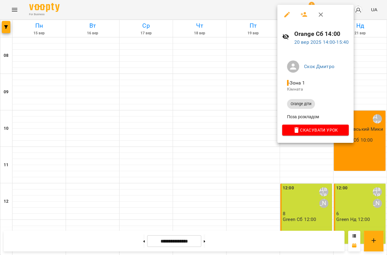
click at [264, 139] on div at bounding box center [193, 127] width 387 height 255
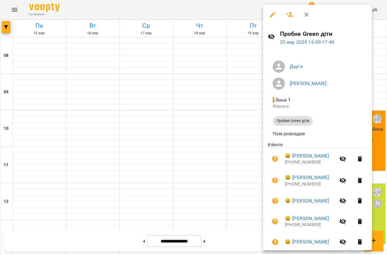
click at [245, 145] on div at bounding box center [193, 127] width 387 height 255
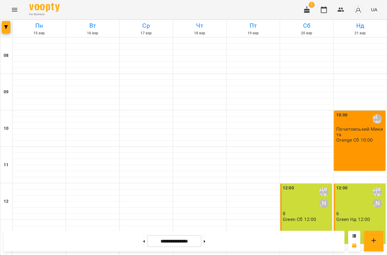
scroll to position [192, 0]
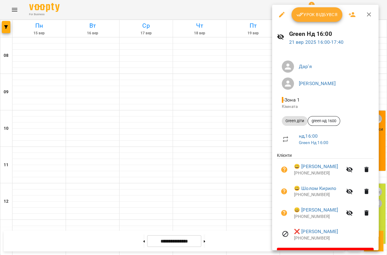
click at [263, 169] on div at bounding box center [193, 127] width 387 height 255
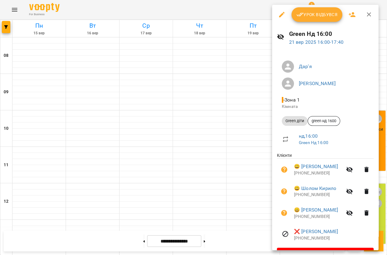
click at [261, 177] on div at bounding box center [193, 127] width 387 height 255
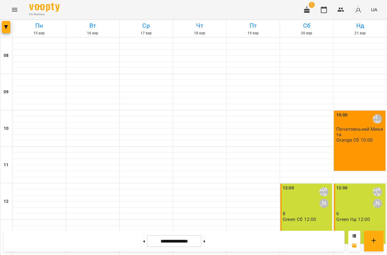
scroll to position [219, 0]
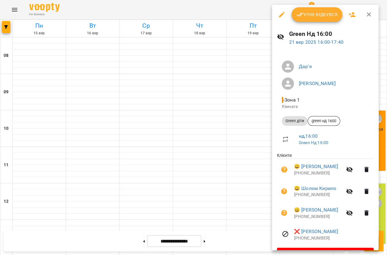
click at [252, 109] on div at bounding box center [193, 127] width 387 height 255
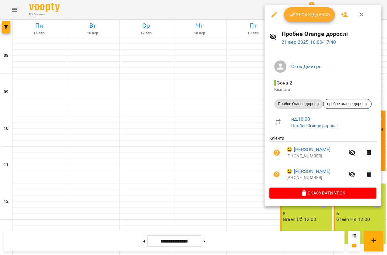
click at [254, 151] on div at bounding box center [193, 127] width 387 height 255
